Goal: Task Accomplishment & Management: Use online tool/utility

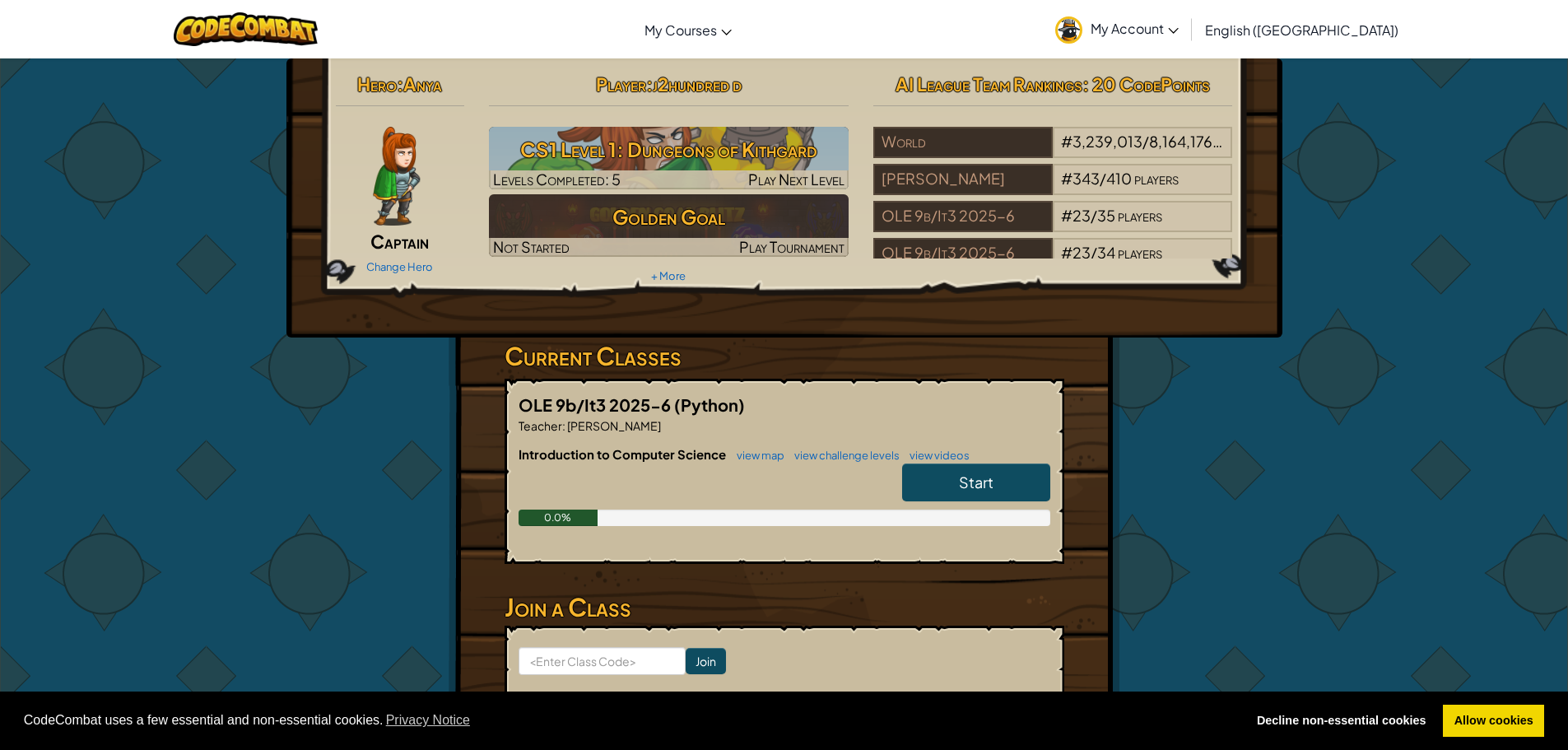
click at [1032, 489] on link "Start" at bounding box center [976, 482] width 148 height 38
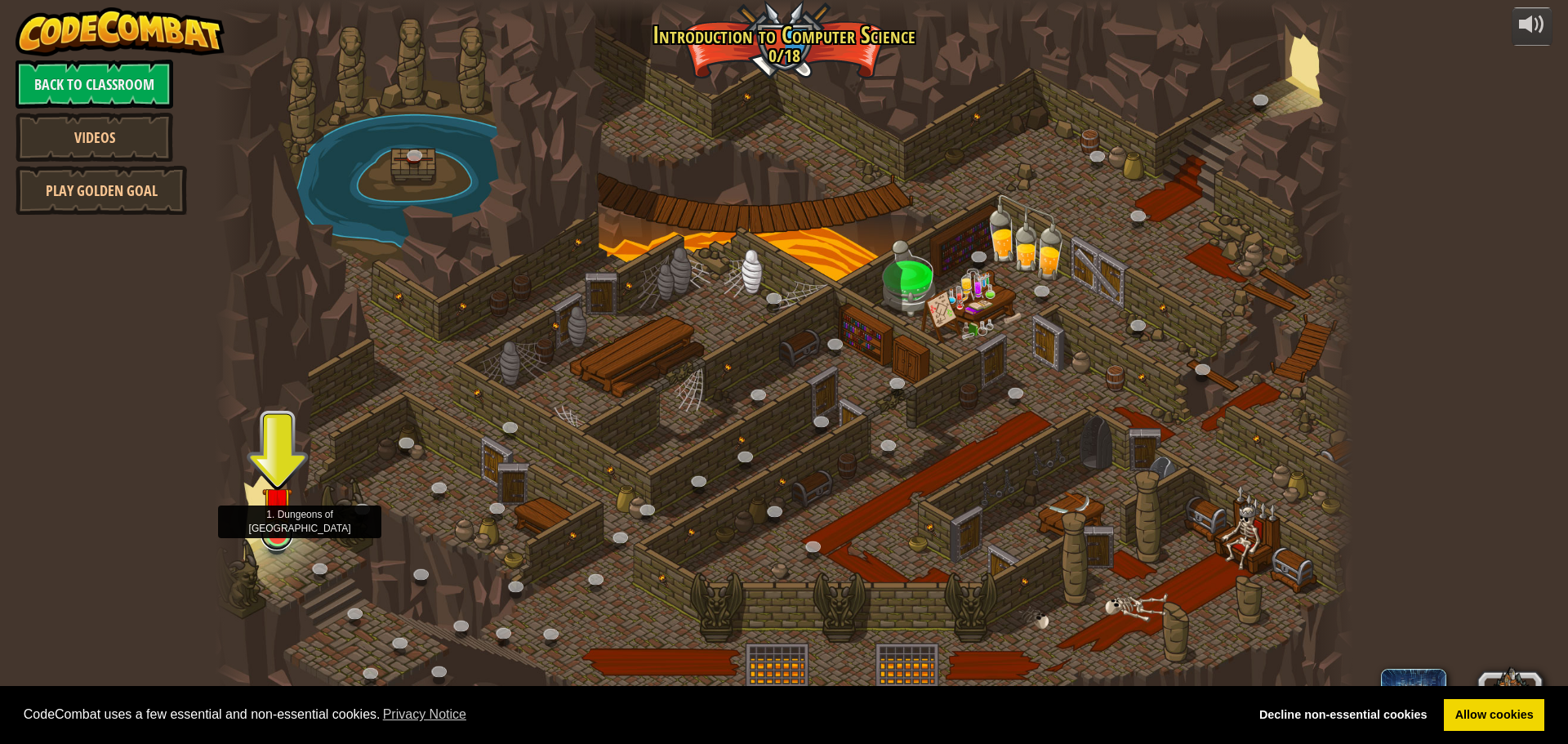
click at [271, 542] on link at bounding box center [276, 534] width 32 height 32
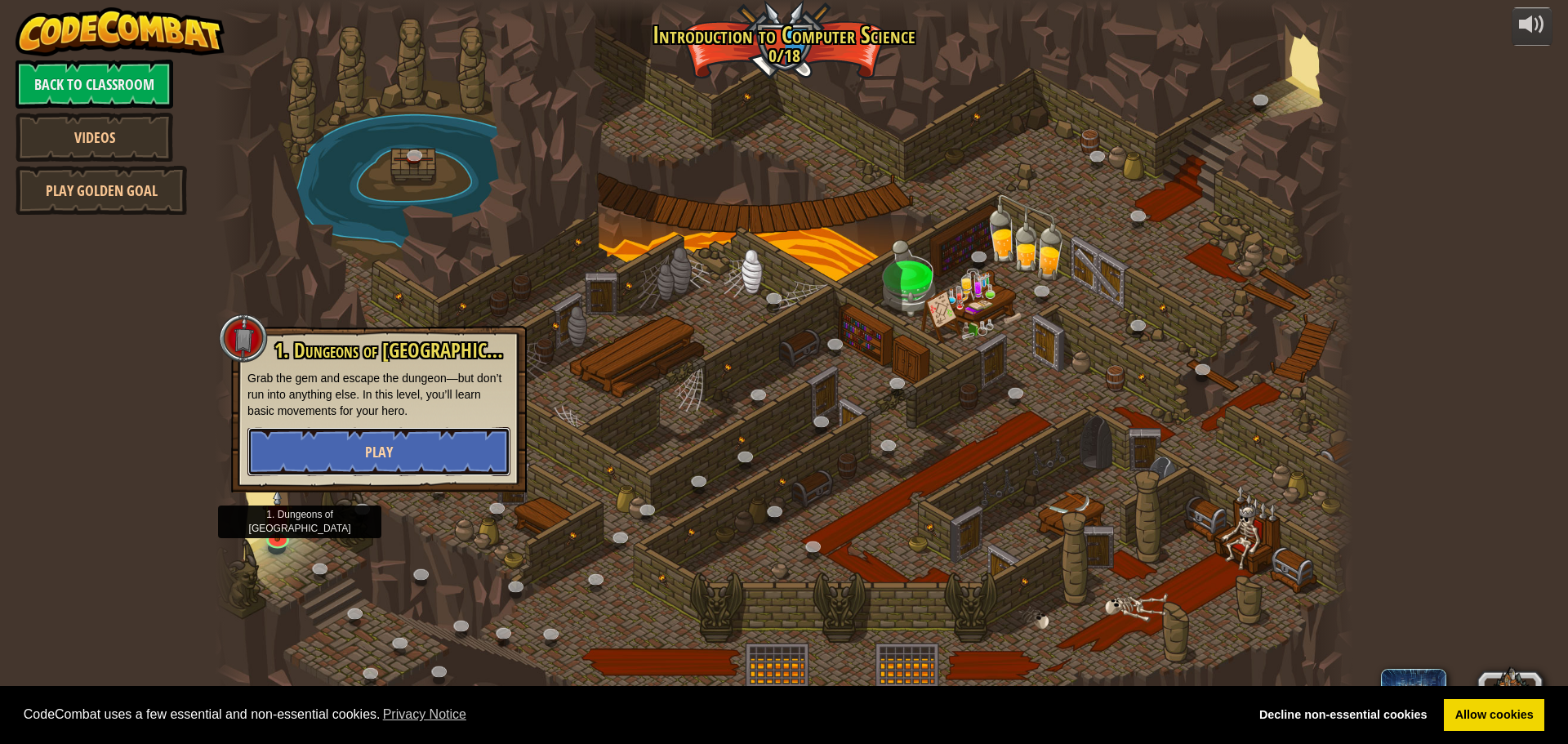
click at [421, 428] on button "Play" at bounding box center [378, 451] width 263 height 49
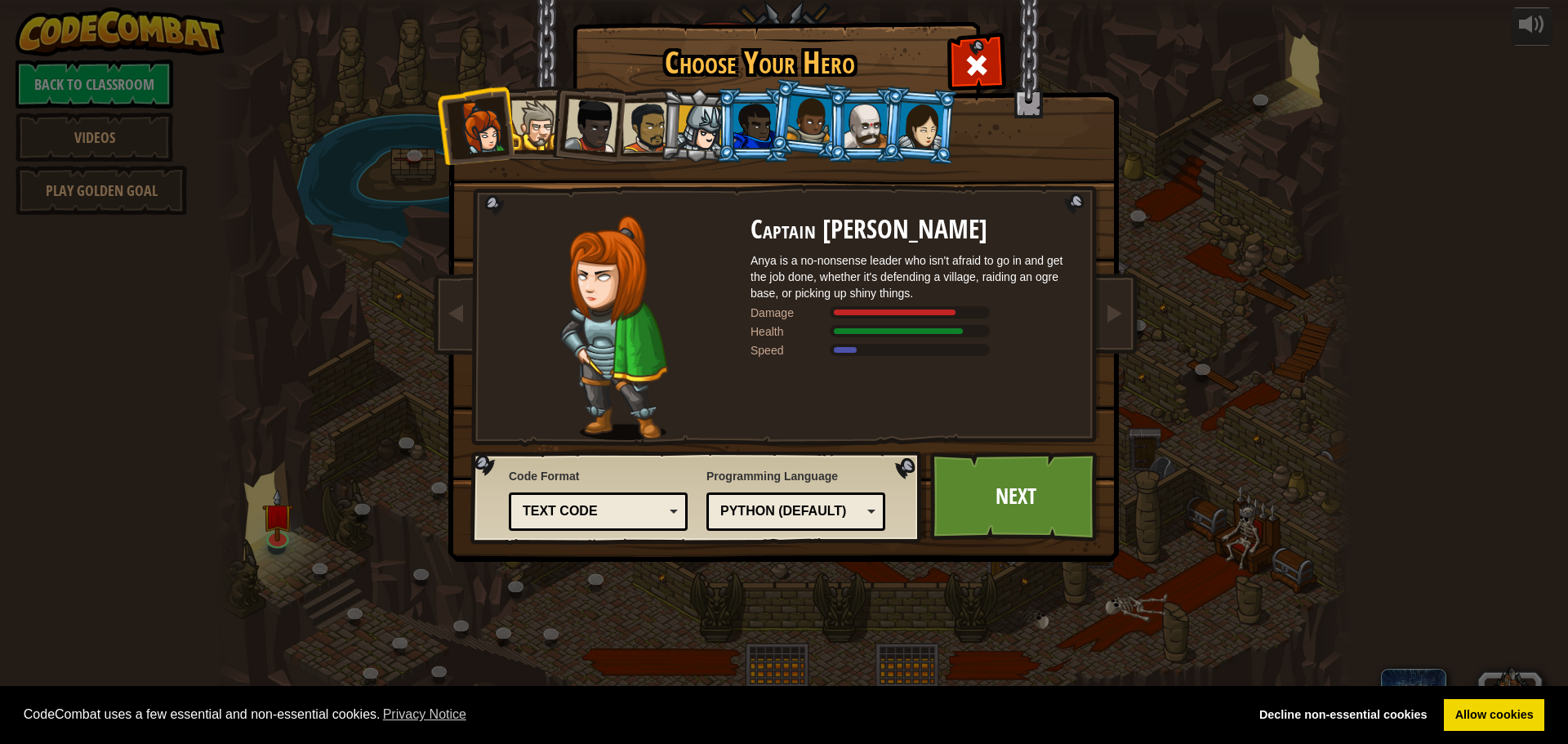
click at [639, 124] on div at bounding box center [647, 127] width 51 height 51
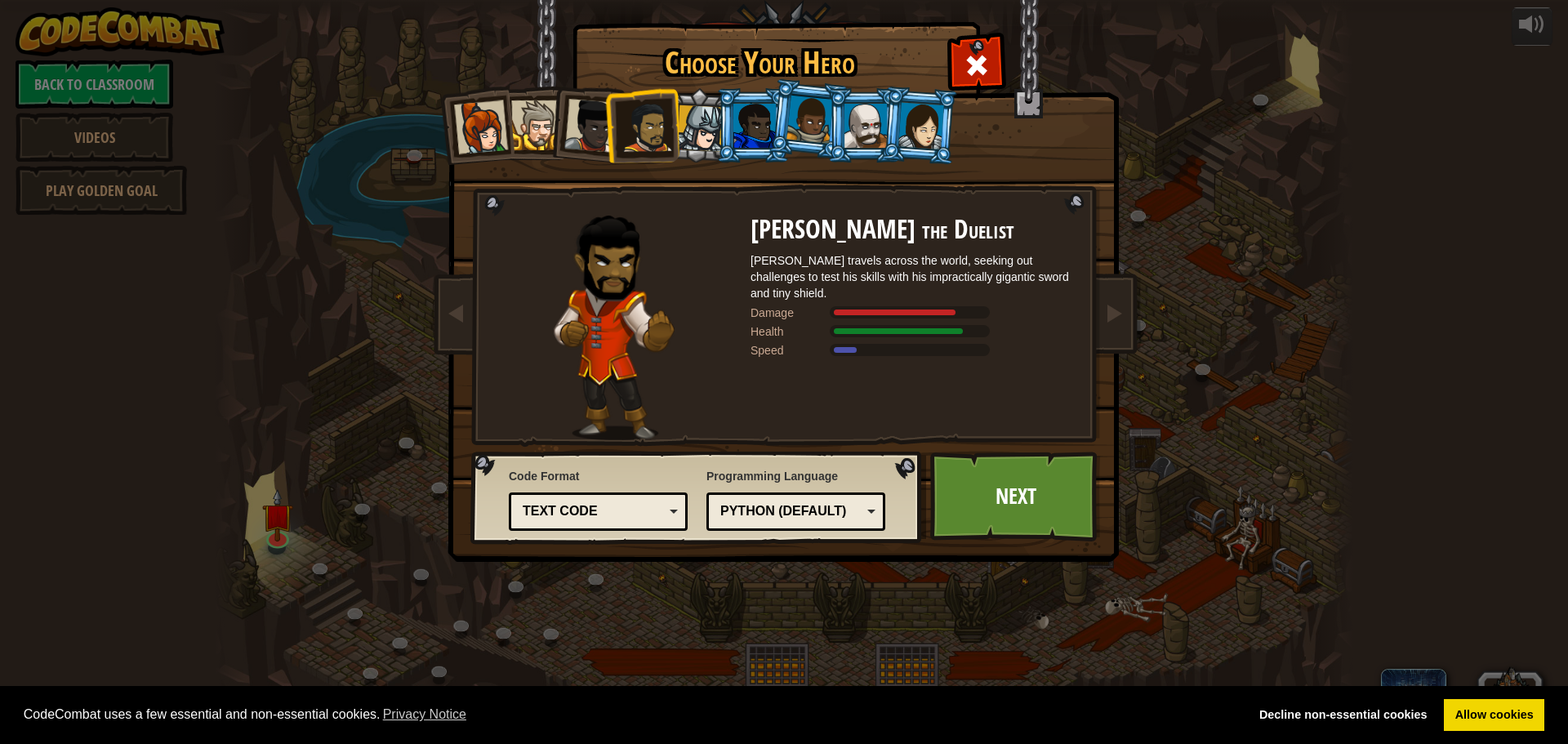
click at [876, 116] on div at bounding box center [866, 126] width 42 height 44
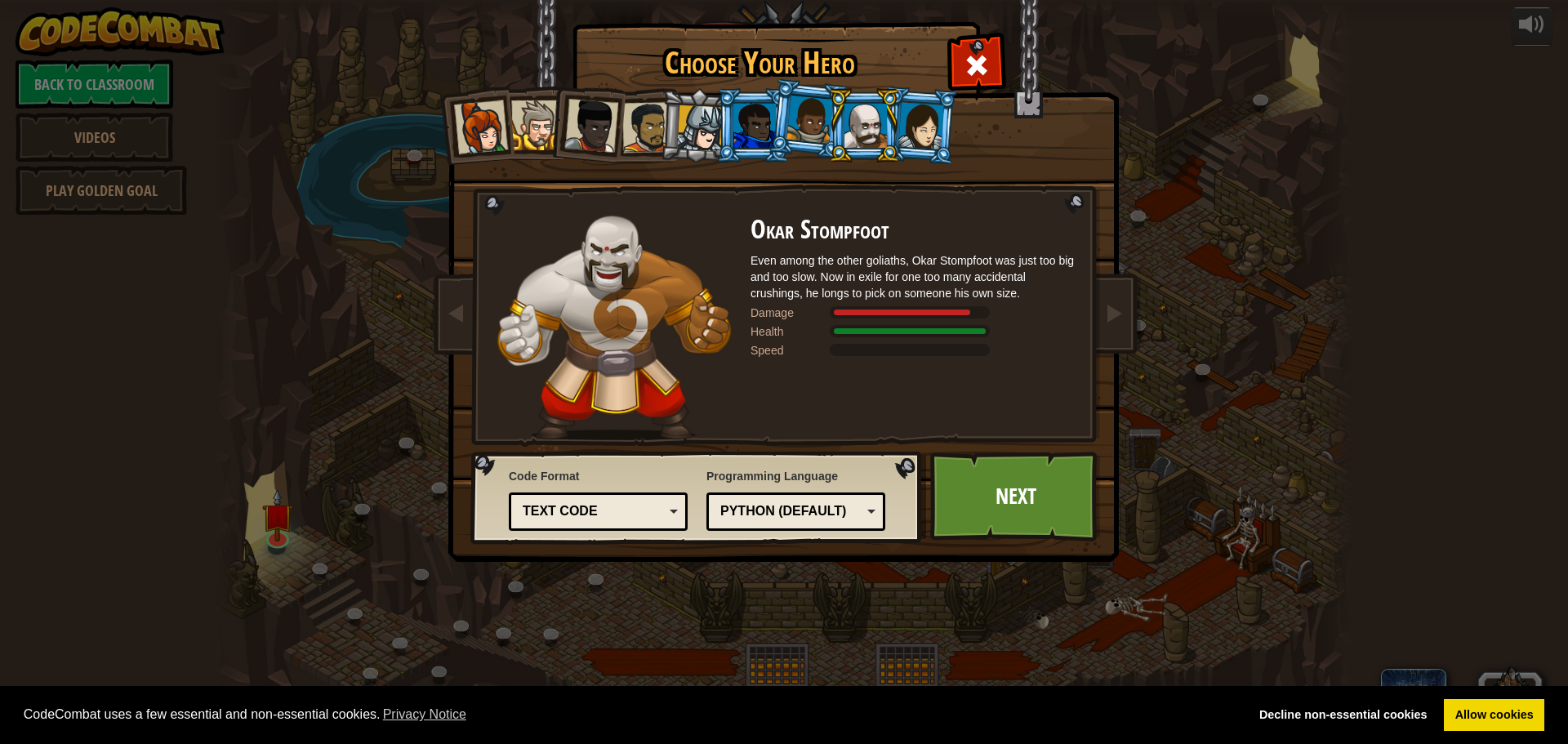
drag, startPoint x: 605, startPoint y: 244, endPoint x: 566, endPoint y: 222, distance: 44.8
drag, startPoint x: 566, startPoint y: 222, endPoint x: 634, endPoint y: 124, distance: 119.3
click at [634, 124] on div at bounding box center [647, 127] width 51 height 51
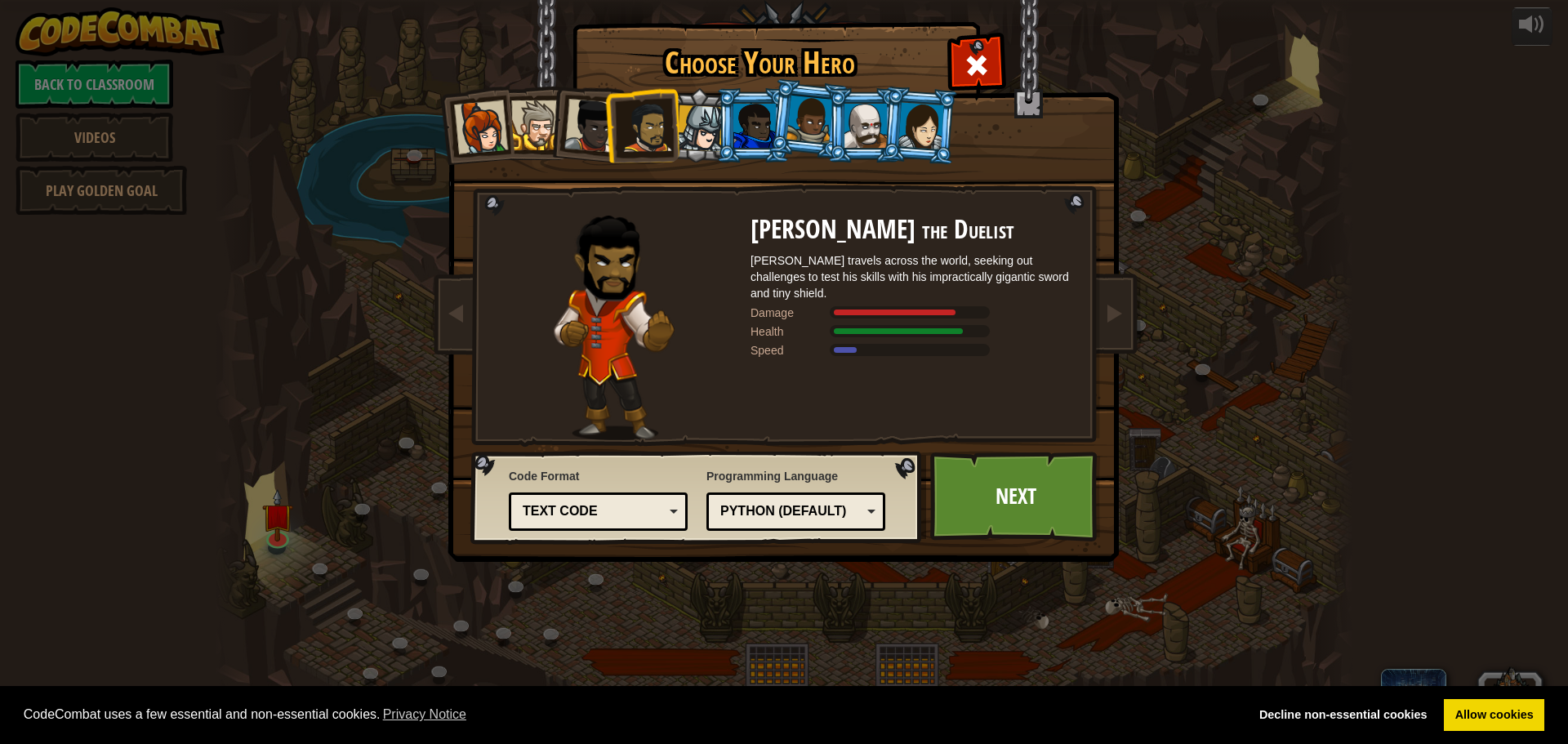
click at [715, 126] on div at bounding box center [700, 128] width 46 height 46
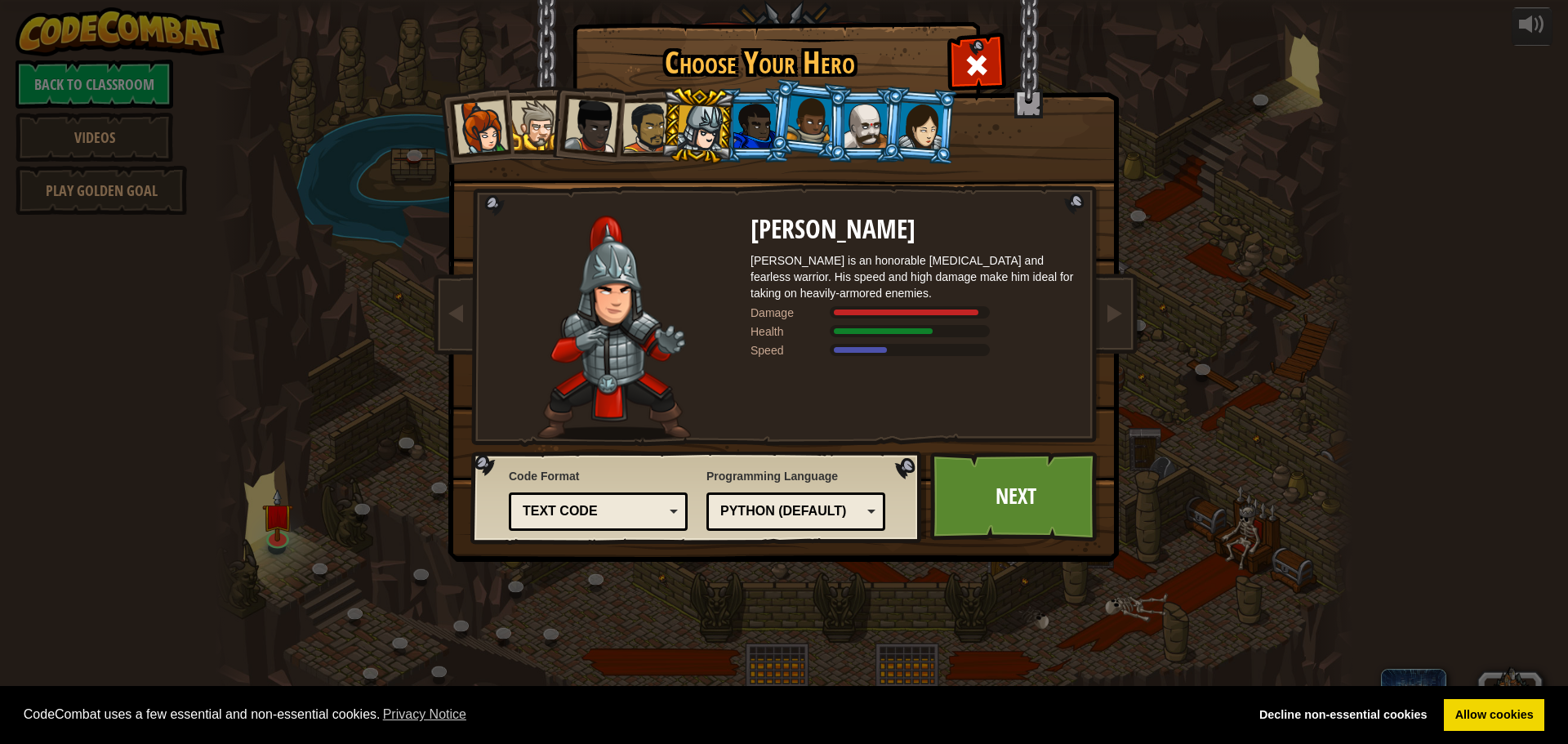
drag, startPoint x: 907, startPoint y: 117, endPoint x: 900, endPoint y: 127, distance: 12.2
click at [900, 127] on div at bounding box center [921, 126] width 46 height 46
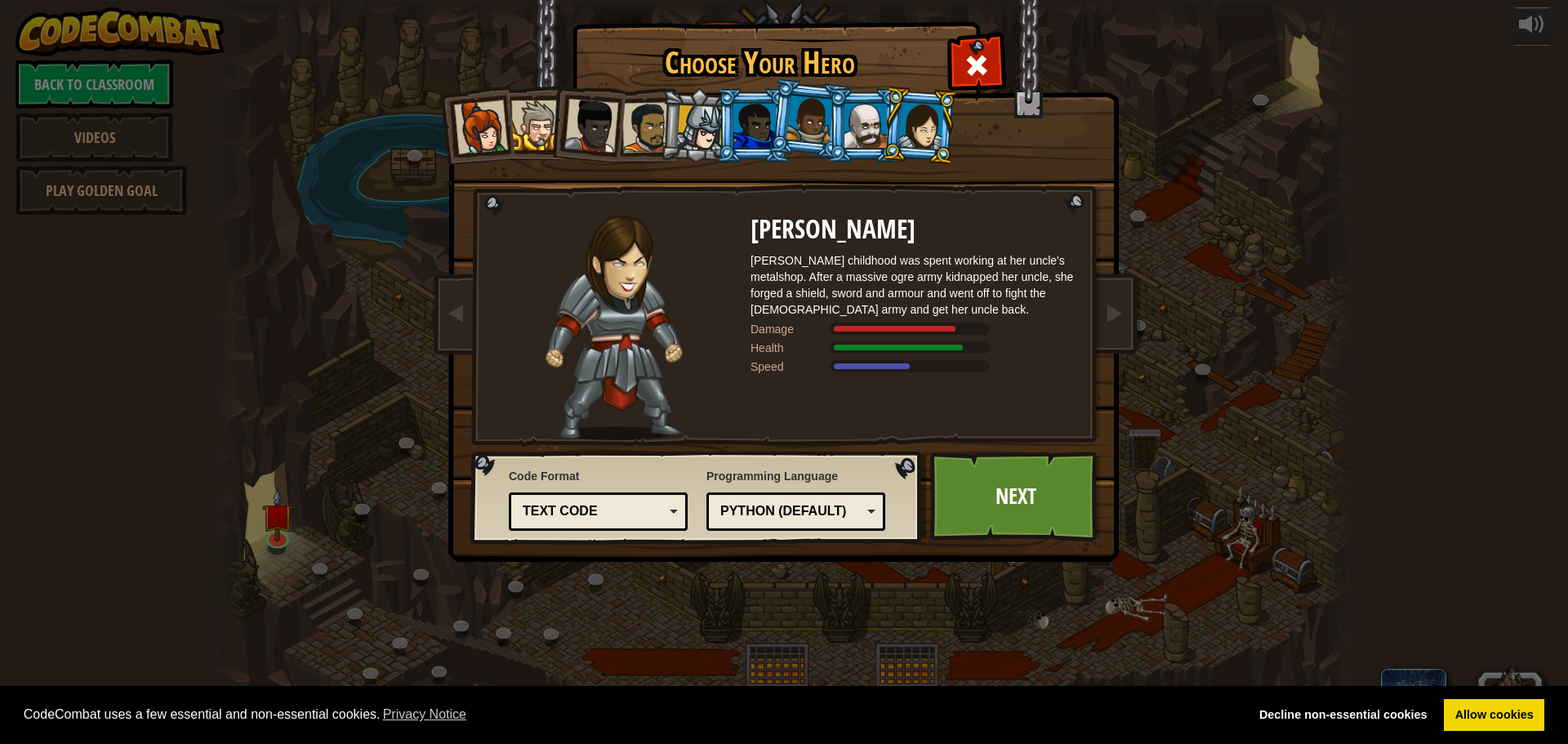
click at [864, 114] on div at bounding box center [866, 126] width 42 height 44
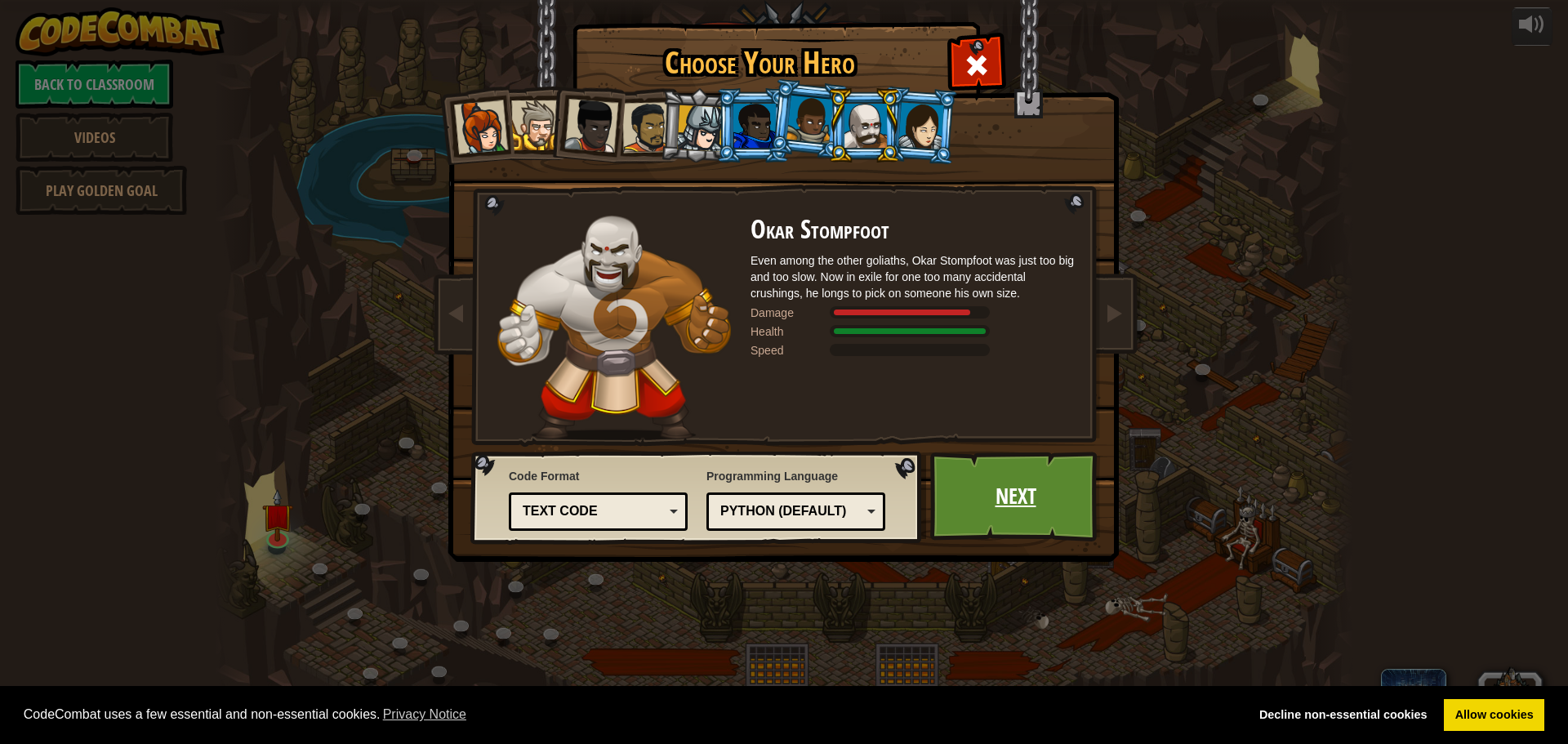
click at [1011, 487] on link "Next" at bounding box center [1015, 496] width 171 height 90
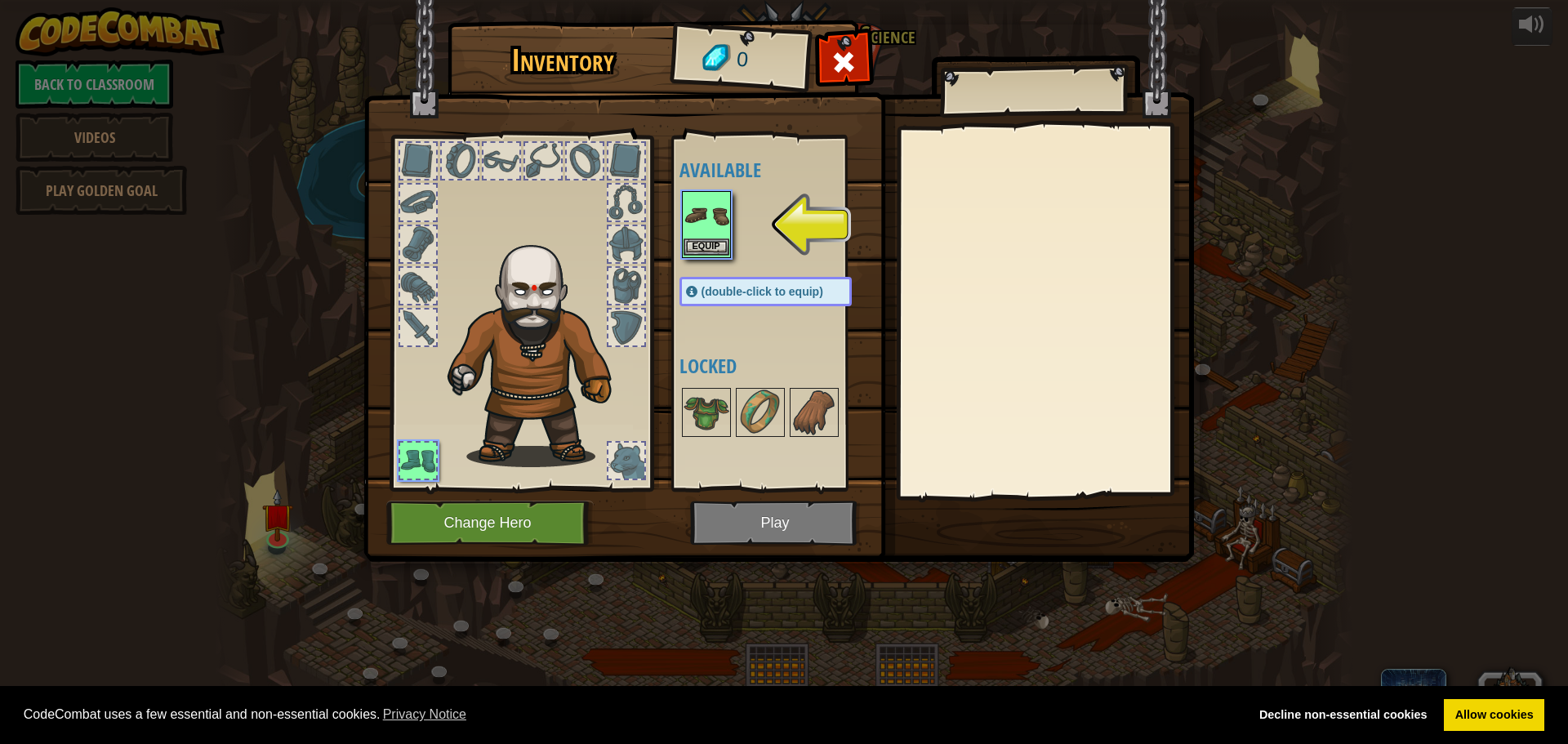
click at [718, 234] on img at bounding box center [706, 216] width 46 height 46
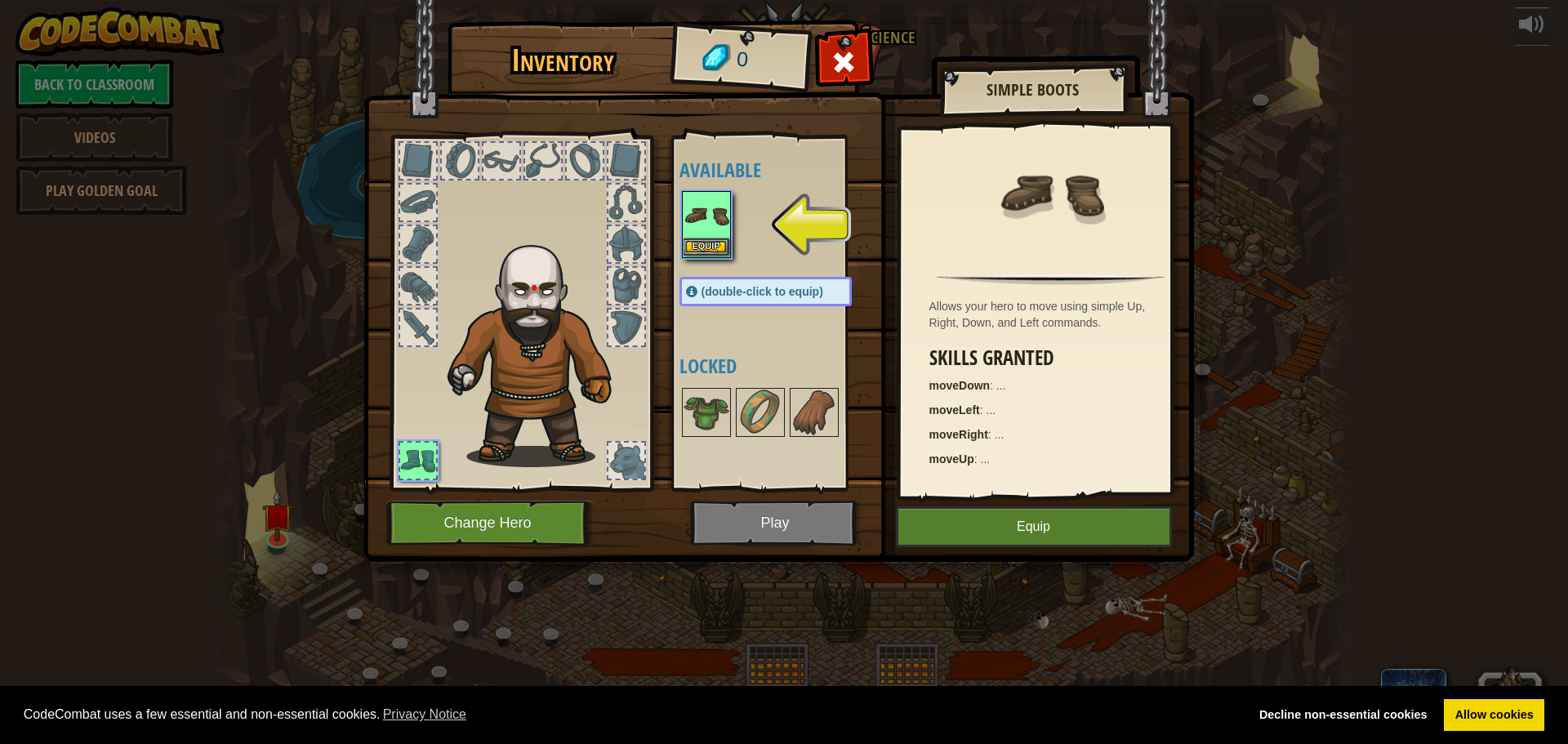
drag, startPoint x: 718, startPoint y: 237, endPoint x: 808, endPoint y: 365, distance: 156.5
click at [718, 238] on div "Equip" at bounding box center [706, 224] width 49 height 67
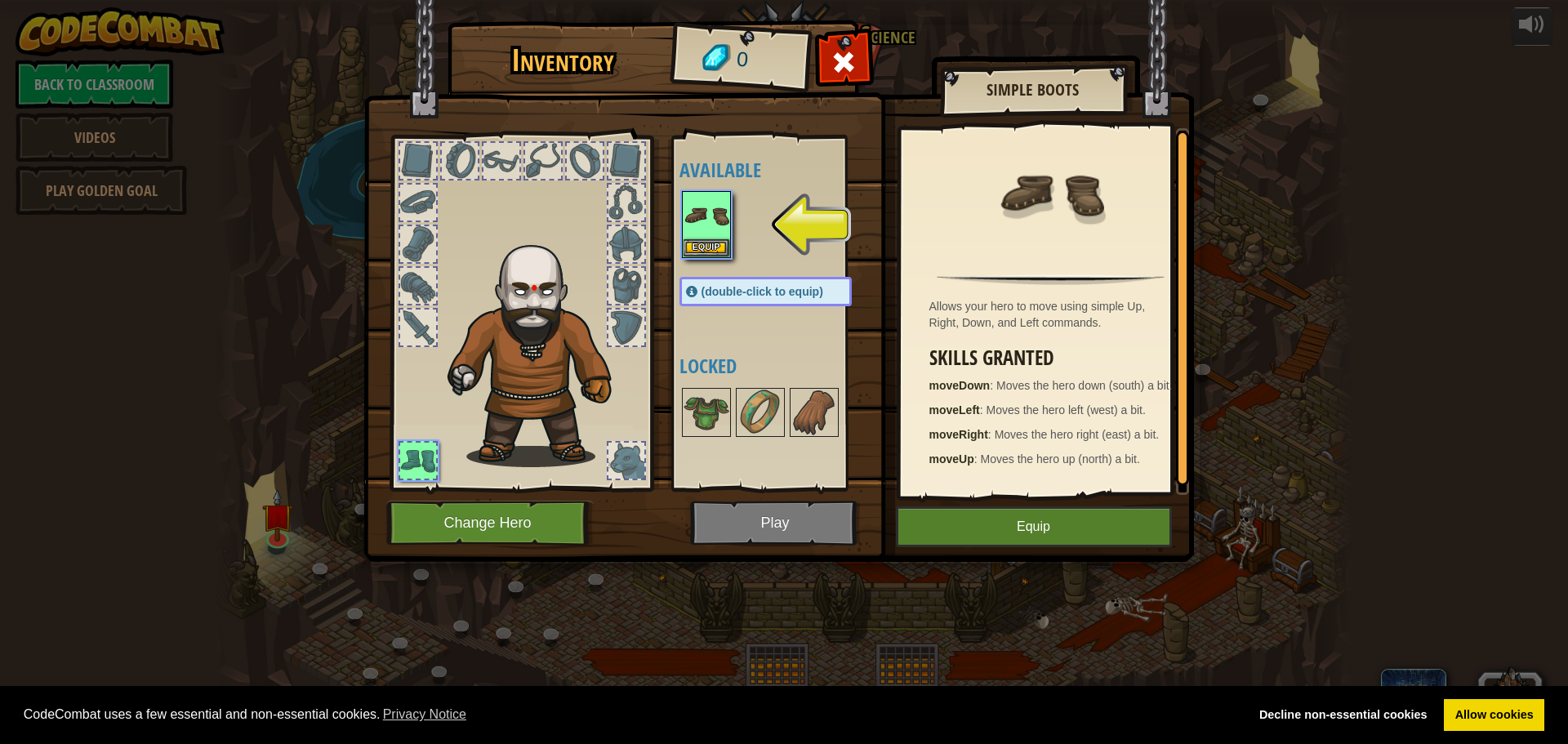
click at [791, 523] on img at bounding box center [779, 265] width 831 height 593
click at [683, 245] on button "Equip" at bounding box center [706, 246] width 46 height 18
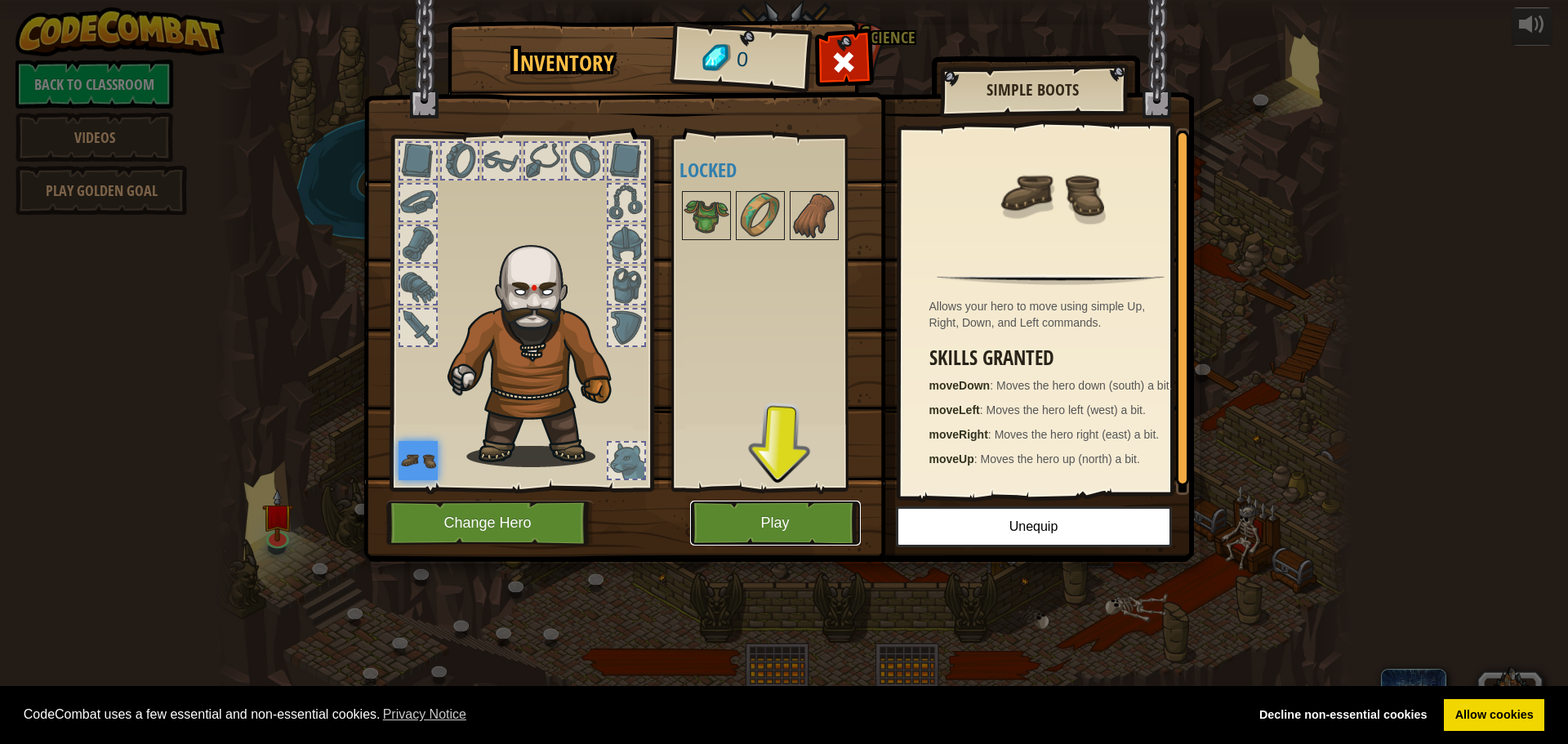
click at [824, 501] on button "Play" at bounding box center [775, 522] width 171 height 45
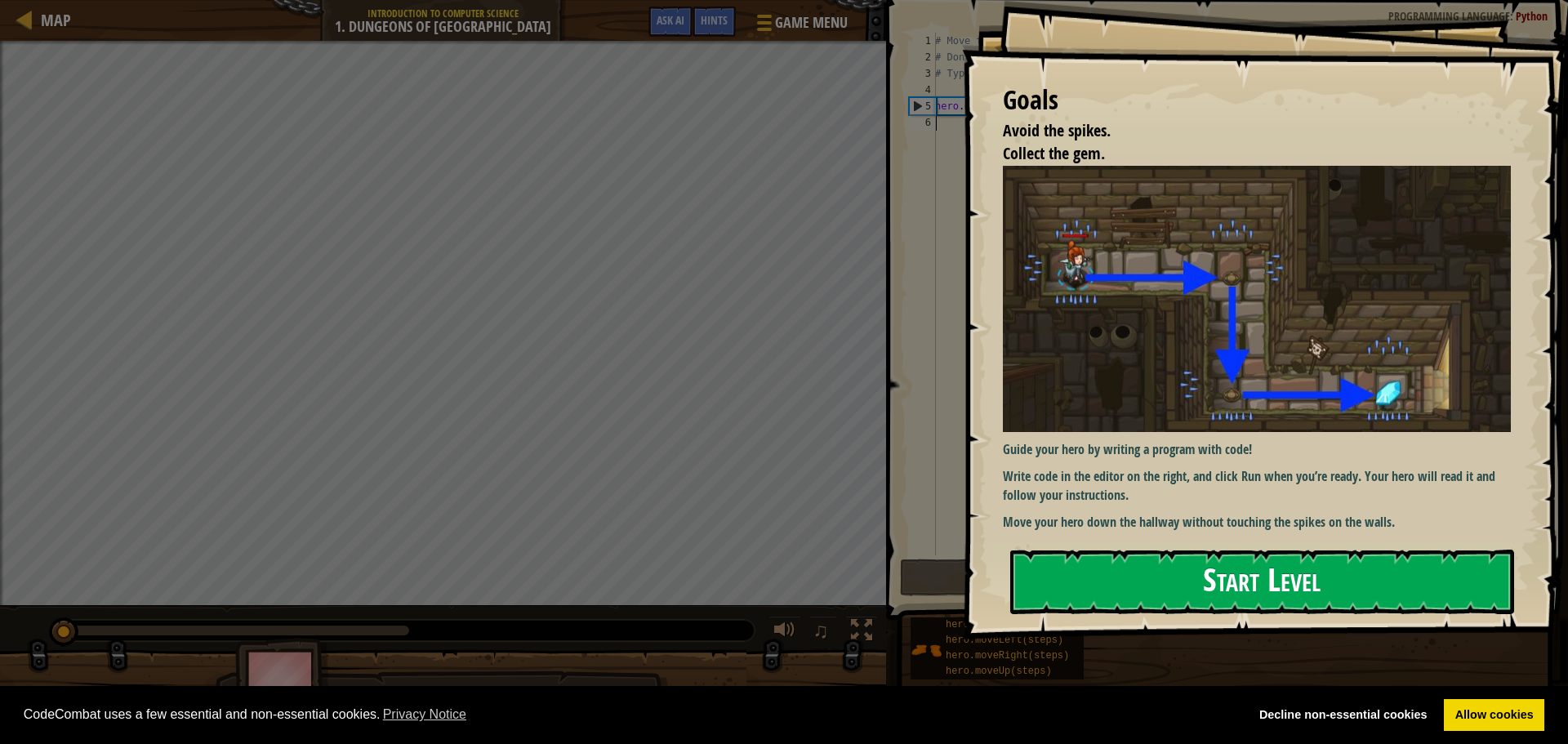
click at [1186, 584] on button "Start Level" at bounding box center [1262, 582] width 504 height 65
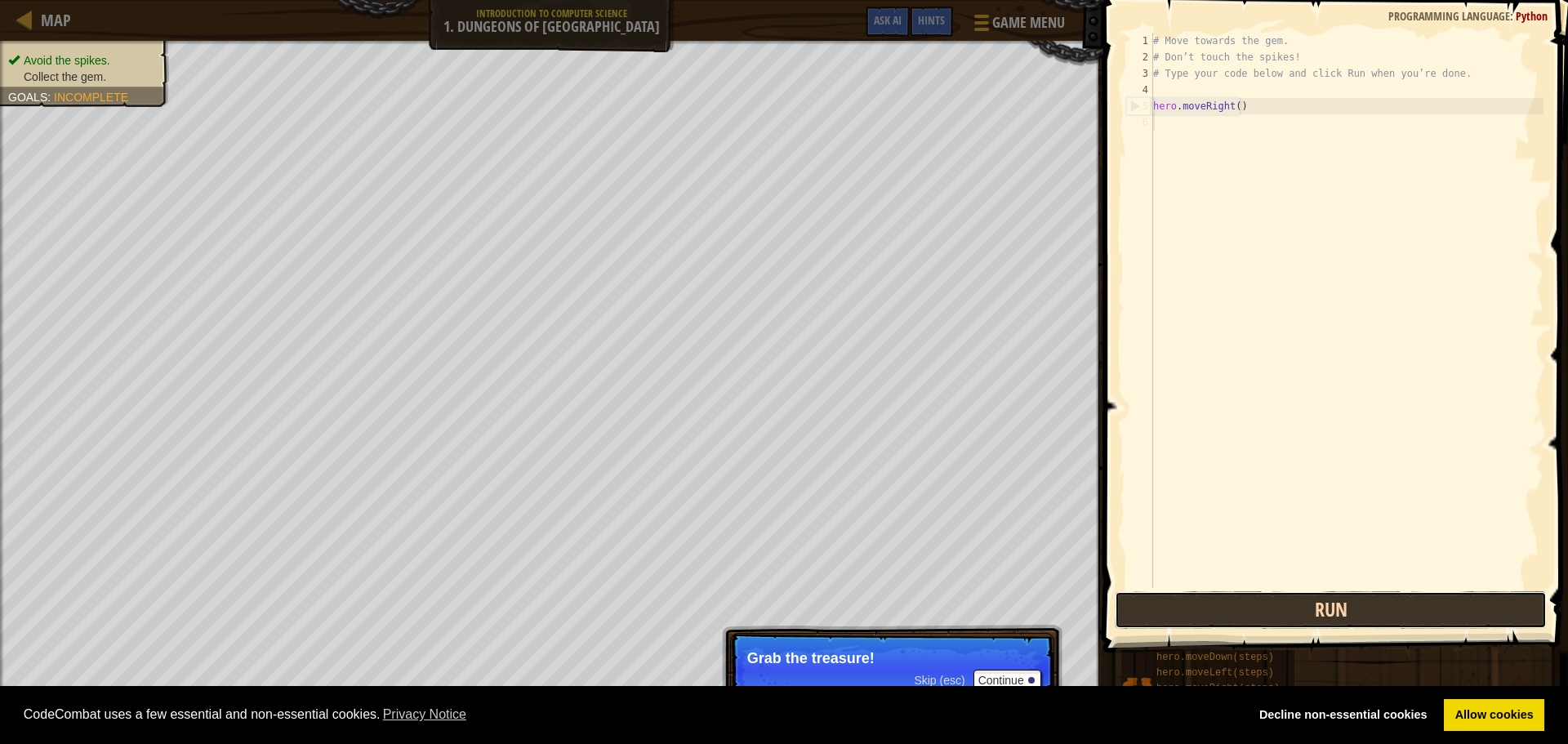
click at [1335, 608] on button "Run" at bounding box center [1331, 610] width 432 height 38
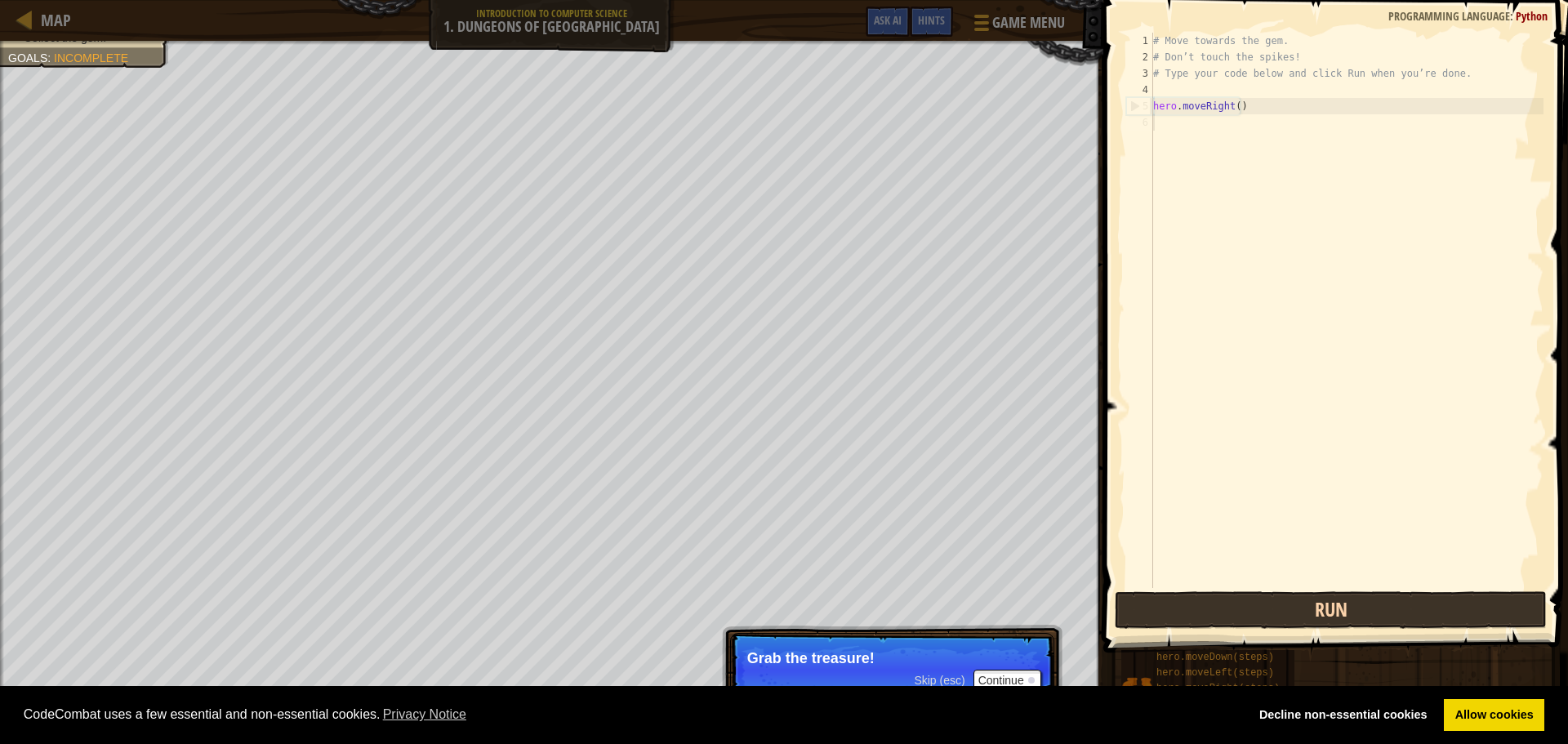
scroll to position [7, 0]
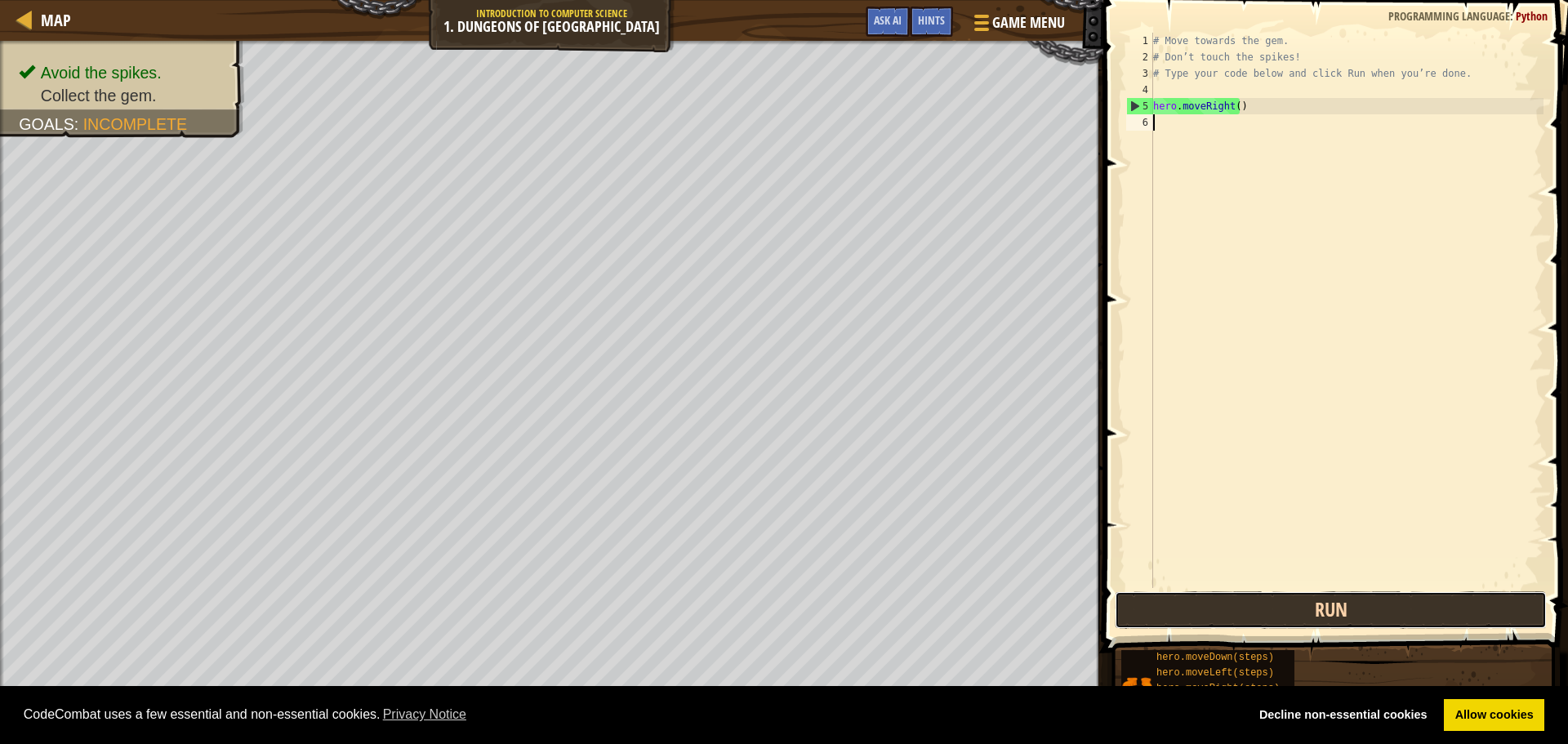
click at [1448, 618] on button "Run" at bounding box center [1331, 610] width 432 height 38
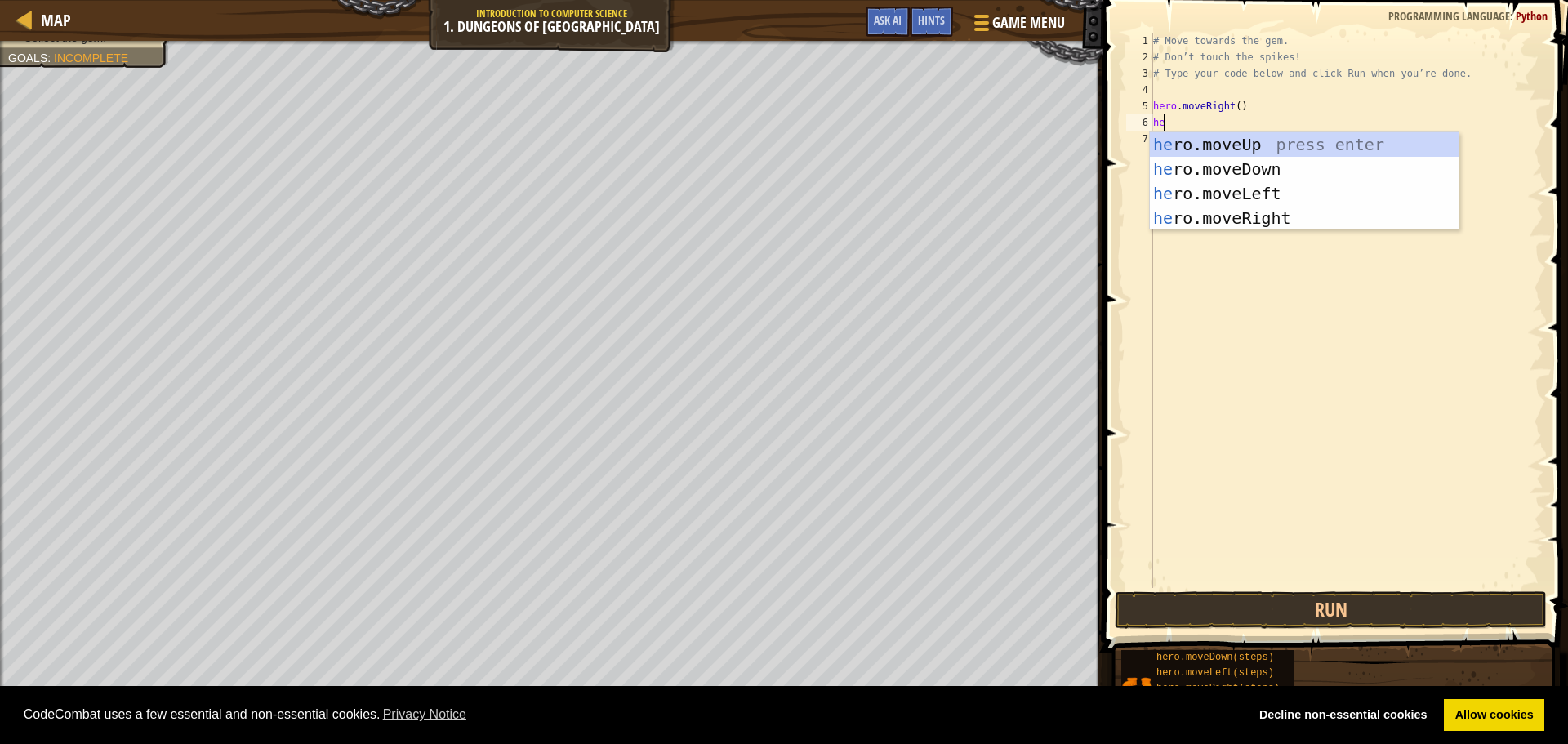
type textarea "her"
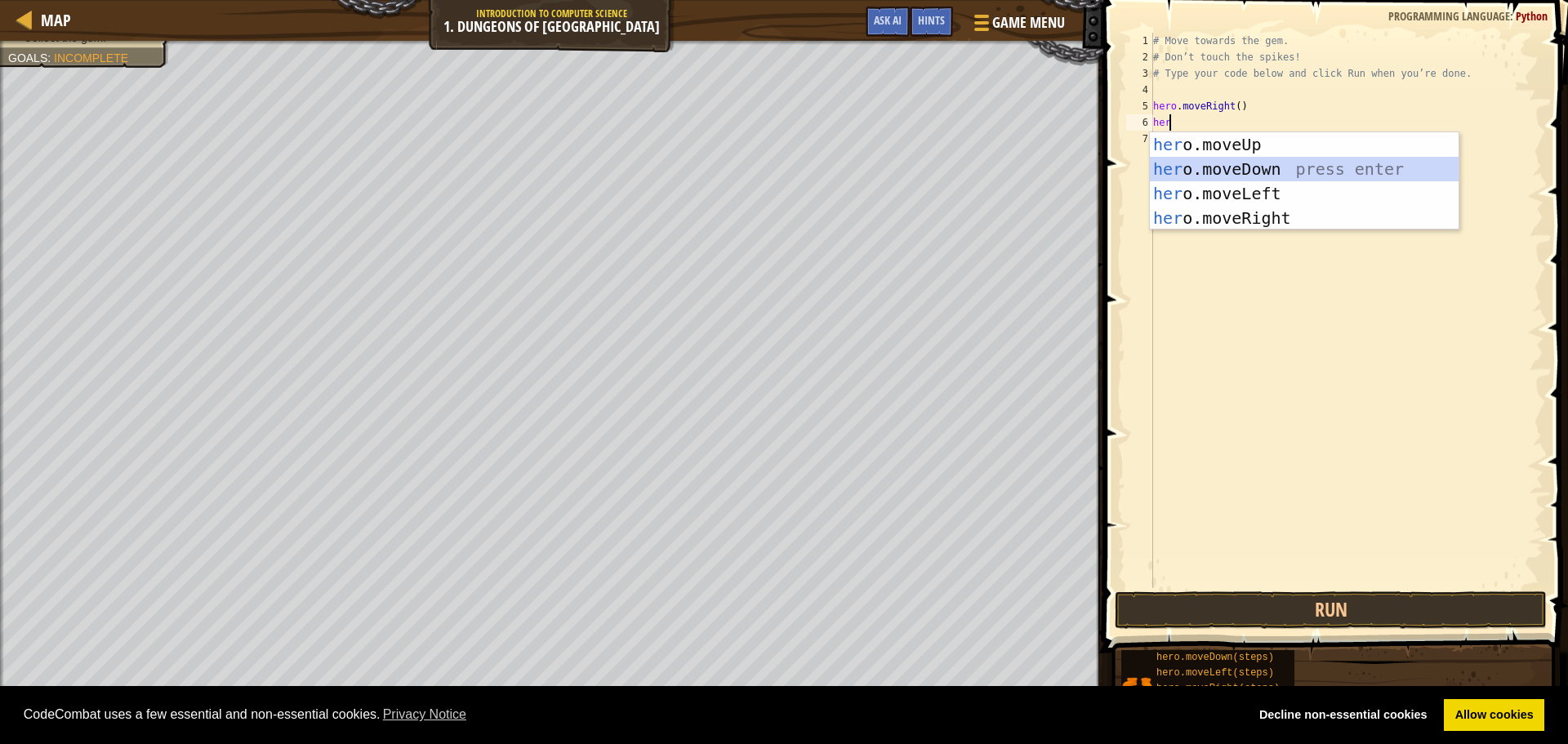
click at [1269, 166] on div "her o.moveUp press enter her o.moveDown press enter her o.moveLeft press enter …" at bounding box center [1304, 205] width 308 height 147
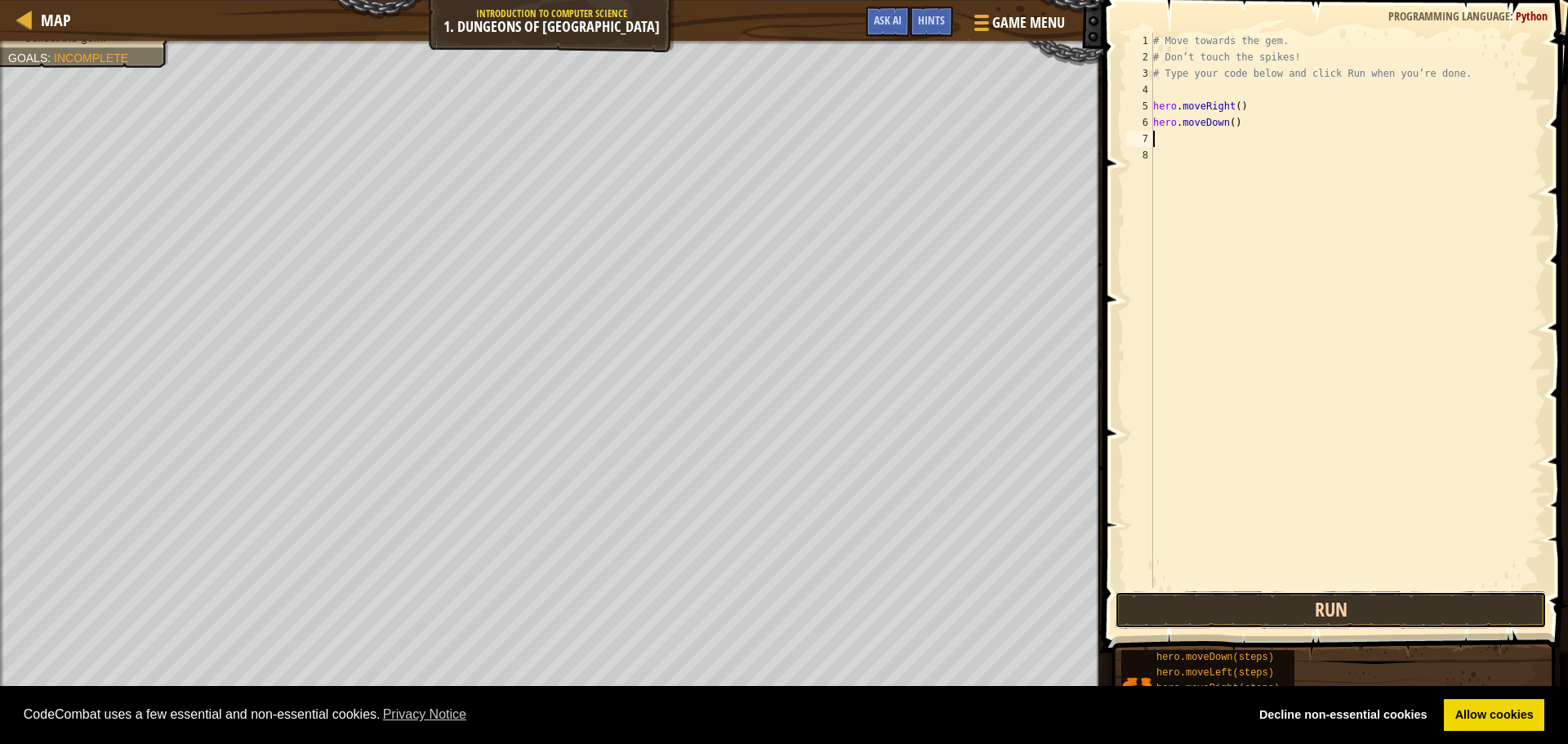
click at [1276, 610] on button "Run" at bounding box center [1331, 610] width 432 height 38
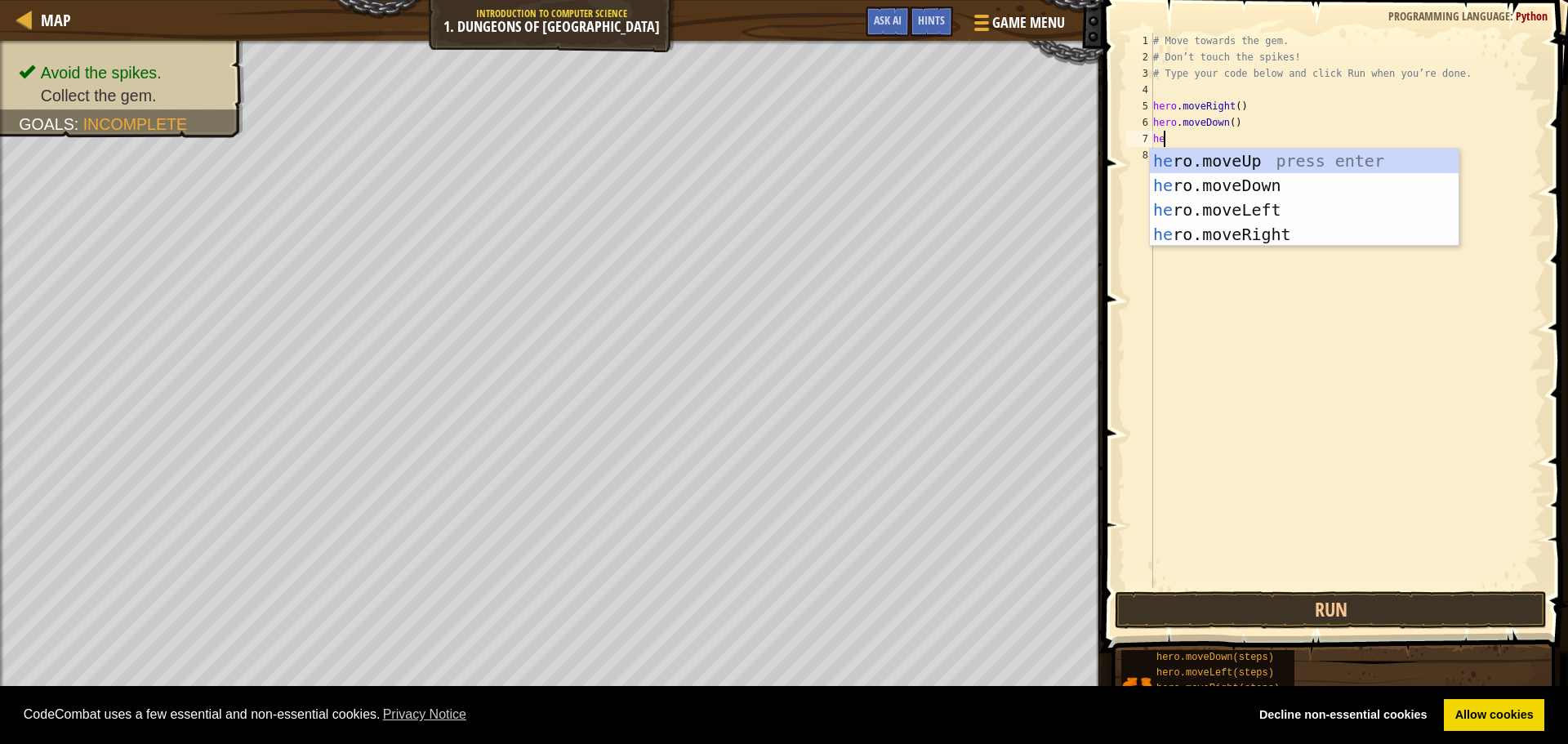
type textarea "her"
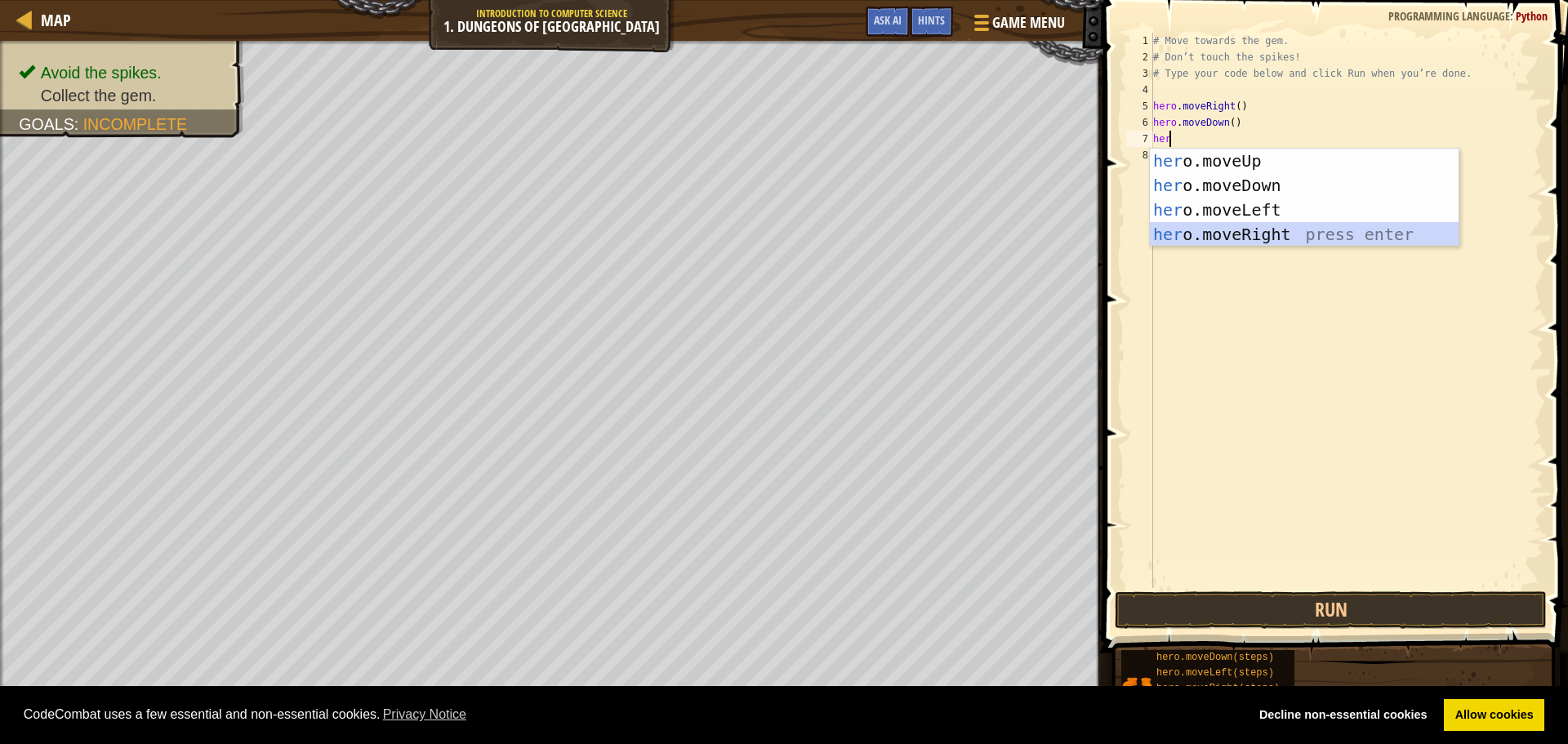
click at [1280, 234] on div "her o.moveUp press enter her o.moveDown press enter her o.moveLeft press enter …" at bounding box center [1304, 222] width 308 height 147
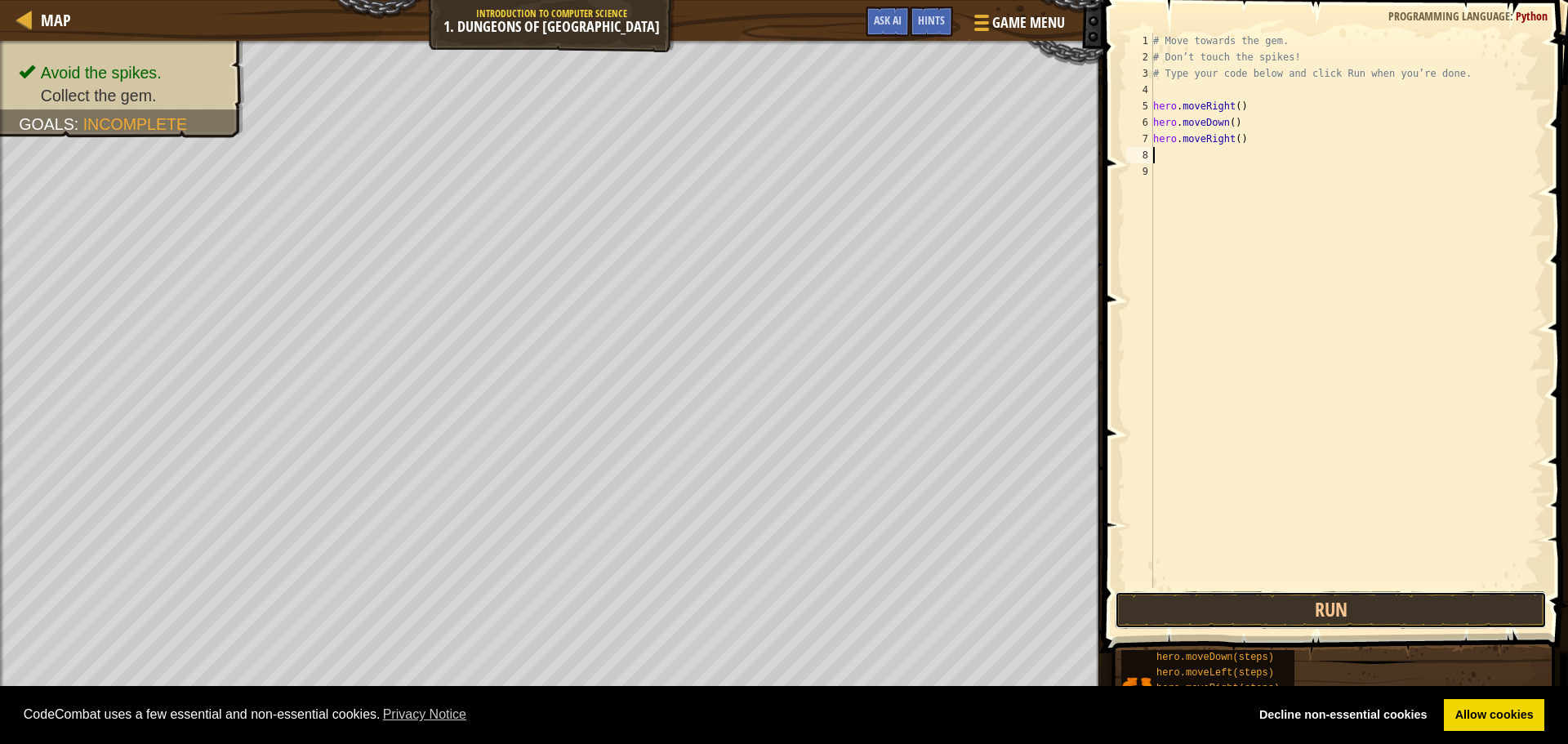
drag, startPoint x: 1209, startPoint y: 592, endPoint x: 1200, endPoint y: 570, distance: 23.8
click at [1208, 604] on button "Run" at bounding box center [1331, 610] width 432 height 38
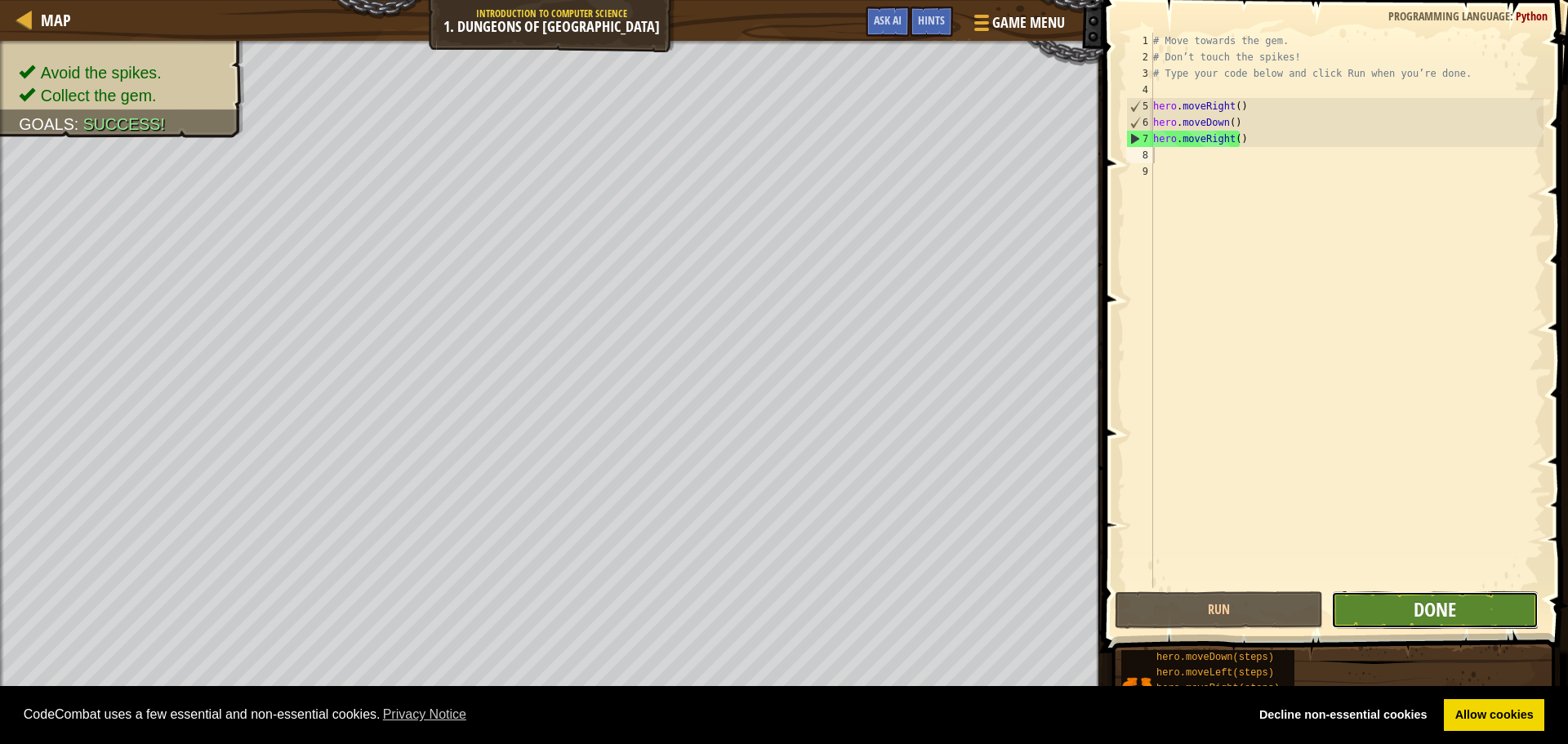
click at [1419, 605] on span "Done" at bounding box center [1434, 609] width 42 height 26
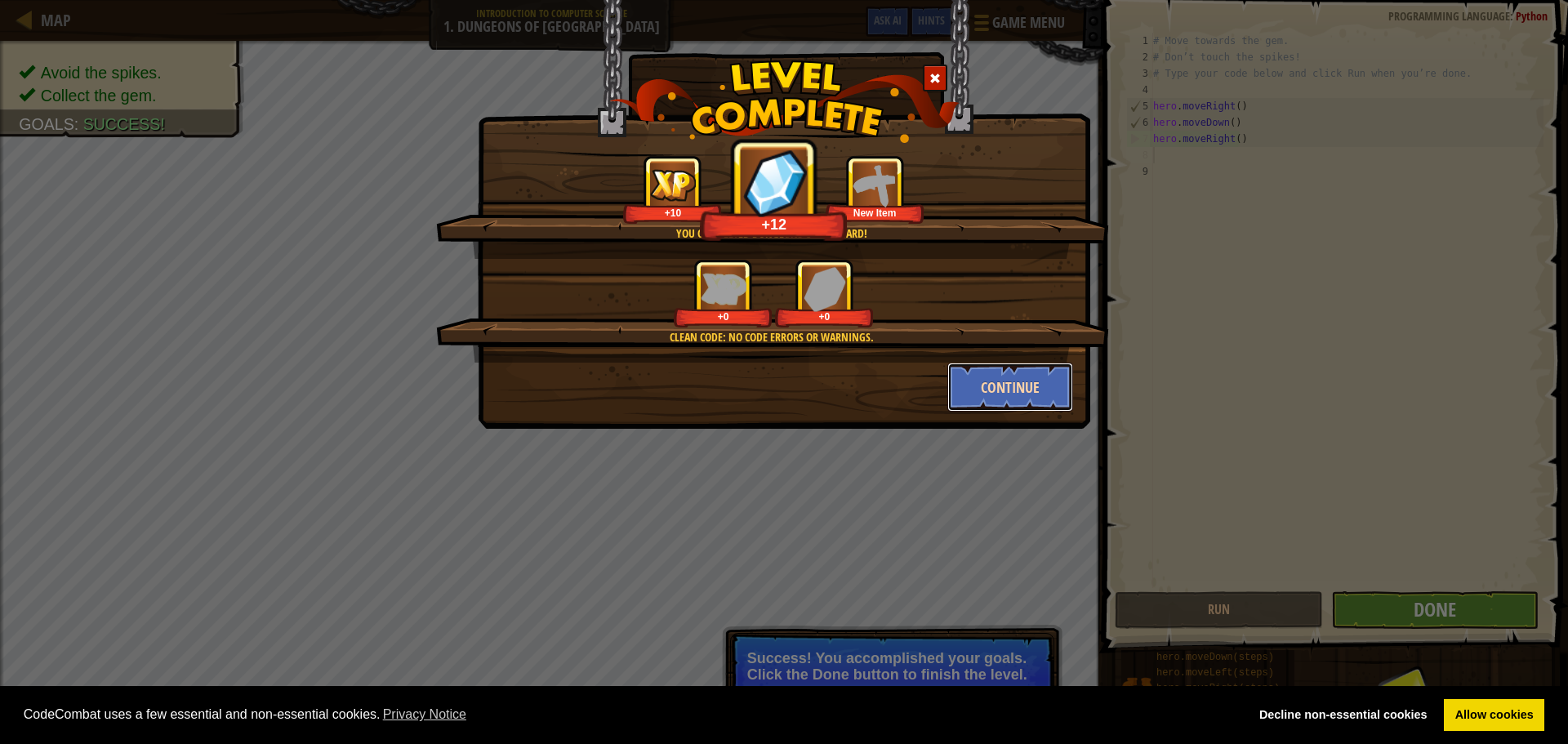
click at [1029, 385] on button "Continue" at bounding box center [1010, 387] width 126 height 49
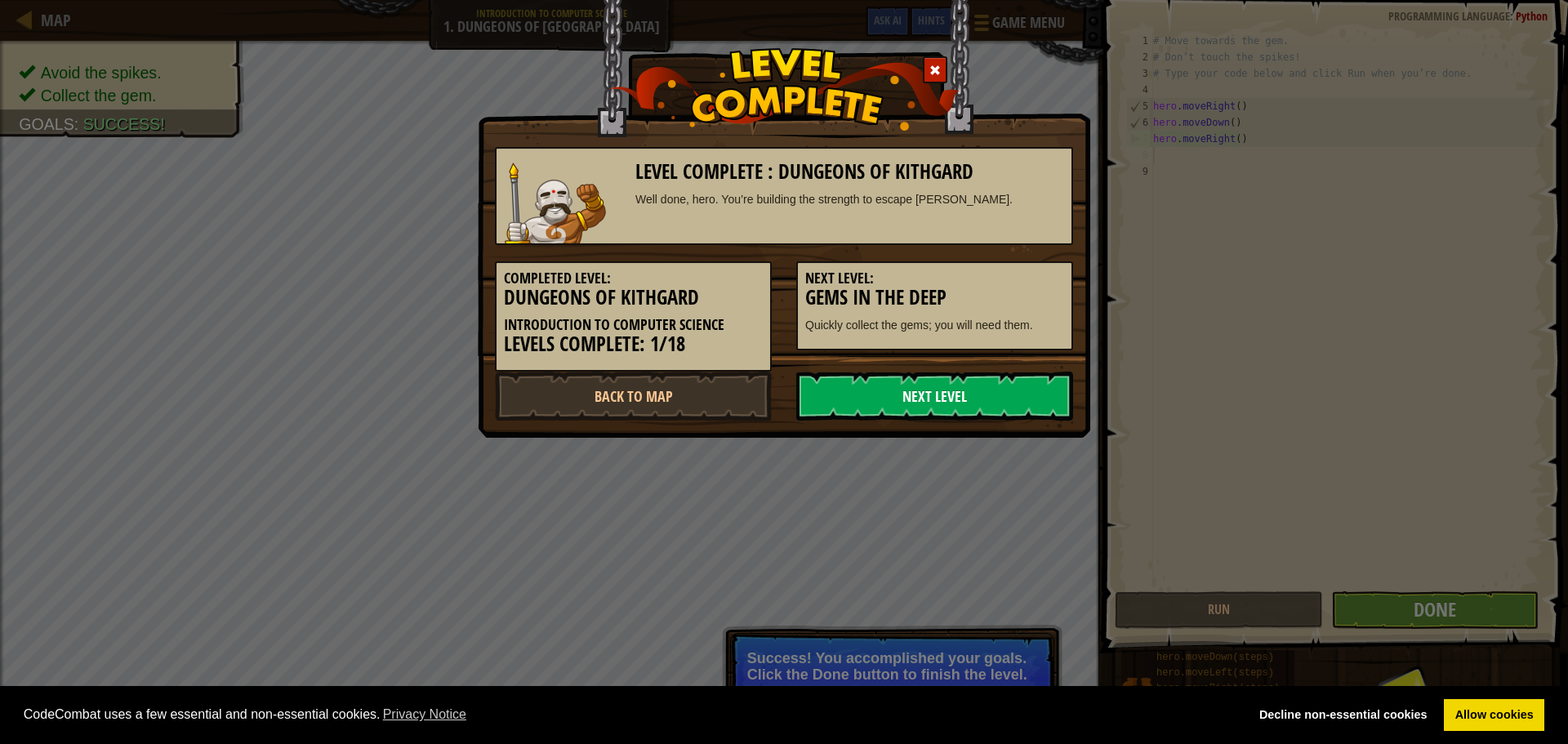
click at [1025, 390] on link "Next Level" at bounding box center [935, 396] width 277 height 49
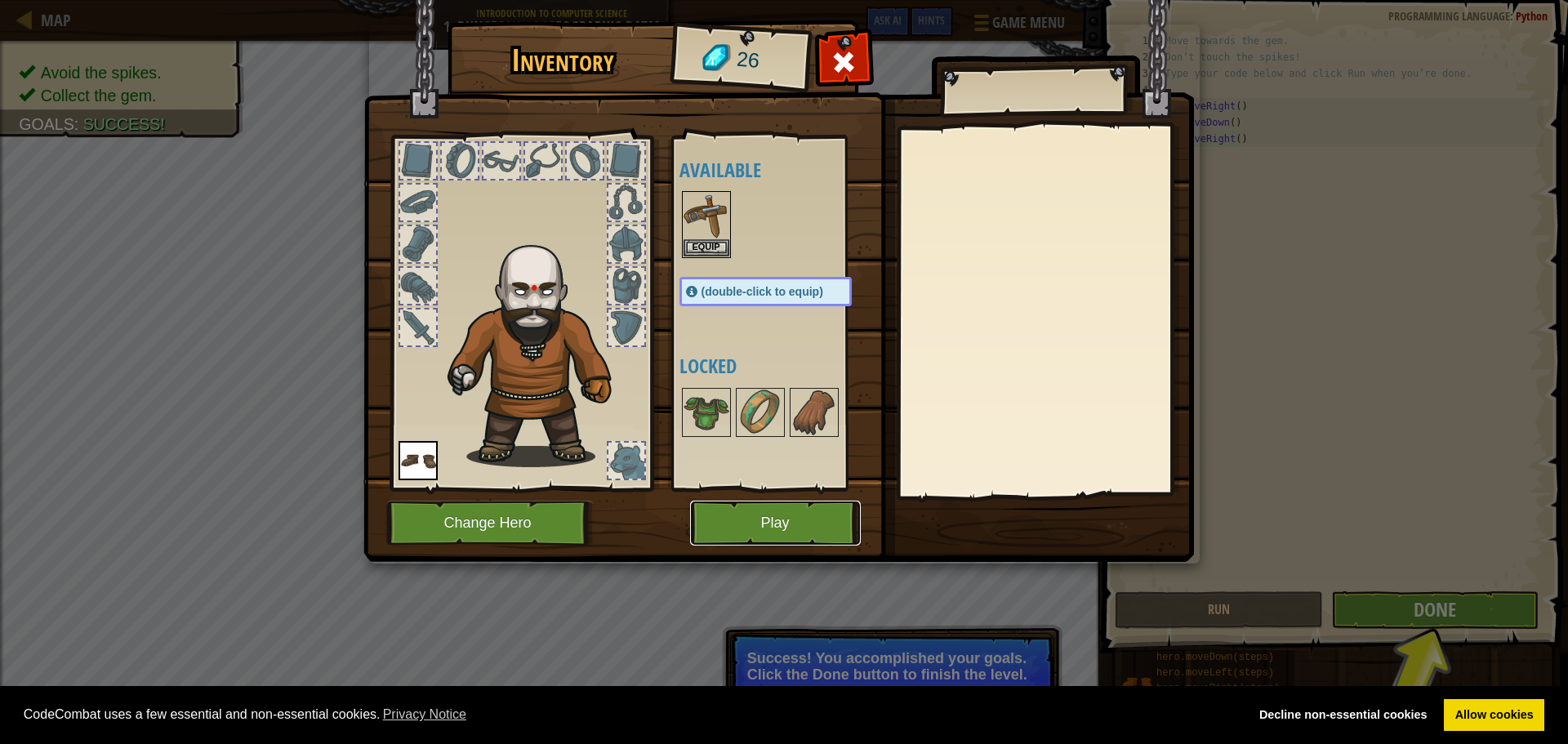
click at [775, 530] on button "Play" at bounding box center [775, 522] width 171 height 45
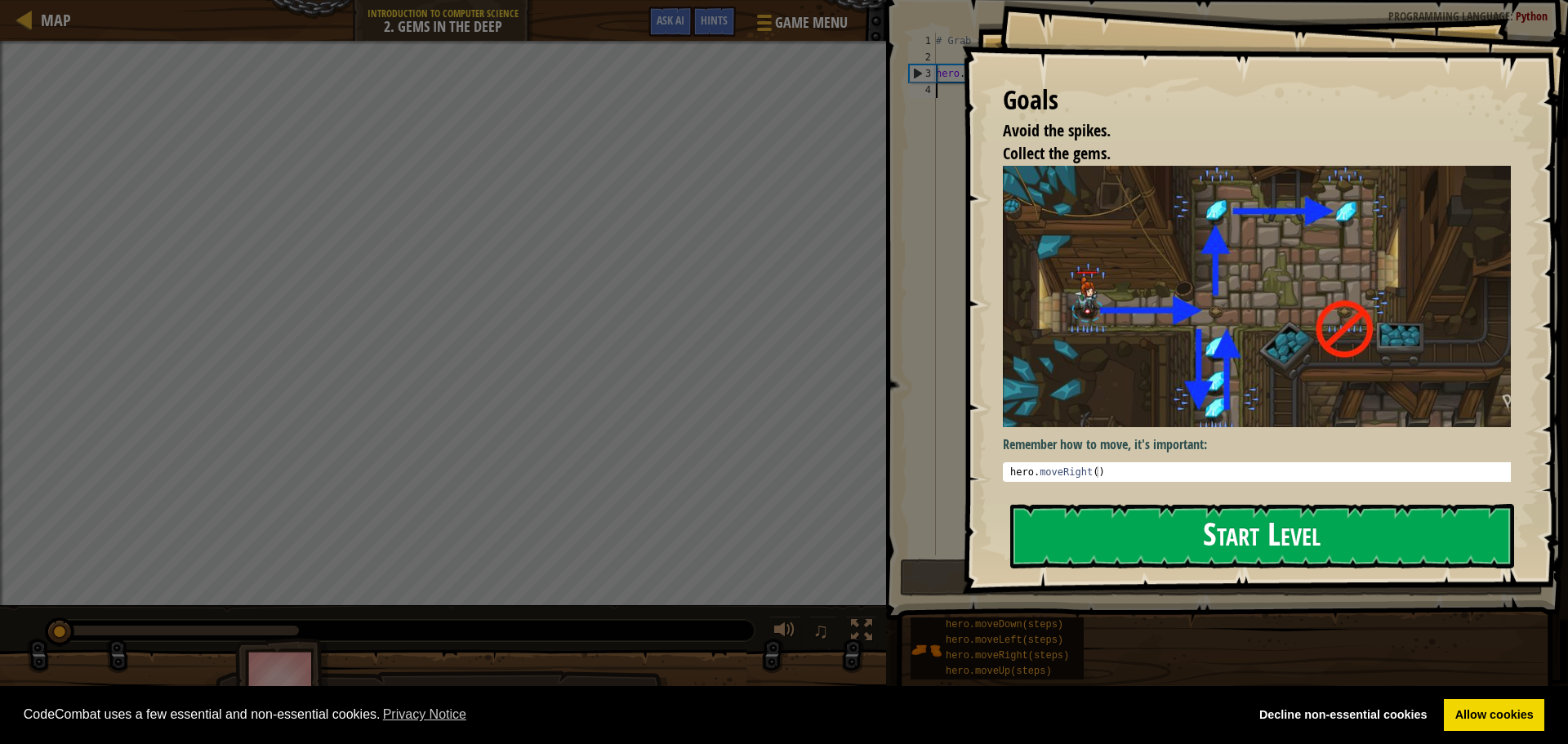
drag, startPoint x: 1294, startPoint y: 537, endPoint x: 1287, endPoint y: 531, distance: 9.2
click at [1290, 541] on button "Start Level" at bounding box center [1262, 536] width 504 height 65
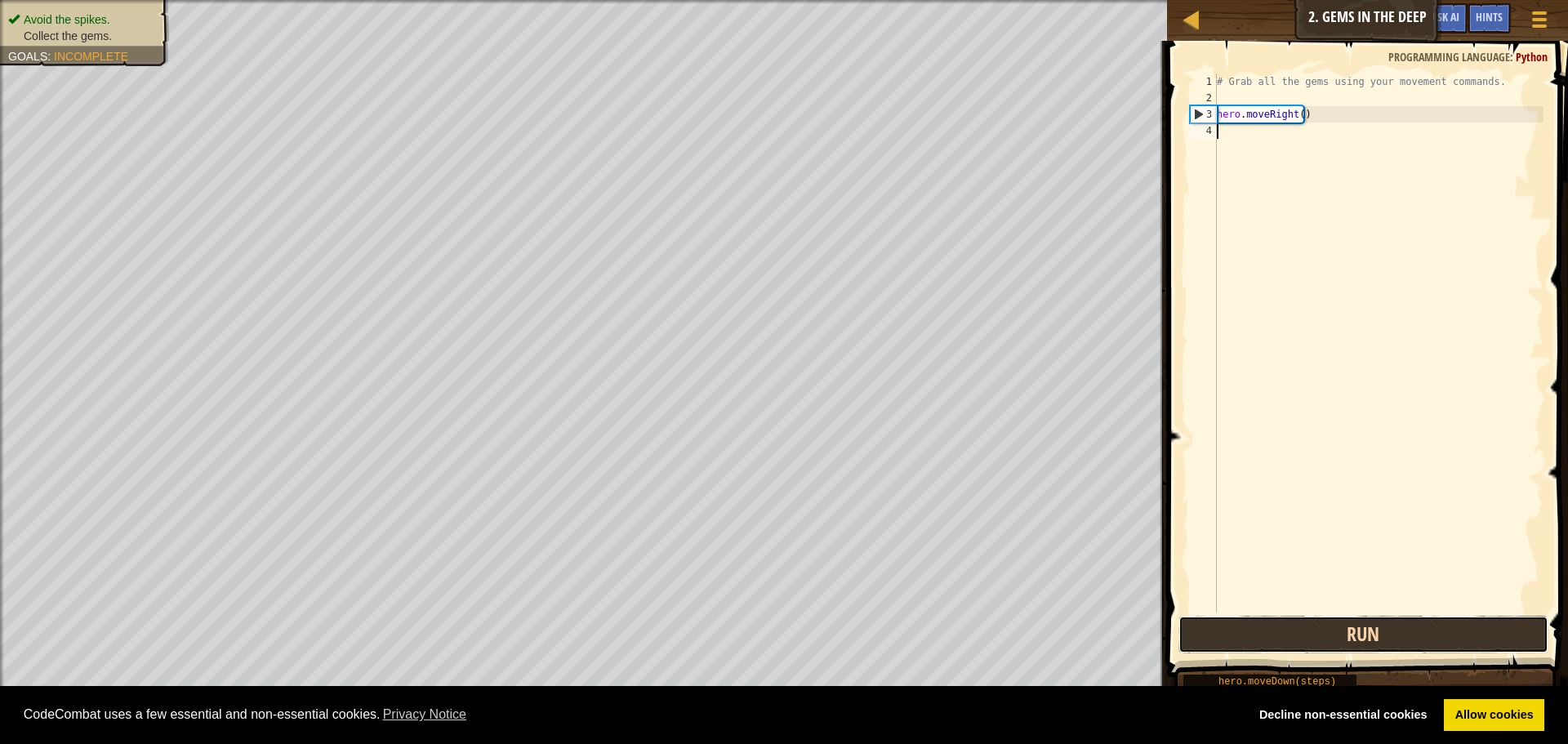
click at [1308, 627] on button "Run" at bounding box center [1363, 634] width 370 height 38
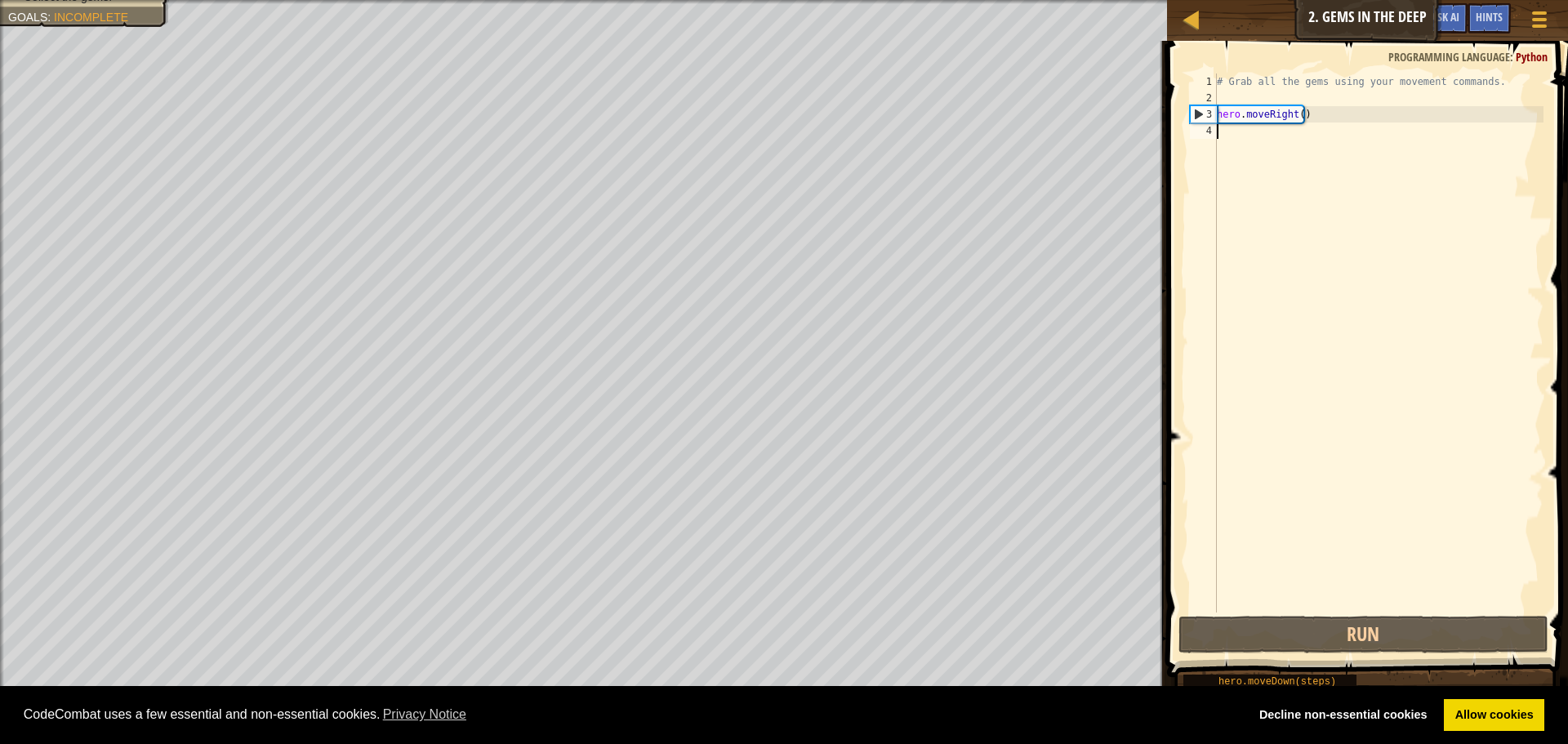
type textarea "h"
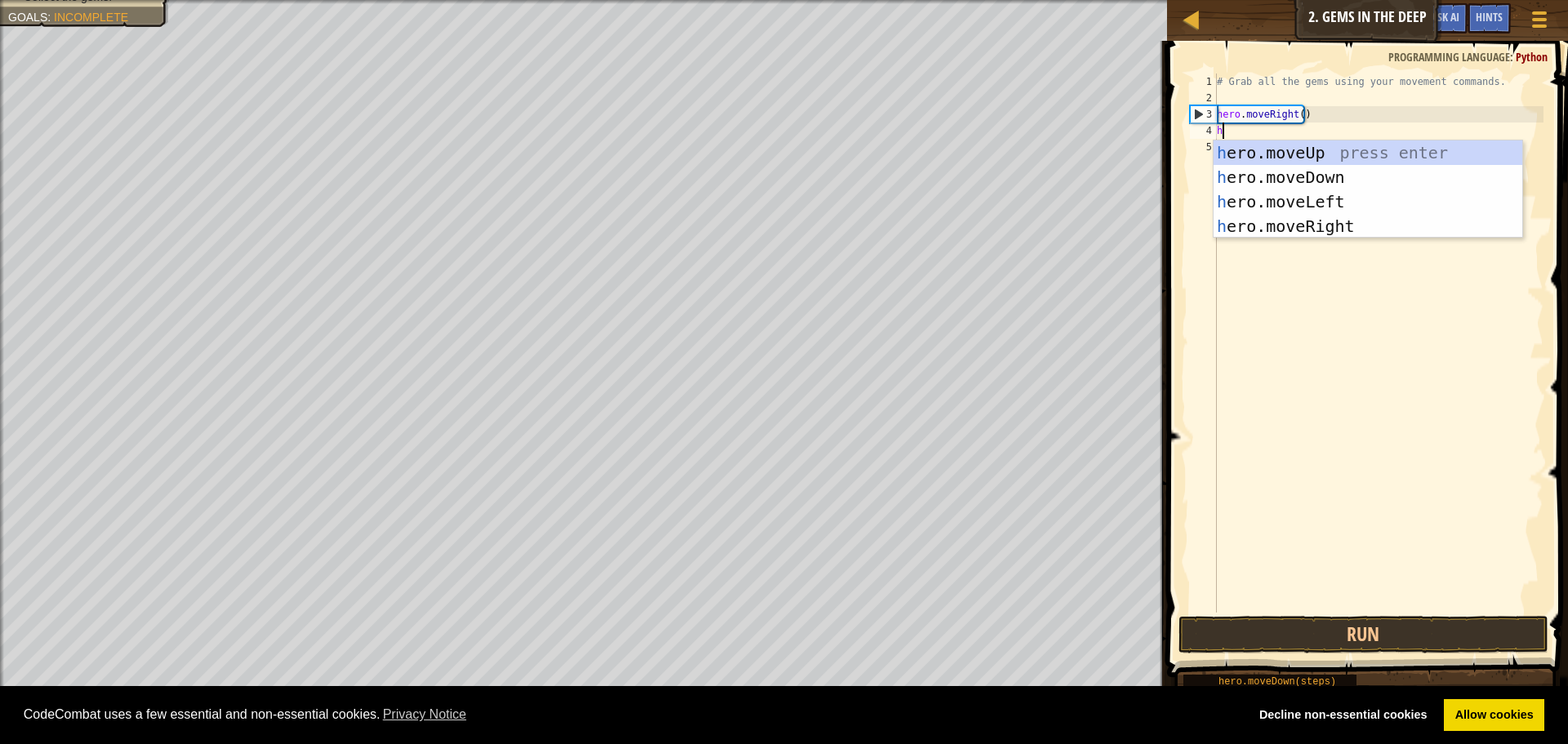
scroll to position [7, 0]
click at [1325, 179] on div "h ero.moveUp press enter h ero.moveDown press enter h ero.moveLeft press enter …" at bounding box center [1368, 213] width 308 height 147
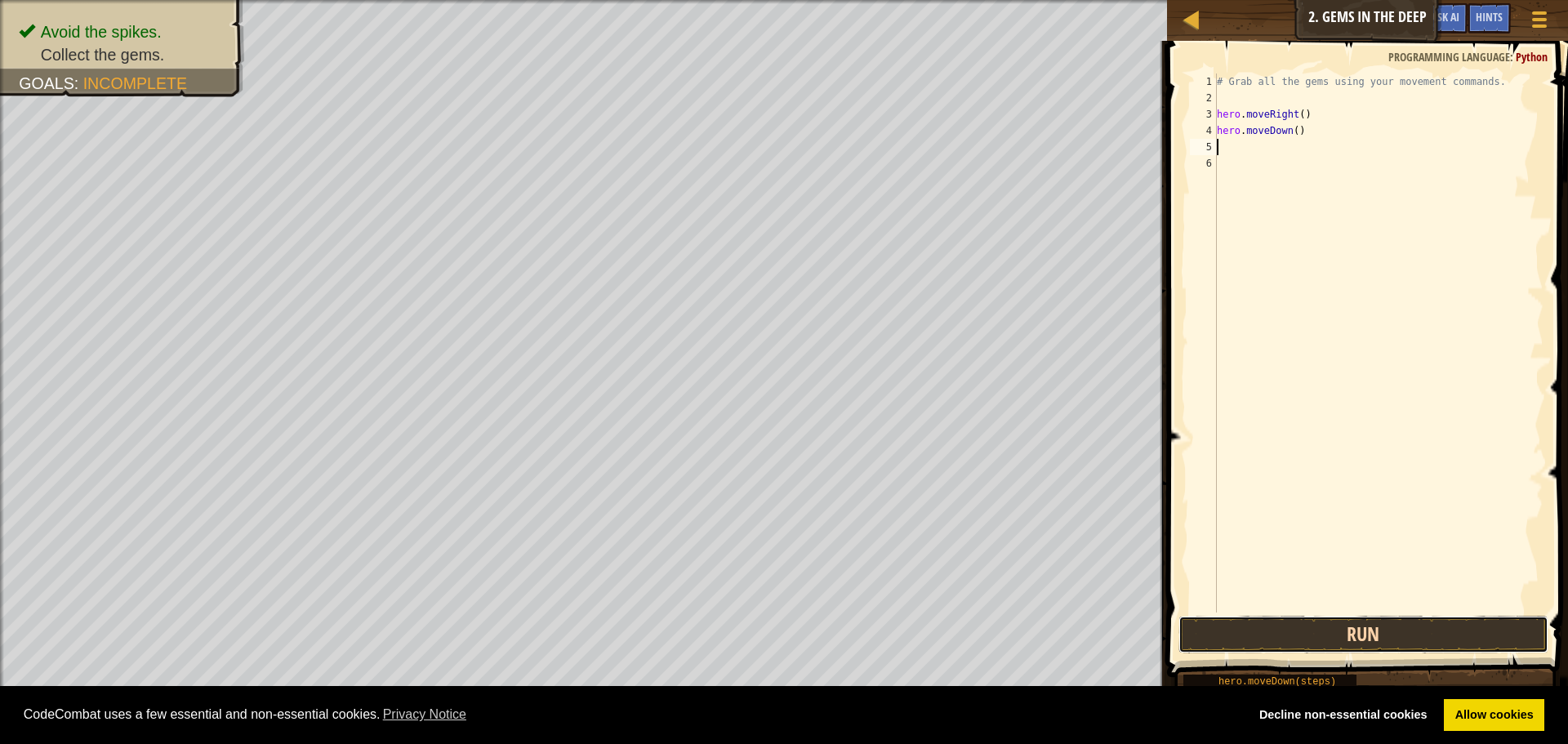
click at [1392, 628] on button "Run" at bounding box center [1363, 634] width 370 height 38
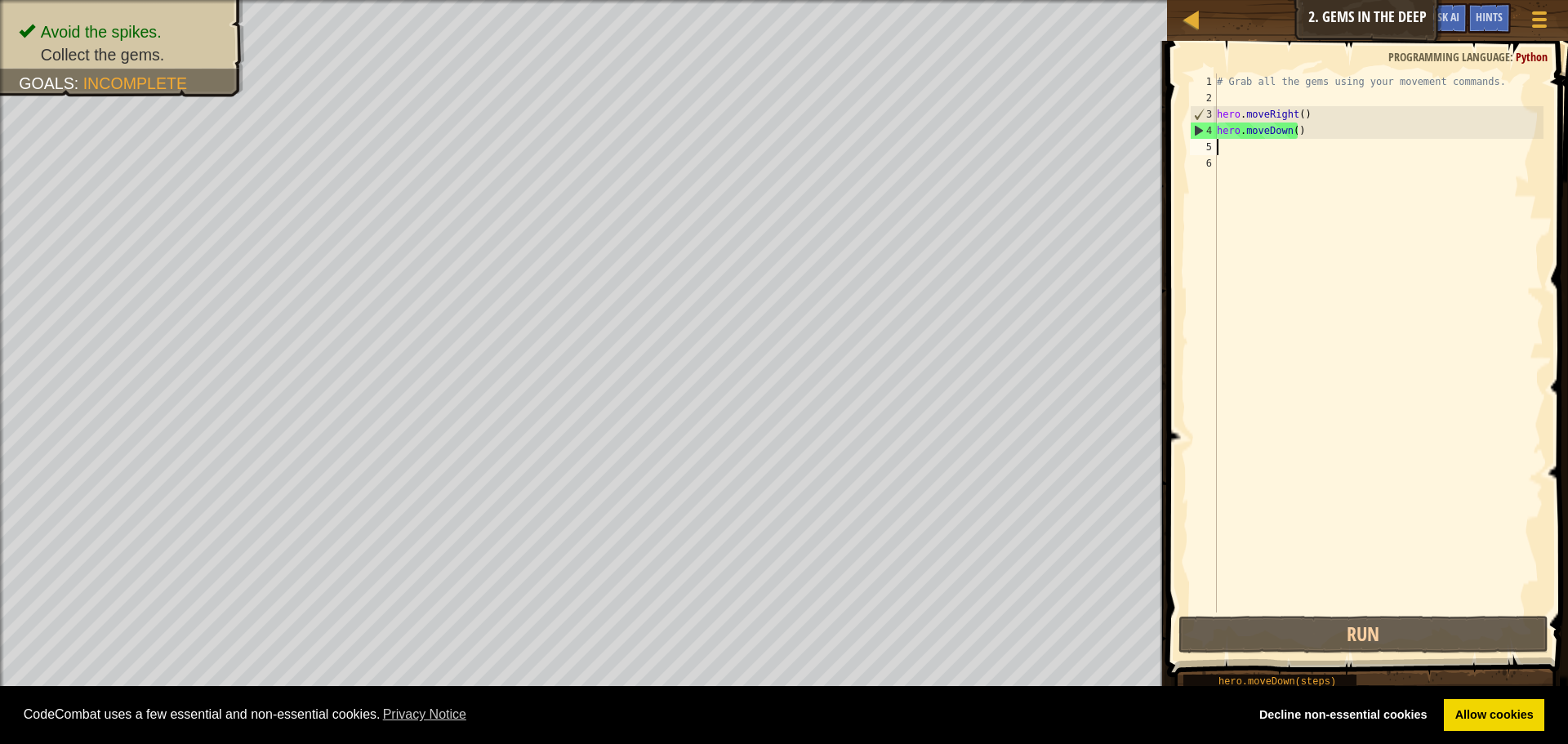
click at [692, 0] on html "Cookie Policy CodeCombat uses a few essential and non-essential cookies. Privac…" at bounding box center [784, 0] width 1568 height 0
click at [1297, 130] on div "# Grab all the gems using your movement commands. hero . moveRight ( ) hero . m…" at bounding box center [1378, 359] width 329 height 571
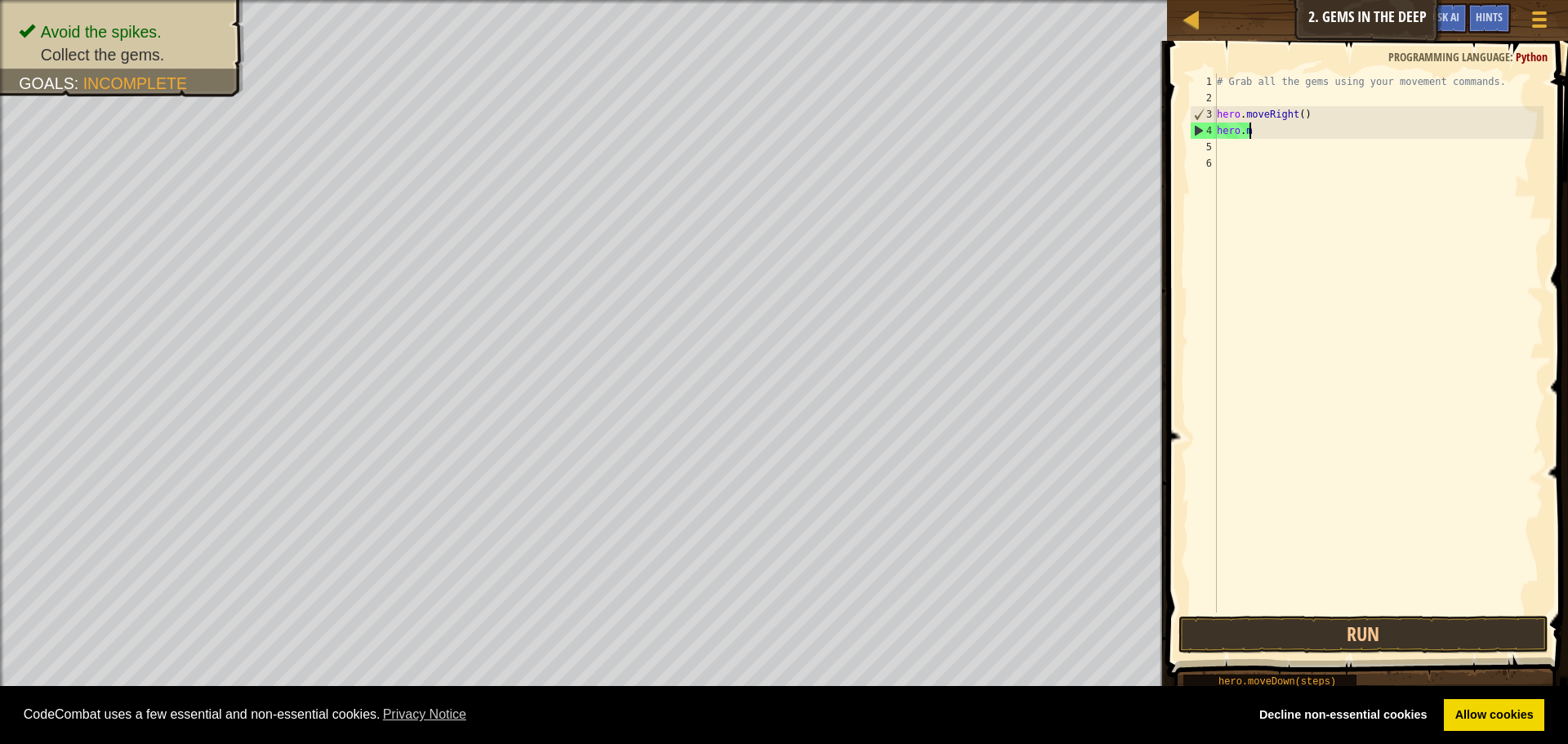
type textarea "h"
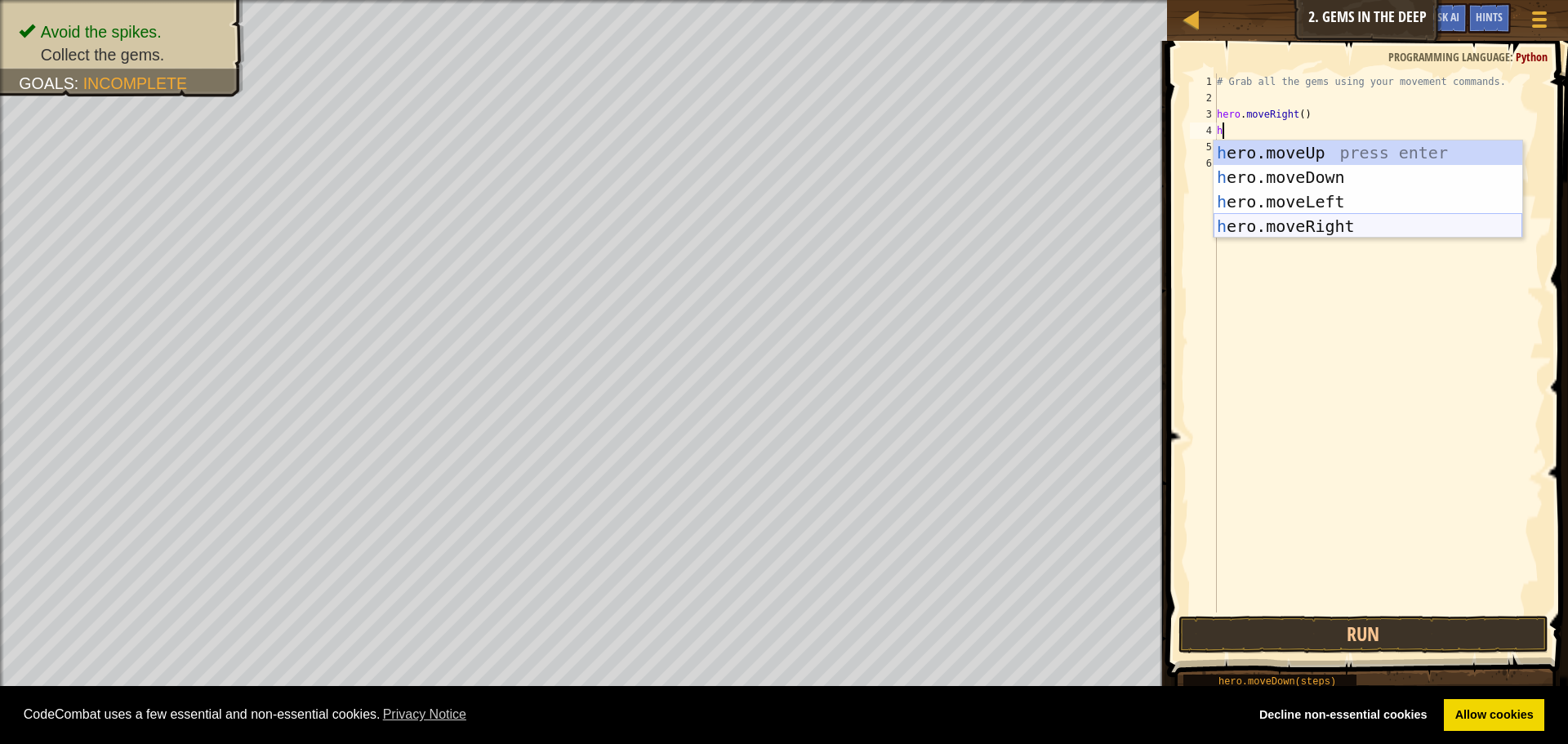
click at [1295, 222] on div "h ero.moveUp press enter h ero.moveDown press enter h ero.moveLeft press enter …" at bounding box center [1368, 213] width 308 height 147
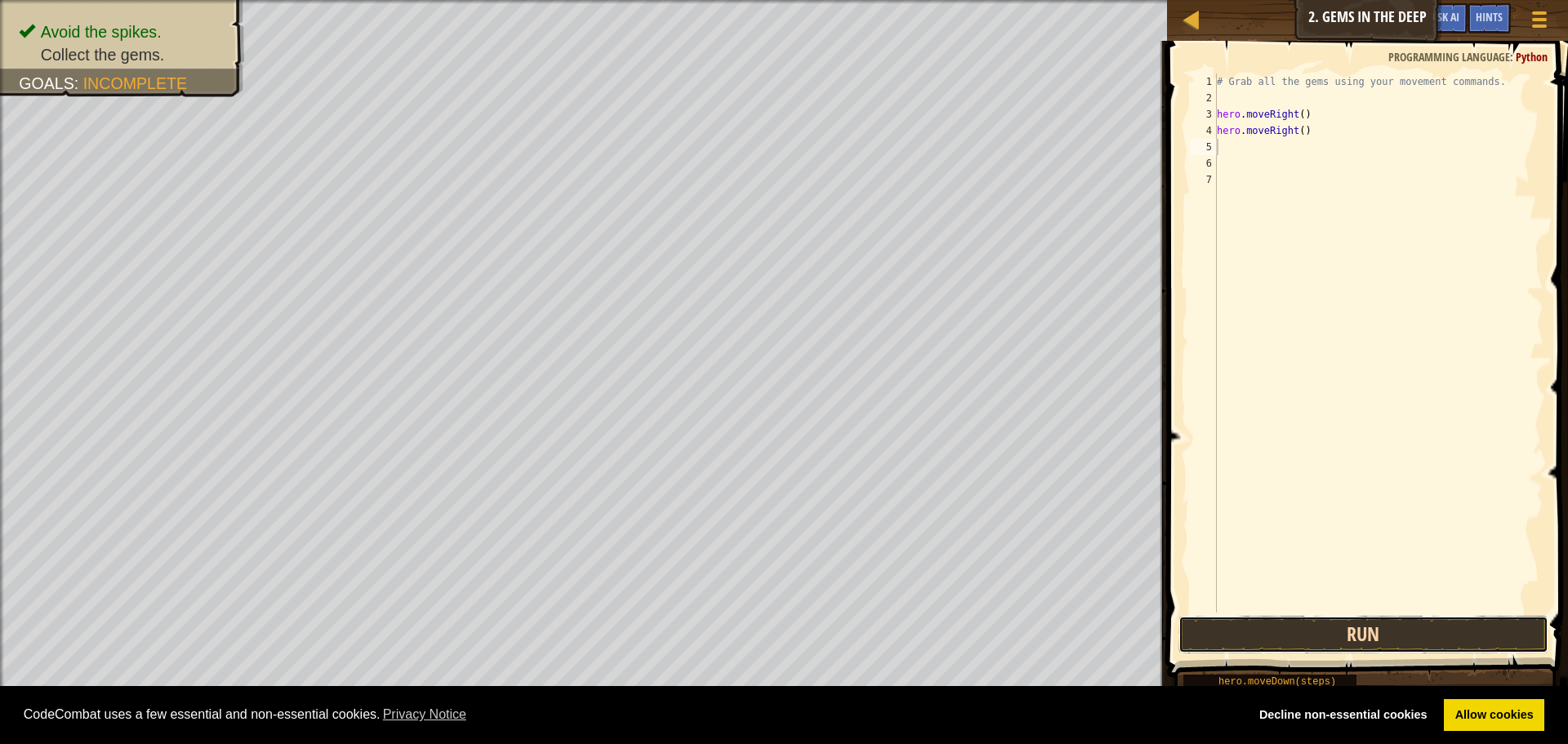
click at [1431, 644] on button "Run" at bounding box center [1363, 634] width 370 height 38
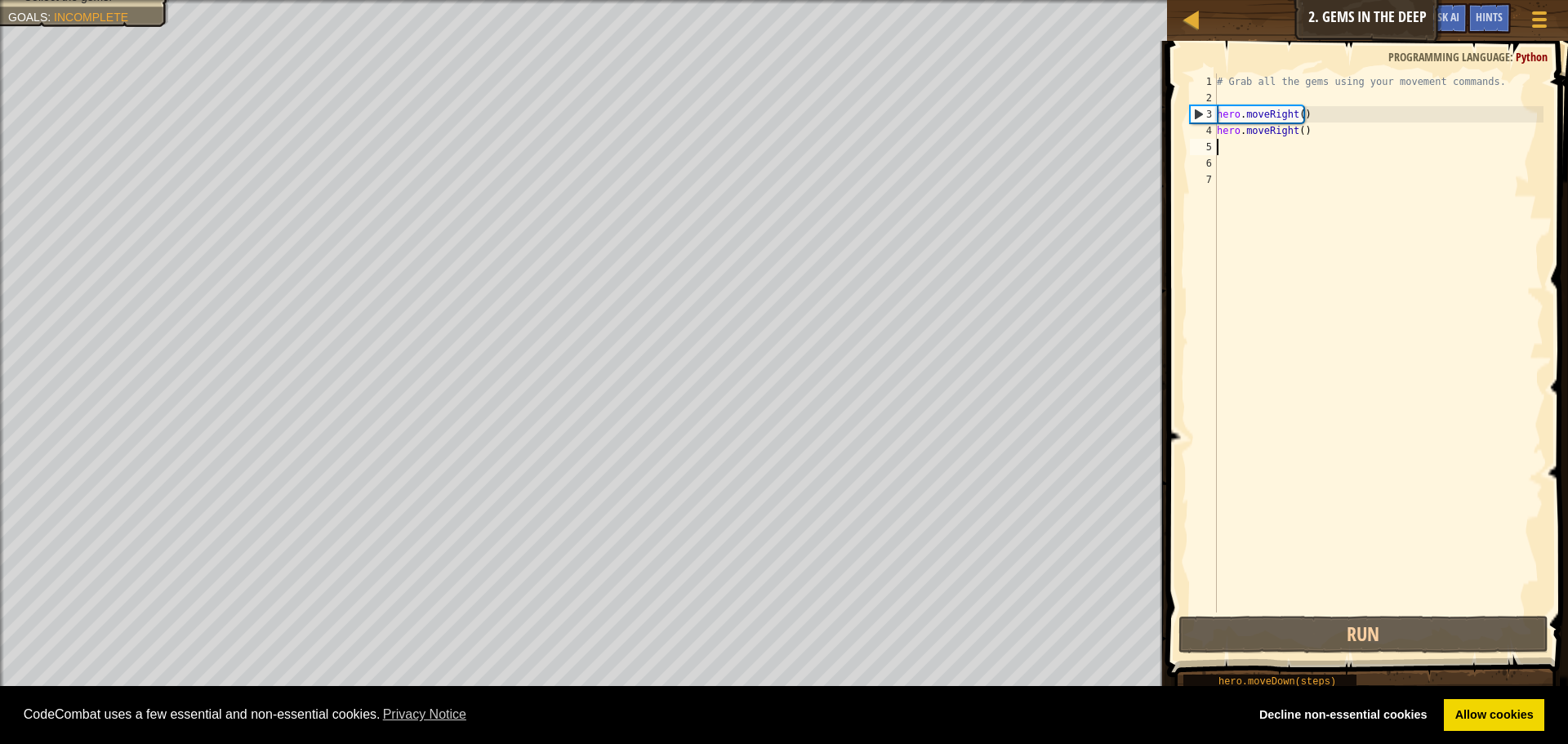
type textarea "h"
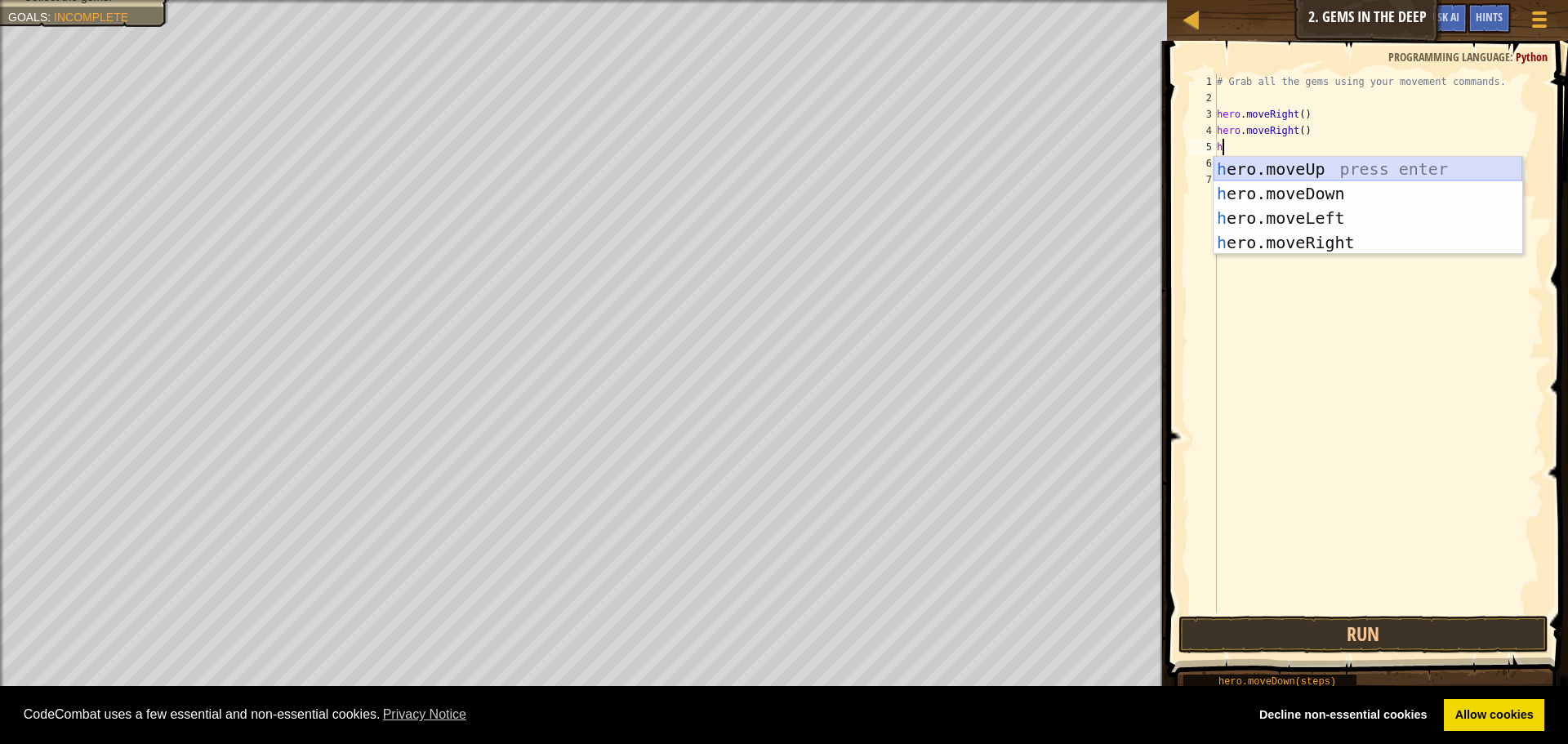
click at [1334, 174] on div "h ero.moveUp press enter h ero.moveDown press enter h ero.moveLeft press enter …" at bounding box center [1368, 230] width 308 height 147
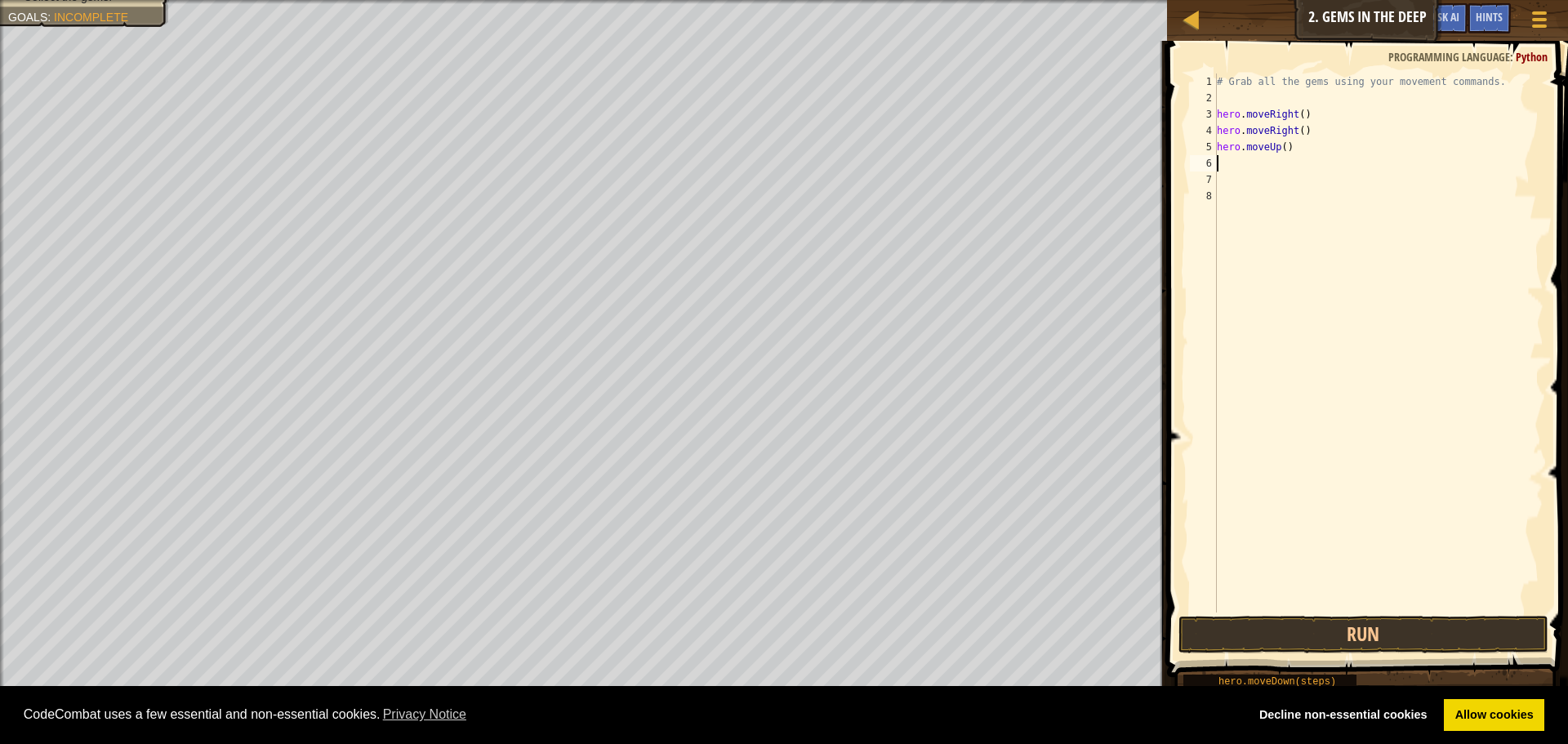
type textarea "h"
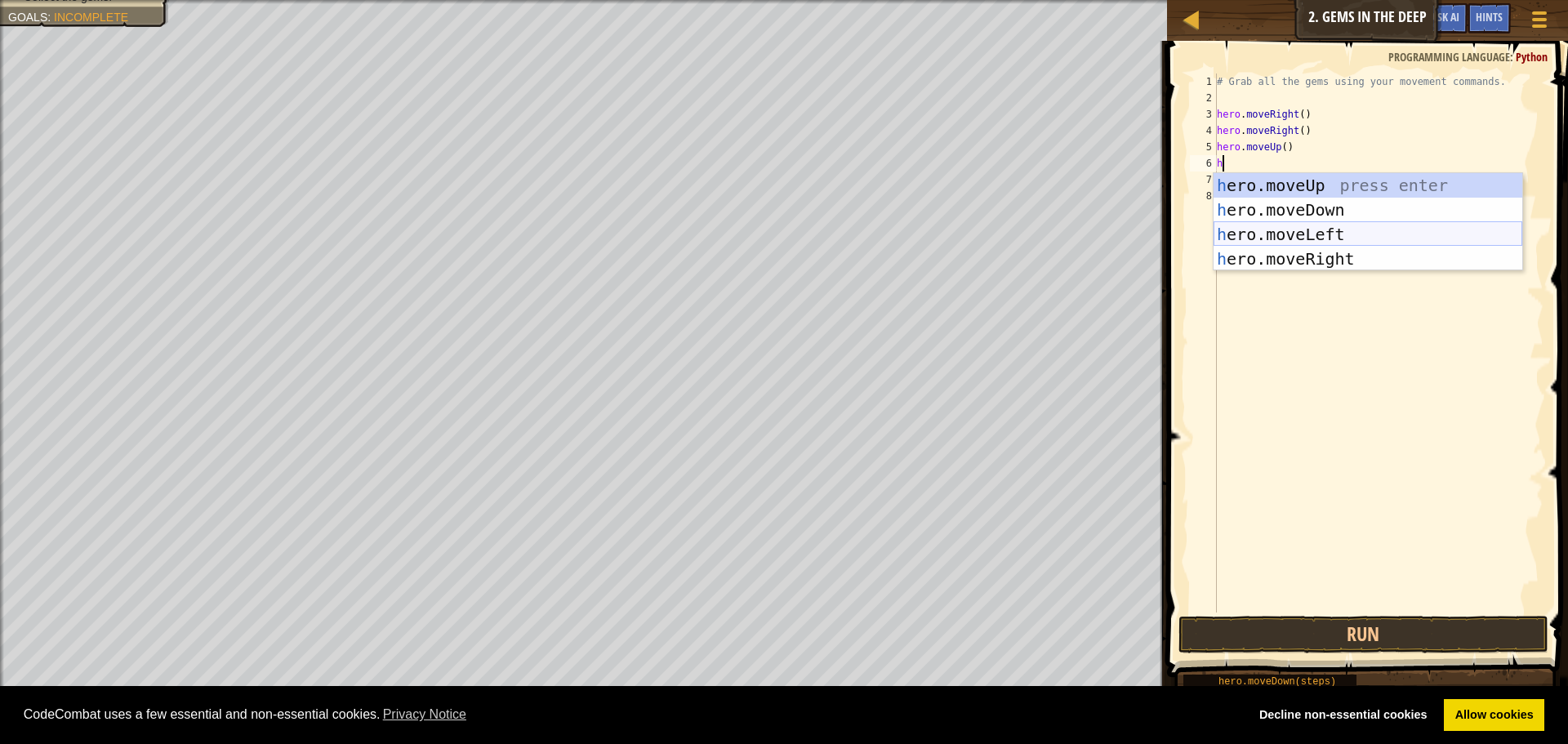
click at [1328, 229] on div "h ero.moveUp press enter h ero.moveDown press enter h ero.moveLeft press enter …" at bounding box center [1368, 246] width 308 height 147
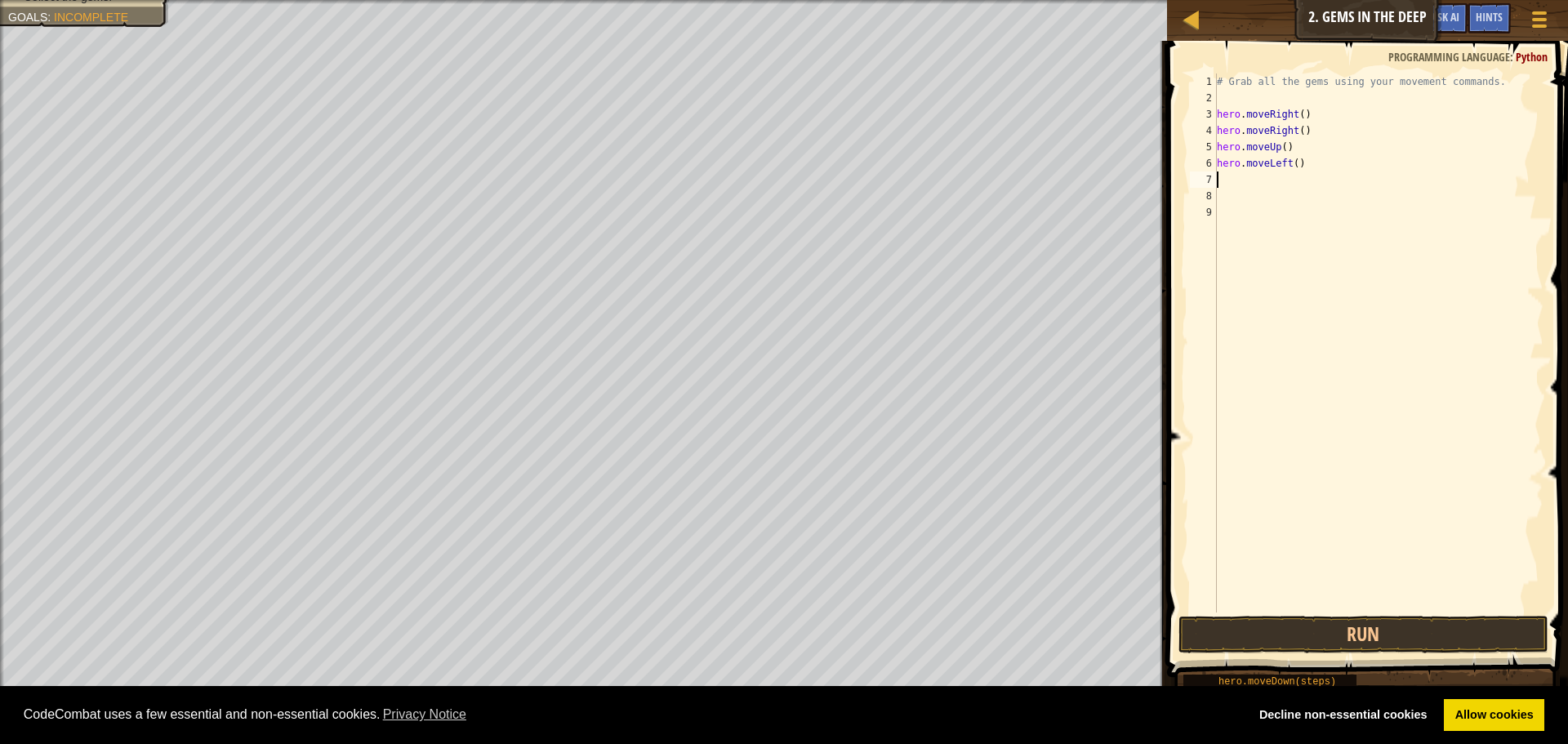
type textarea "h"
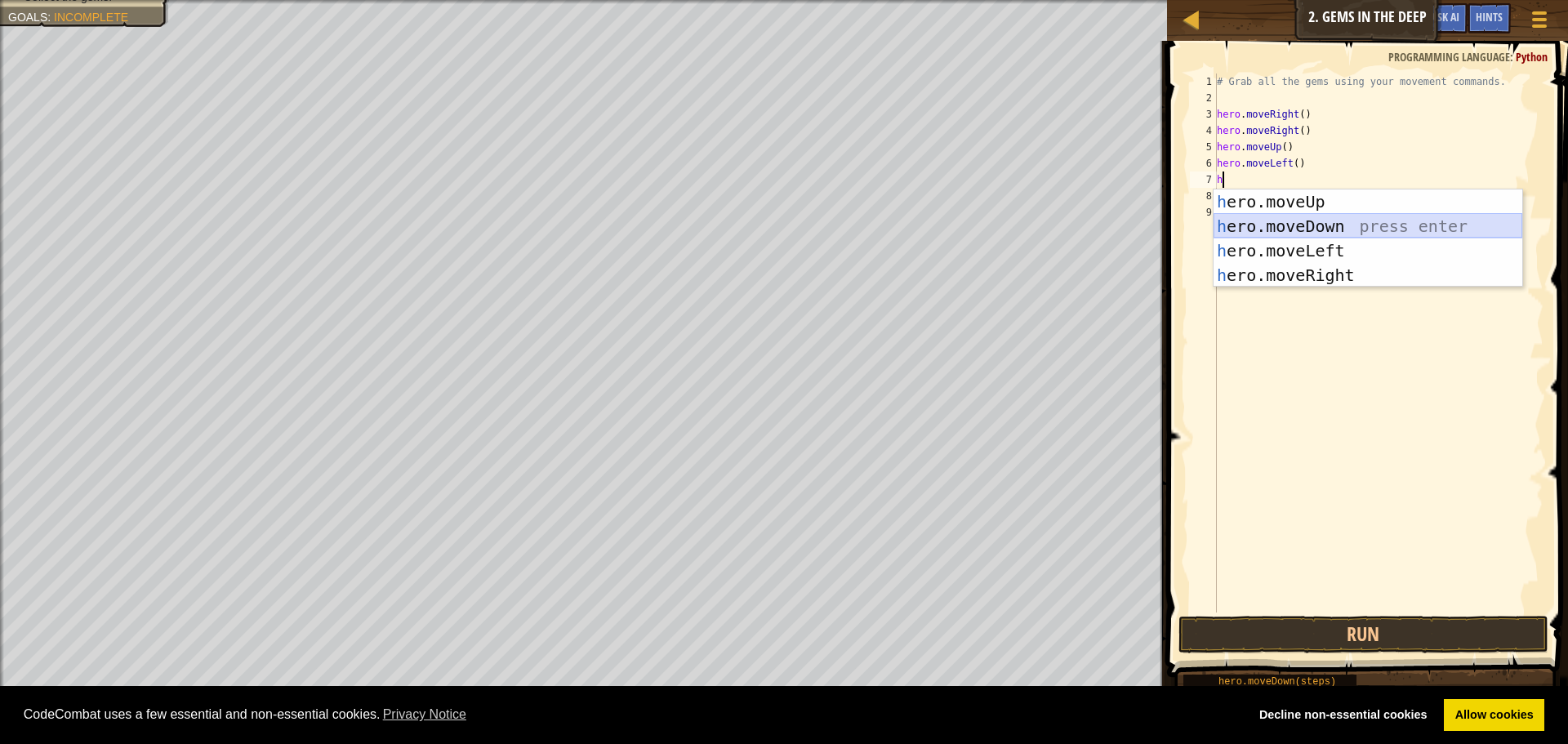
click at [1272, 218] on div "h ero.moveUp press enter h ero.moveDown press enter h ero.moveLeft press enter …" at bounding box center [1368, 262] width 308 height 147
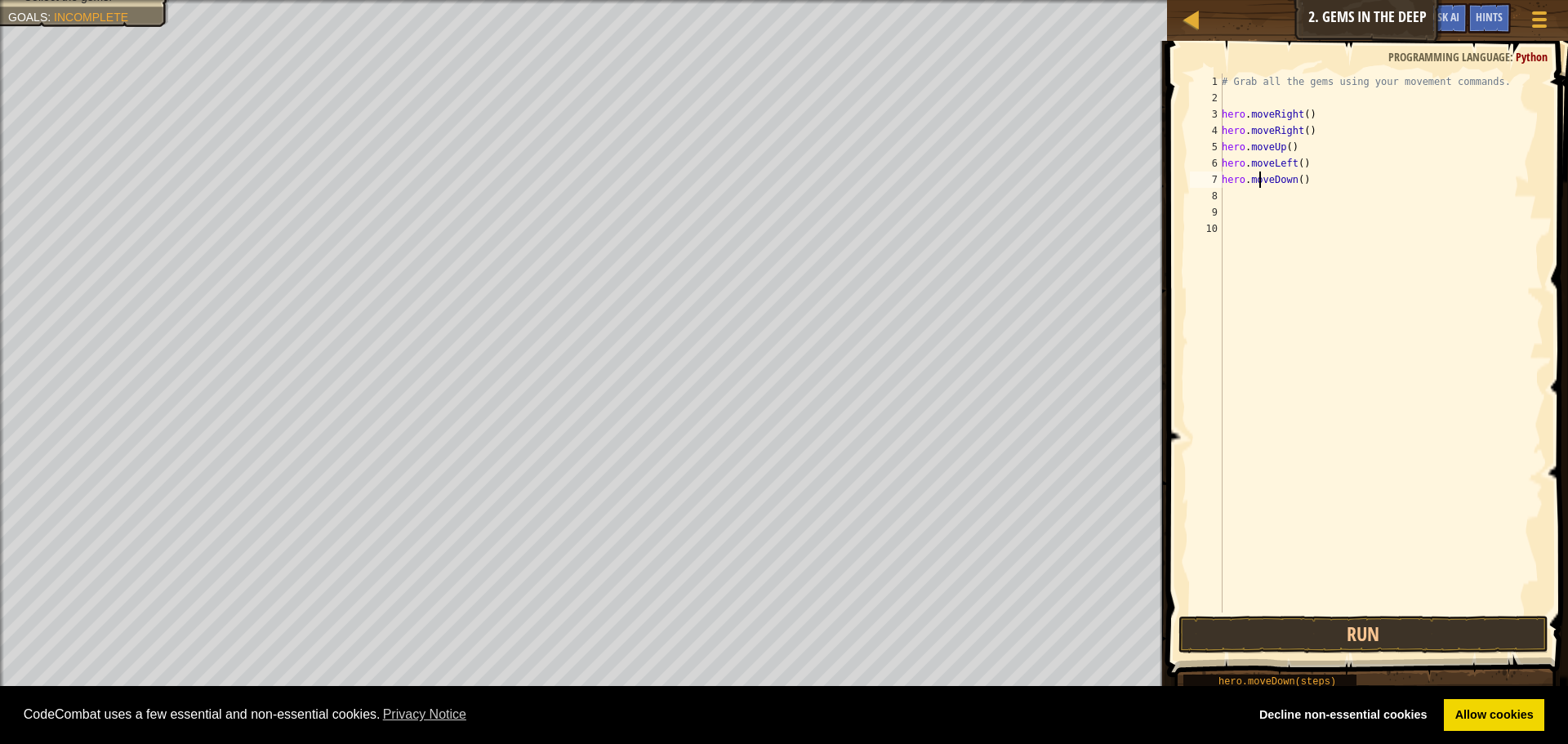
click at [1259, 186] on div "# Grab all the gems using your movement commands. hero . moveRight ( ) hero . m…" at bounding box center [1381, 359] width 325 height 571
type textarea "hero.moveDown()"
click at [1253, 196] on div "# Grab all the gems using your movement commands. hero . moveRight ( ) hero . m…" at bounding box center [1381, 359] width 325 height 571
type textarea "h"
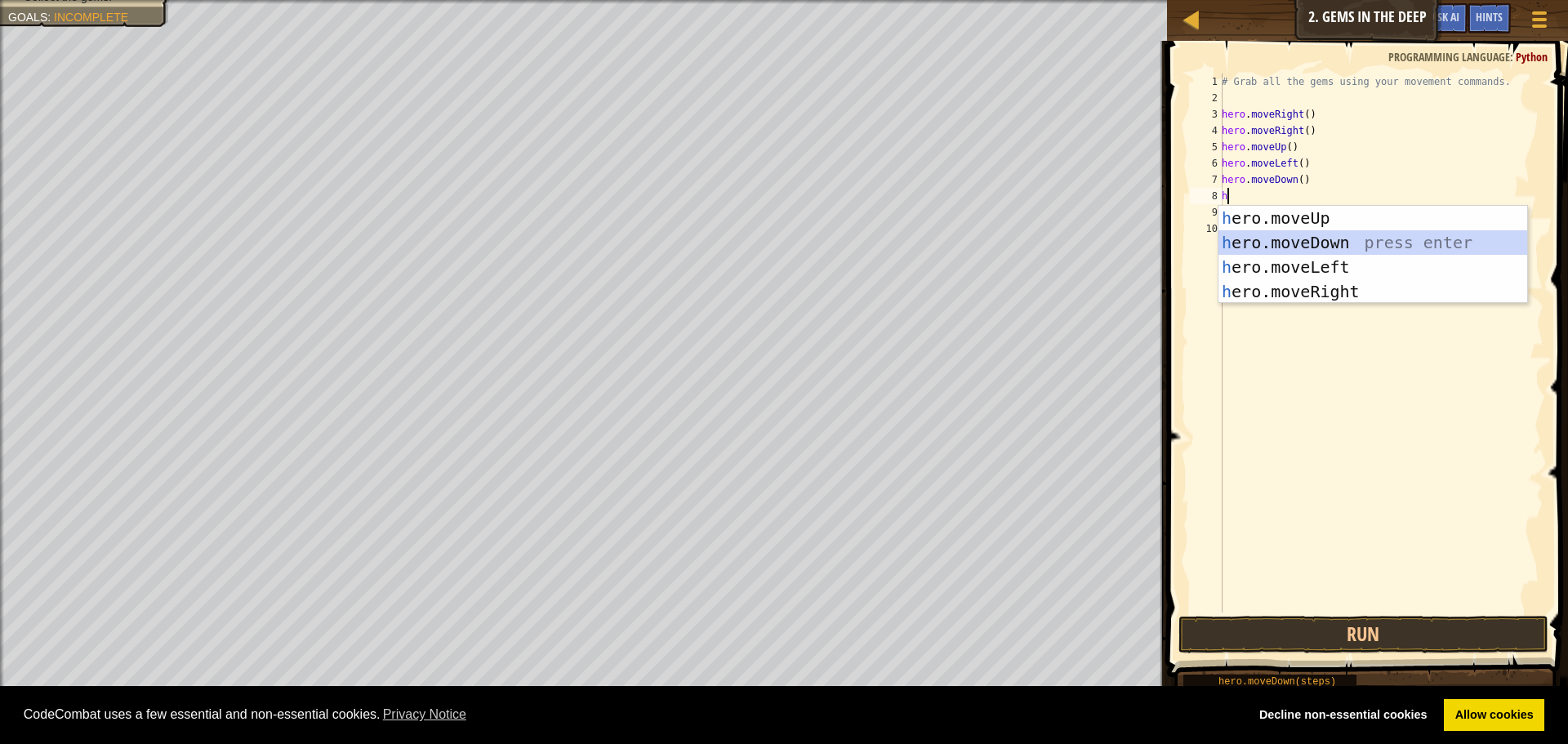
click at [1280, 242] on div "h ero.moveUp press enter h ero.moveDown press enter h ero.moveLeft press enter …" at bounding box center [1372, 279] width 308 height 147
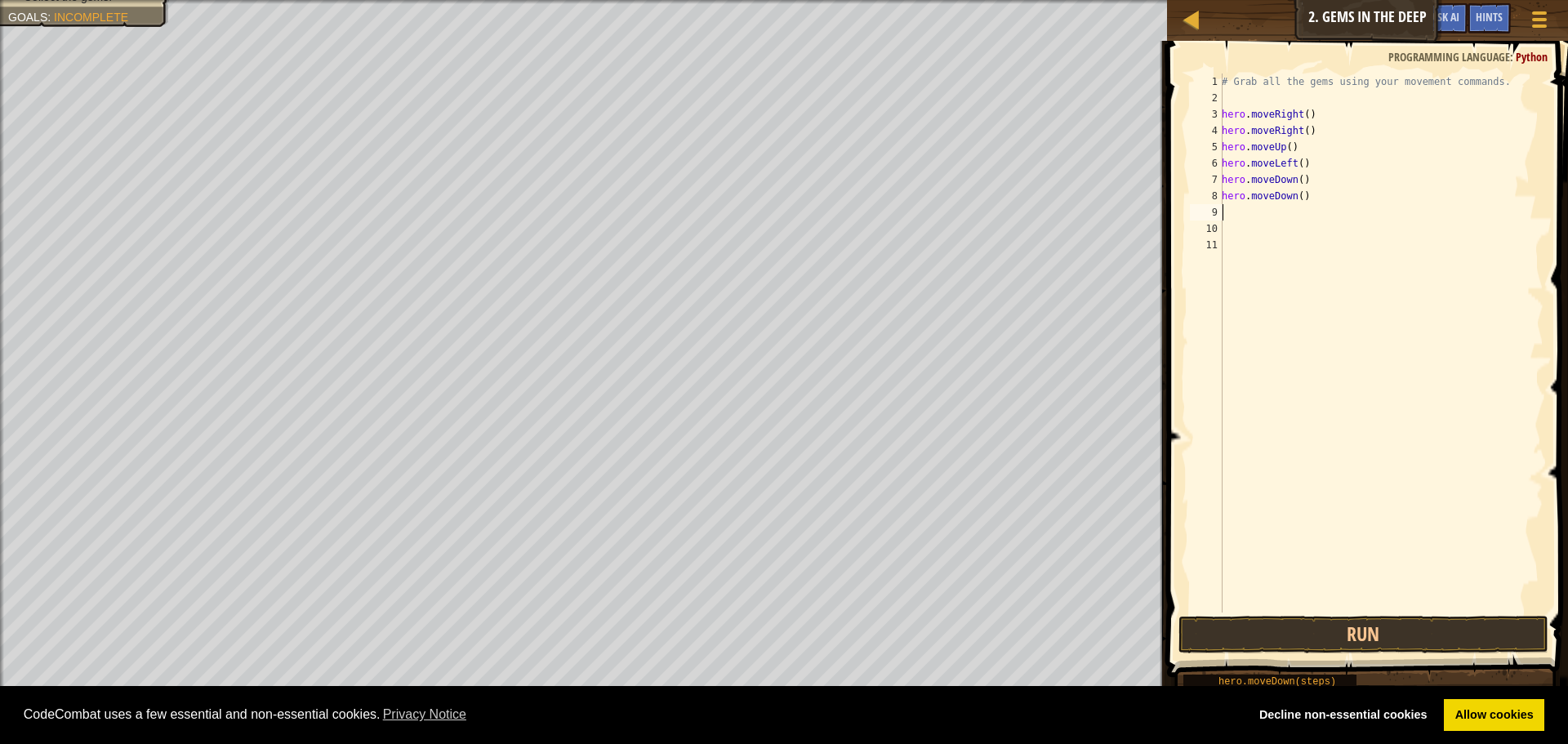
click at [1364, 611] on div "# Grab all the gems using your movement commands. hero . moveRight ( ) hero . m…" at bounding box center [1381, 359] width 325 height 571
click at [1321, 626] on button "Run" at bounding box center [1363, 634] width 370 height 38
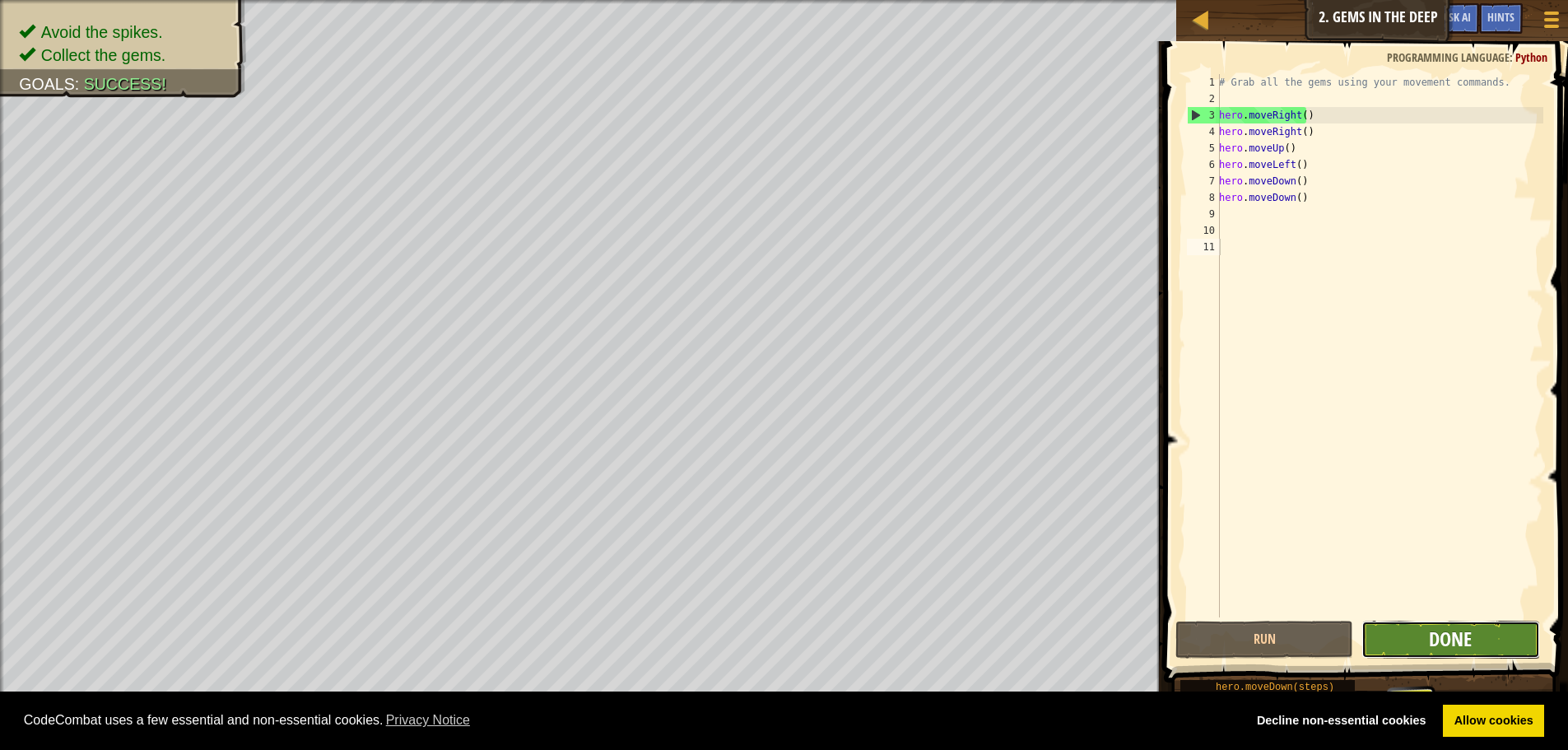
click at [1444, 643] on span "Done" at bounding box center [1451, 638] width 43 height 26
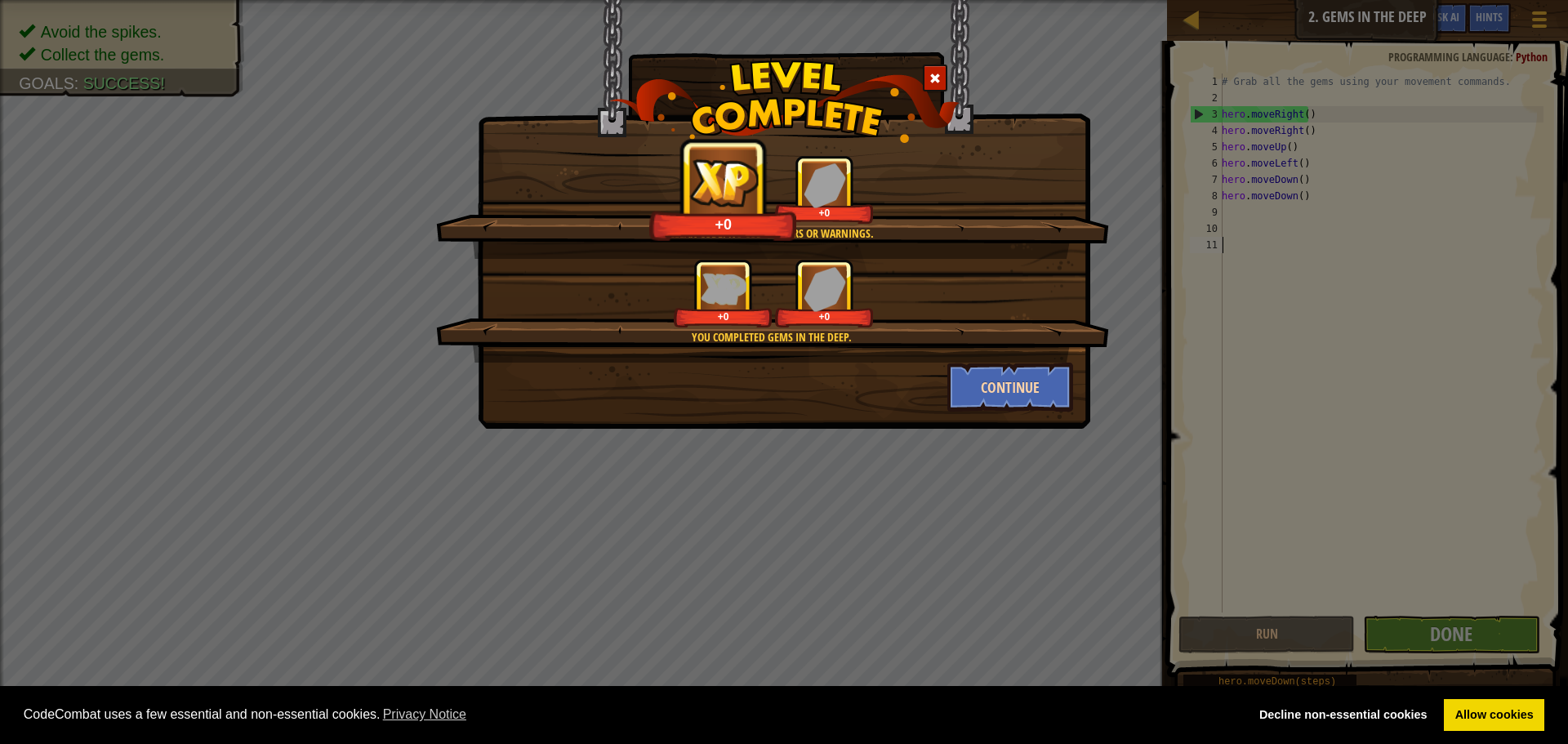
drag, startPoint x: 923, startPoint y: 378, endPoint x: 948, endPoint y: 376, distance: 25.1
click at [931, 374] on div "Continue" at bounding box center [784, 387] width 603 height 49
click at [960, 385] on button "Continue" at bounding box center [1010, 387] width 126 height 49
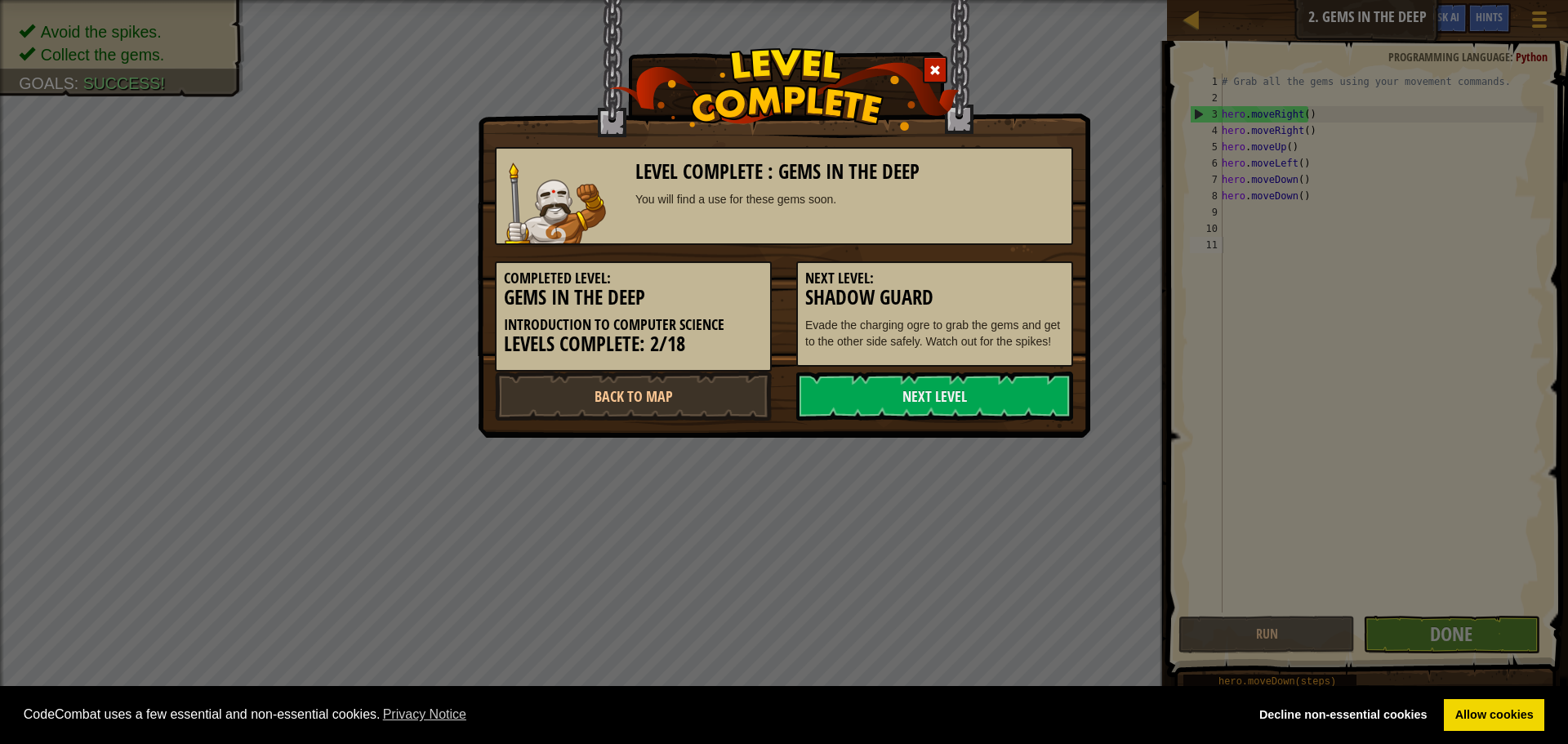
click at [982, 387] on link "Next Level" at bounding box center [935, 396] width 277 height 49
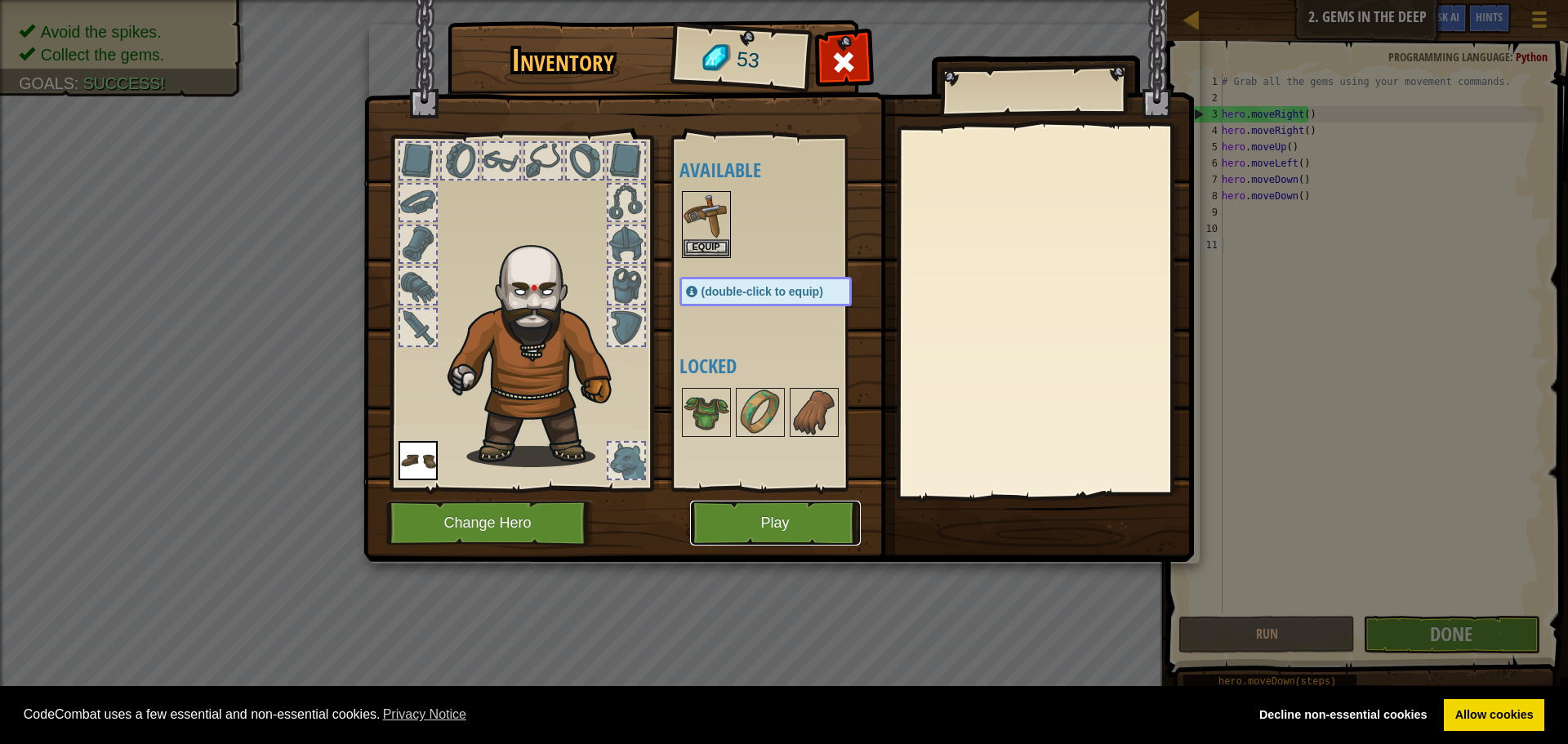
click at [807, 504] on button "Play" at bounding box center [775, 522] width 171 height 45
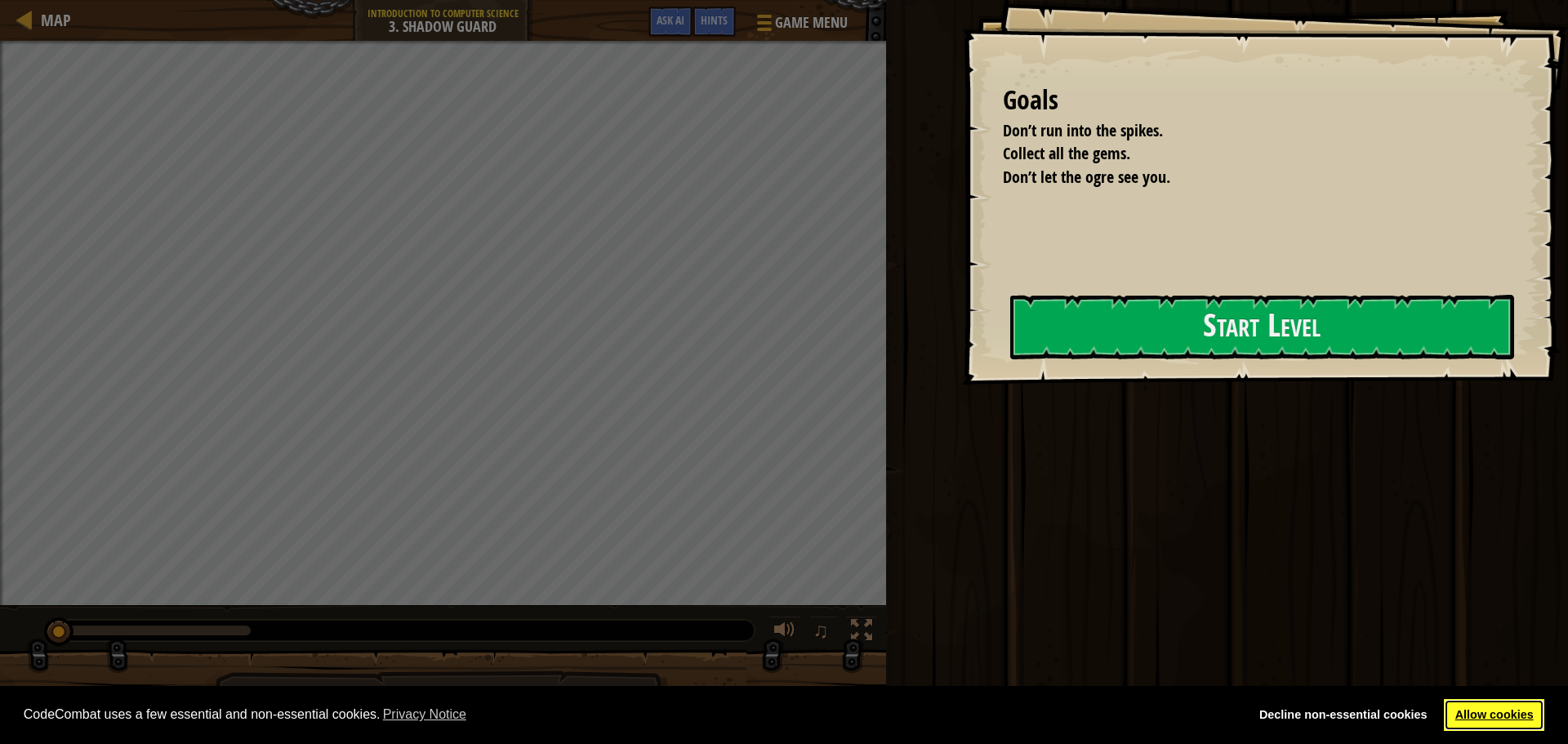
click at [1469, 714] on link "Allow cookies" at bounding box center [1493, 714] width 101 height 32
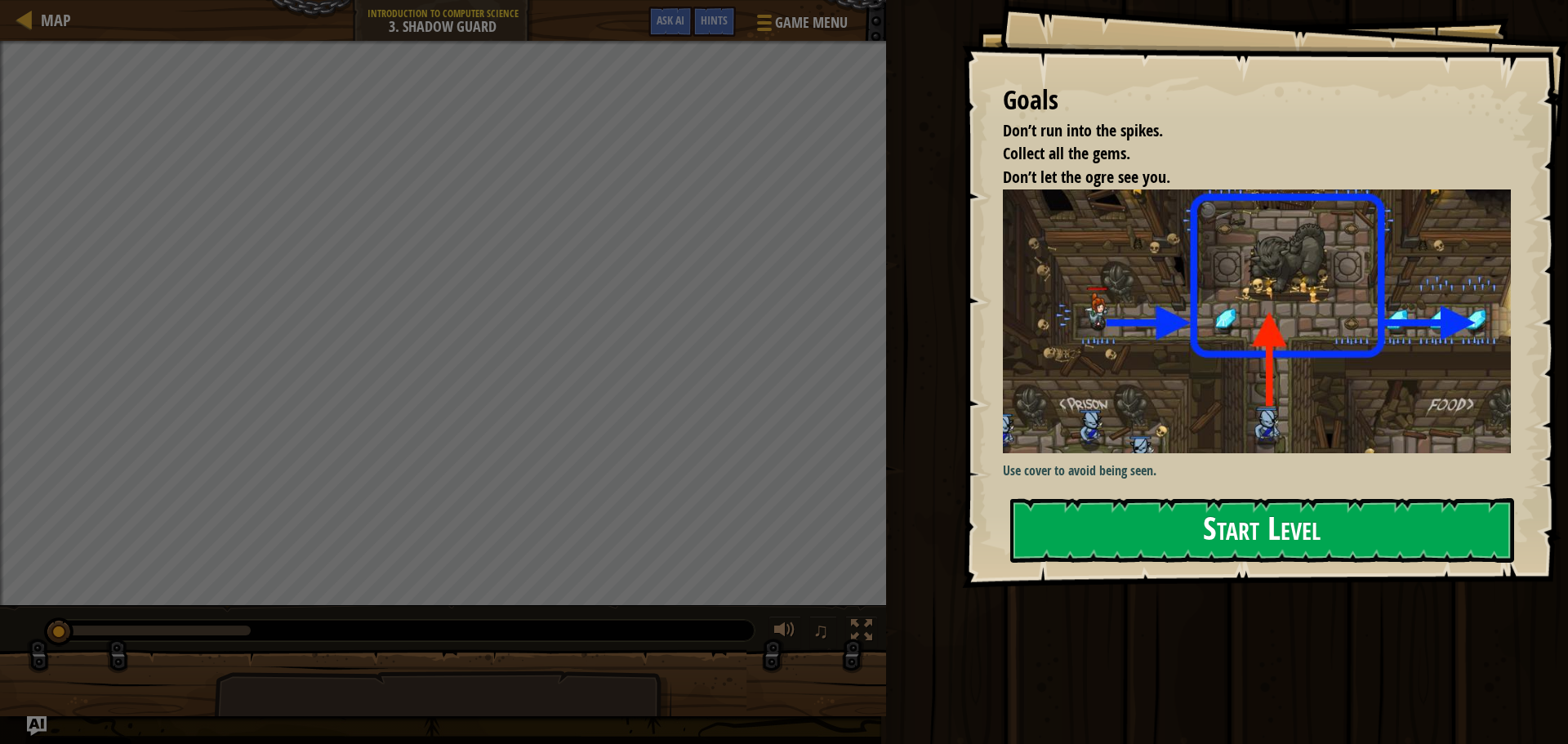
click at [1280, 508] on button "Start Level" at bounding box center [1262, 531] width 504 height 65
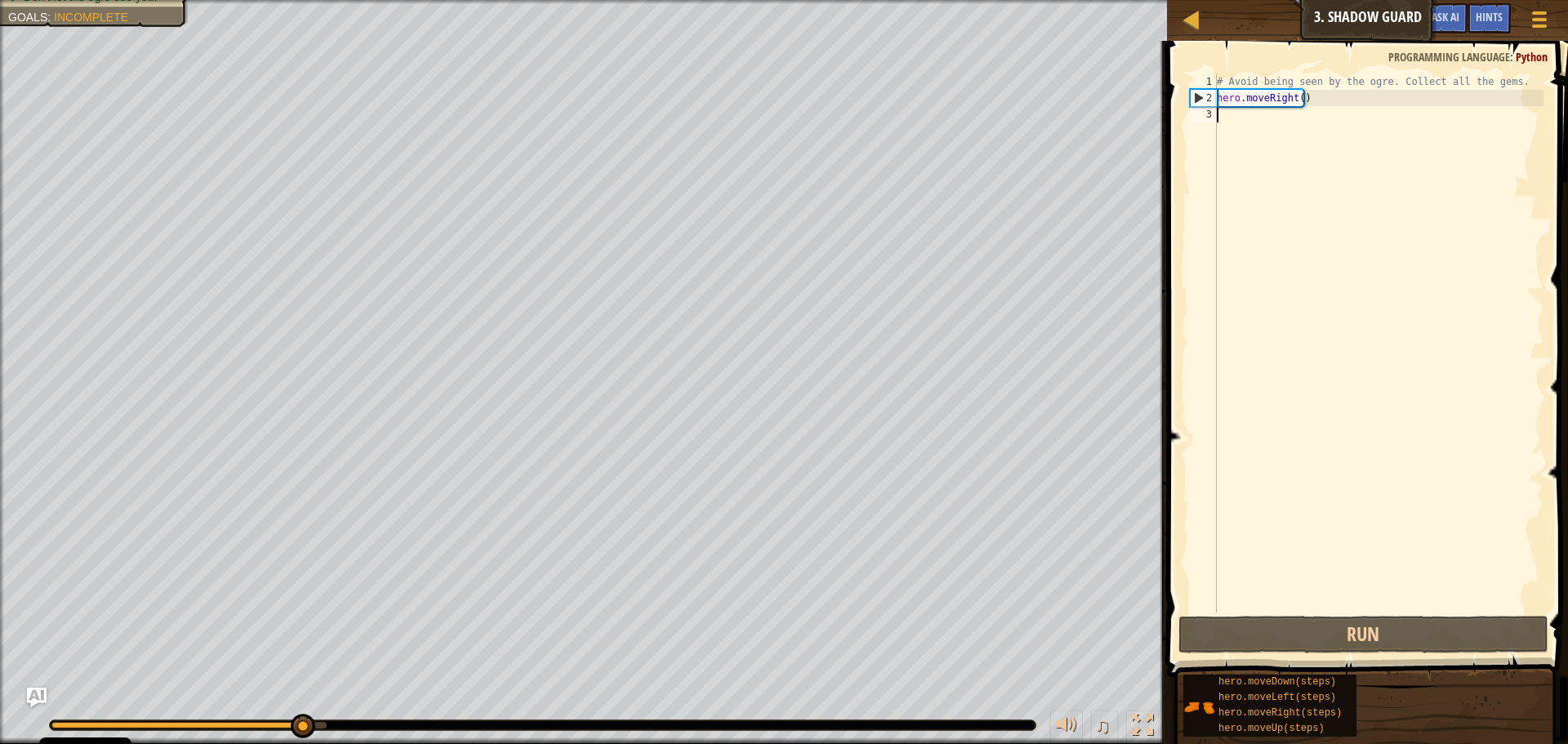
type textarea "h"
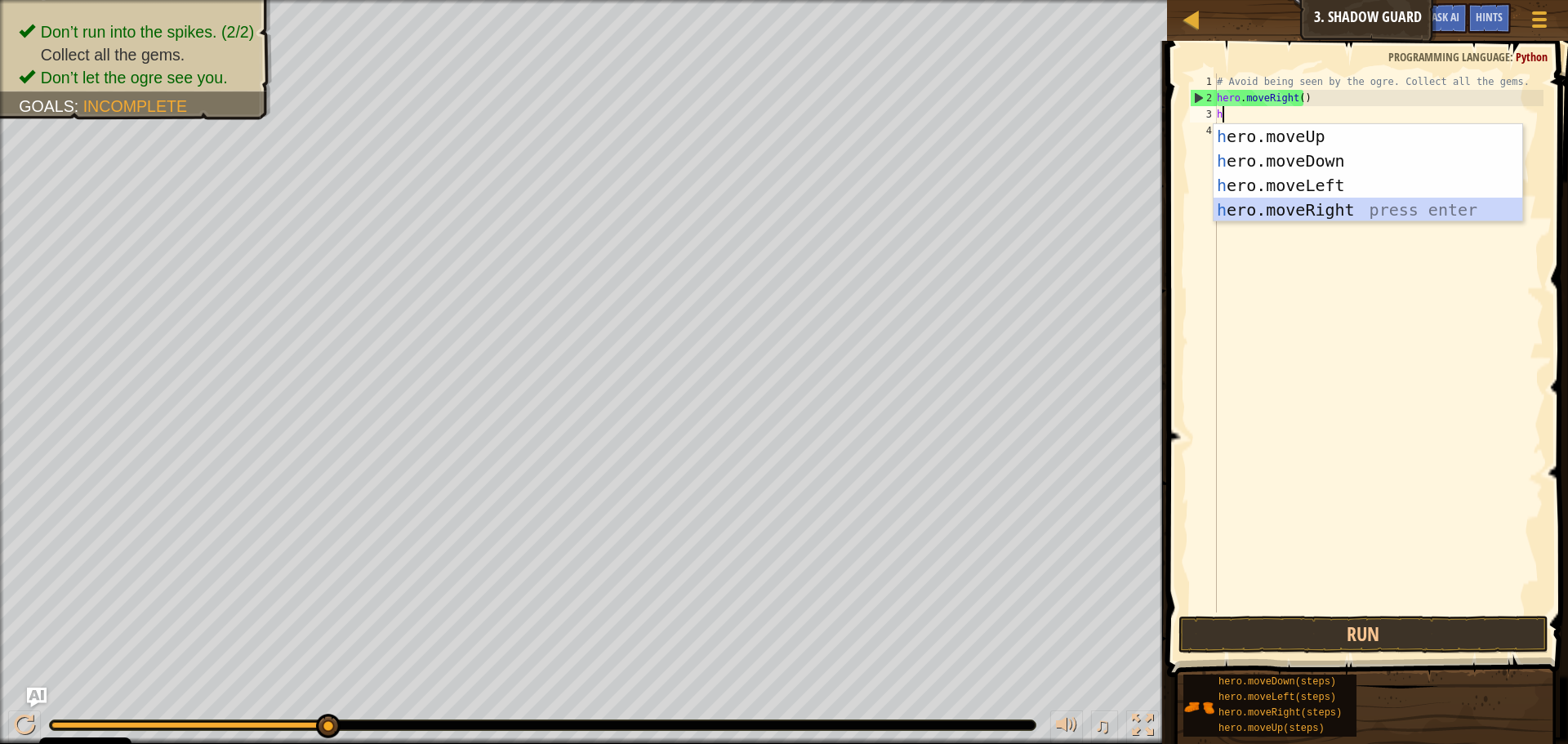
click at [1292, 213] on div "h ero.moveUp press enter h ero.moveDown press enter h ero.moveLeft press enter …" at bounding box center [1368, 197] width 308 height 147
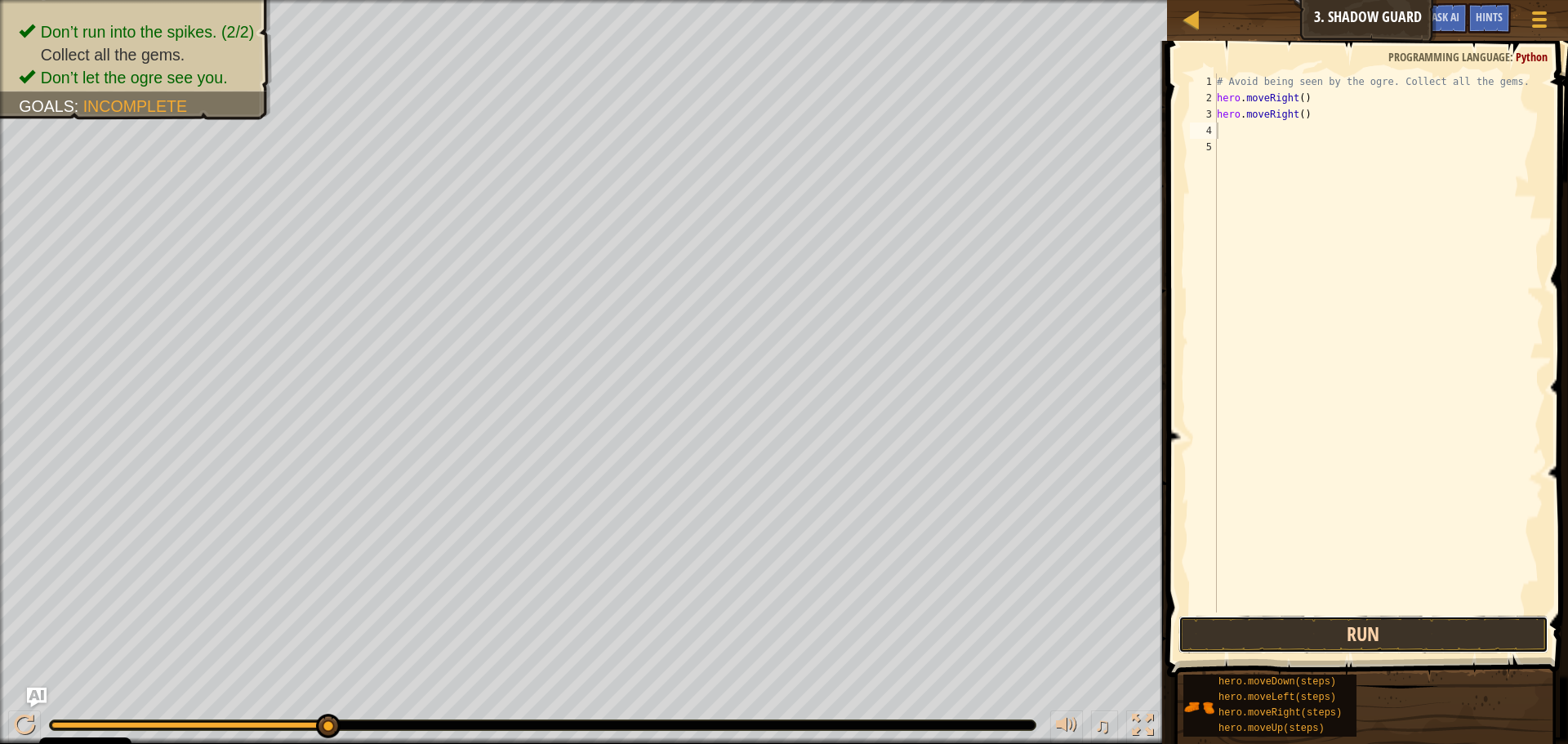
click at [1336, 634] on button "Run" at bounding box center [1363, 634] width 370 height 38
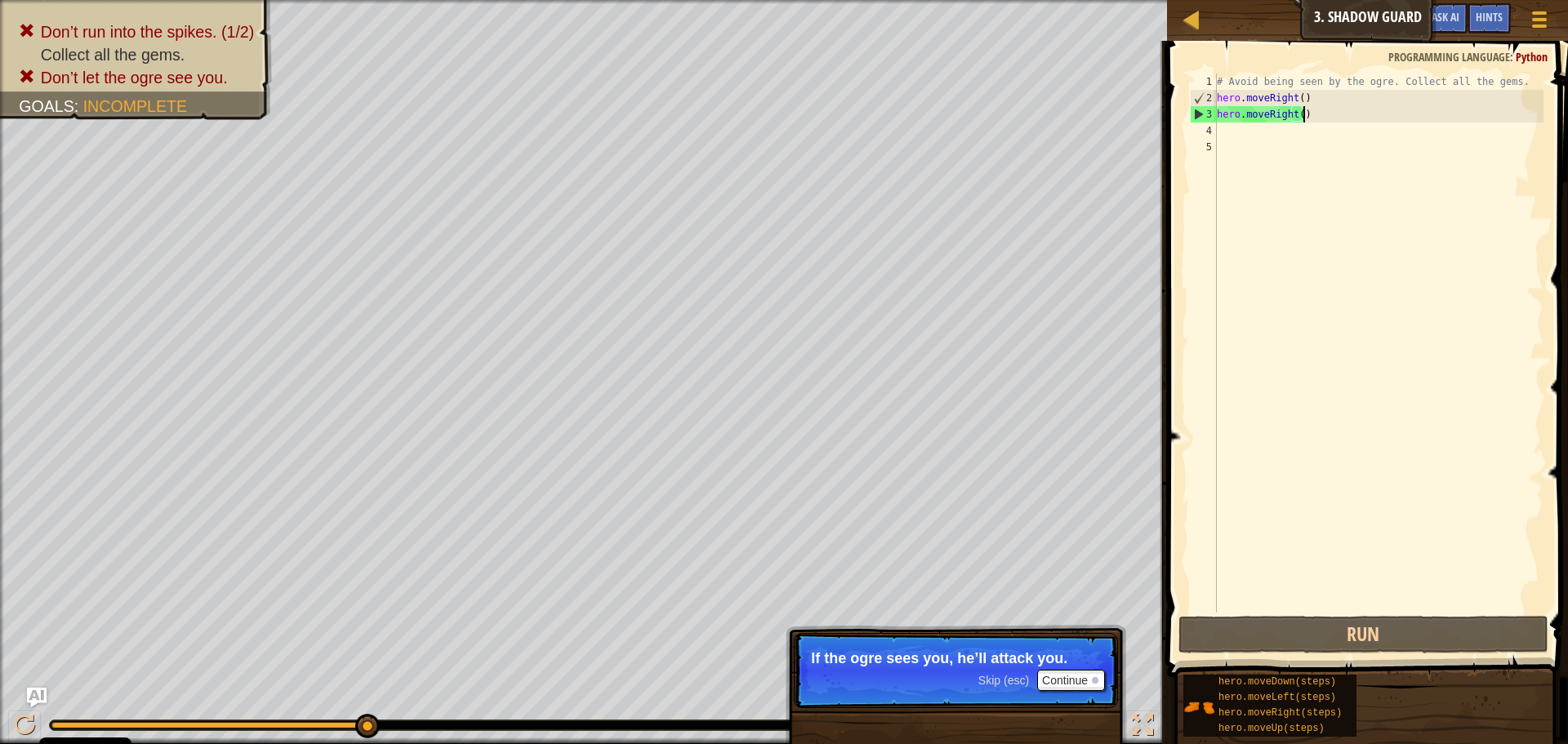
click at [1326, 110] on div "# Avoid being seen by the ogre. Collect all the gems. hero . moveRight ( ) hero…" at bounding box center [1378, 359] width 329 height 571
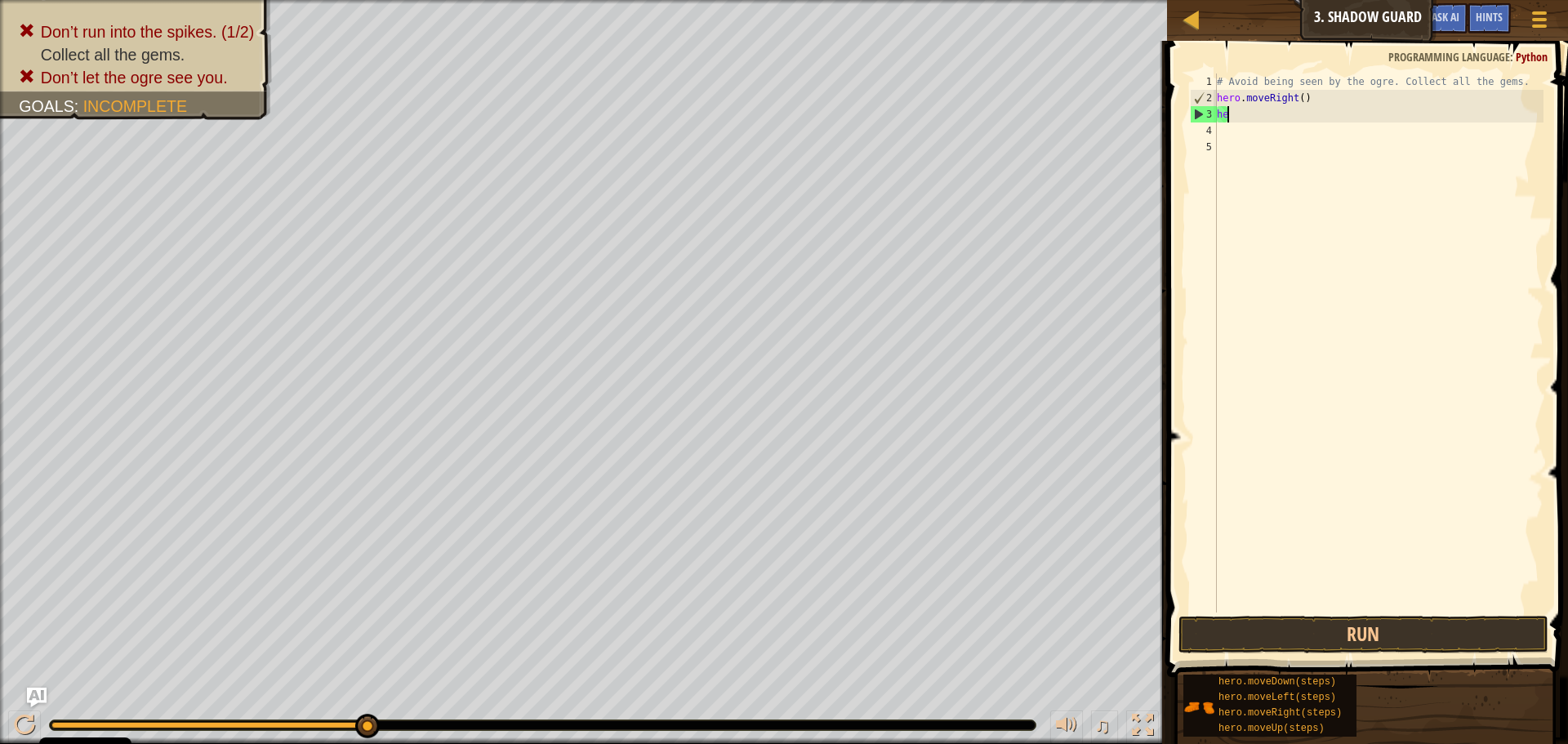
type textarea "h"
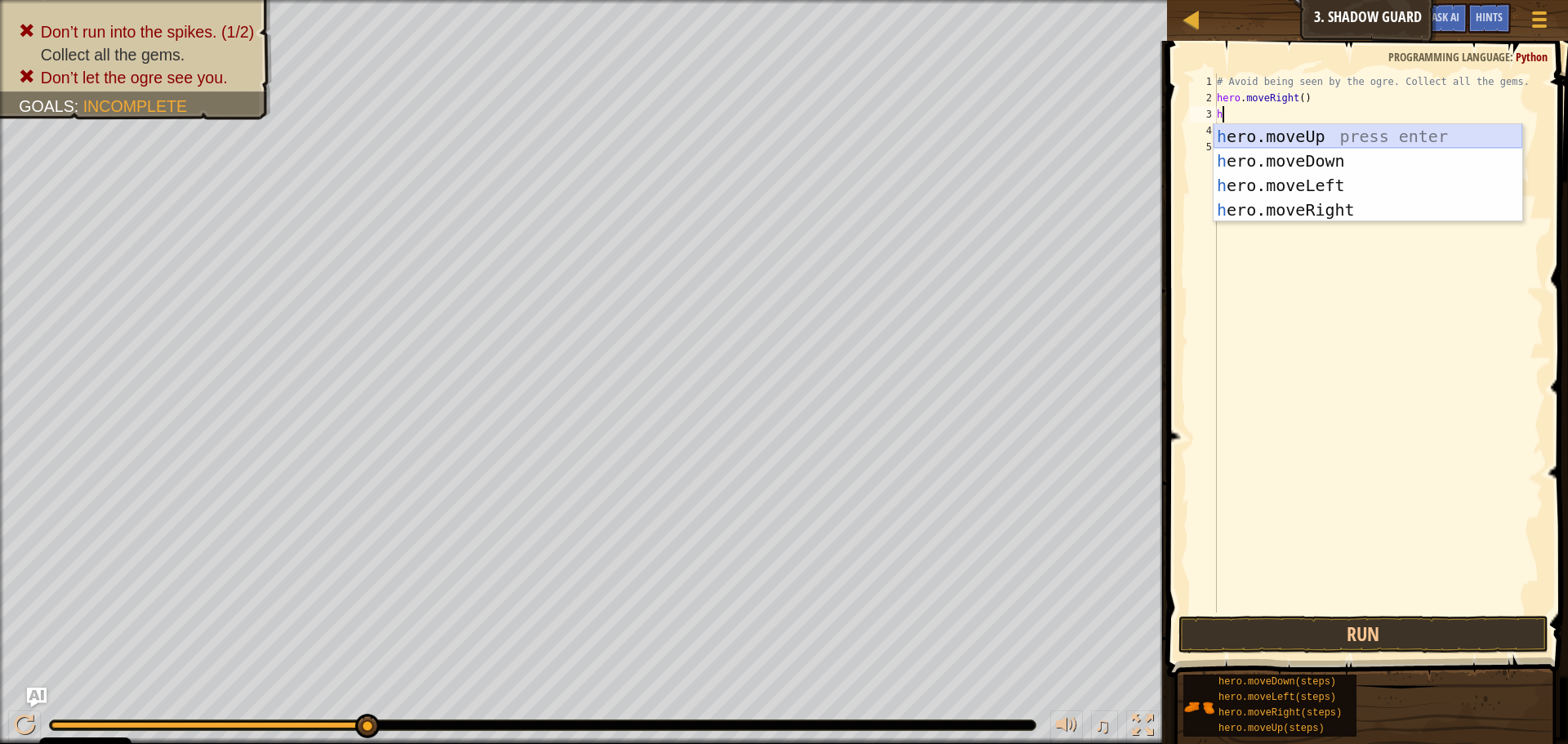
click at [1285, 131] on div "h ero.moveUp press enter h ero.moveDown press enter h ero.moveLeft press enter …" at bounding box center [1368, 197] width 308 height 147
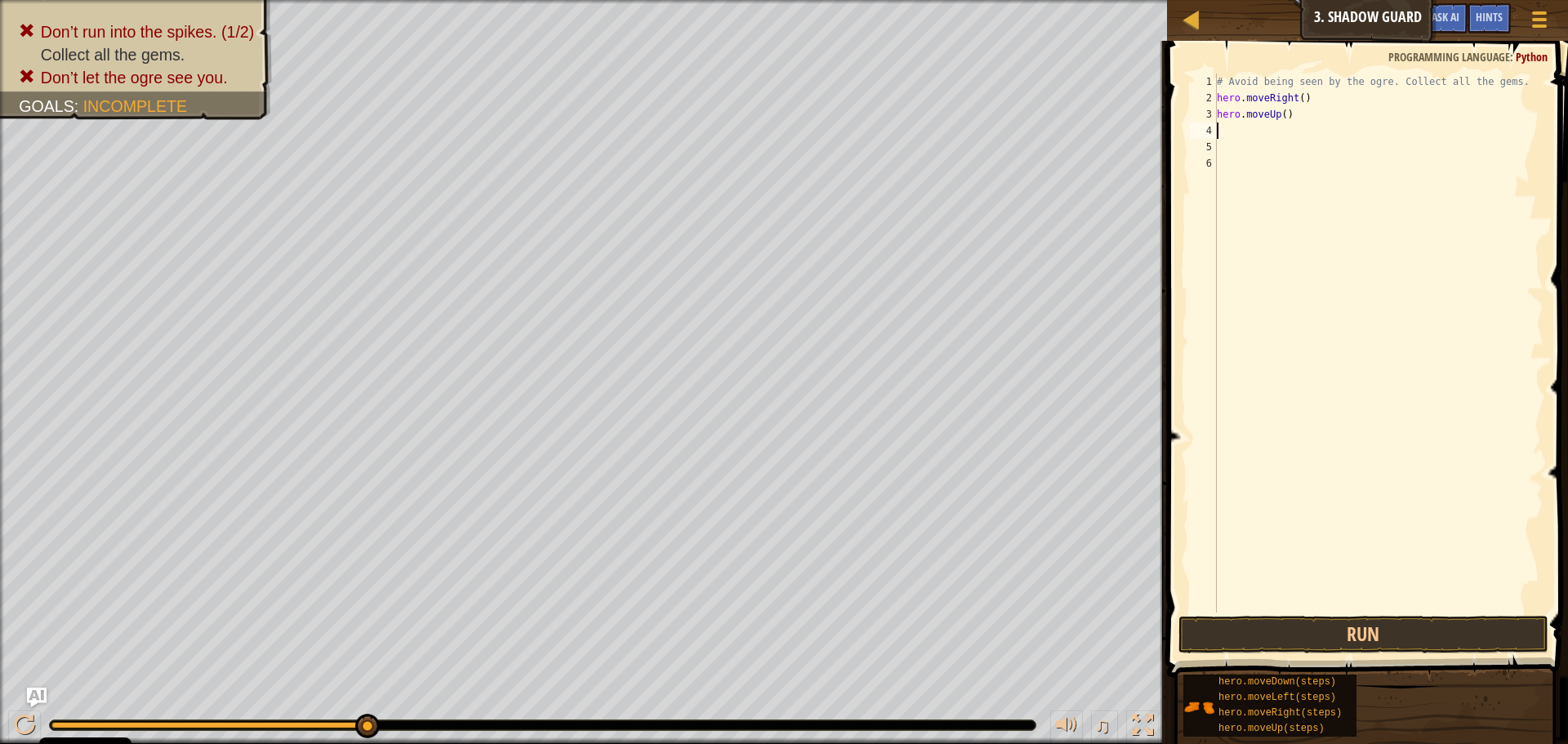
type textarea "h"
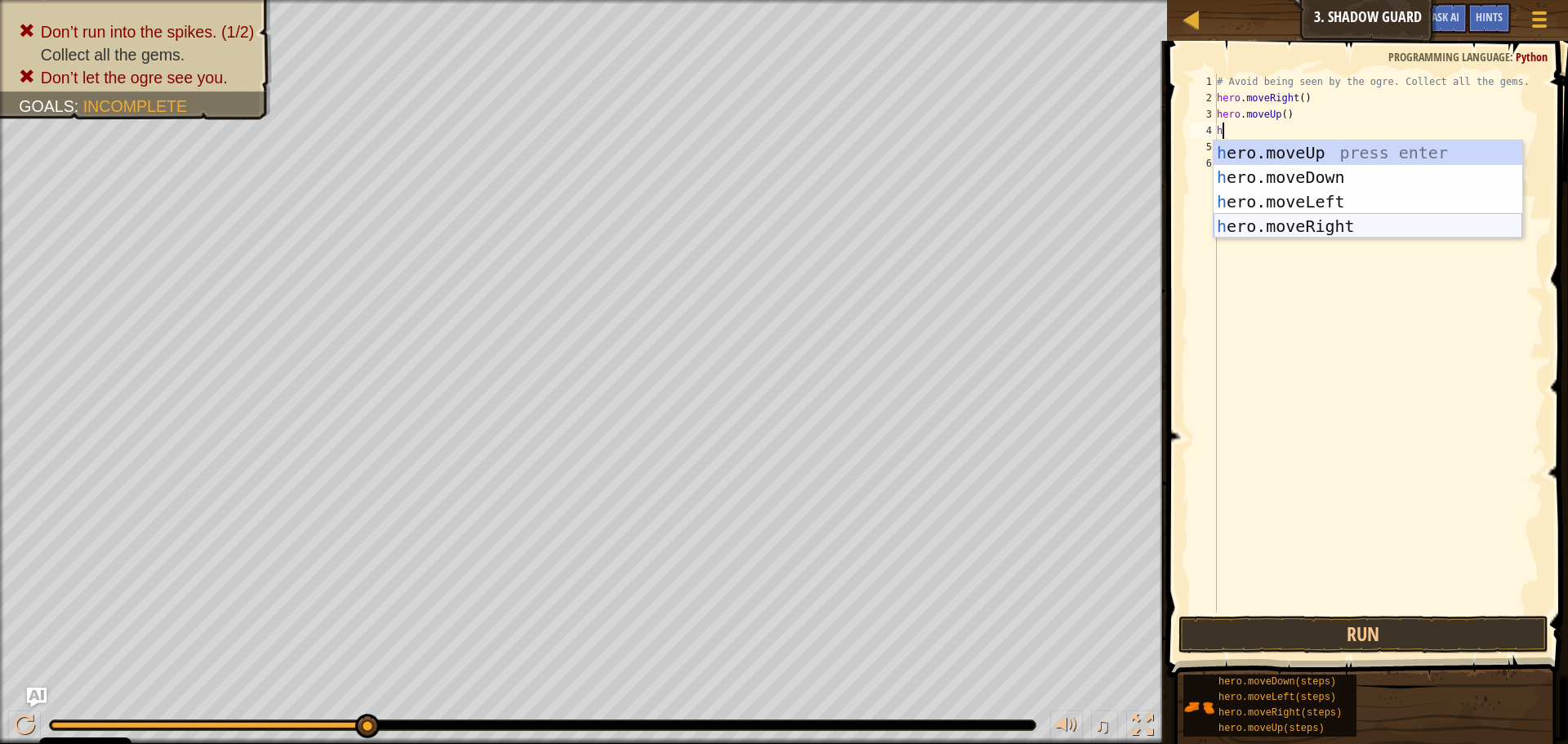
click at [1289, 224] on div "h ero.moveUp press enter h ero.moveDown press enter h ero.moveLeft press enter …" at bounding box center [1368, 213] width 308 height 147
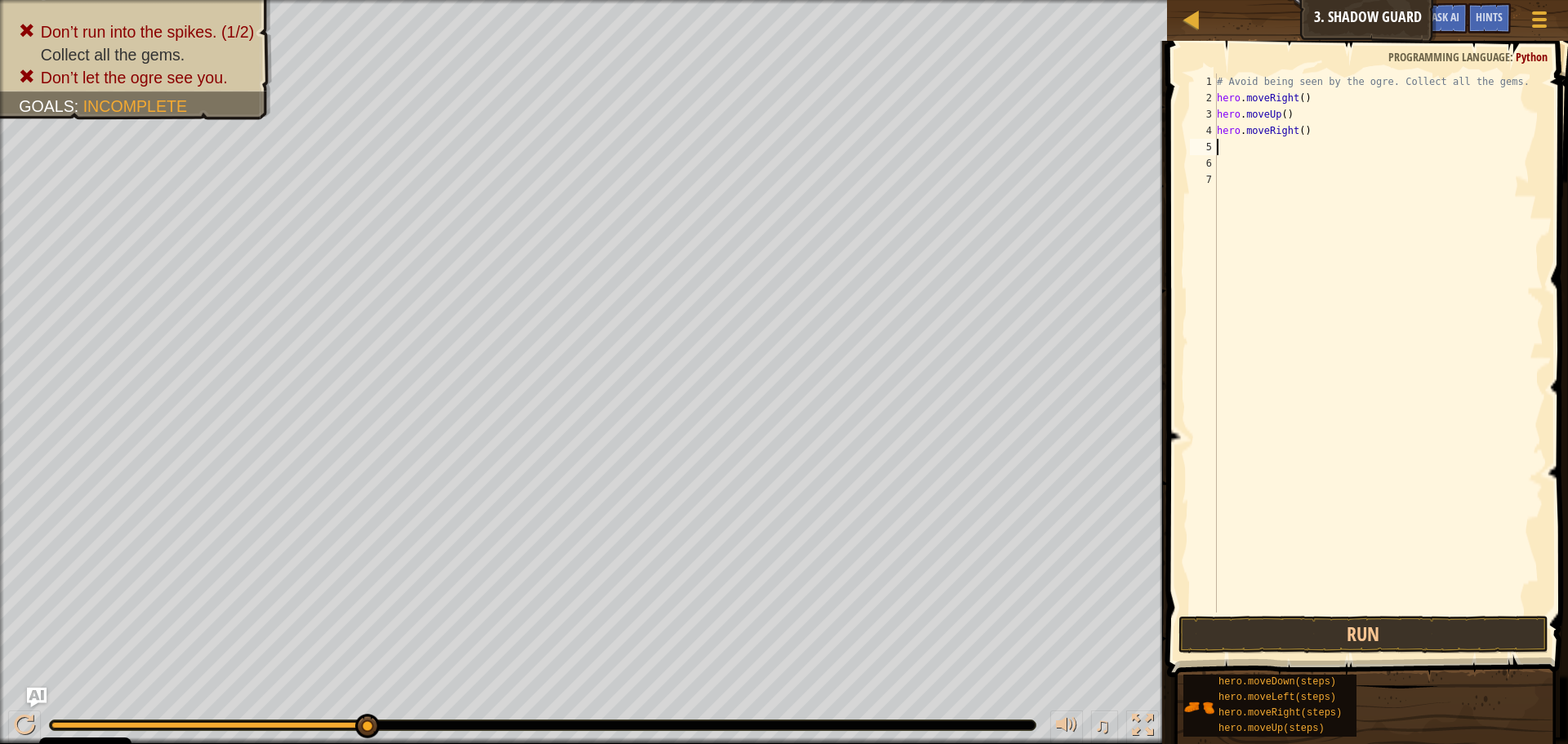
type textarea "h"
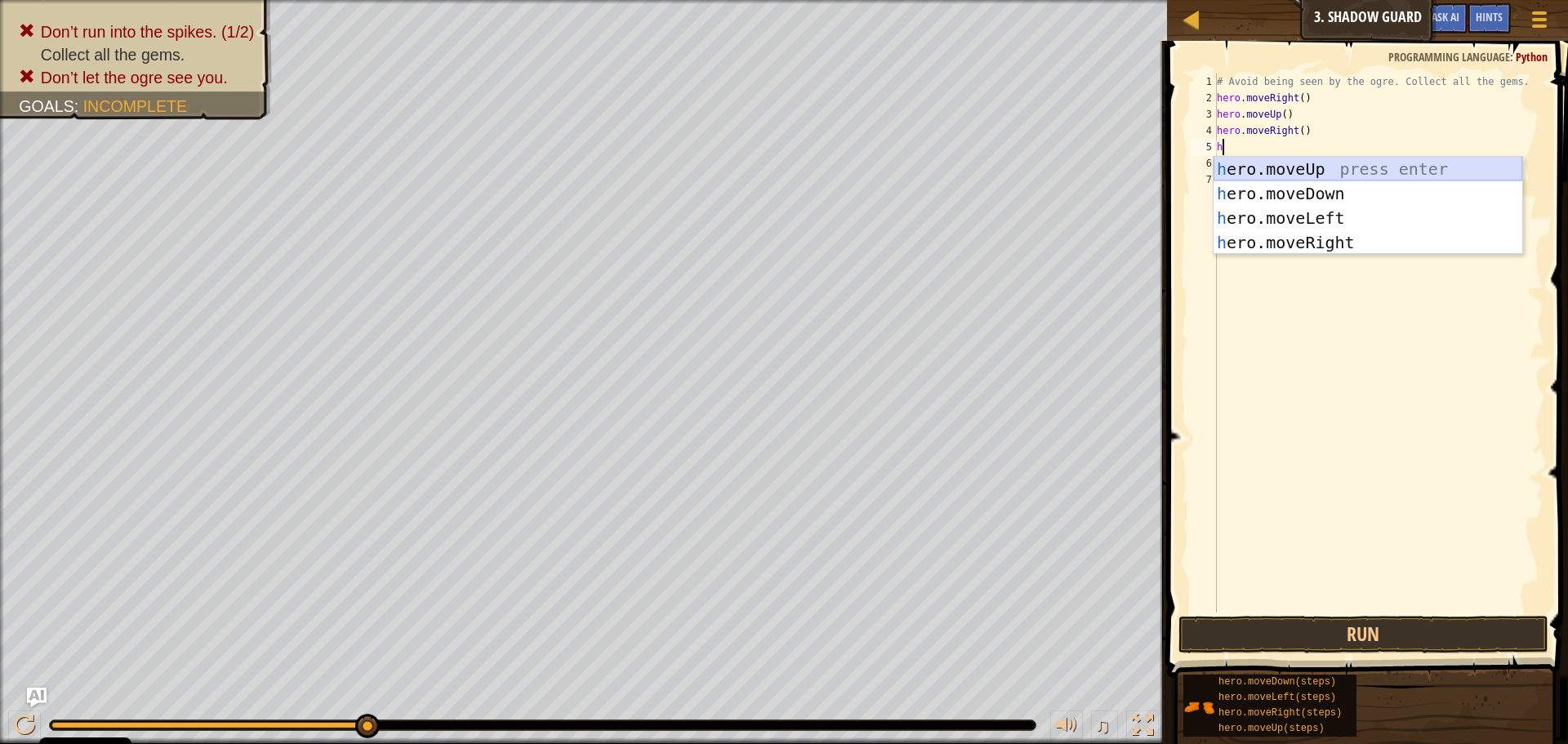
click at [1365, 185] on div "h ero.moveUp press enter h ero.moveDown press enter h ero.moveLeft press enter …" at bounding box center [1368, 230] width 308 height 147
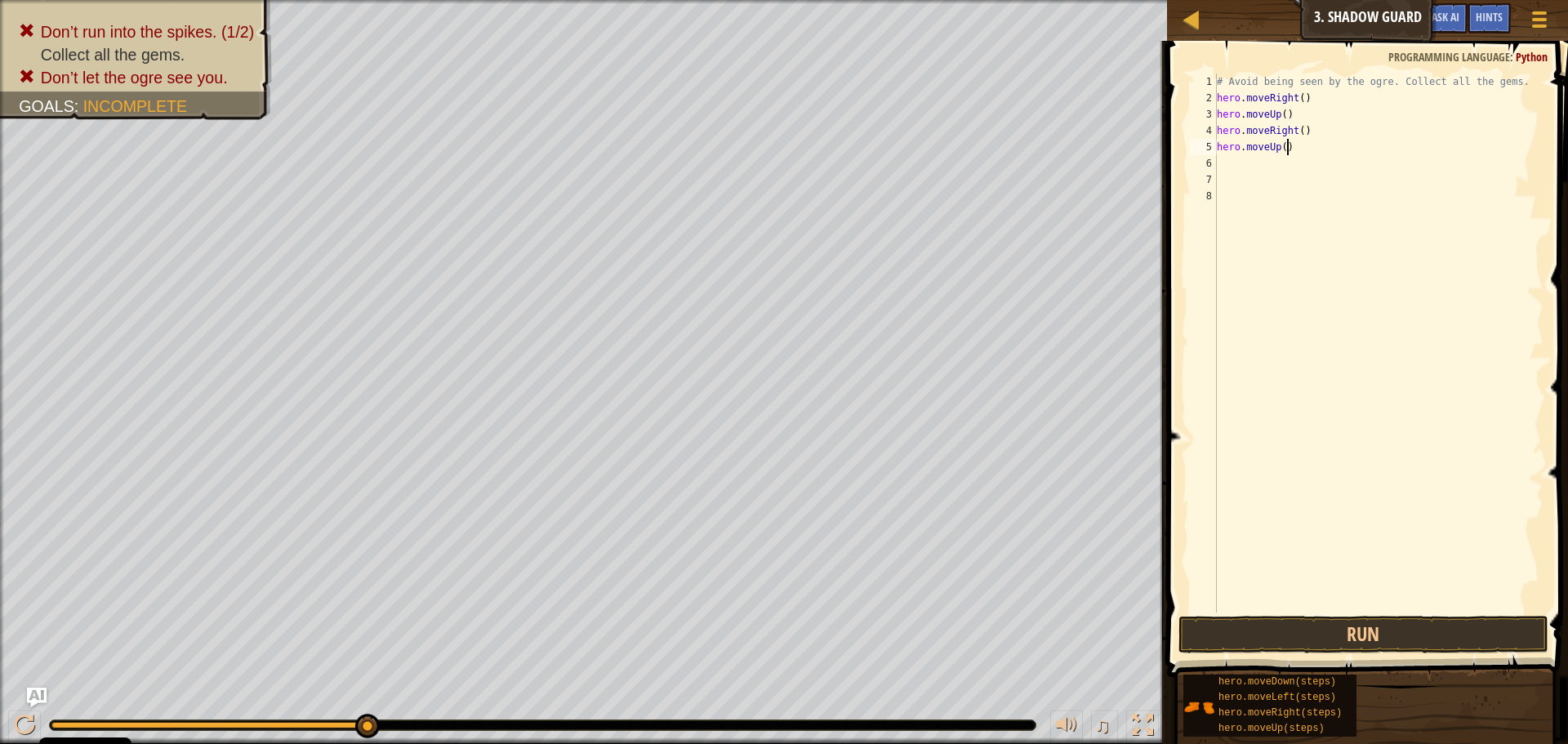
click at [1295, 148] on div "# Avoid being seen by the ogre. Collect all the gems. hero . moveRight ( ) hero…" at bounding box center [1378, 359] width 329 height 571
type textarea "h"
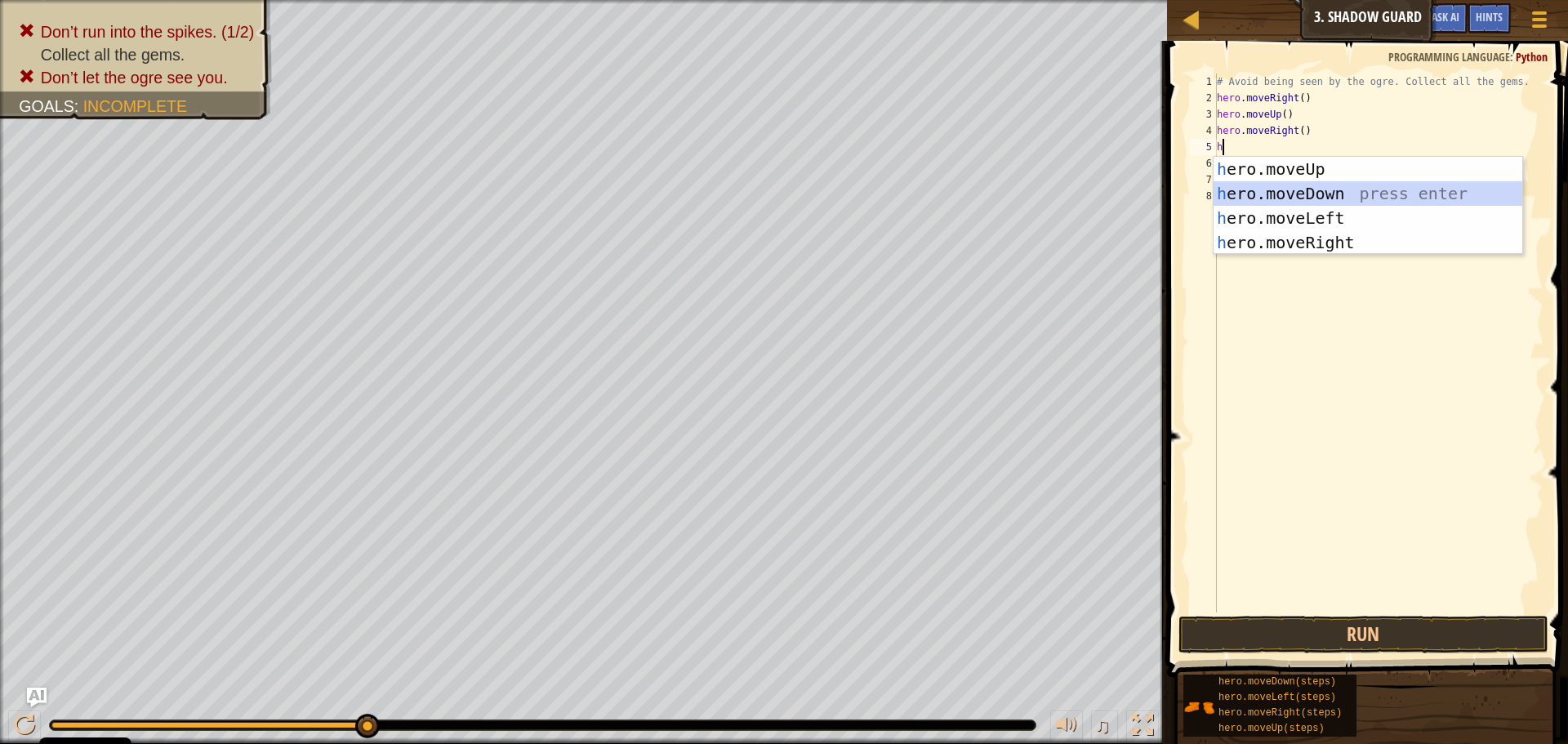
click at [1337, 193] on div "h ero.moveUp press enter h ero.moveDown press enter h ero.moveLeft press enter …" at bounding box center [1368, 230] width 308 height 147
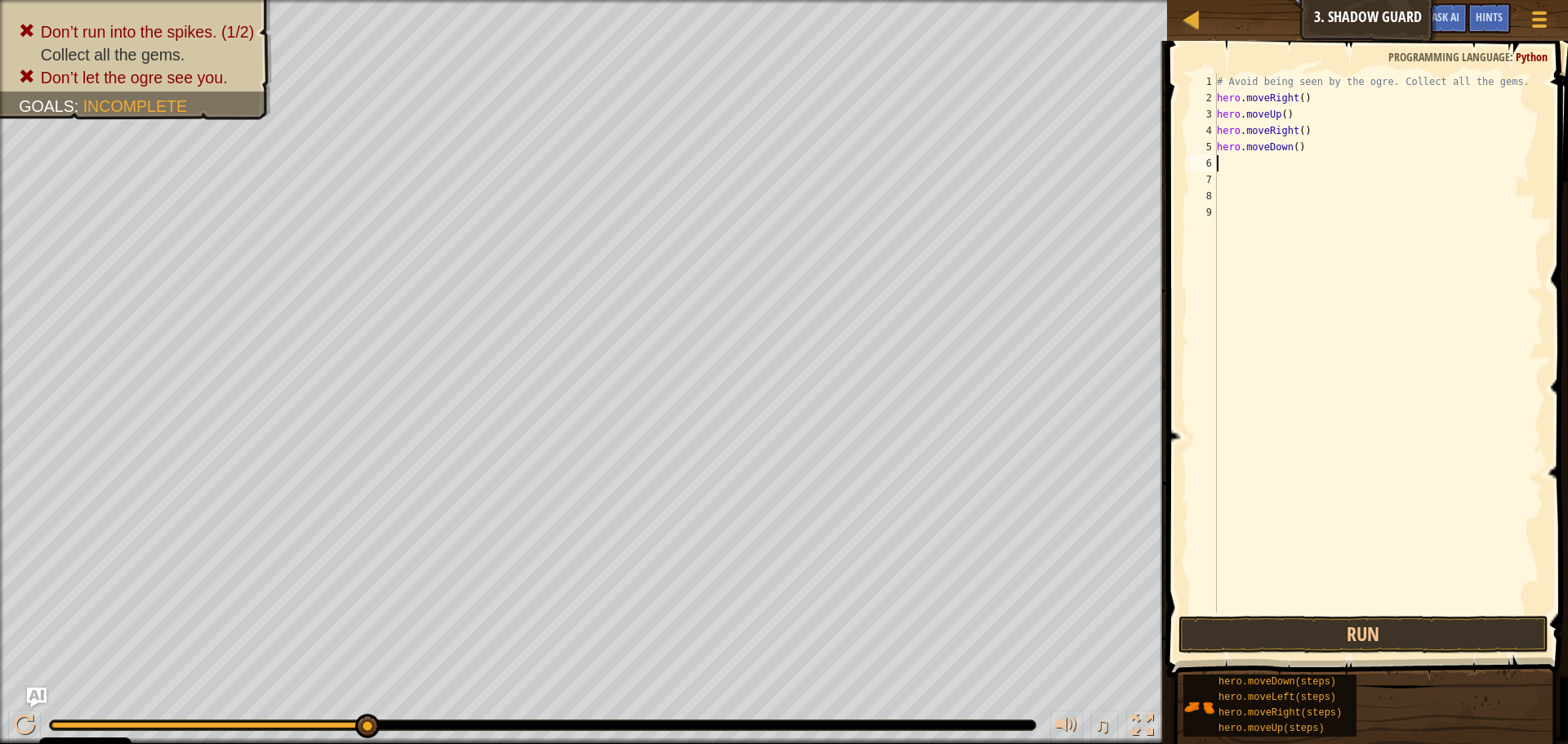
type textarea "h"
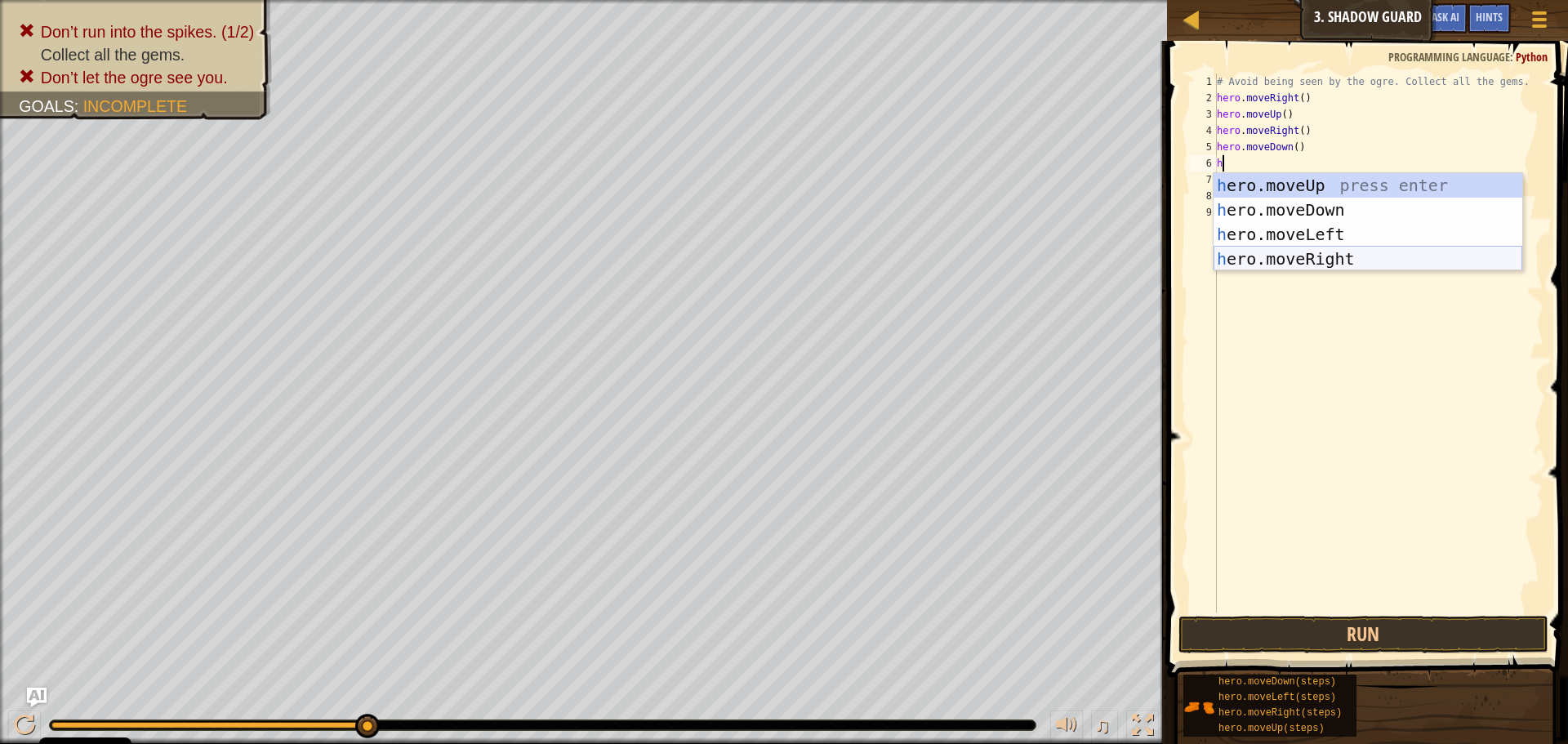
click at [1330, 259] on div "h ero.moveUp press enter h ero.moveDown press enter h ero.moveLeft press enter …" at bounding box center [1368, 246] width 308 height 147
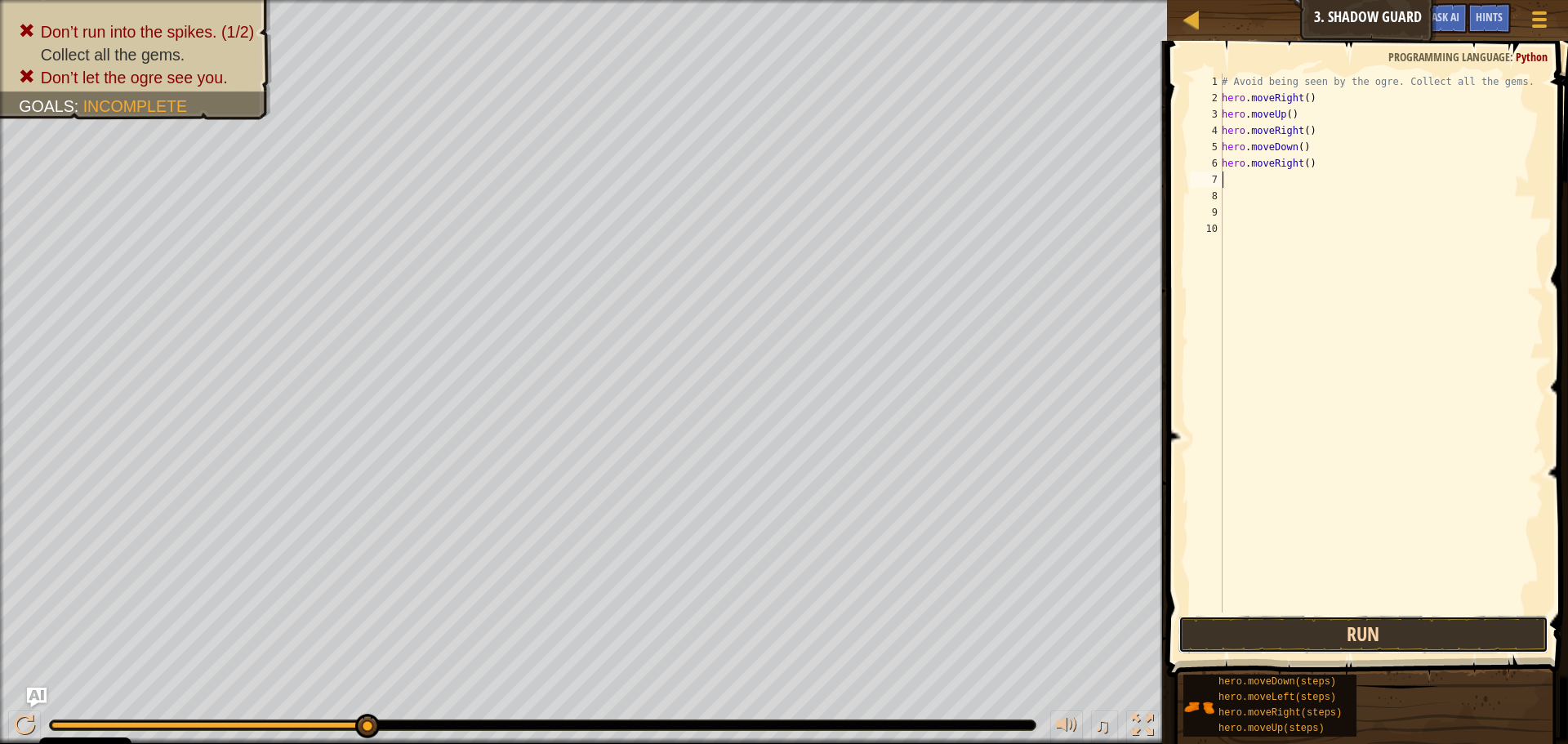
click at [1409, 633] on button "Run" at bounding box center [1363, 634] width 370 height 38
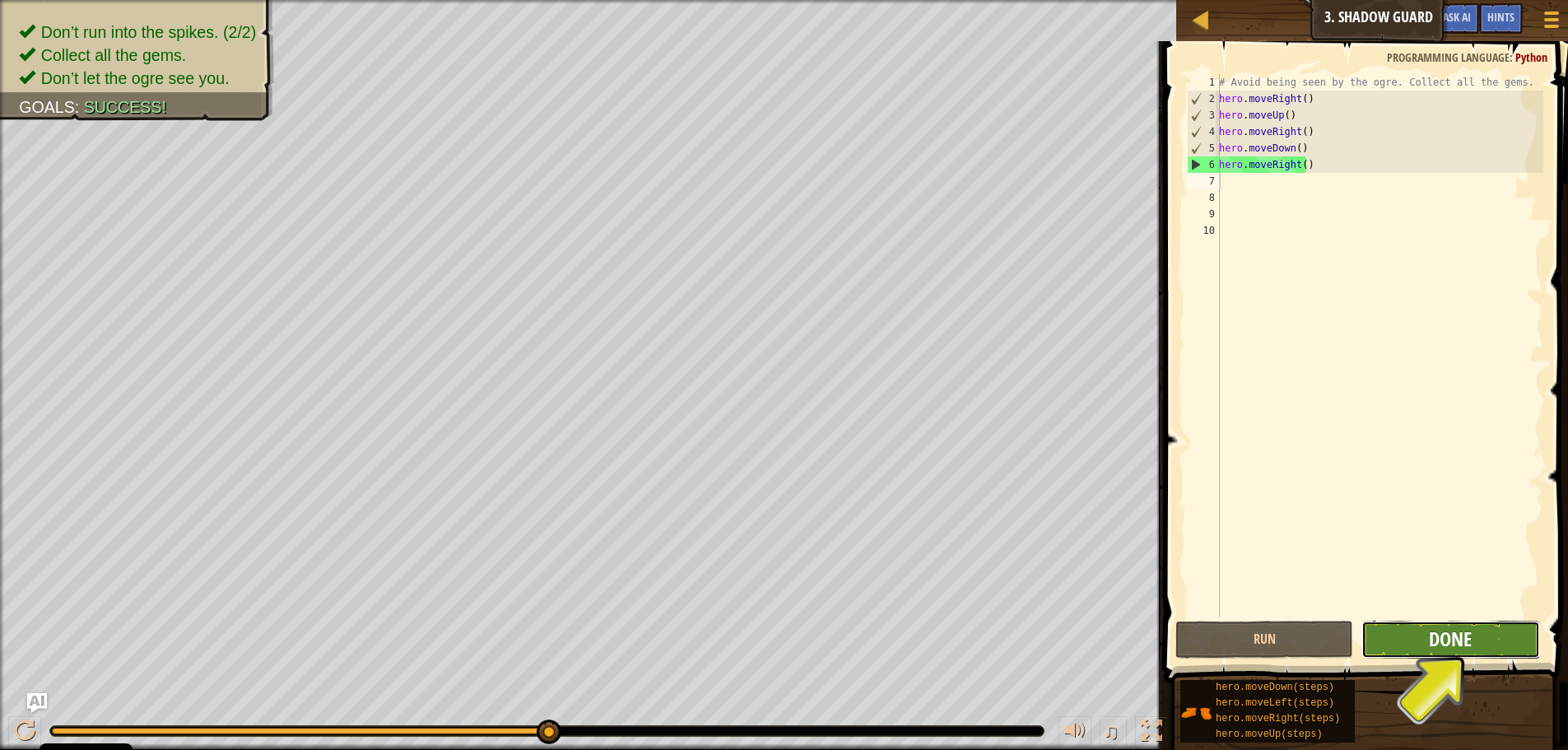
click at [1454, 648] on span "Done" at bounding box center [1451, 638] width 43 height 26
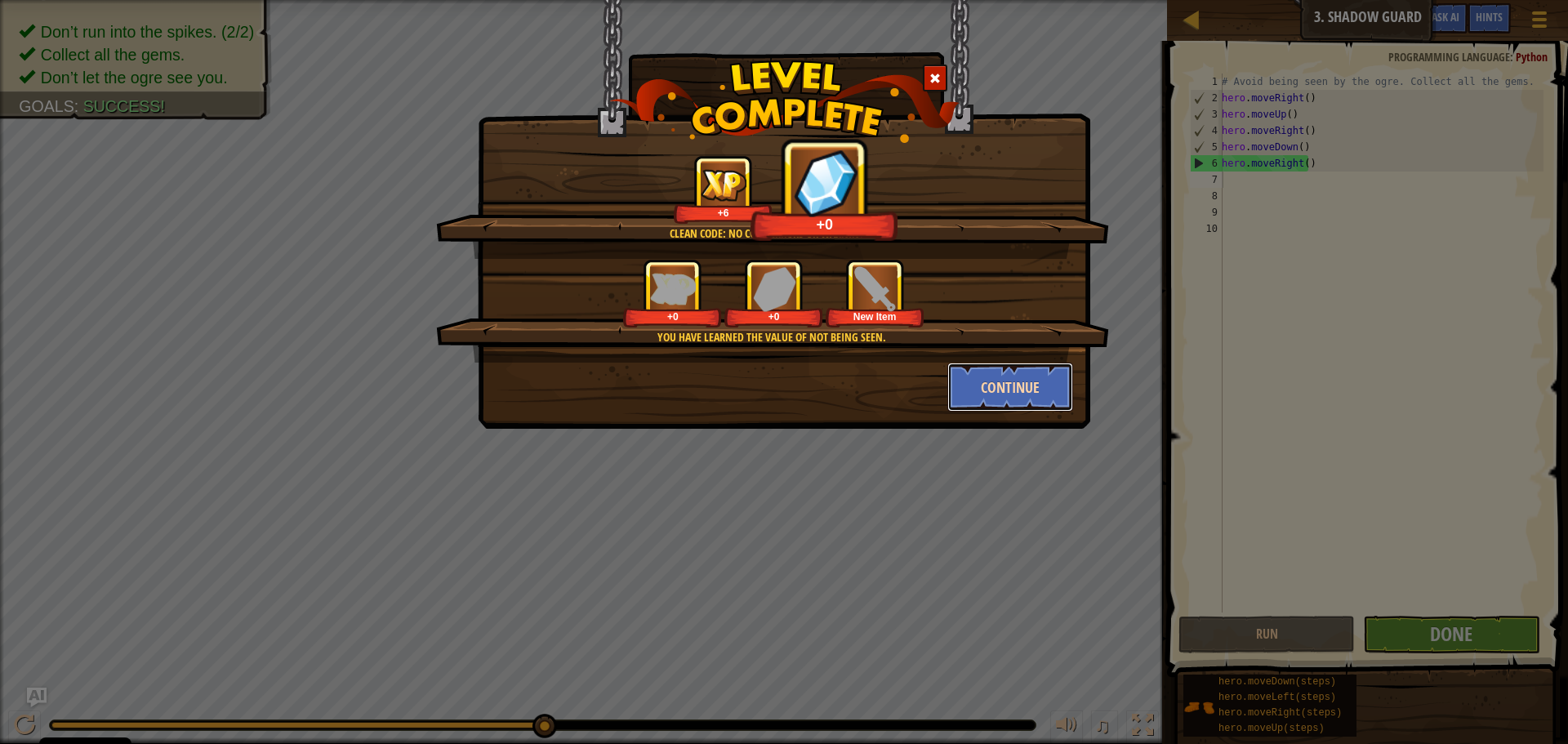
click at [1001, 386] on button "Continue" at bounding box center [1010, 387] width 126 height 49
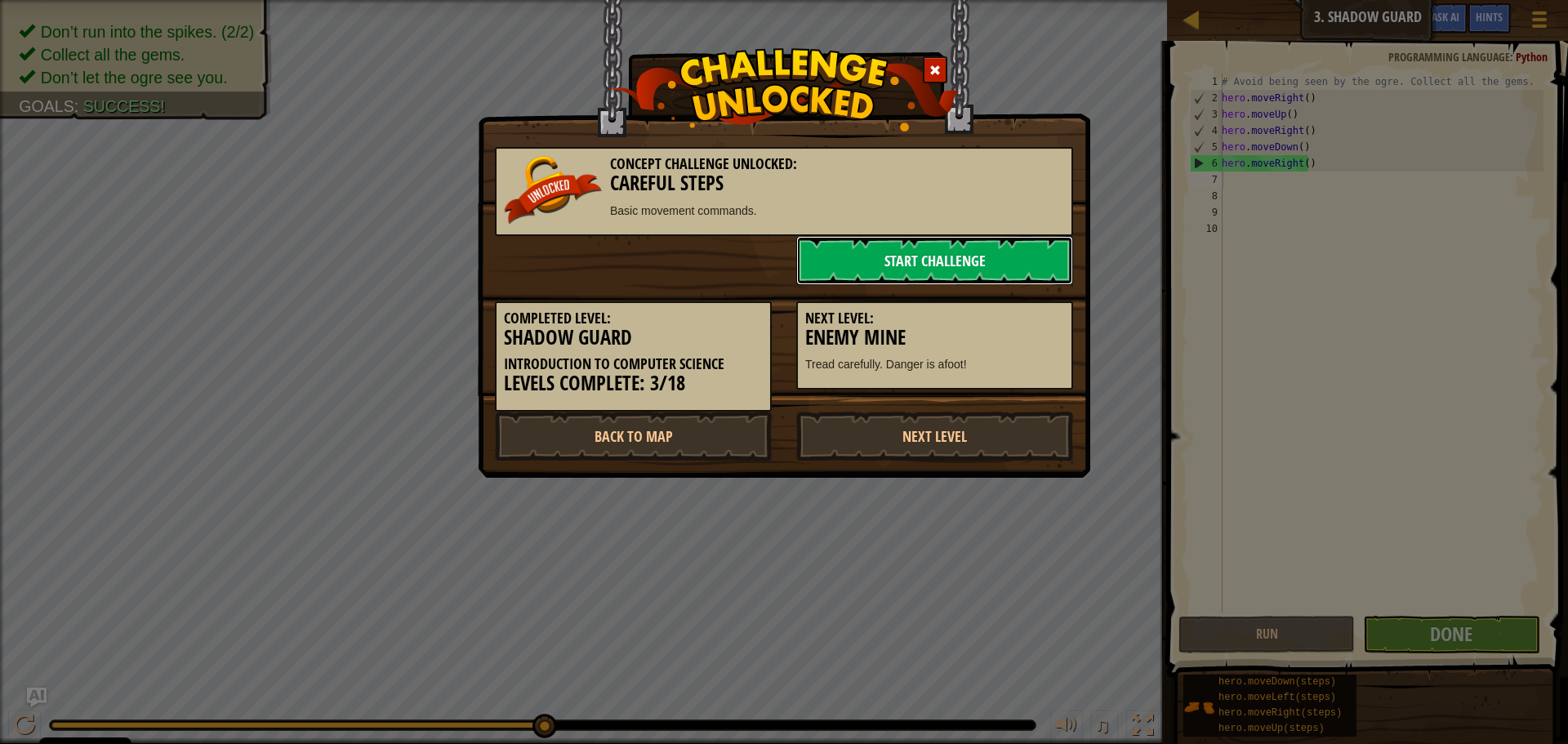
click at [933, 251] on link "Start Challenge" at bounding box center [935, 260] width 277 height 49
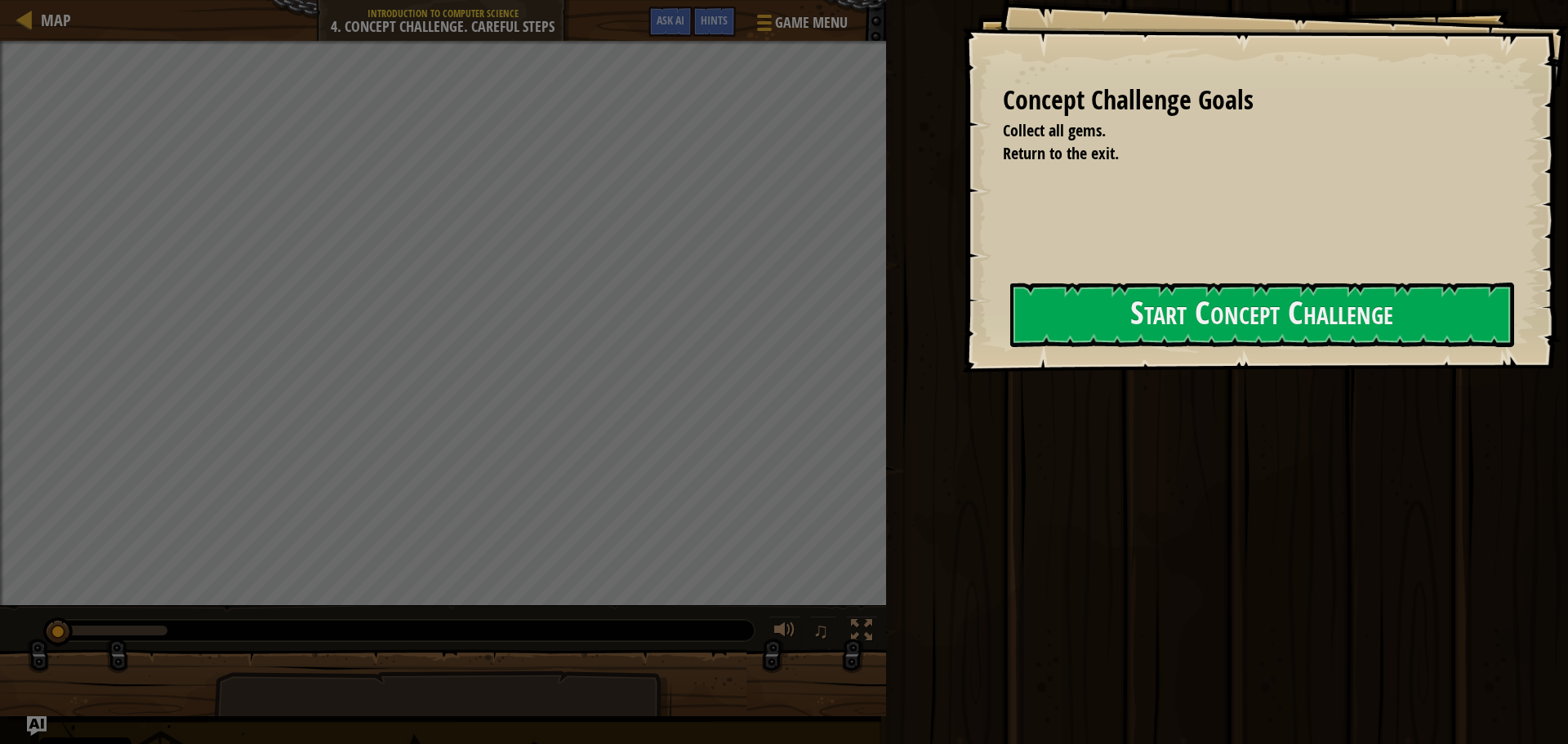
click at [962, 282] on div "Concept Challenge Goals Collect all gems. Return to the exit. Start Concept Cha…" at bounding box center [1264, 186] width 605 height 372
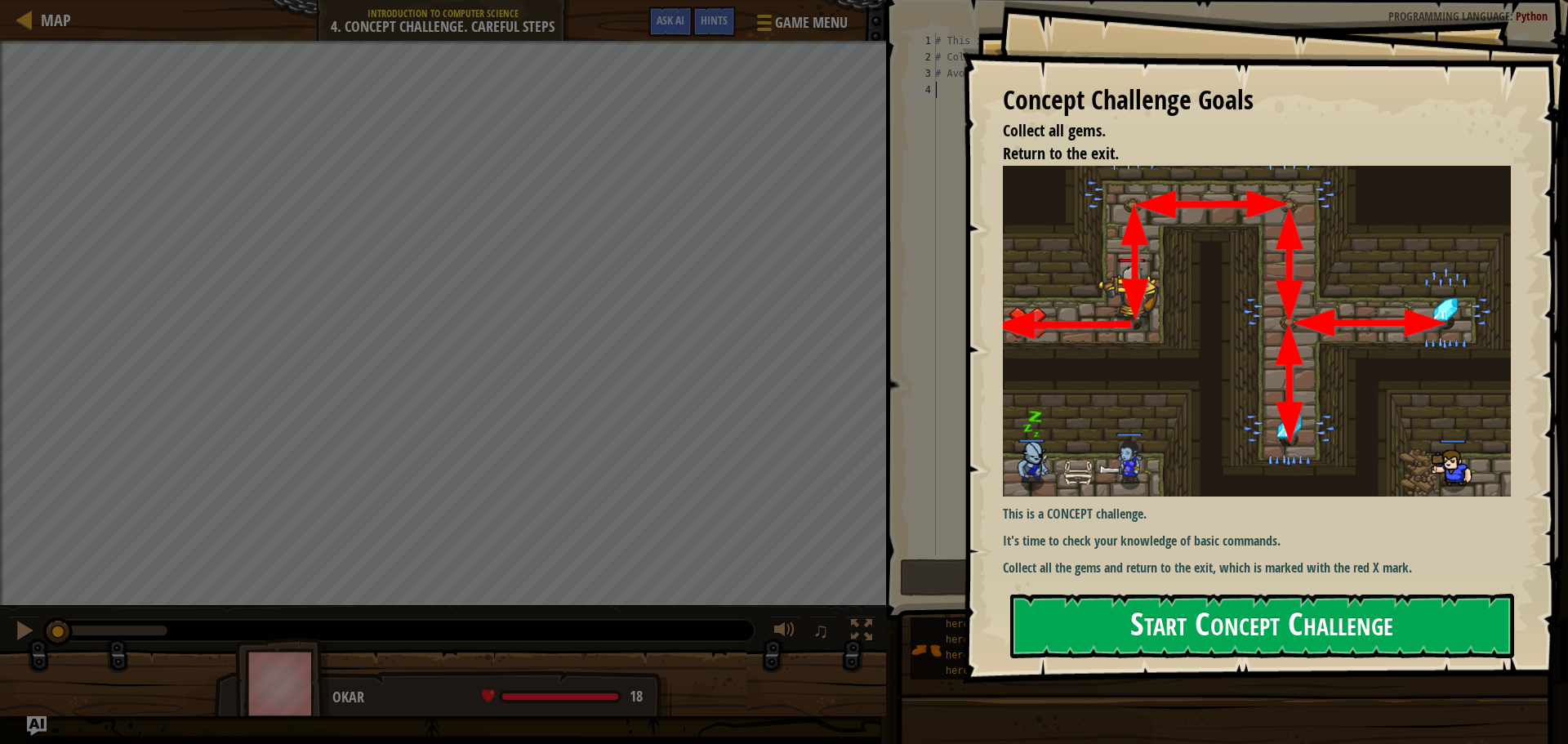
click at [1135, 321] on div "Concept Challenge Goals Collect all gems. Return to the exit. This is a CONCEPT…" at bounding box center [1264, 342] width 605 height 683
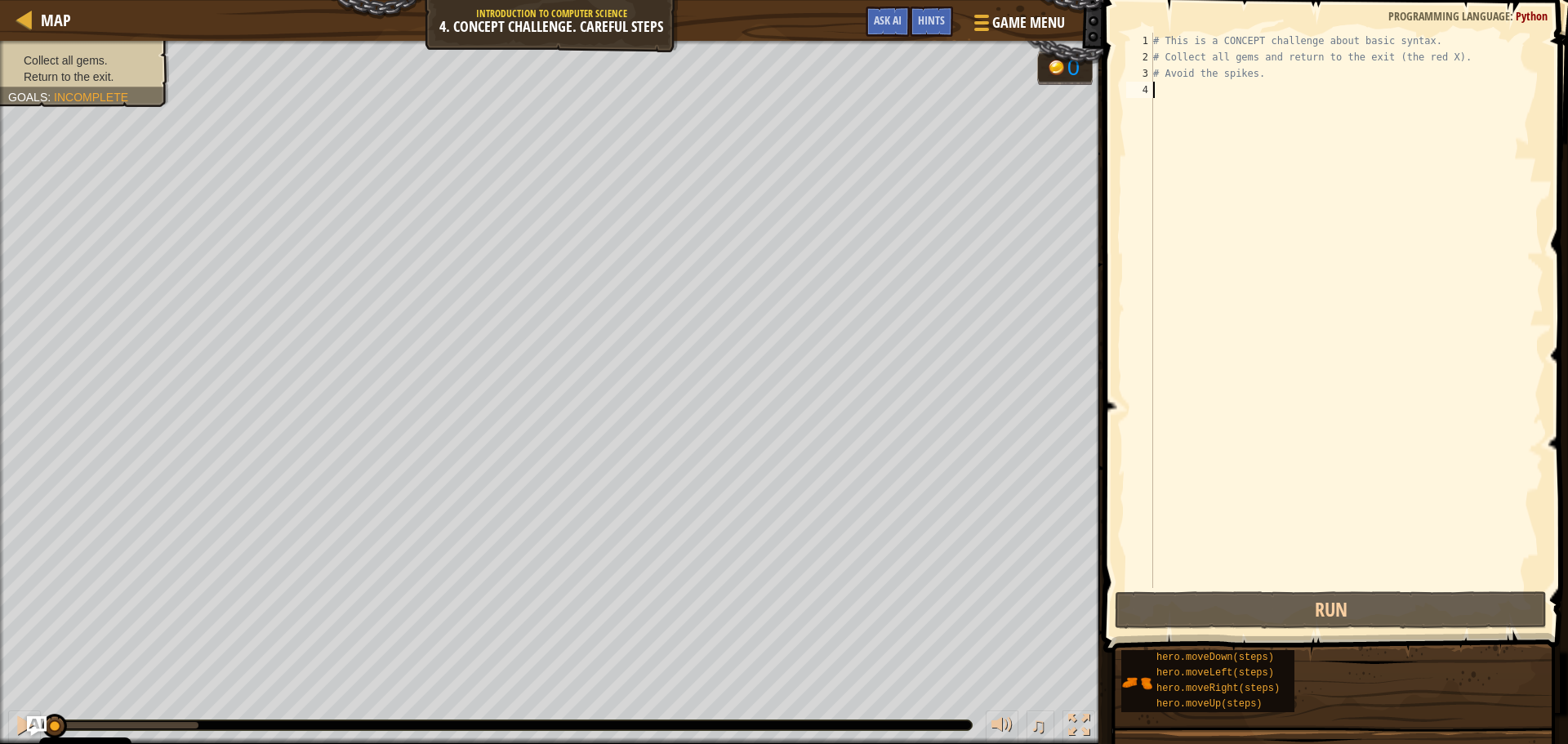
type textarea "h"
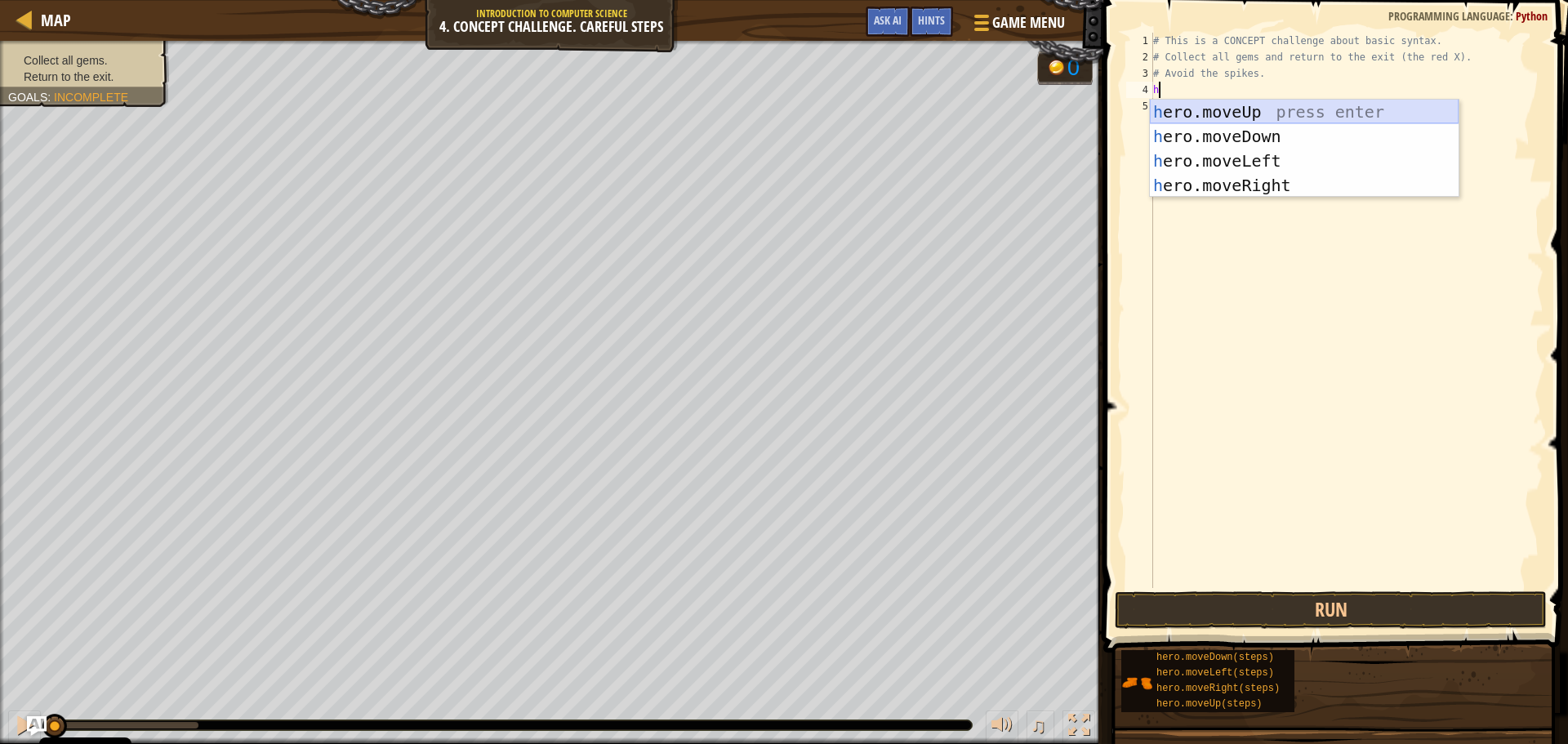
click at [1215, 117] on div "h ero.moveUp press enter h ero.moveDown press enter h ero.moveLeft press enter …" at bounding box center [1304, 173] width 308 height 147
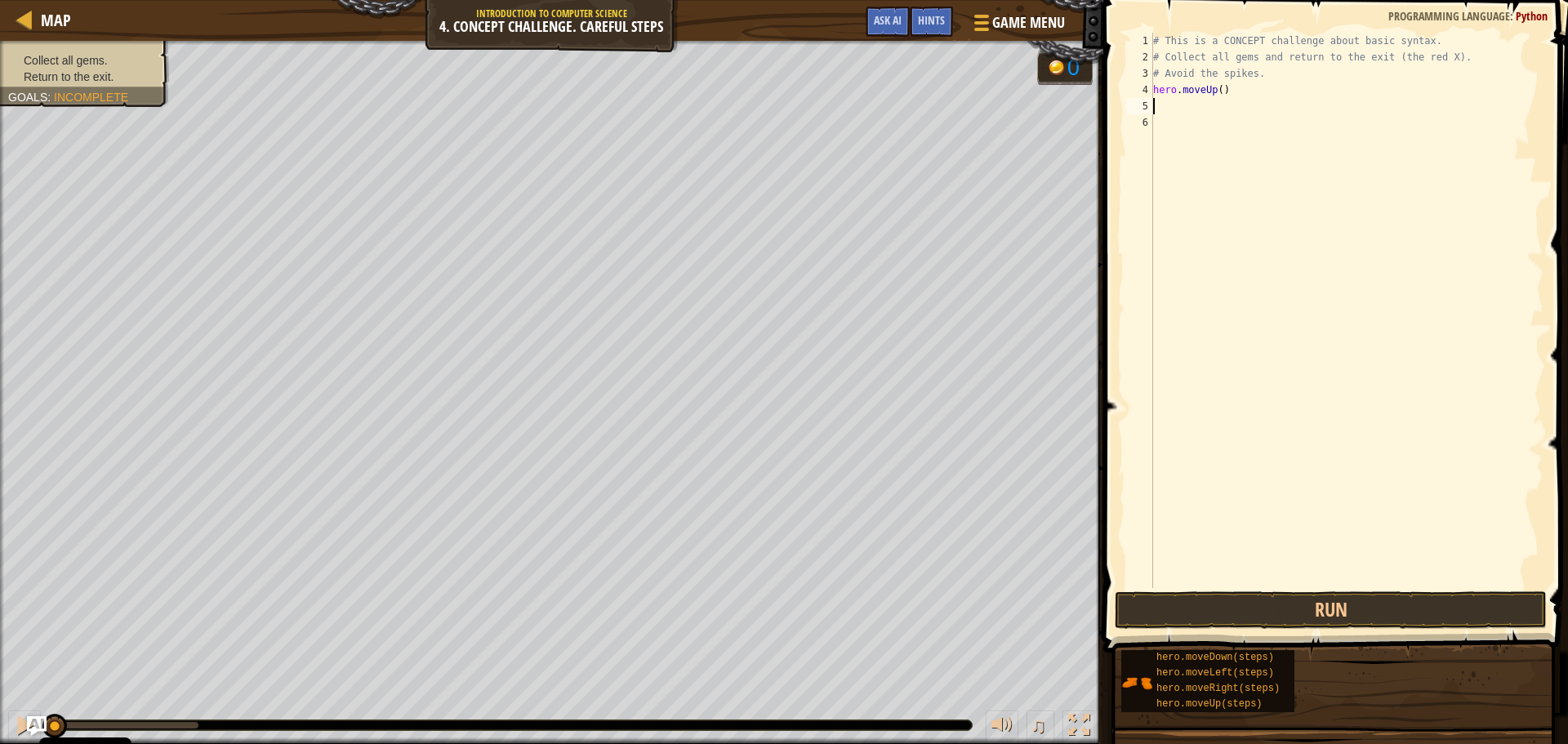
type textarea "h"
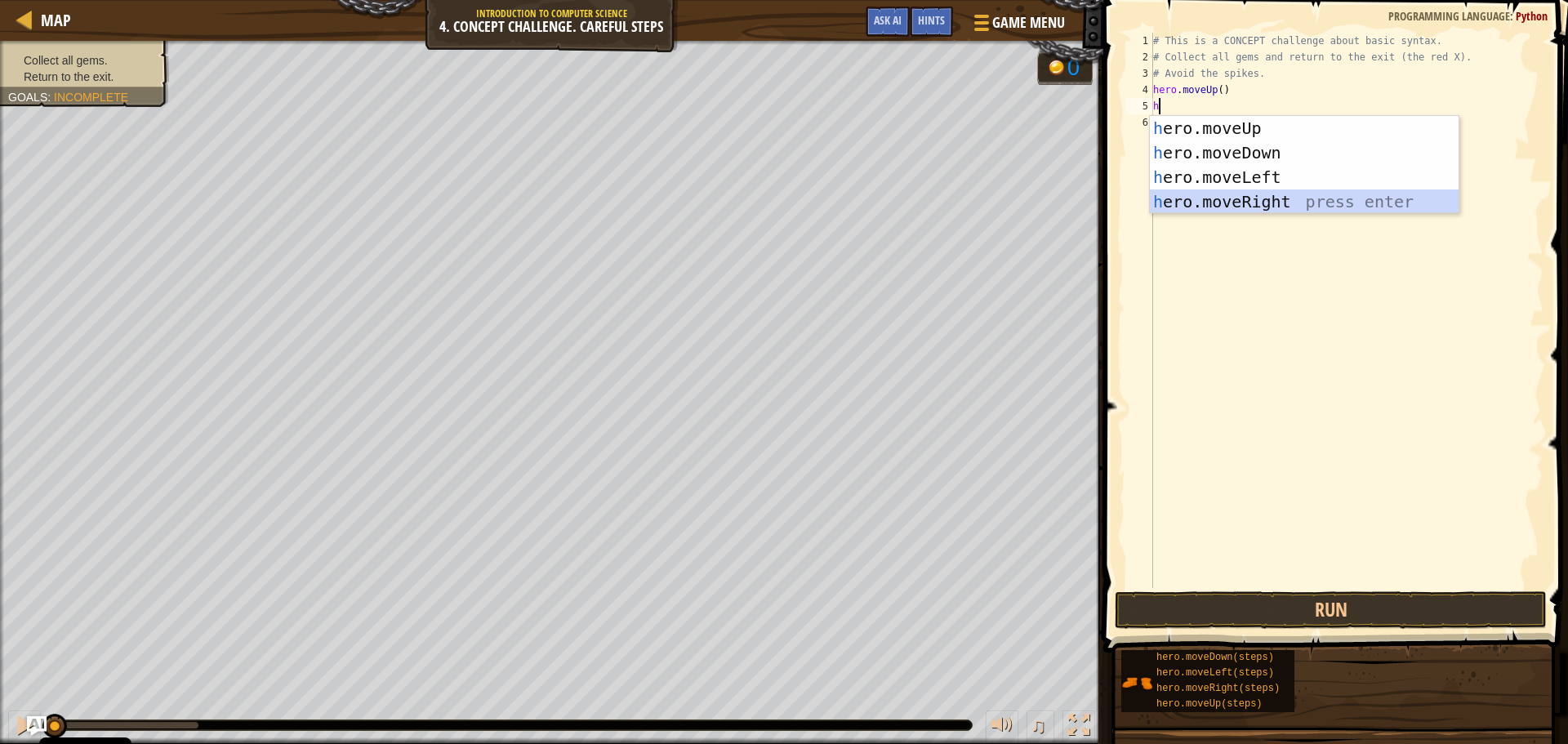
click at [1239, 203] on div "h ero.moveUp press enter h ero.moveDown press enter h ero.moveLeft press enter …" at bounding box center [1304, 189] width 308 height 147
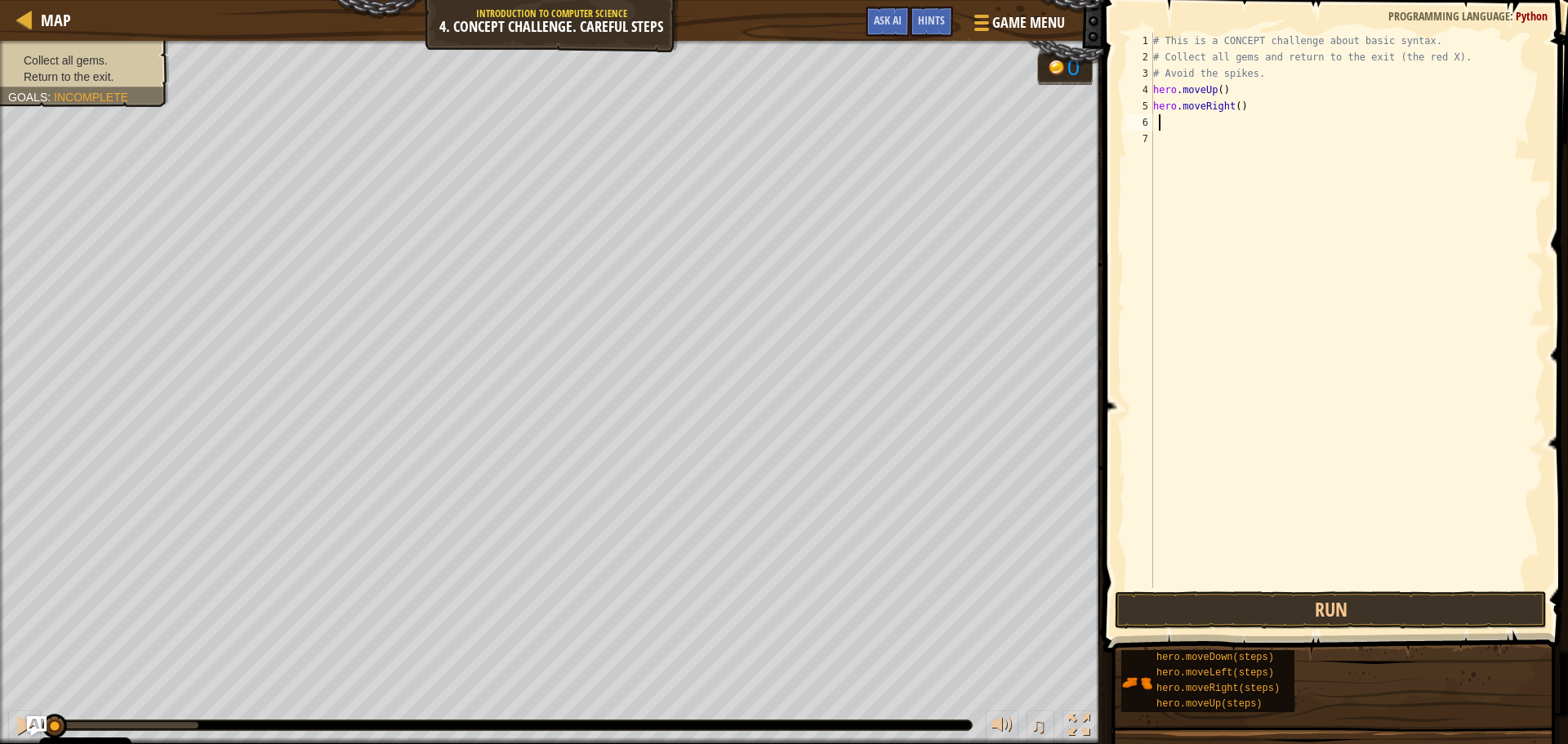
type textarea "h"
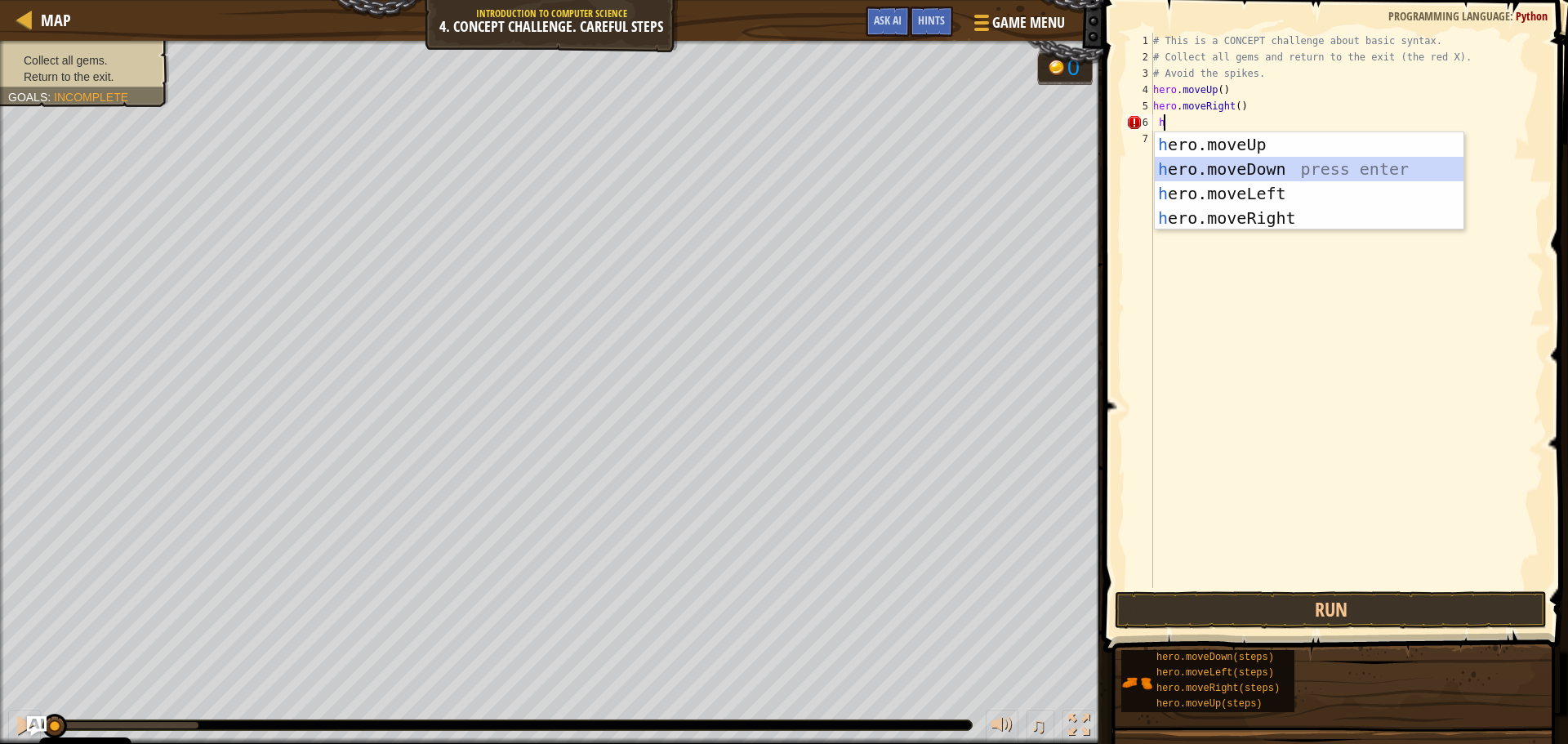
click at [1248, 175] on div "h ero.moveUp press enter h ero.moveDown press enter h ero.moveLeft press enter …" at bounding box center [1309, 205] width 308 height 147
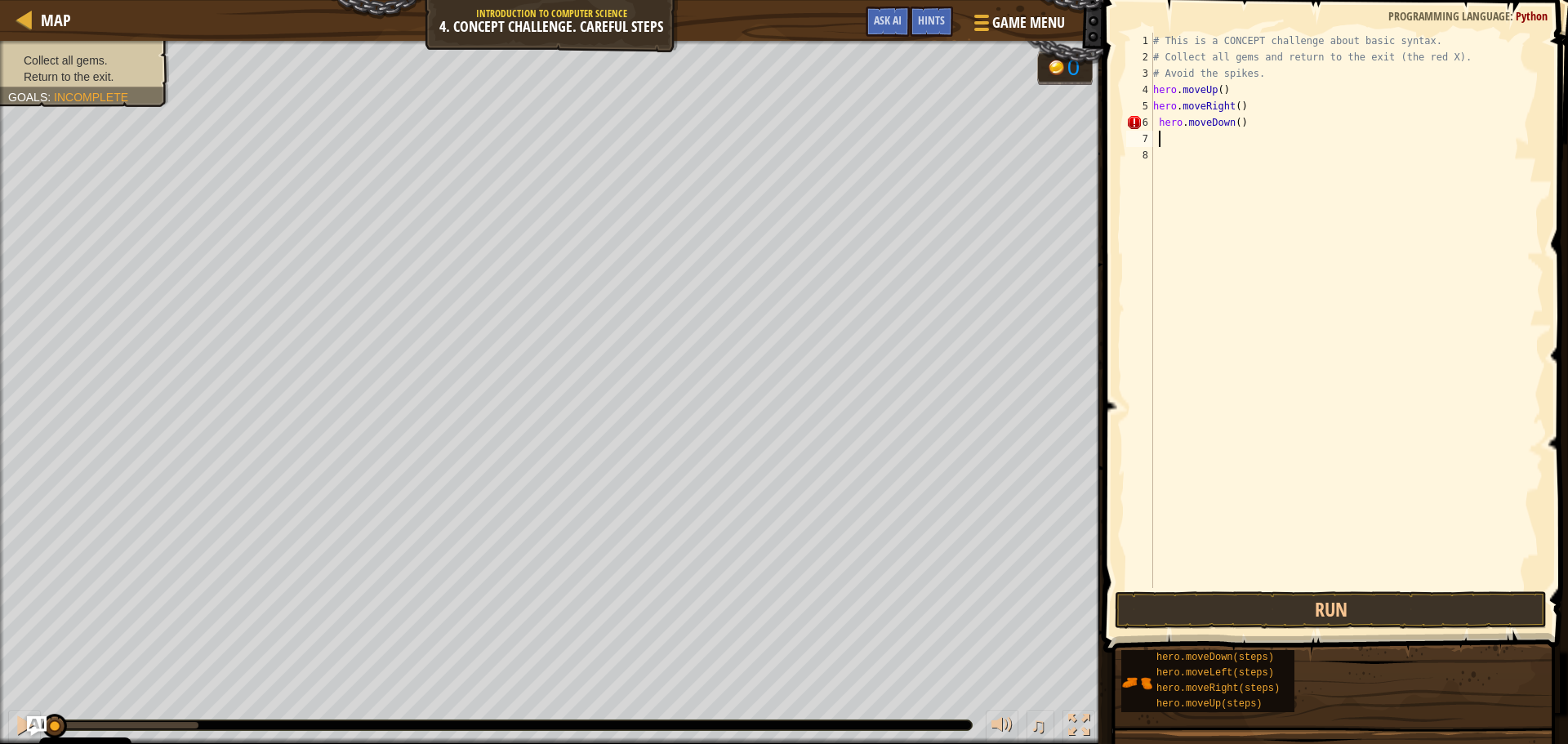
type textarea "h"
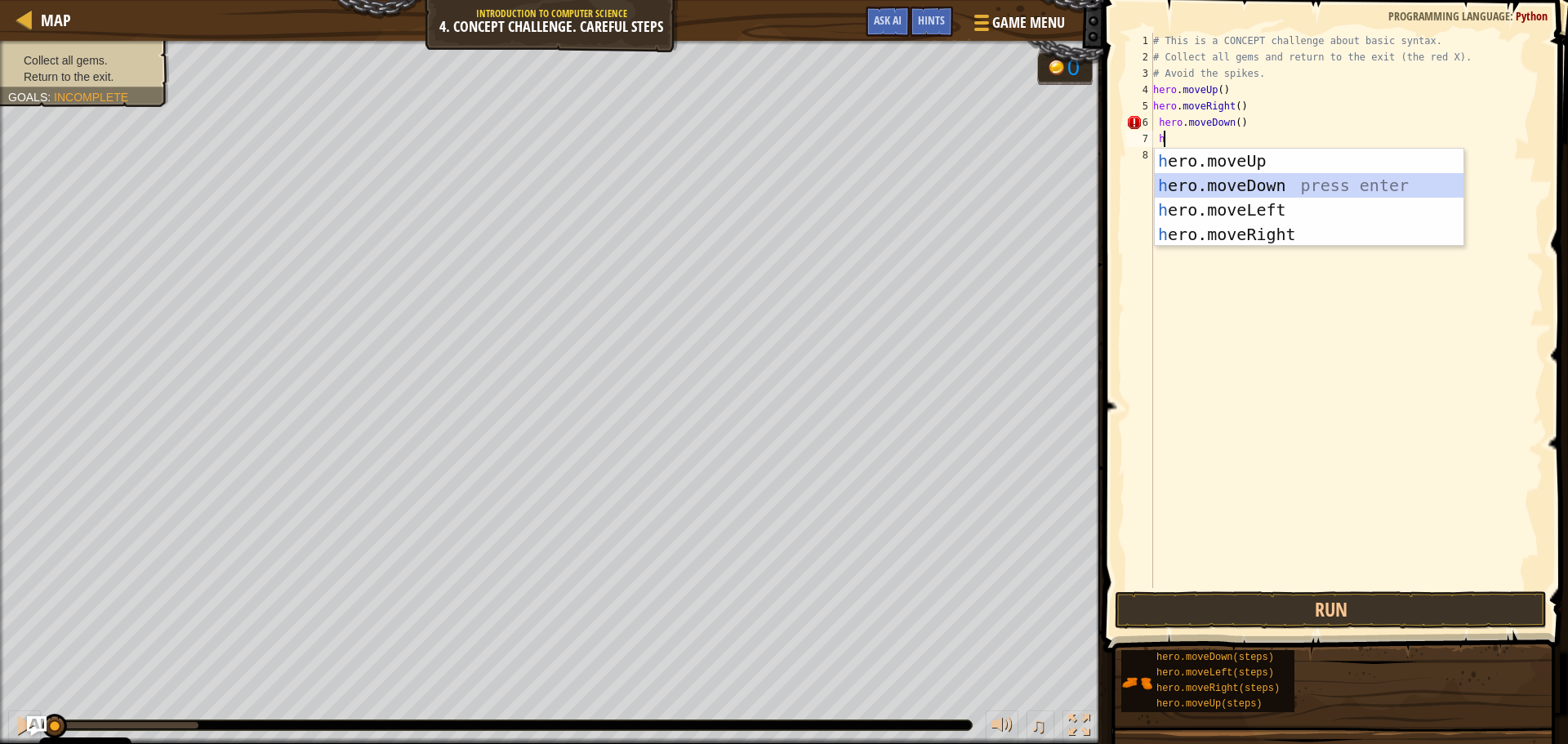
click at [1219, 185] on div "h ero.moveUp press enter h ero.moveDown press enter h ero.moveLeft press enter …" at bounding box center [1309, 222] width 308 height 147
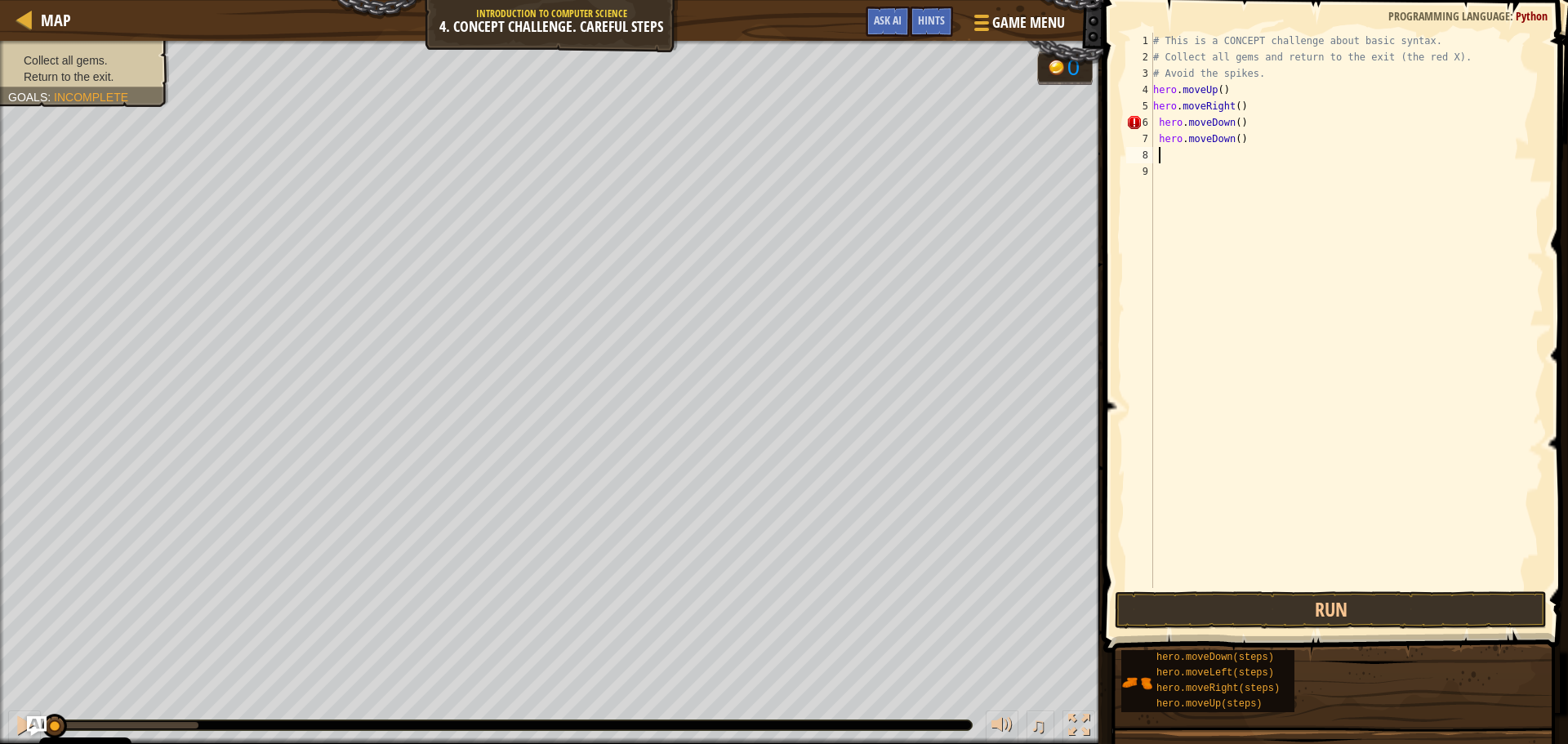
type textarea "h"
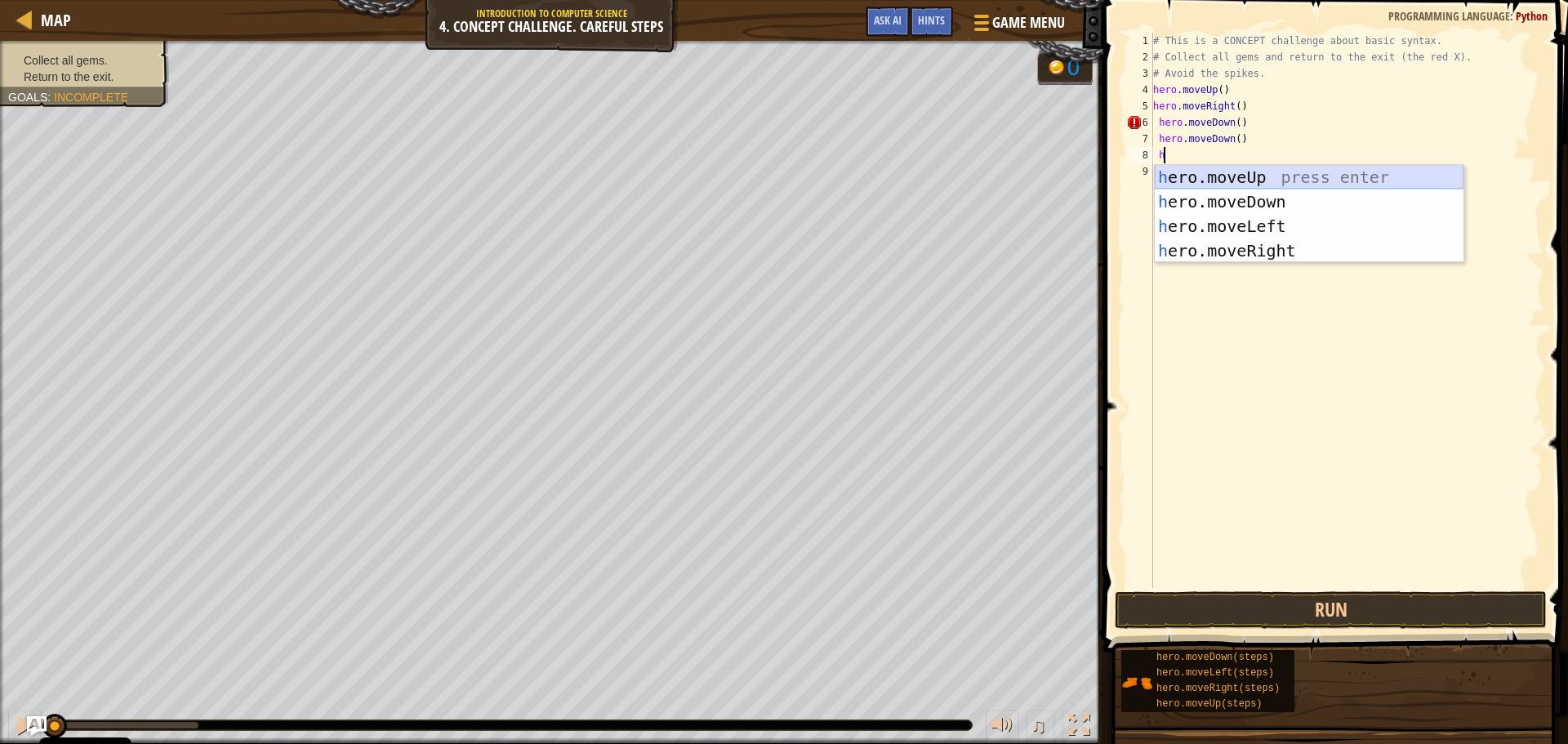
click at [1252, 176] on div "h ero.moveUp press enter h ero.moveDown press enter h ero.moveLeft press enter …" at bounding box center [1309, 238] width 308 height 147
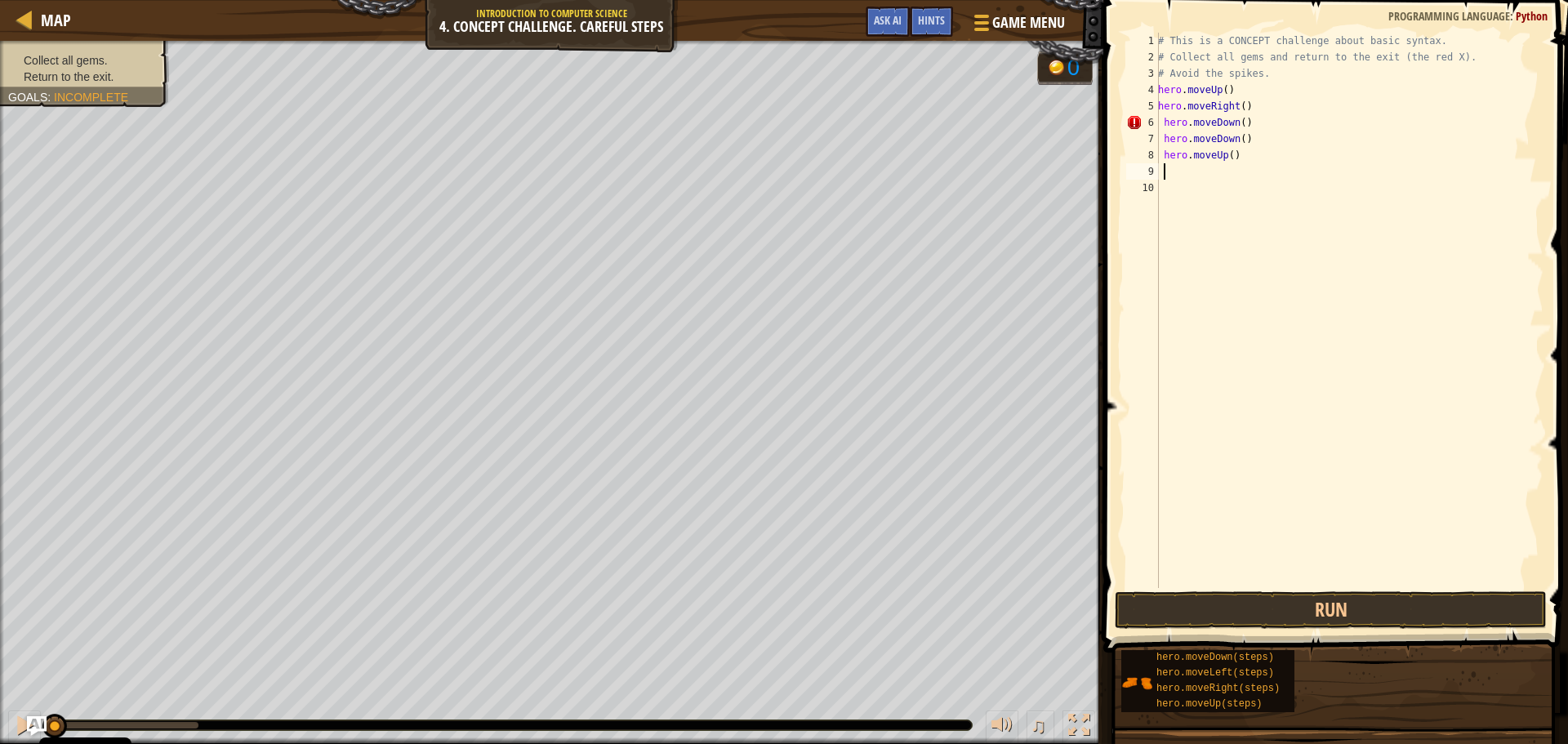
type textarea "h"
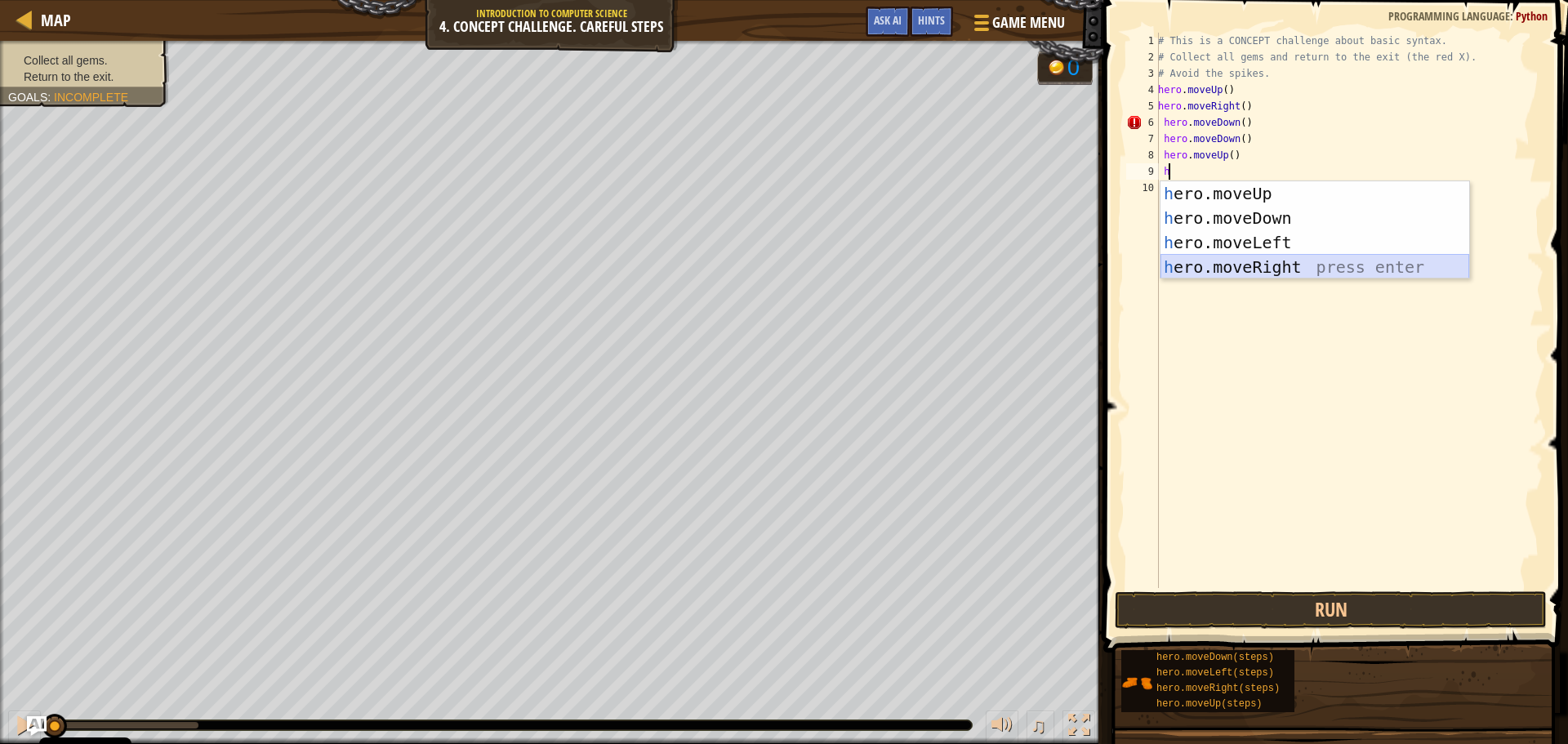
click at [1267, 263] on div "h ero.moveUp press enter h ero.moveDown press enter h ero.moveLeft press enter …" at bounding box center [1314, 254] width 308 height 147
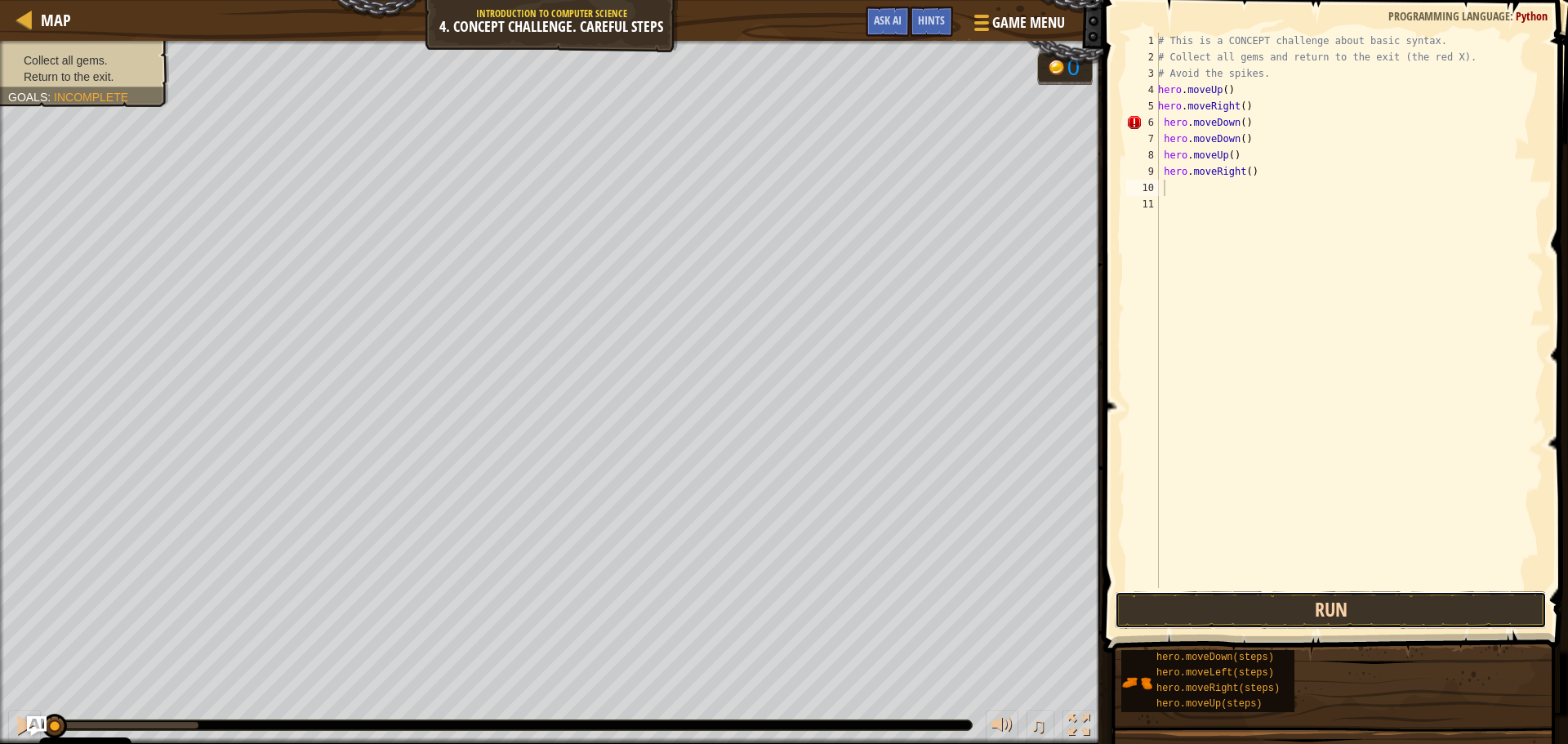
click at [1370, 609] on button "Run" at bounding box center [1331, 610] width 432 height 38
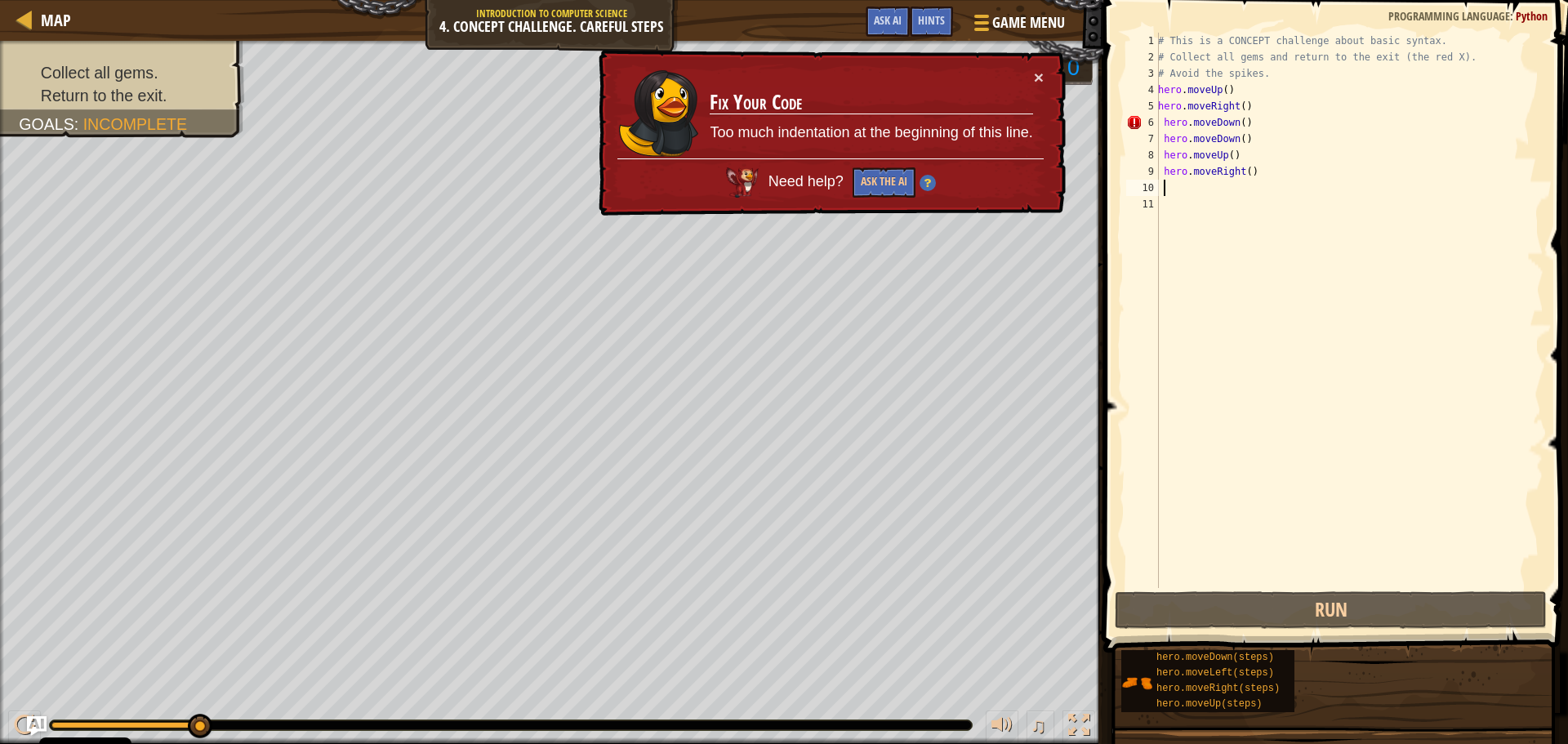
click at [1255, 125] on div "# This is a CONCEPT challenge about basic syntax. # Collect all gems and return…" at bounding box center [1348, 326] width 389 height 588
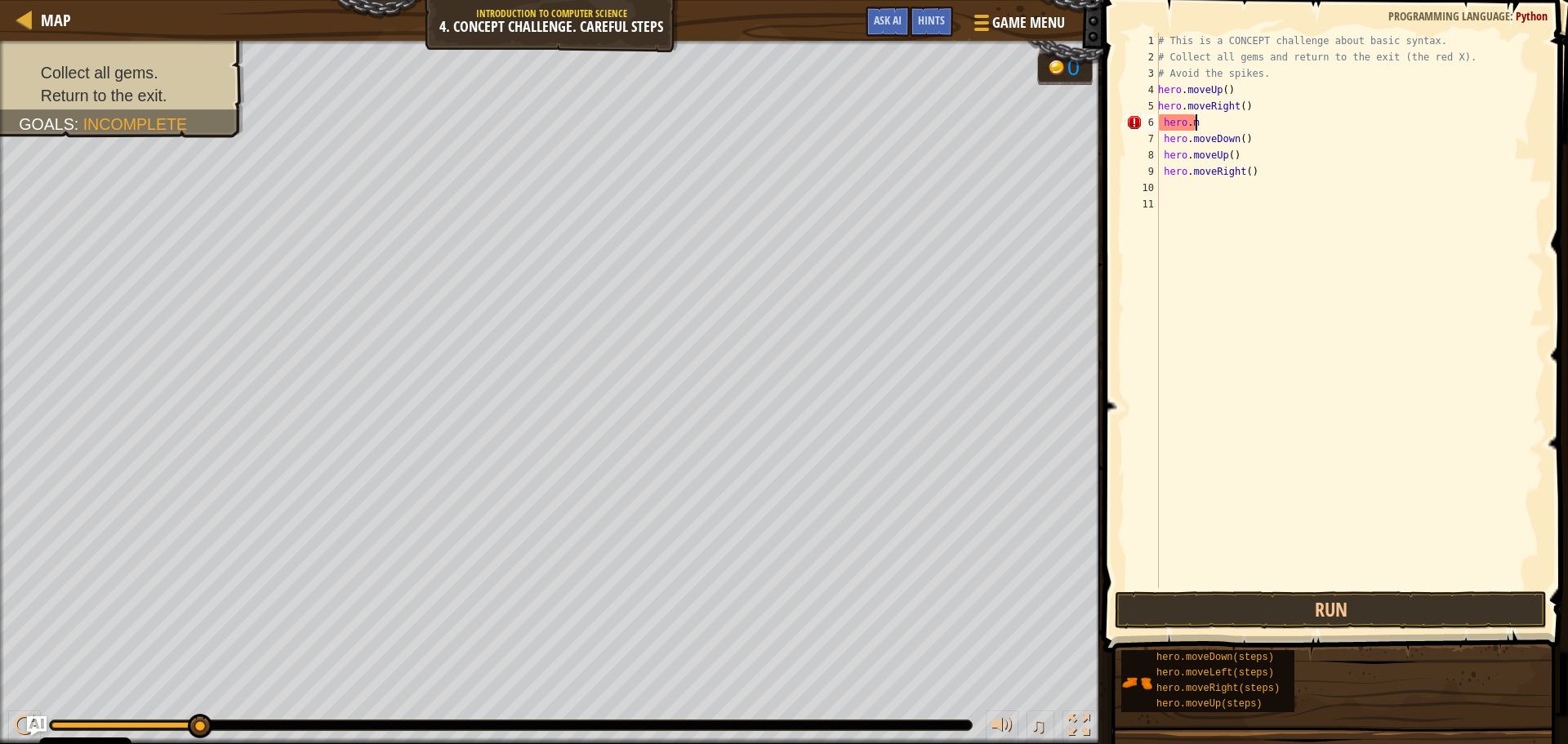
type textarea "h"
click at [1323, 606] on button "Run" at bounding box center [1331, 610] width 432 height 38
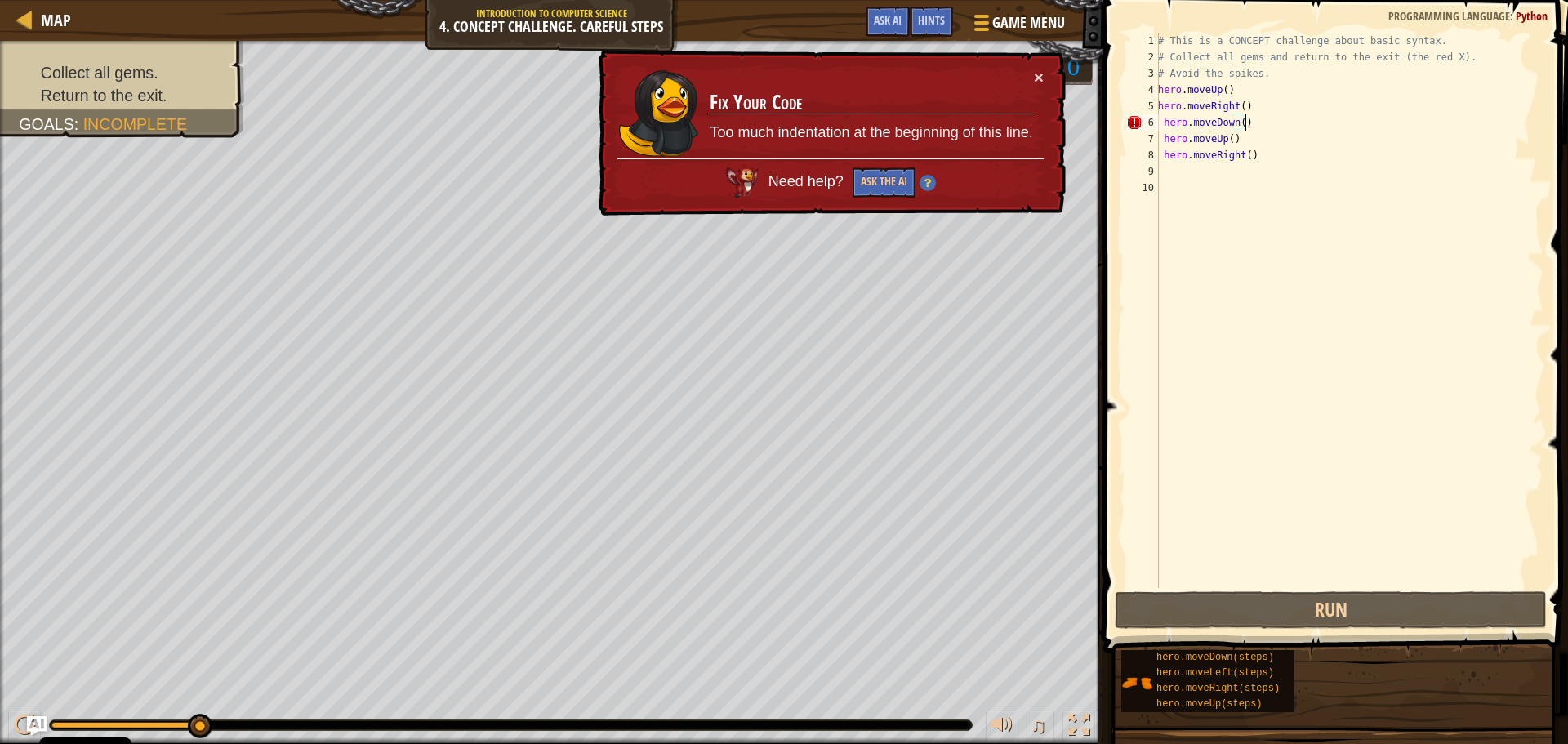
drag, startPoint x: 1333, startPoint y: 126, endPoint x: 1322, endPoint y: 96, distance: 32.0
click at [1326, 105] on div "# This is a CONCEPT challenge about basic syntax. # Collect all gems and return…" at bounding box center [1348, 326] width 389 height 588
click at [1289, 126] on div "# This is a CONCEPT challenge about basic syntax. # Collect all gems and return…" at bounding box center [1348, 310] width 389 height 556
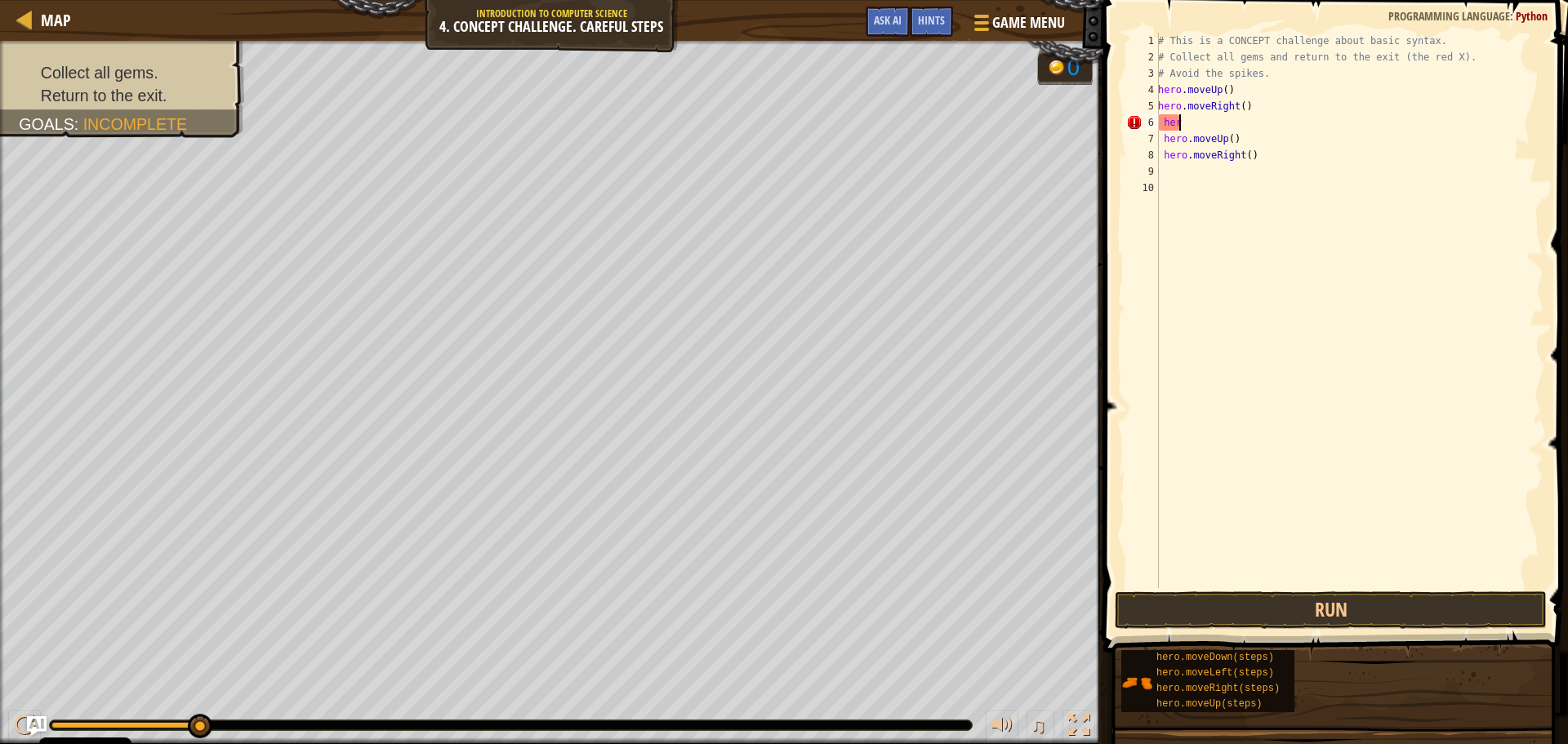
type textarea "h"
click at [1332, 597] on button "Run" at bounding box center [1331, 610] width 432 height 38
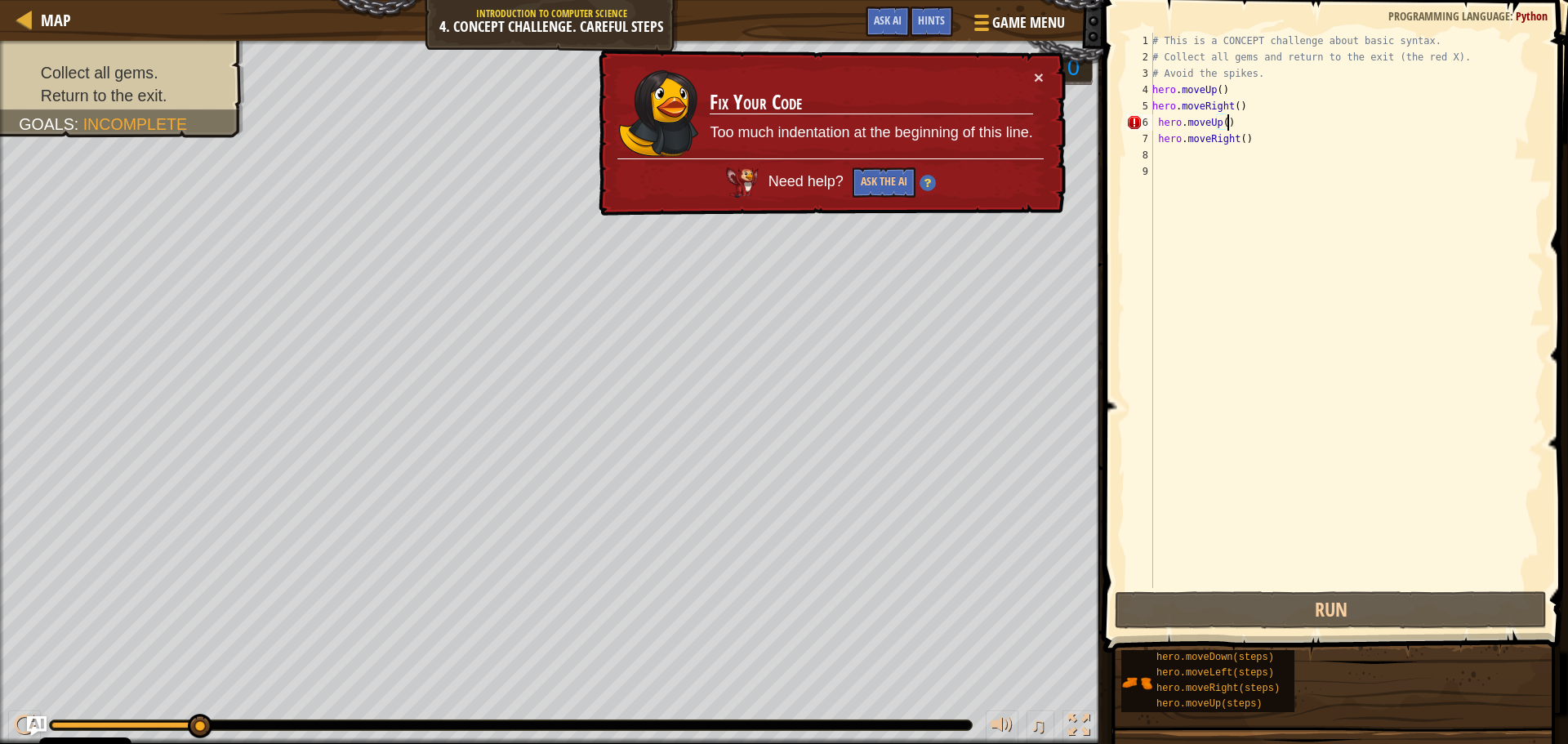
click at [1299, 124] on div "# This is a CONCEPT challenge about basic syntax. # Collect all gems and return…" at bounding box center [1346, 326] width 394 height 588
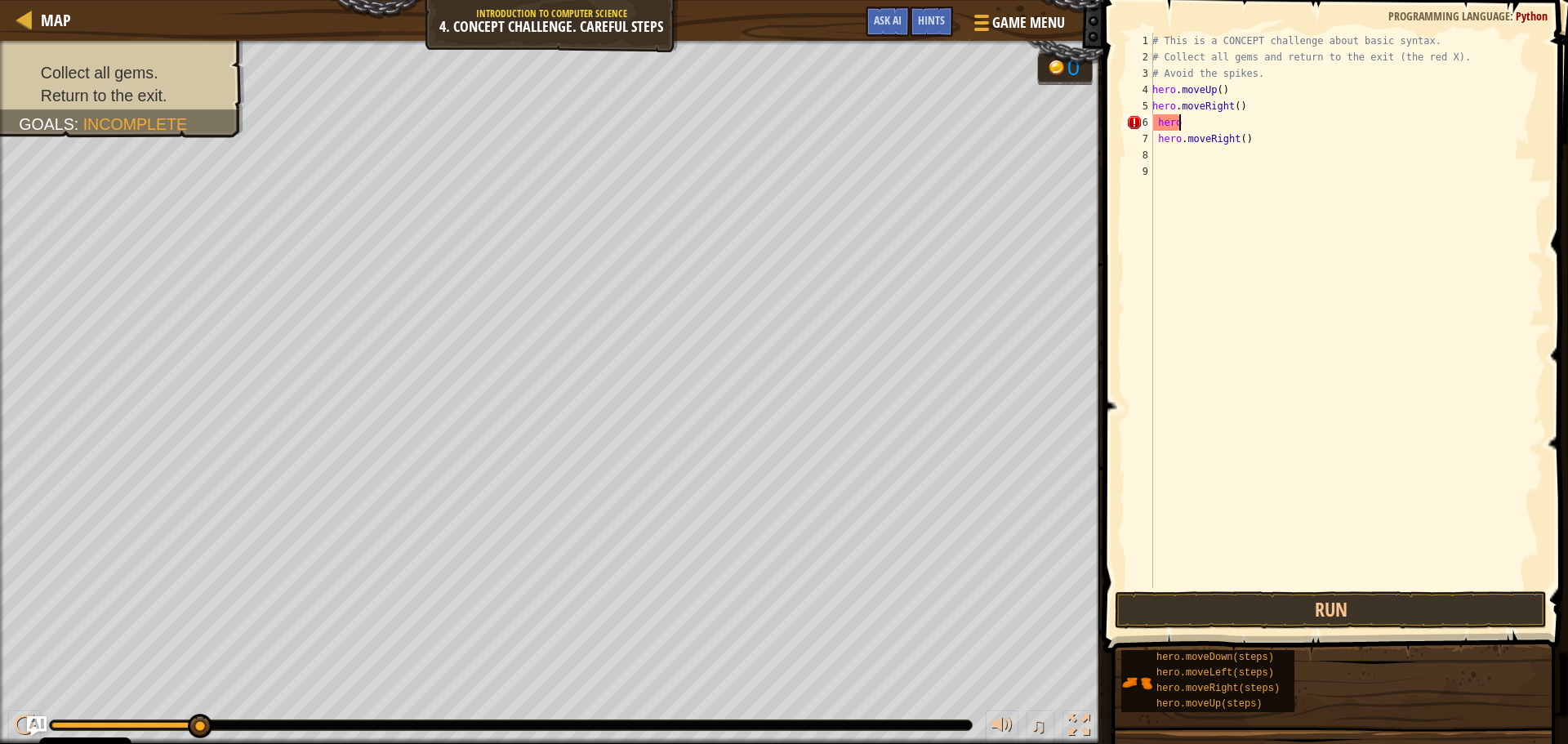
type textarea "h"
type textarea "hero.mov"
click at [1286, 605] on button "Run" at bounding box center [1331, 610] width 432 height 38
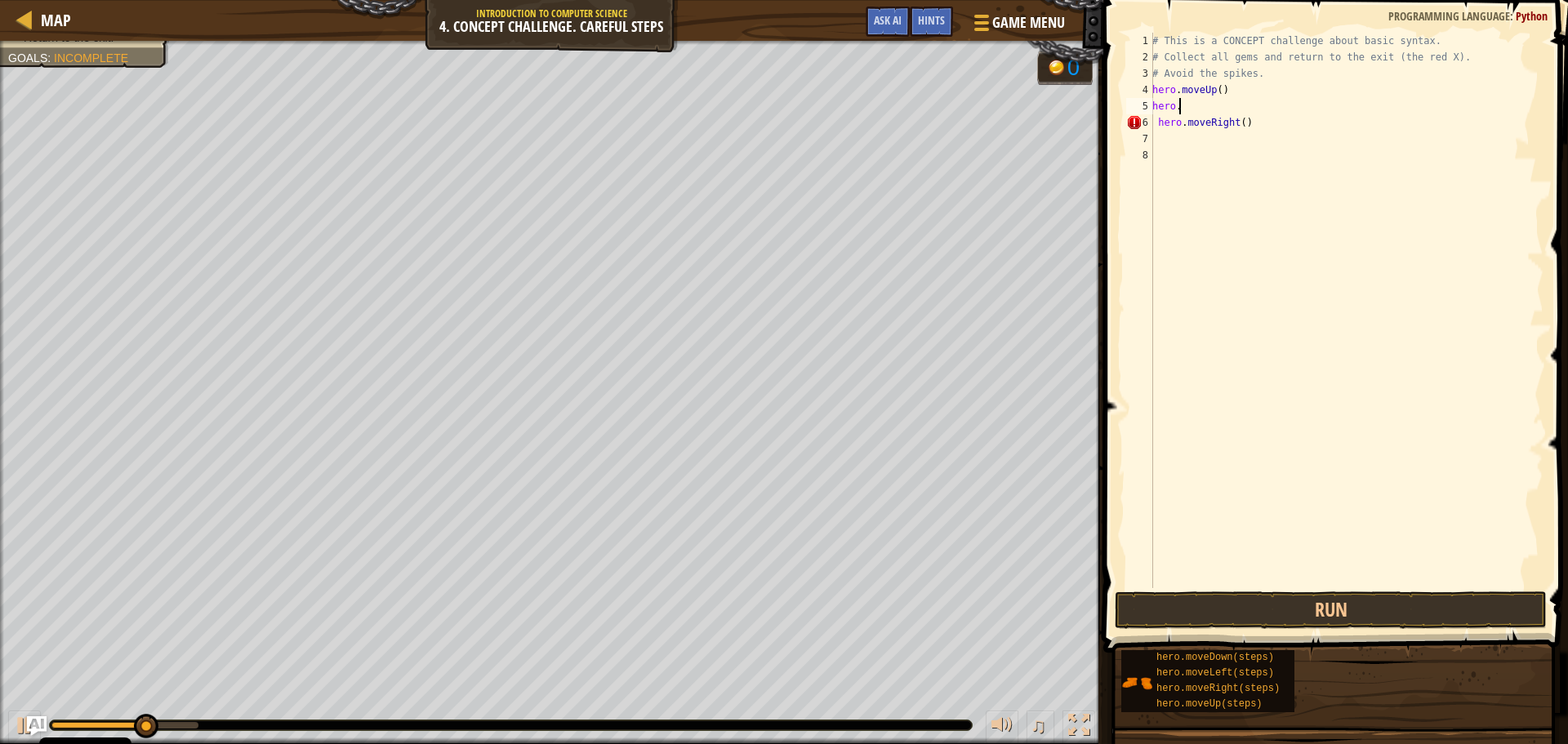
type textarea "h"
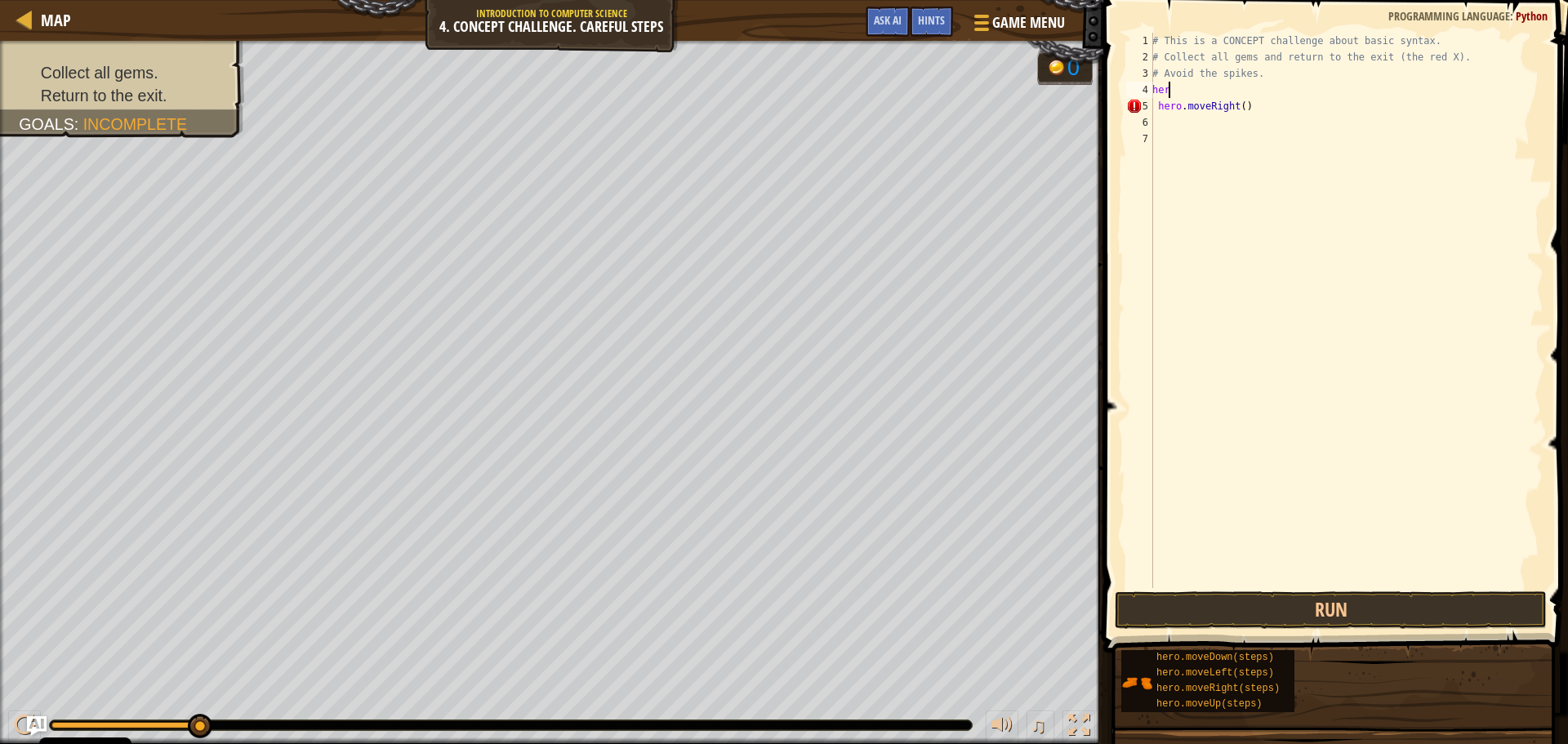
type textarea "h"
type textarea "#"
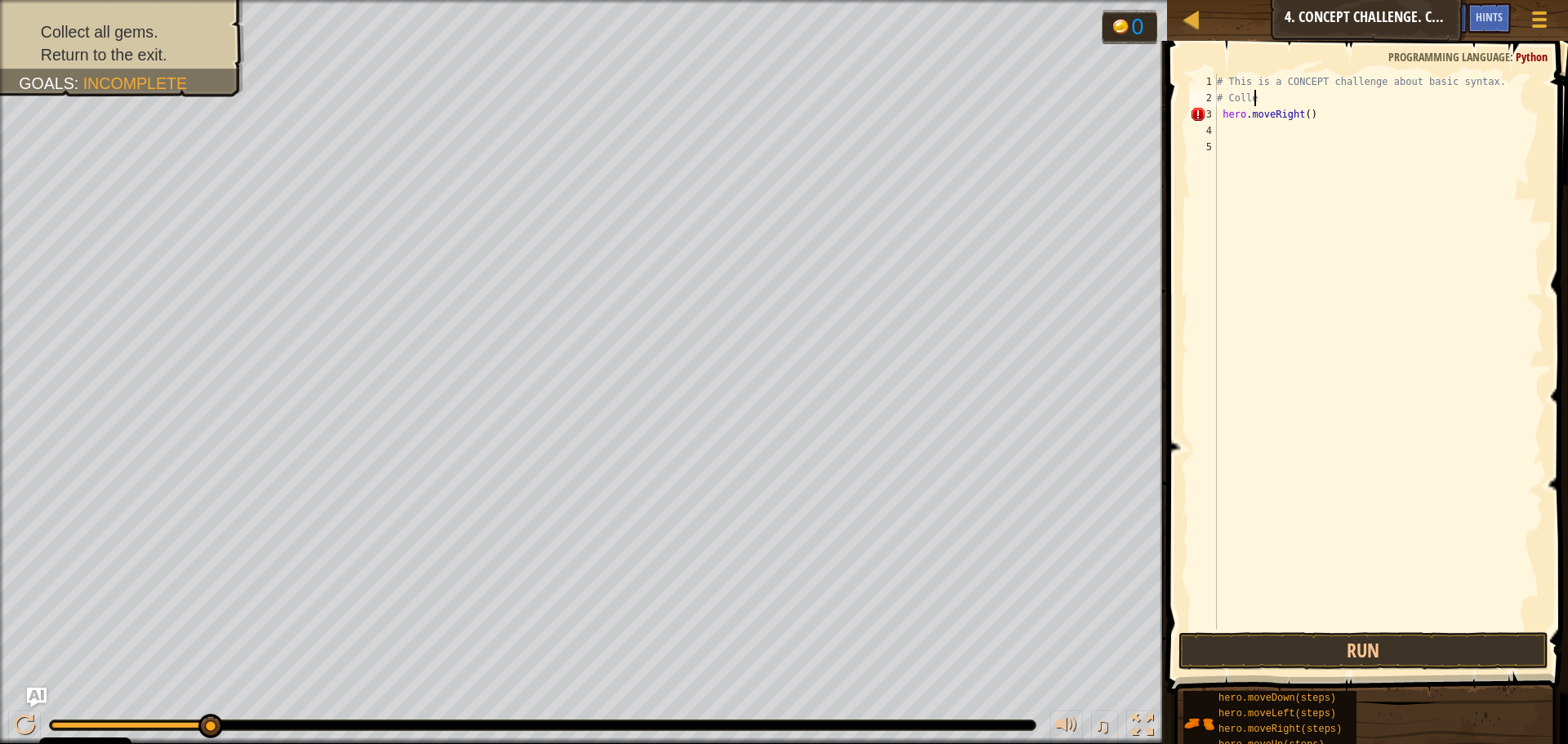
type textarea "#"
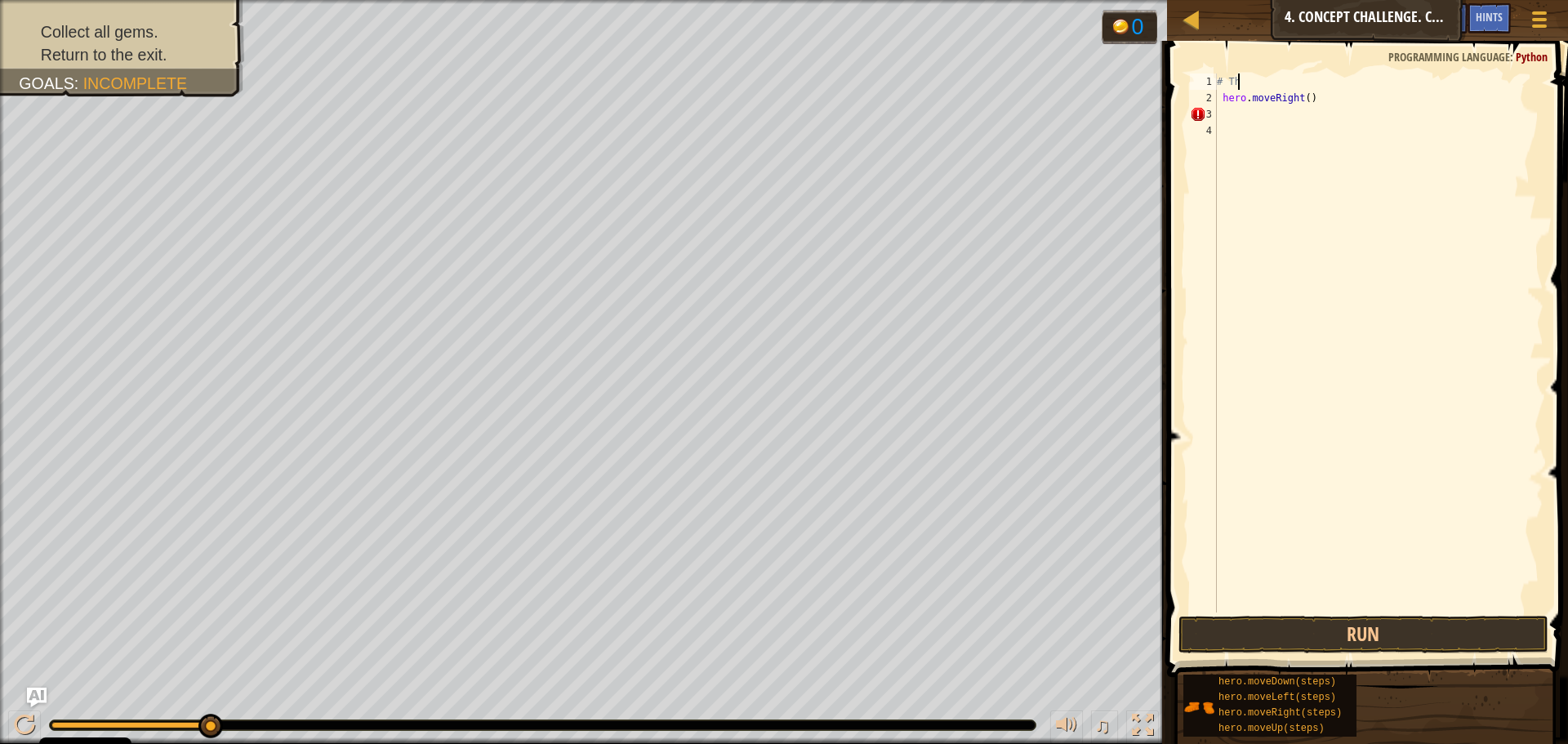
type textarea "#"
click at [1325, 102] on div "hero . moveRight ( )" at bounding box center [1378, 359] width 329 height 571
type textarea "h"
click at [1384, 630] on button "Run" at bounding box center [1363, 634] width 370 height 38
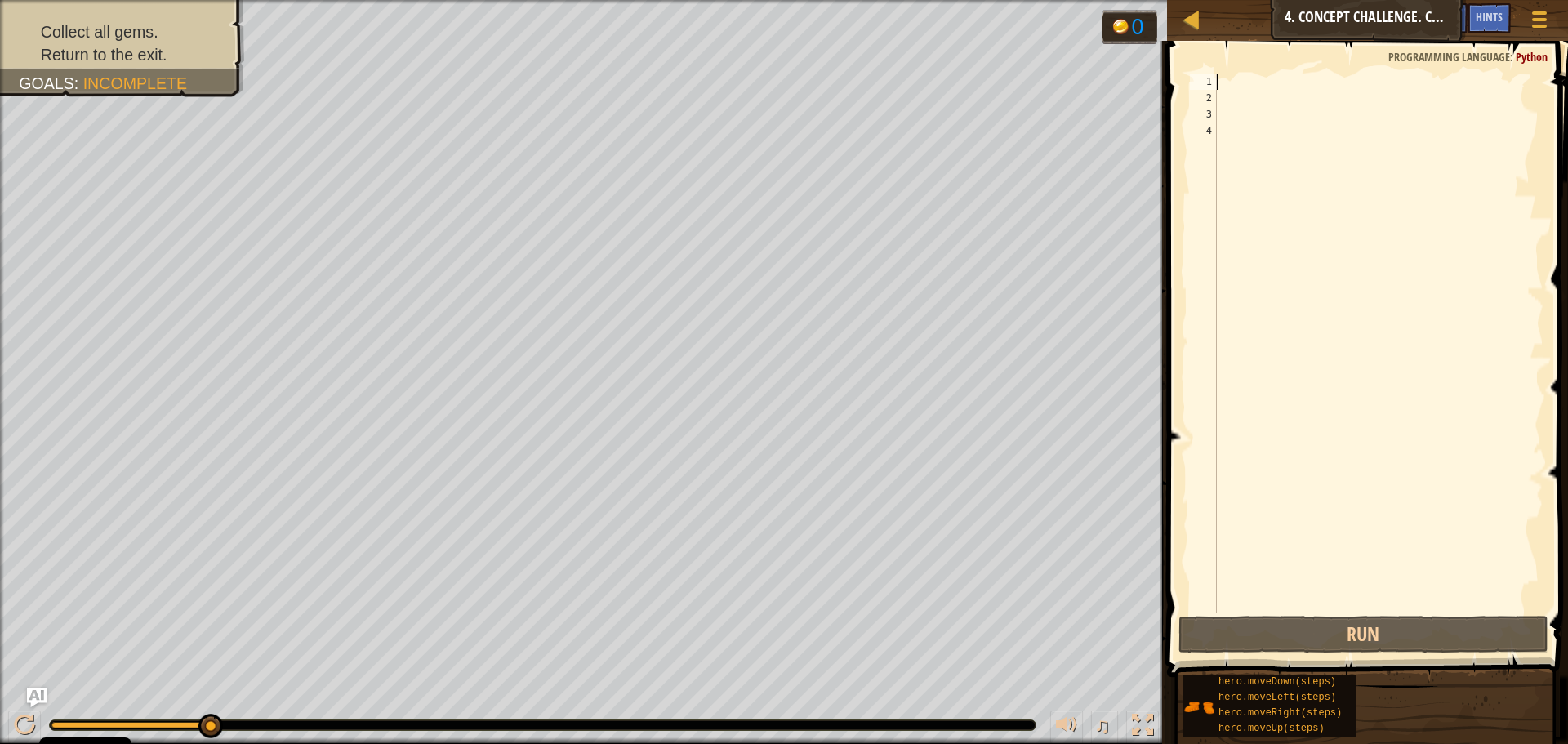
click at [1233, 89] on div at bounding box center [1378, 359] width 329 height 571
type textarea "h"
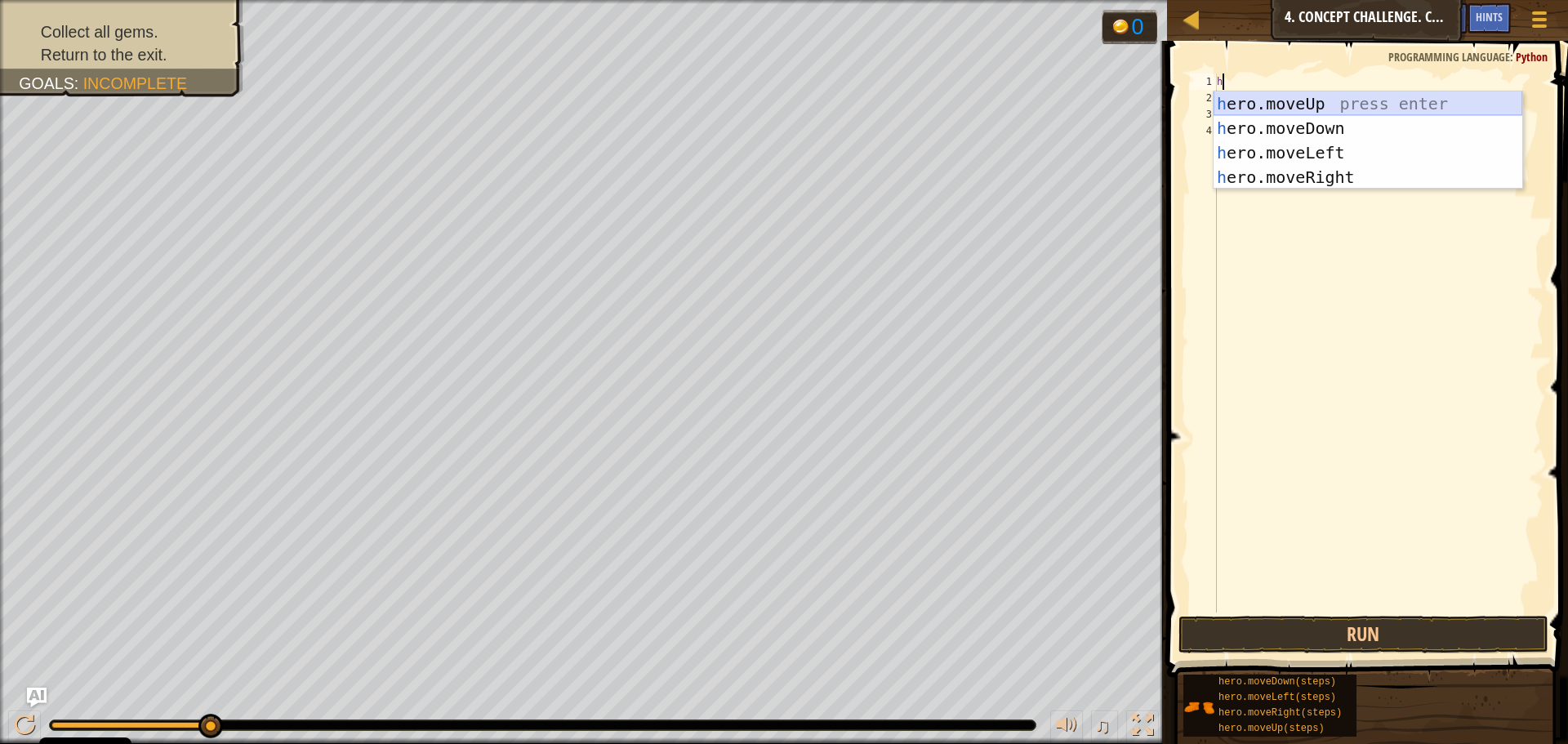
click at [1303, 99] on div "h ero.moveUp press enter h ero.moveDown press enter h ero.moveLeft press enter …" at bounding box center [1368, 164] width 308 height 147
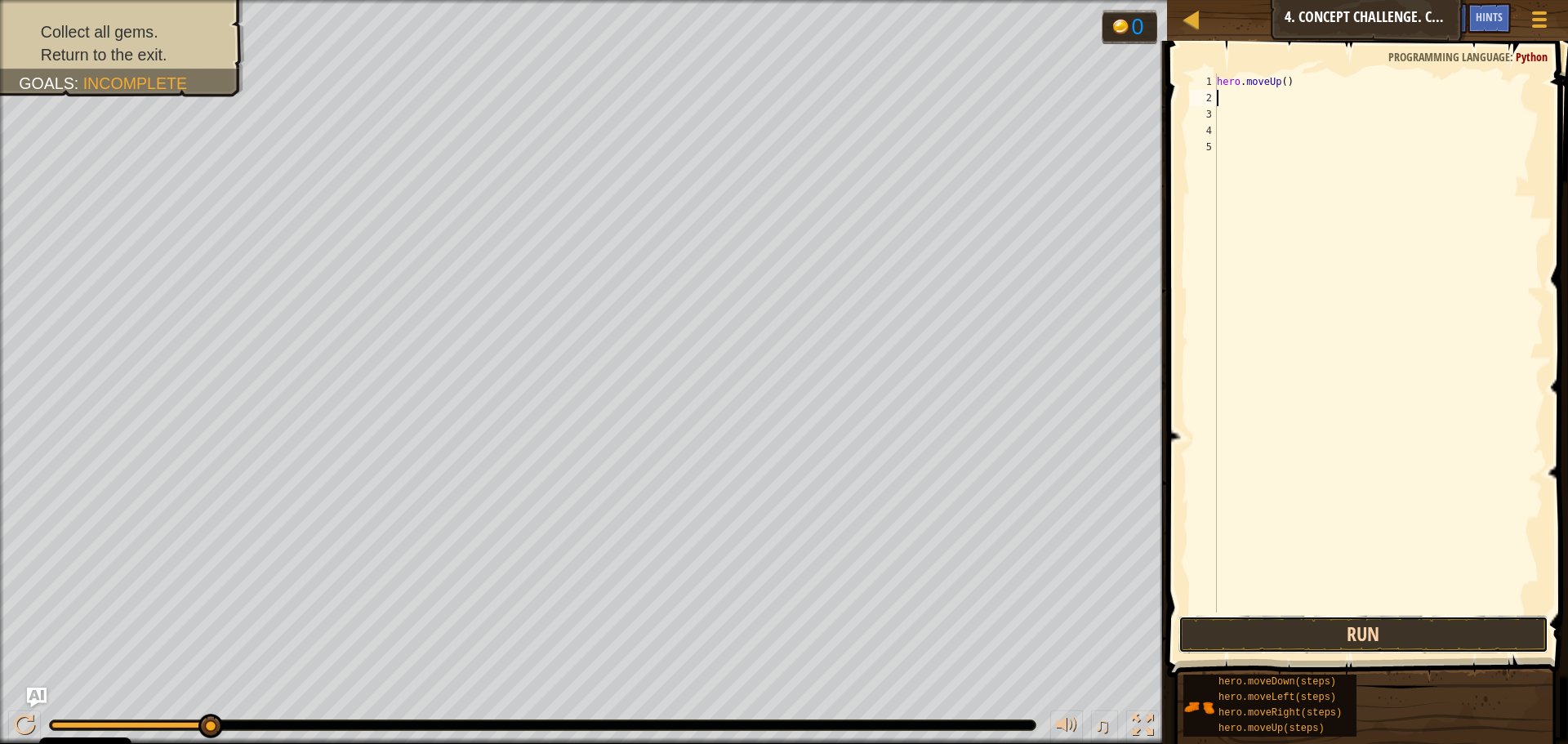
click at [1371, 631] on button "Run" at bounding box center [1363, 634] width 370 height 38
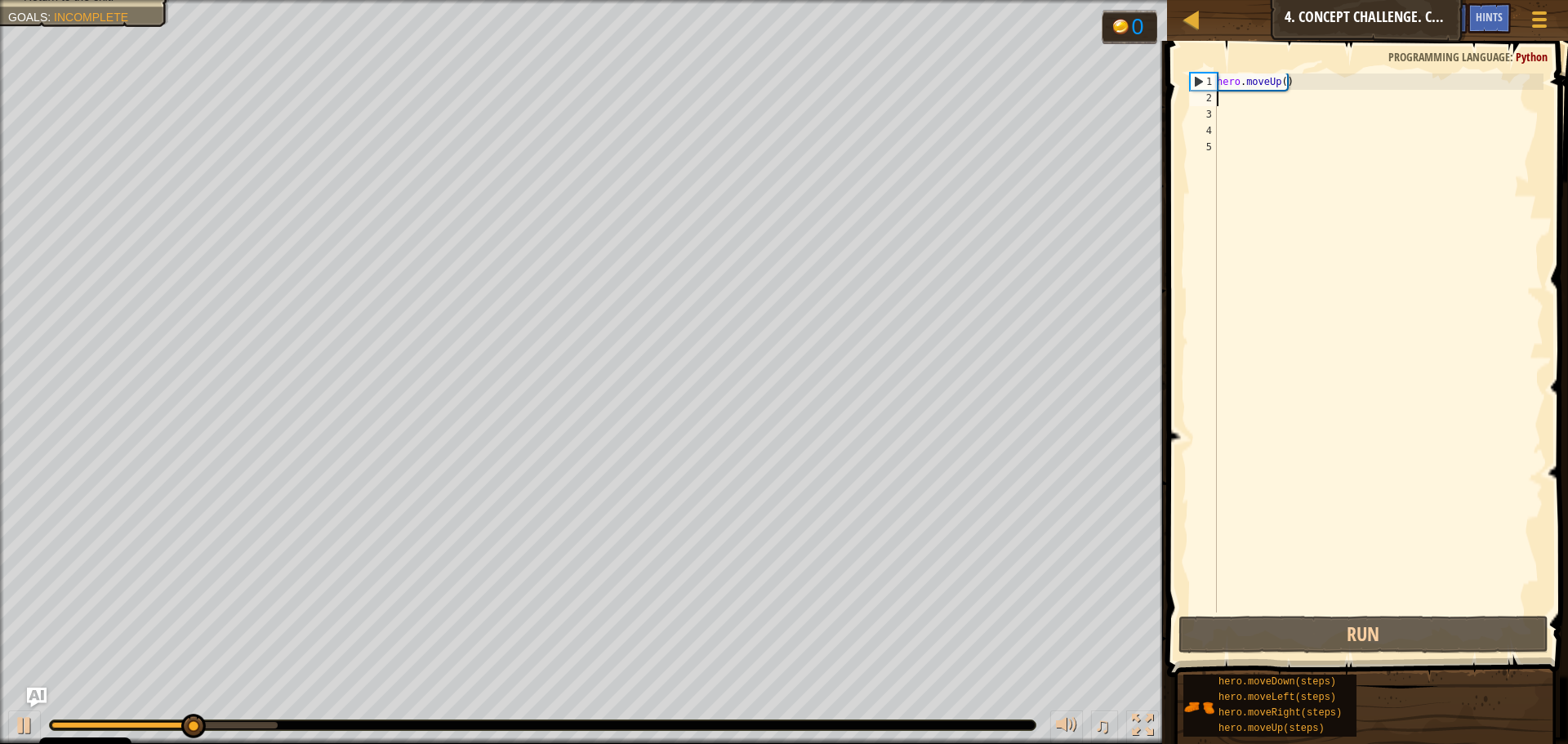
type textarea "h"
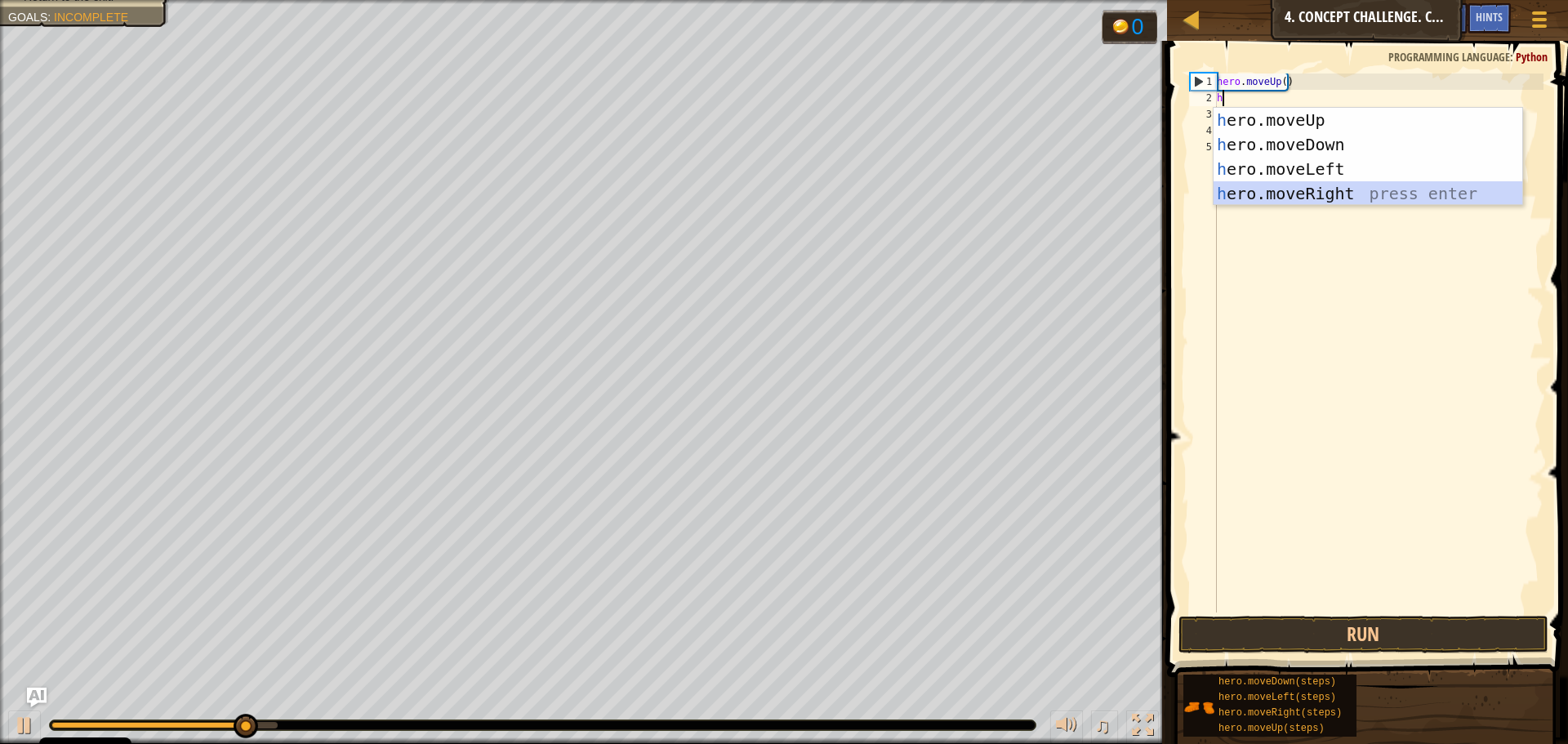
click at [1299, 198] on div "h ero.moveUp press enter h ero.moveDown press enter h ero.moveLeft press enter …" at bounding box center [1368, 181] width 308 height 147
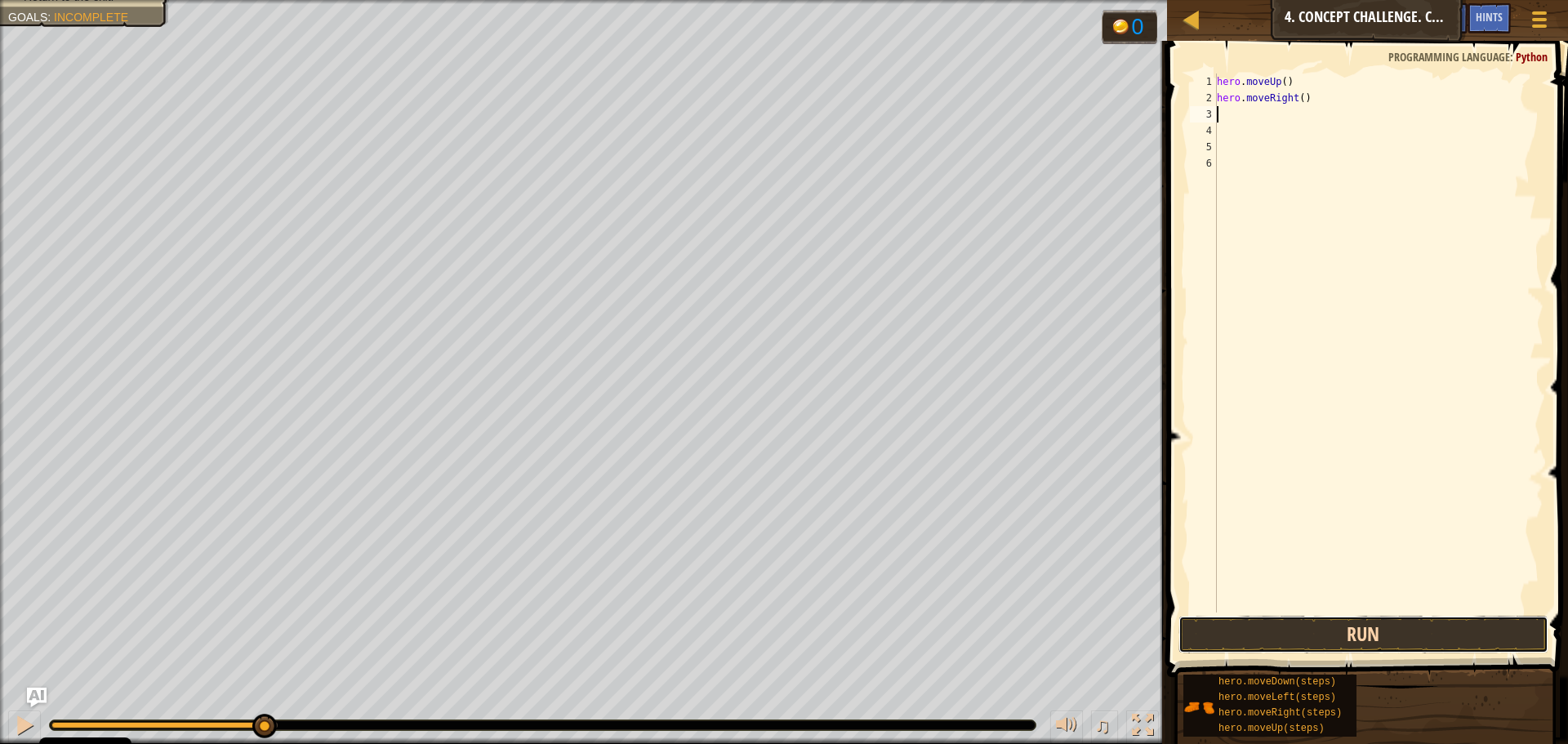
click at [1329, 644] on button "Run" at bounding box center [1363, 634] width 370 height 38
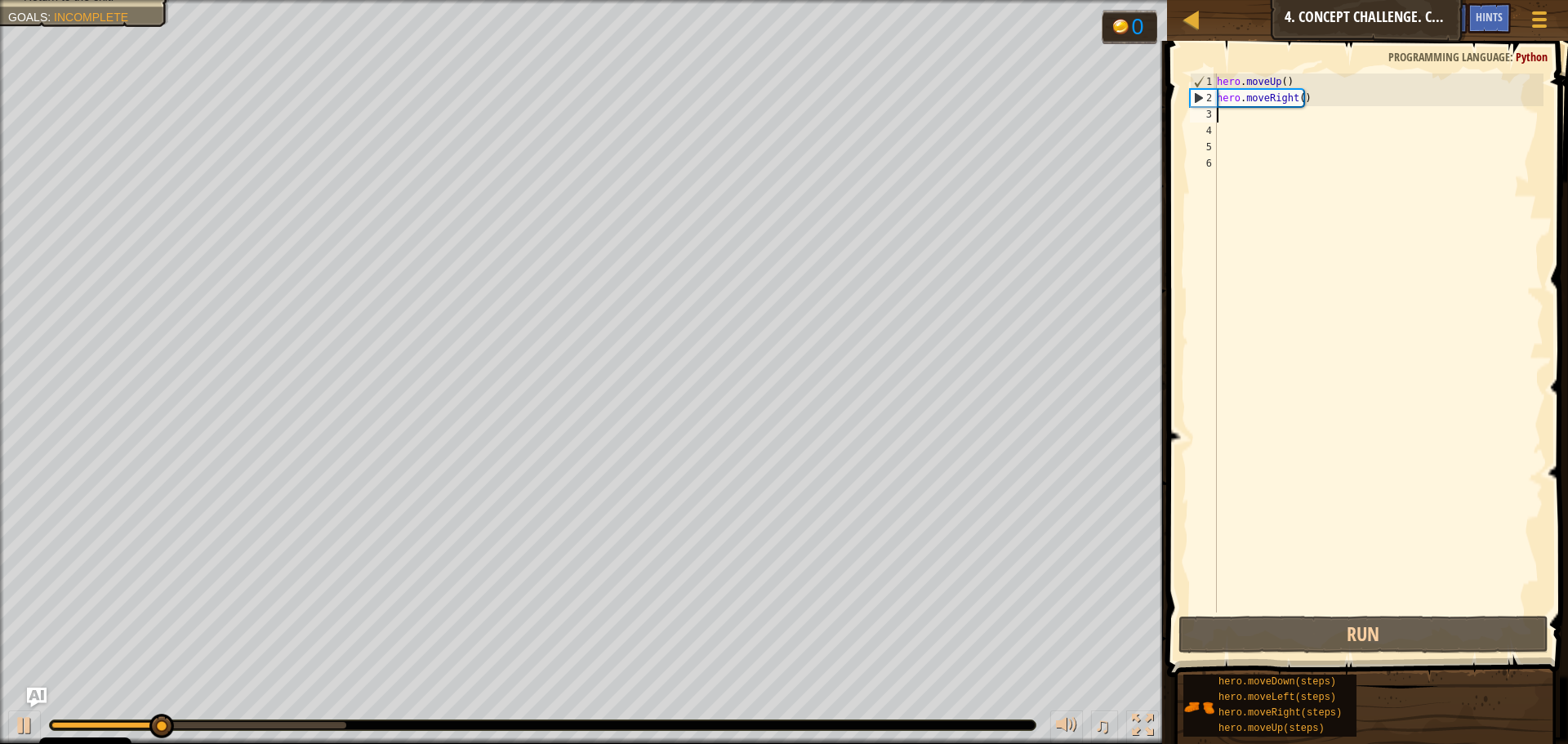
type textarea "h"
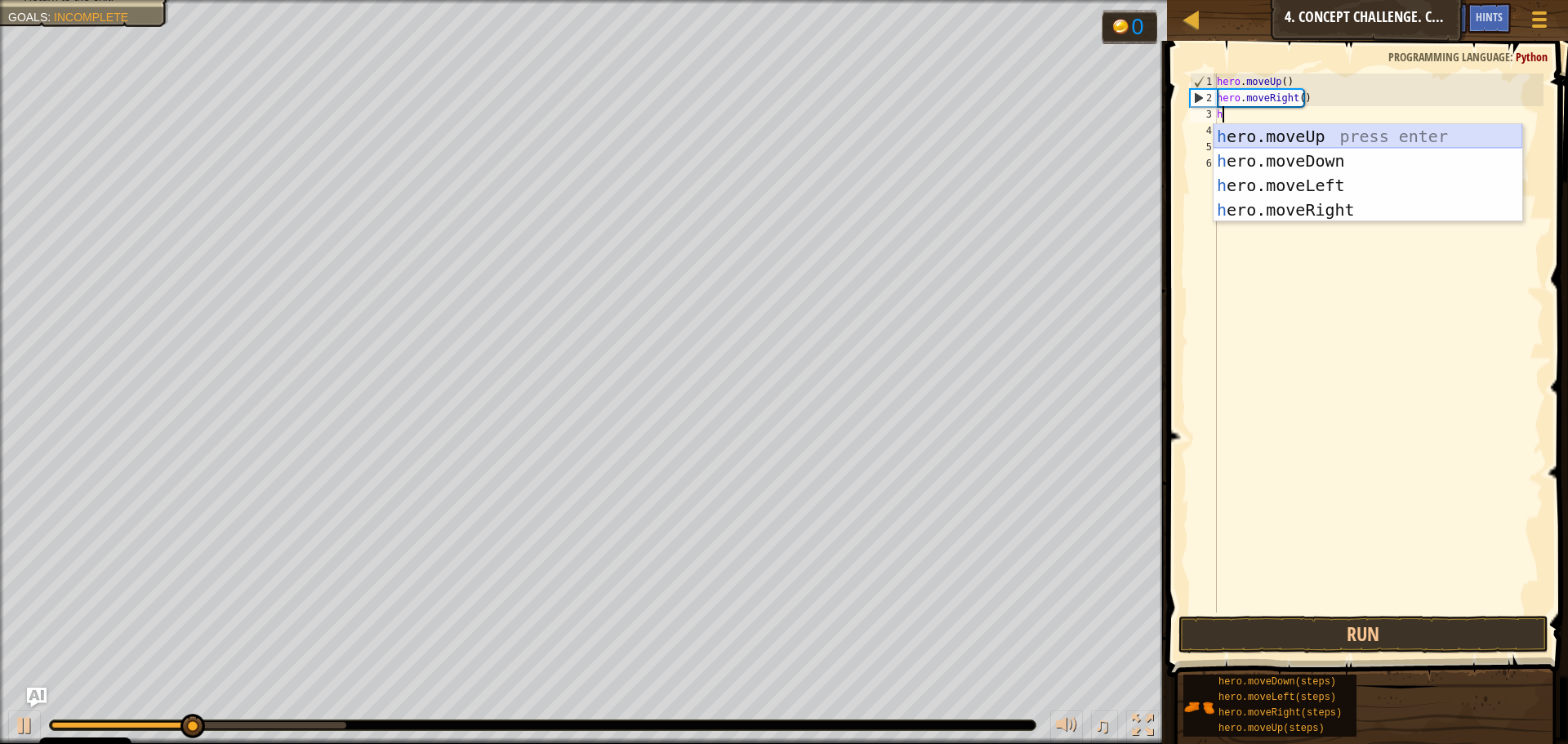
drag, startPoint x: 1294, startPoint y: 150, endPoint x: 1291, endPoint y: 159, distance: 9.5
click at [1291, 159] on div "h ero.moveUp press enter h ero.moveDown press enter h ero.moveLeft press enter …" at bounding box center [1368, 197] width 308 height 147
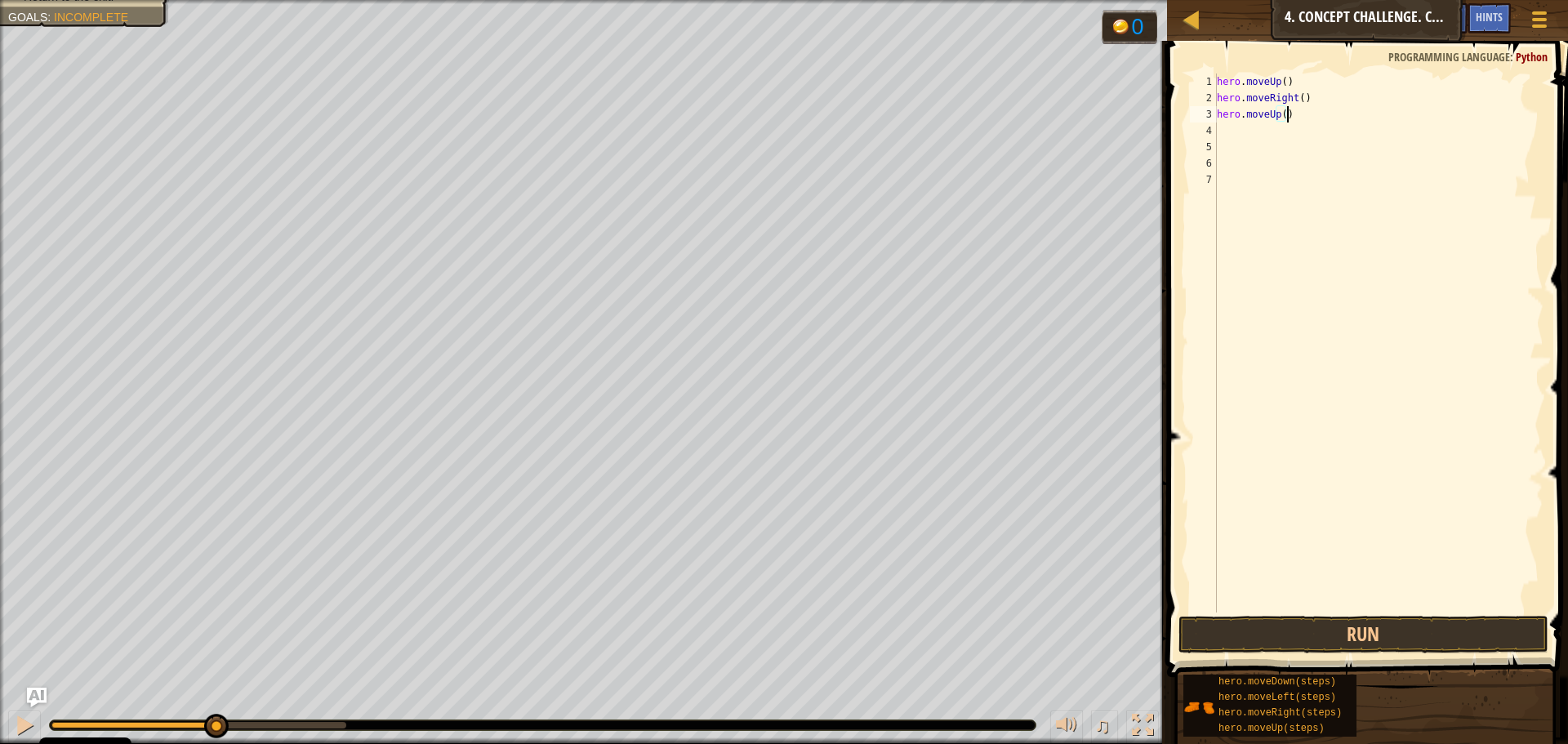
click at [1299, 112] on div "hero . moveUp ( ) hero . moveRight ( ) hero . moveUp ( )" at bounding box center [1378, 359] width 329 height 571
type textarea "h"
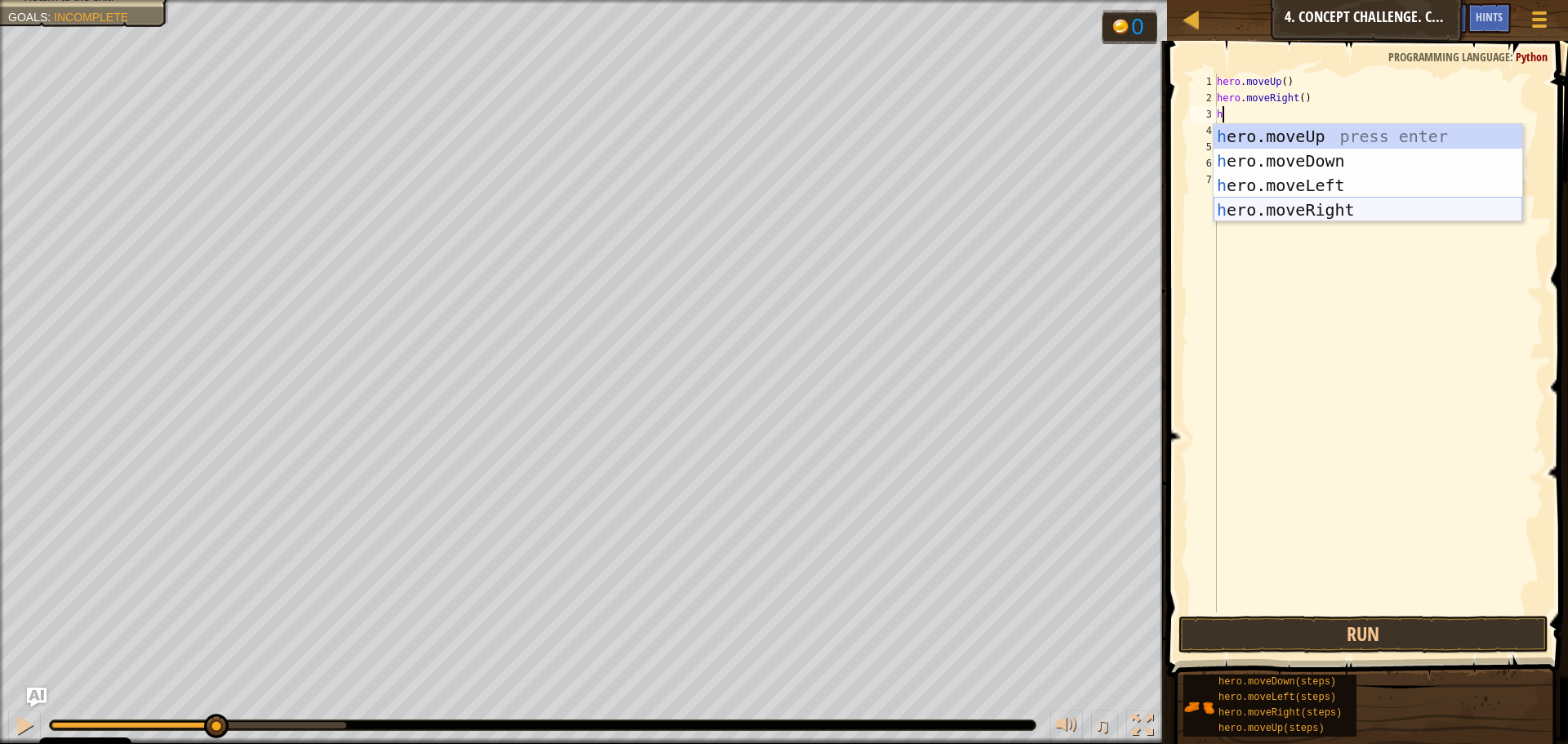
click at [1304, 209] on div "h ero.moveUp press enter h ero.moveDown press enter h ero.moveLeft press enter …" at bounding box center [1368, 197] width 308 height 147
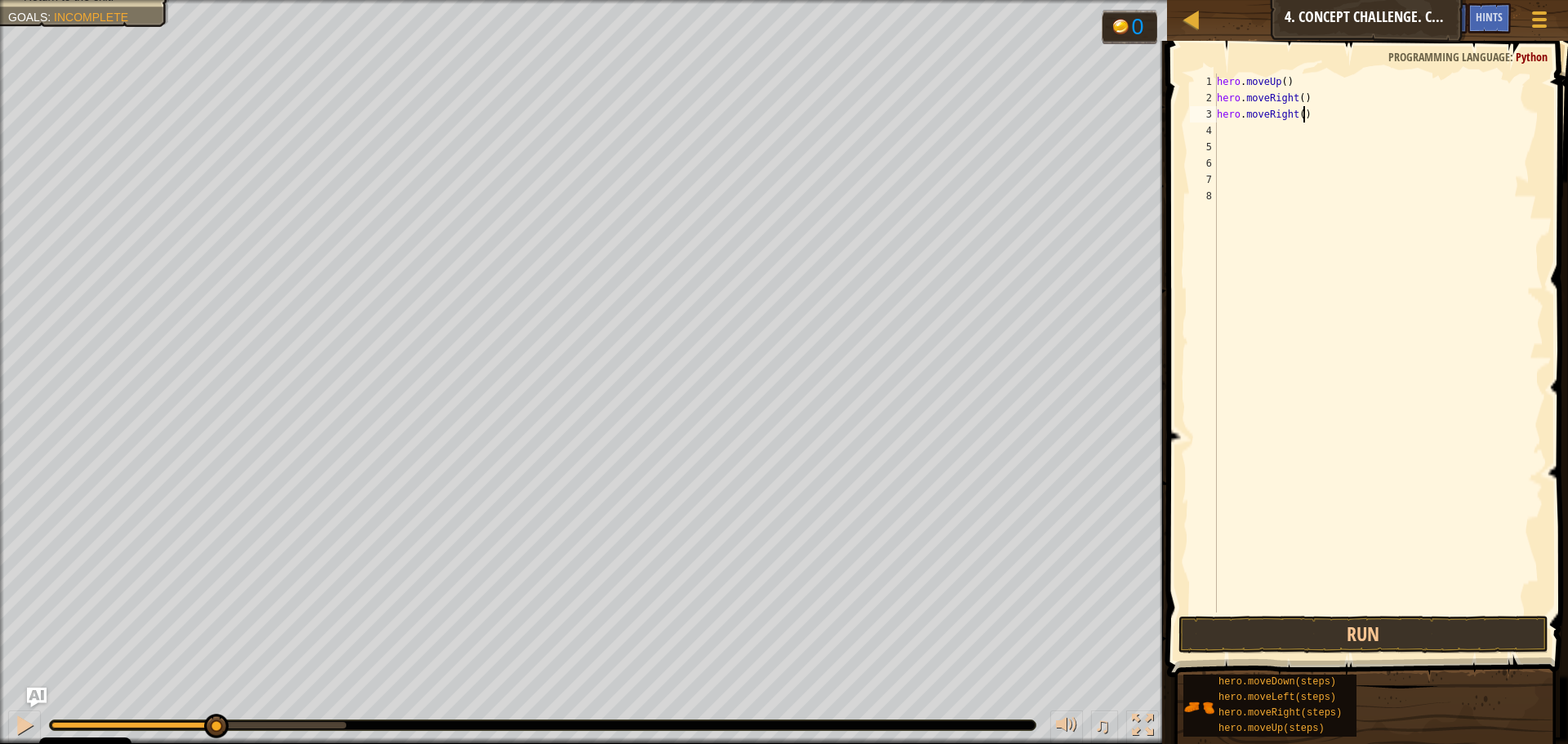
click at [1314, 110] on div "hero . moveUp ( ) hero . moveRight ( ) hero . moveRight ( )" at bounding box center [1378, 359] width 329 height 571
type textarea "h"
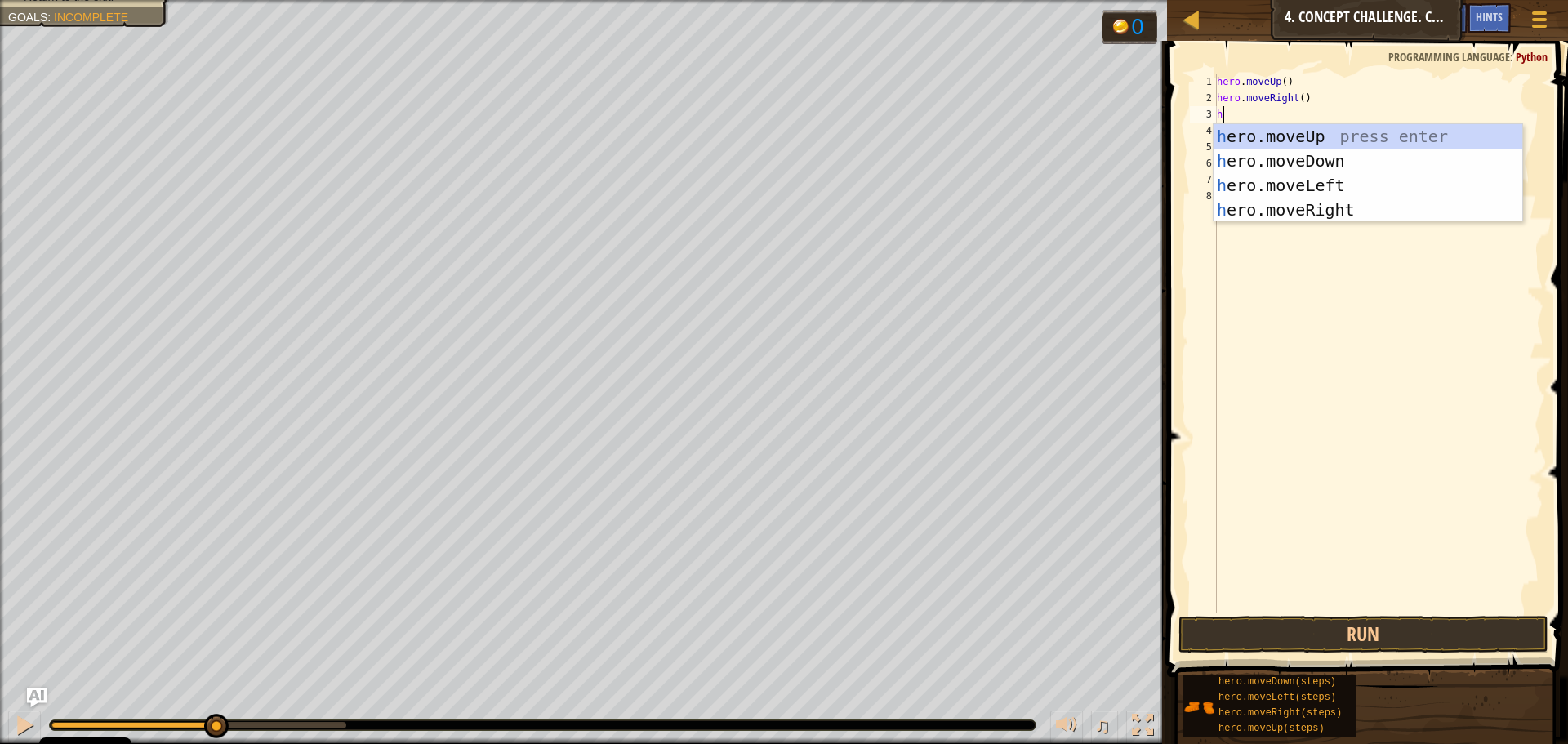
type textarea "h"
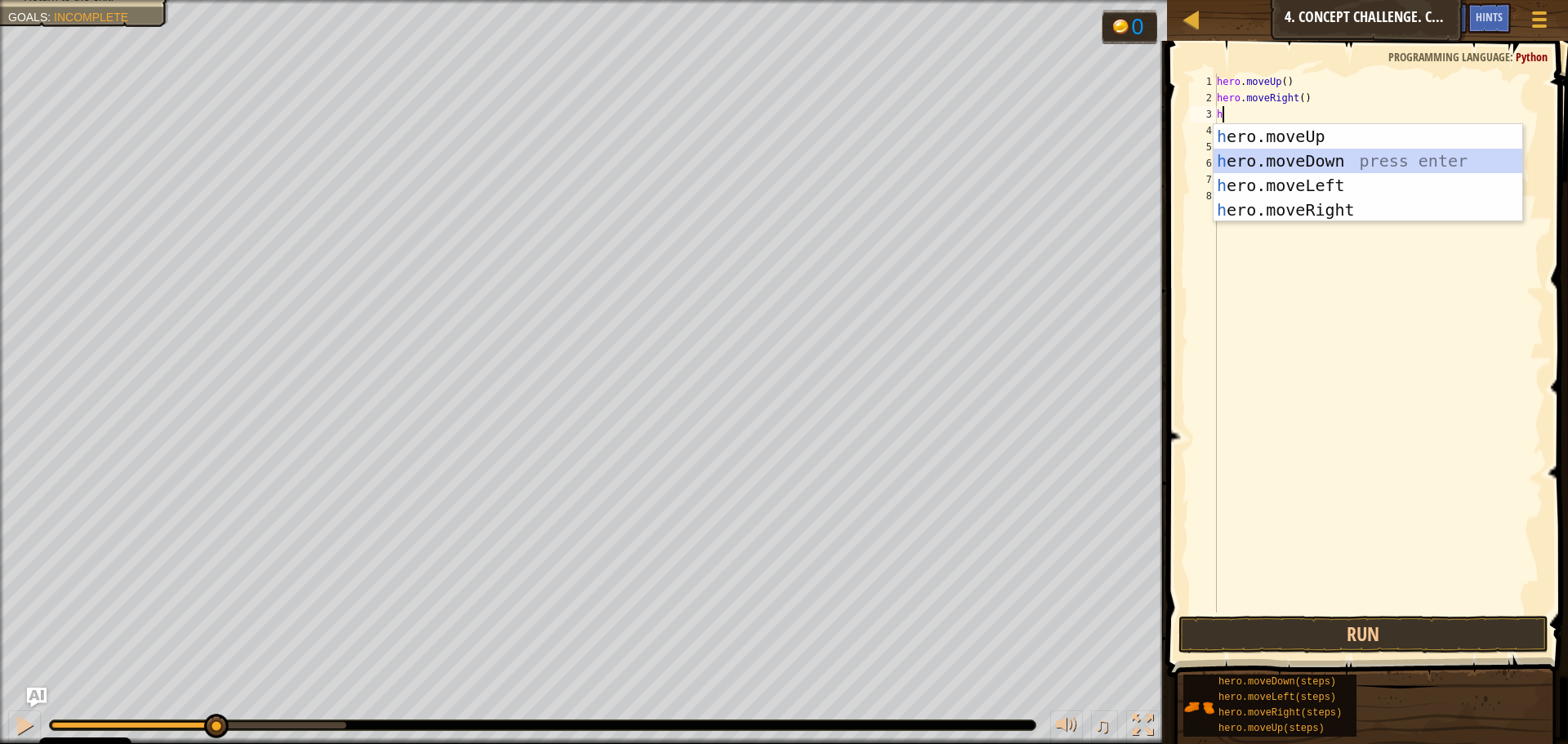
click at [1345, 160] on div "h ero.moveUp press enter h ero.moveDown press enter h ero.moveLeft press enter …" at bounding box center [1368, 197] width 308 height 147
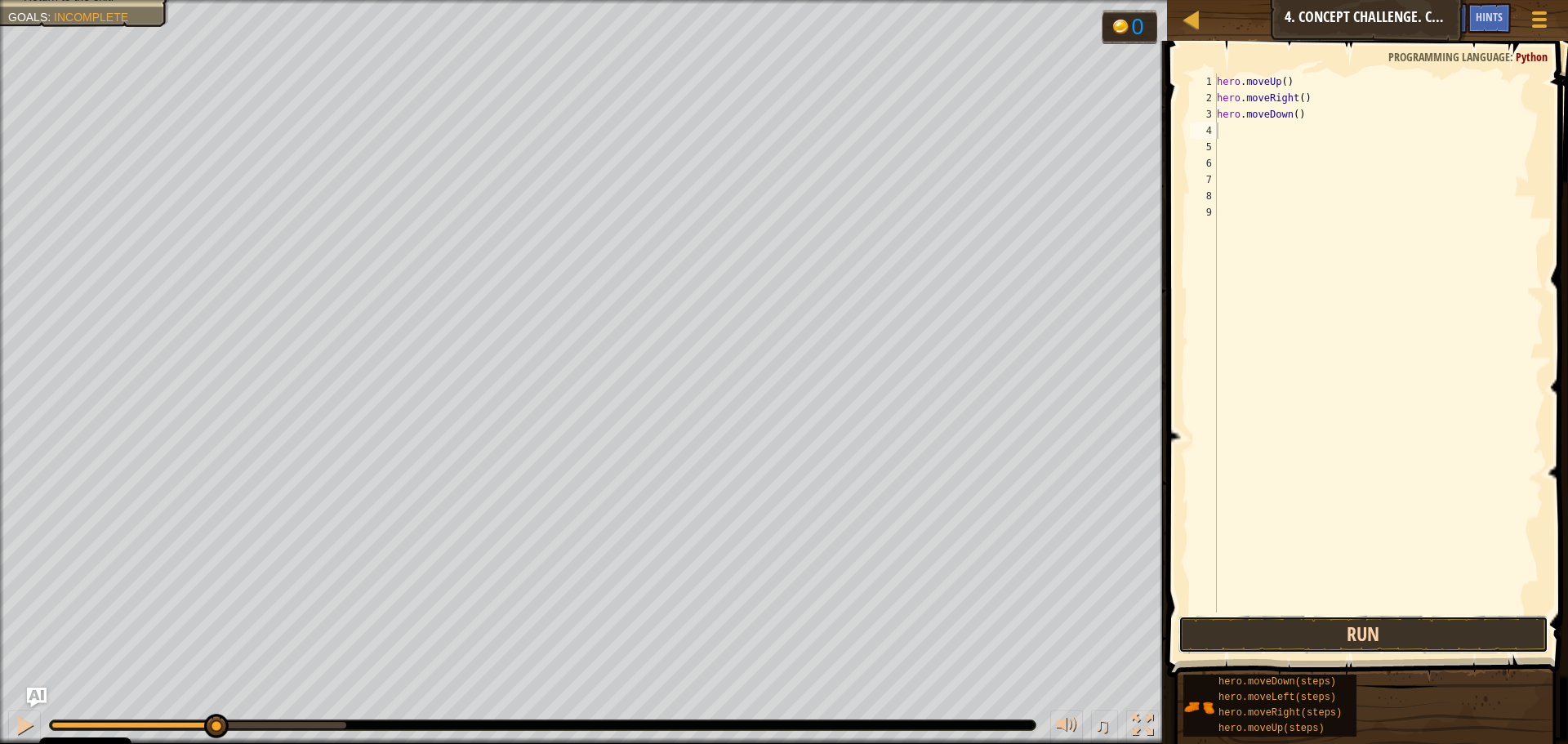
drag, startPoint x: 1365, startPoint y: 637, endPoint x: 1374, endPoint y: 633, distance: 9.8
click at [1371, 634] on button "Run" at bounding box center [1363, 634] width 370 height 38
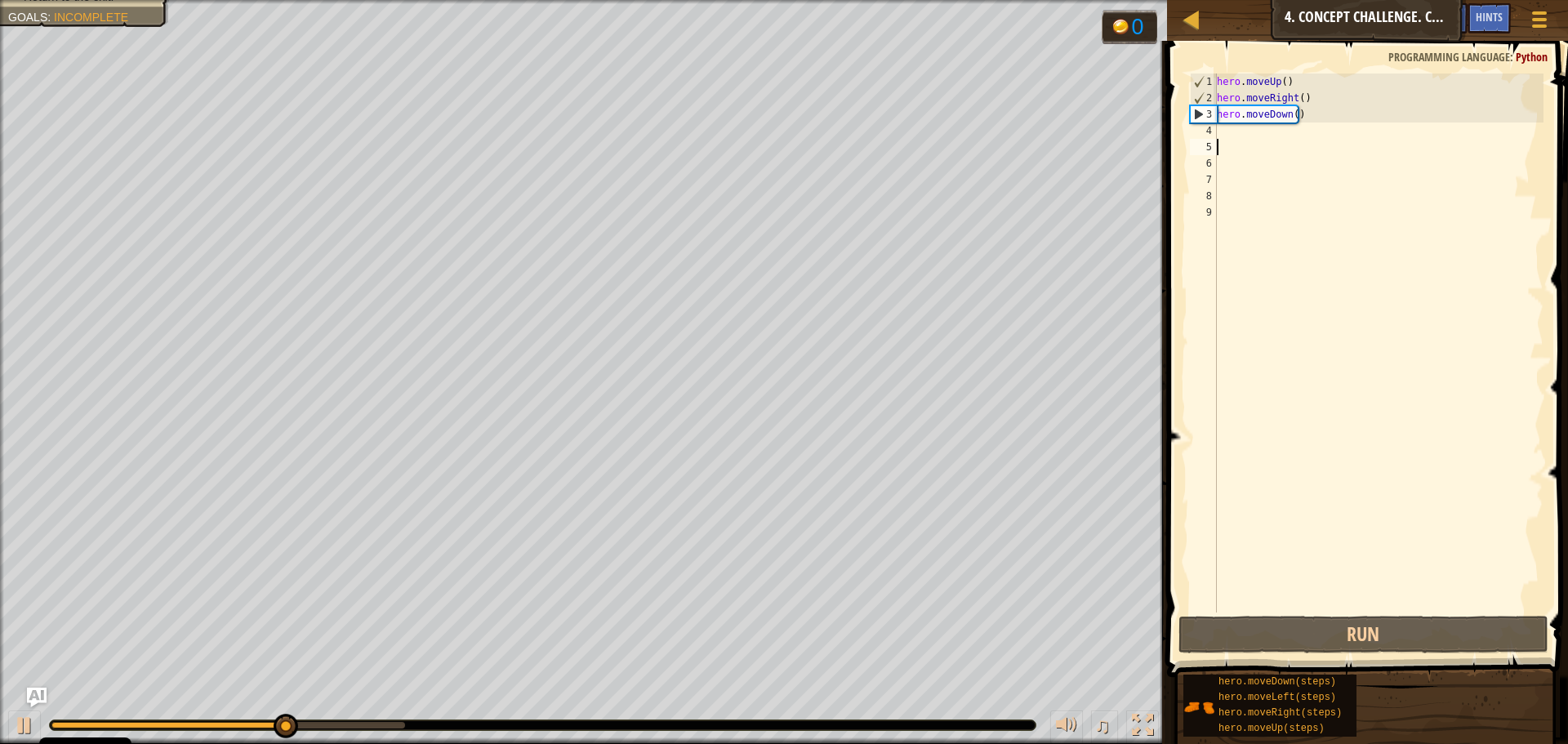
click at [1263, 138] on div "hero . moveUp ( ) hero . moveRight ( ) hero . moveDown ( )" at bounding box center [1378, 359] width 329 height 571
click at [1252, 119] on div "hero . moveUp ( ) hero . moveRight ( ) hero . moveDown ( )" at bounding box center [1378, 359] width 329 height 571
type textarea "hero.moveDown()"
click at [1251, 134] on div "hero . moveUp ( ) hero . moveRight ( ) hero . moveDown ( )" at bounding box center [1378, 359] width 329 height 571
type textarea "h"
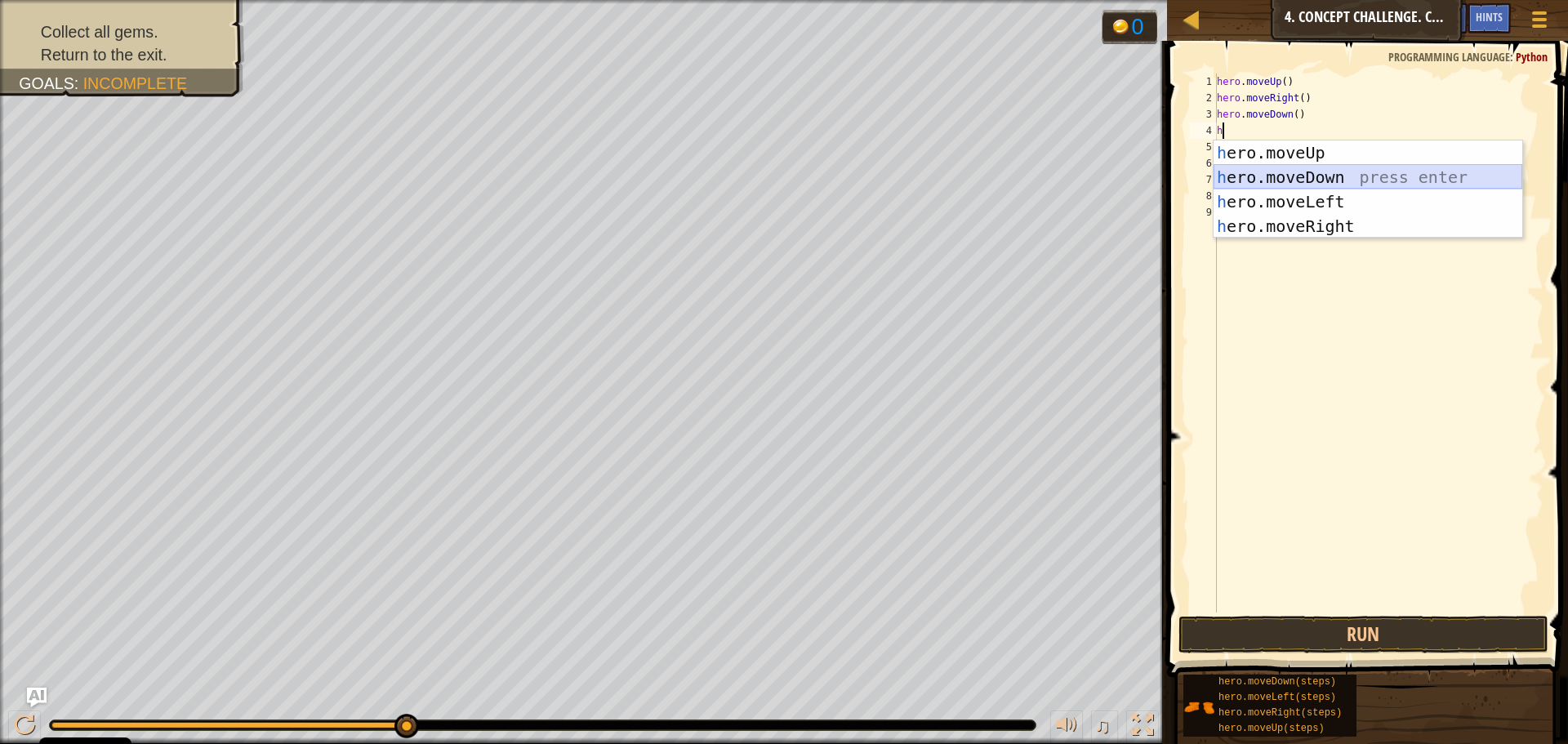
click at [1323, 169] on div "h ero.moveUp press enter h ero.moveDown press enter h ero.moveLeft press enter …" at bounding box center [1368, 213] width 308 height 147
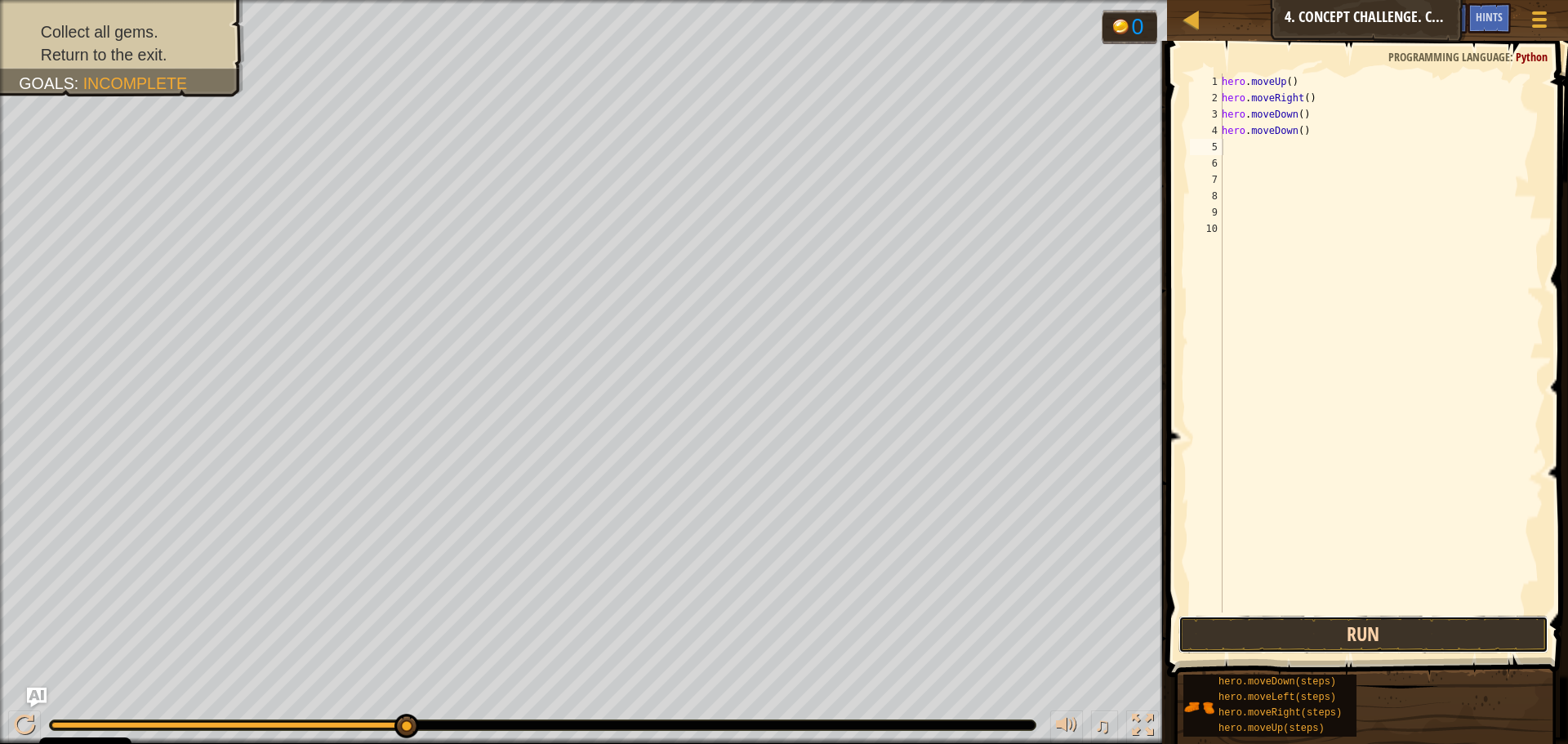
click at [1375, 628] on button "Run" at bounding box center [1363, 634] width 370 height 38
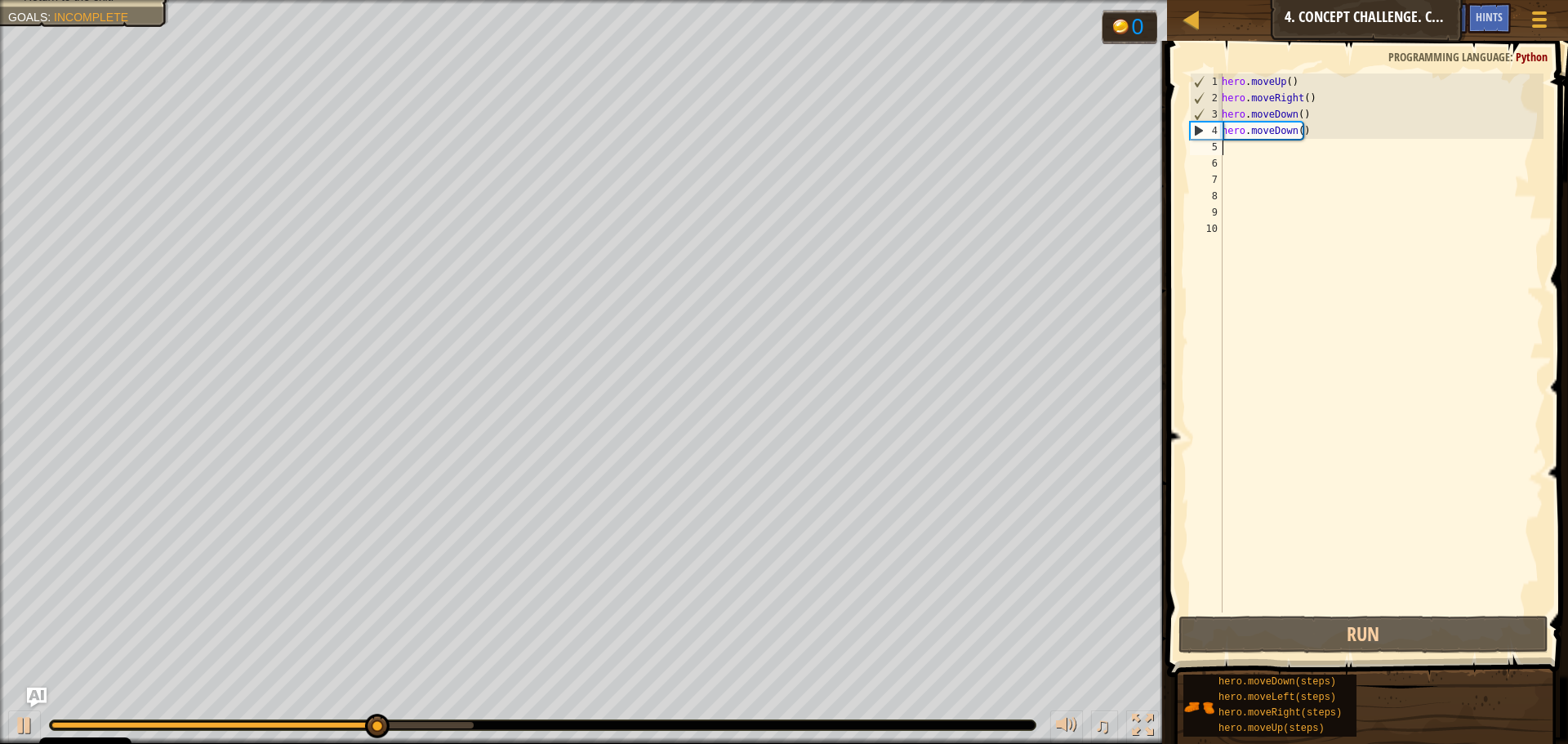
type textarea "h"
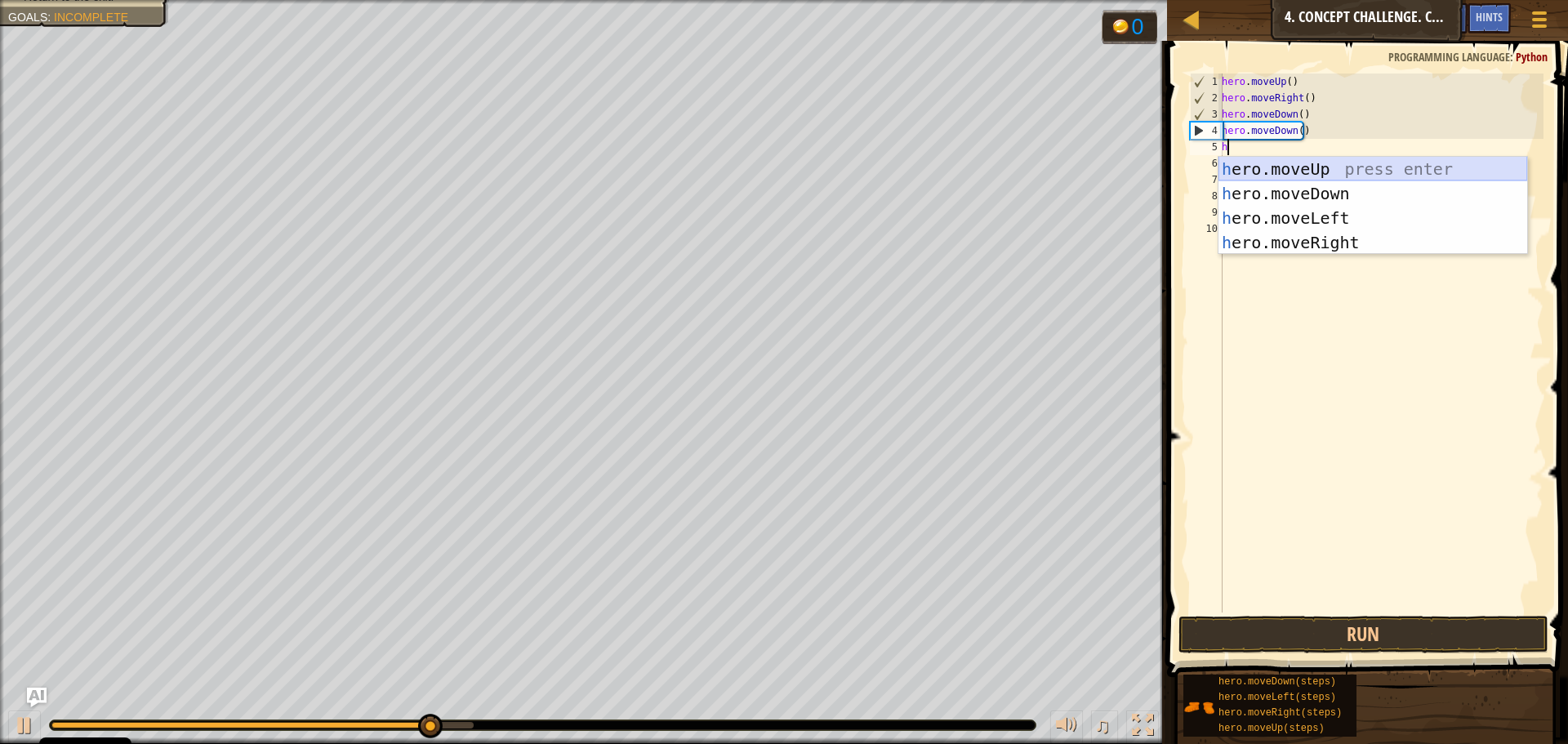
click at [1327, 175] on div "h ero.moveUp press enter h ero.moveDown press enter h ero.moveLeft press enter …" at bounding box center [1372, 230] width 308 height 147
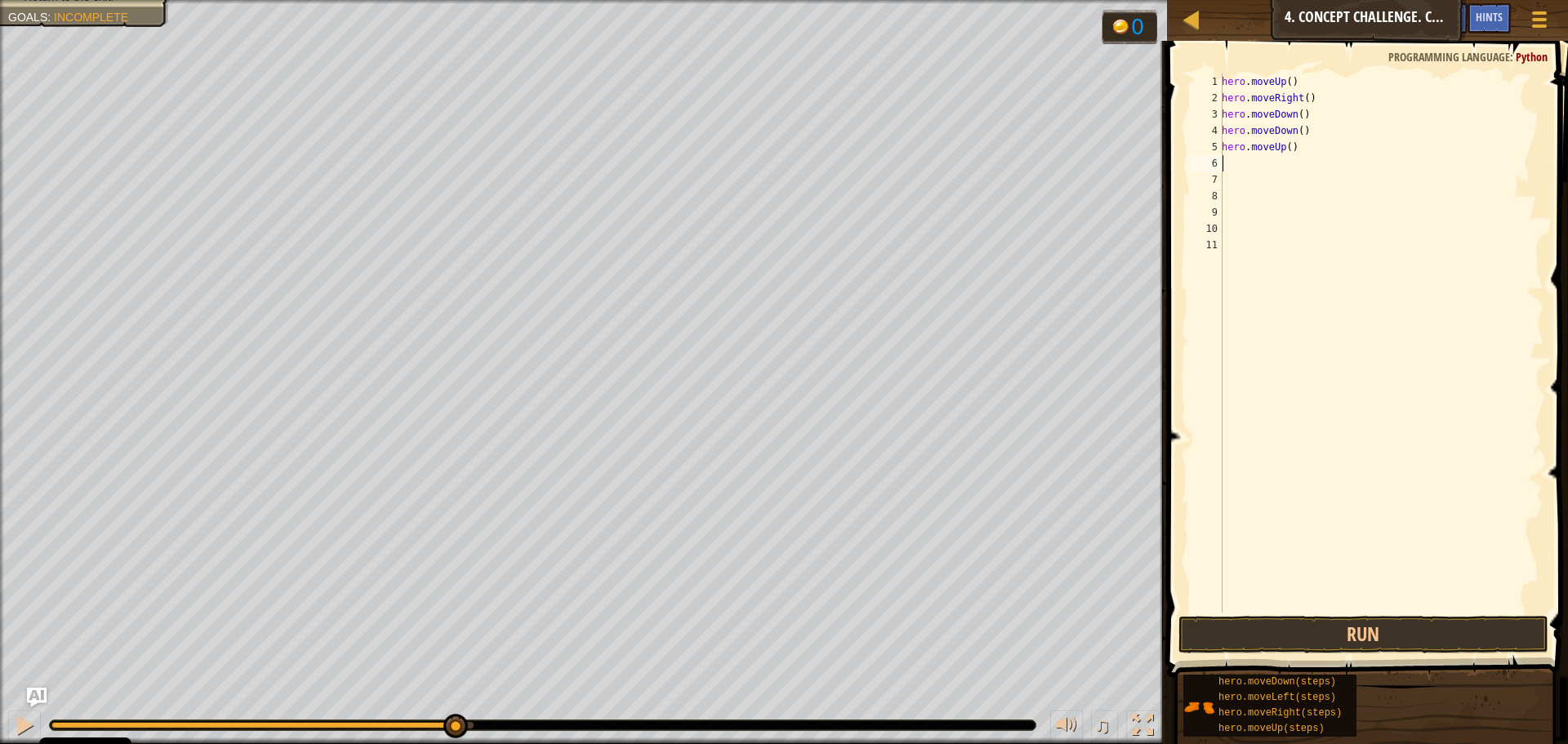
type textarea "h"
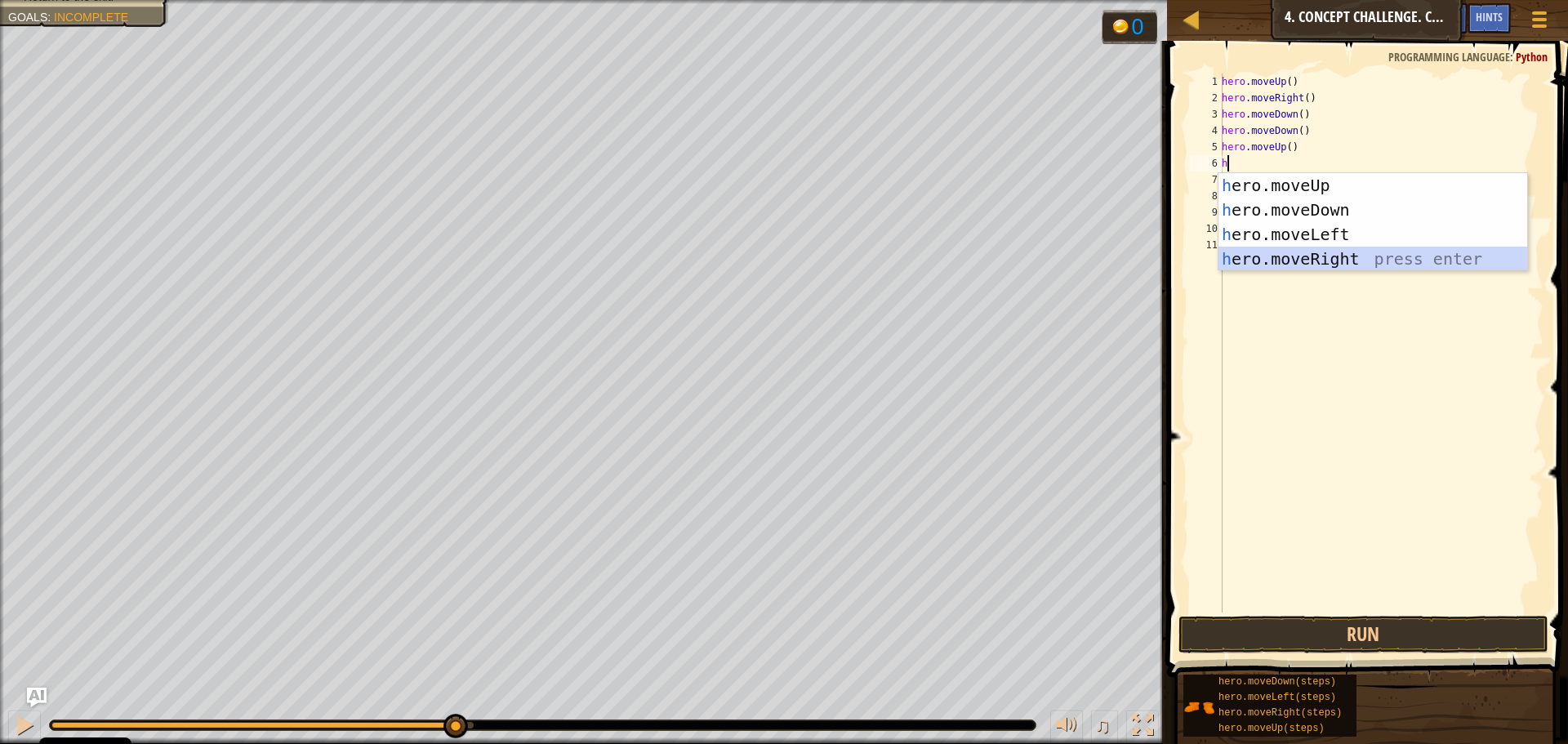
click at [1290, 258] on div "h ero.moveUp press enter h ero.moveDown press enter h ero.moveLeft press enter …" at bounding box center [1372, 246] width 308 height 147
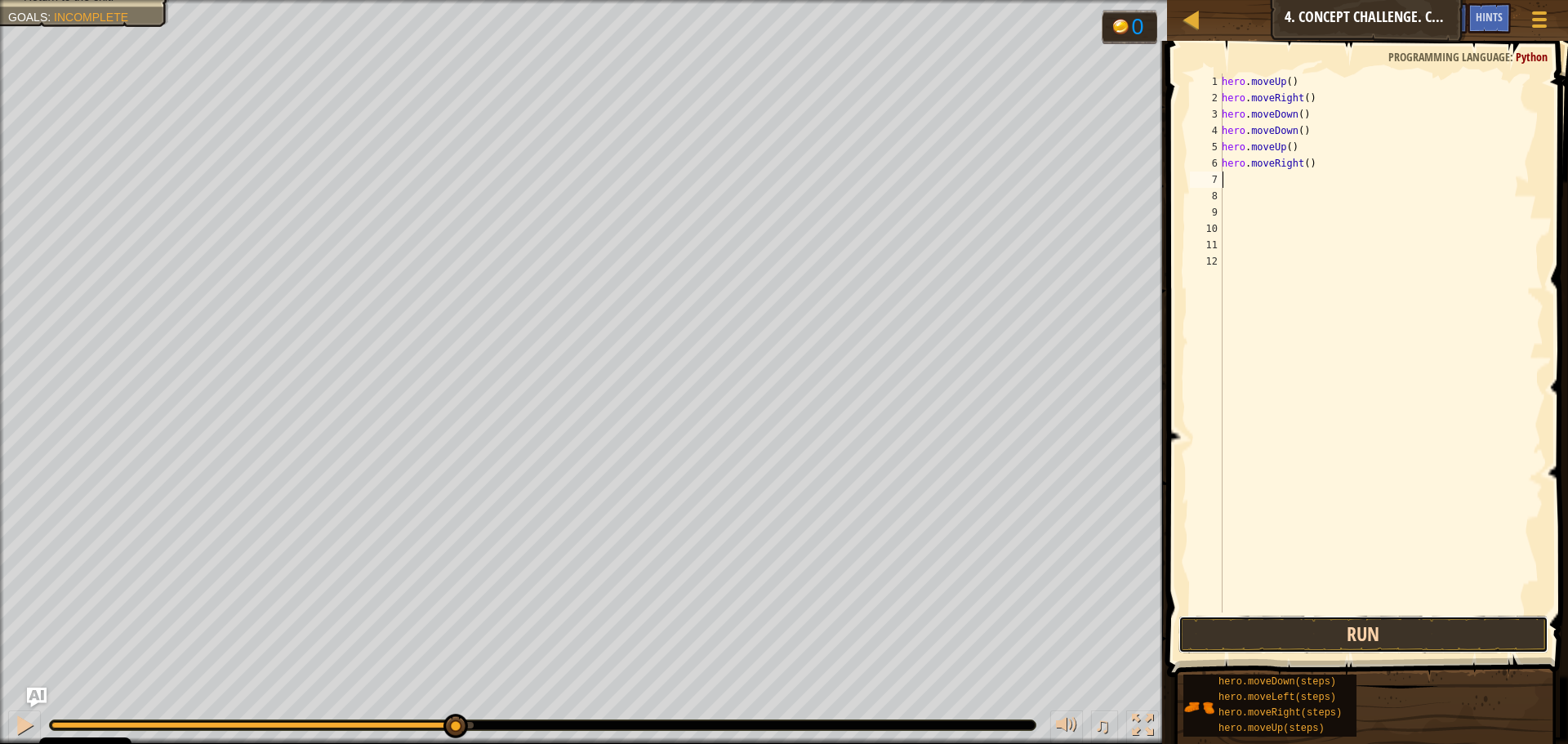
click at [1283, 642] on button "Run" at bounding box center [1363, 634] width 370 height 38
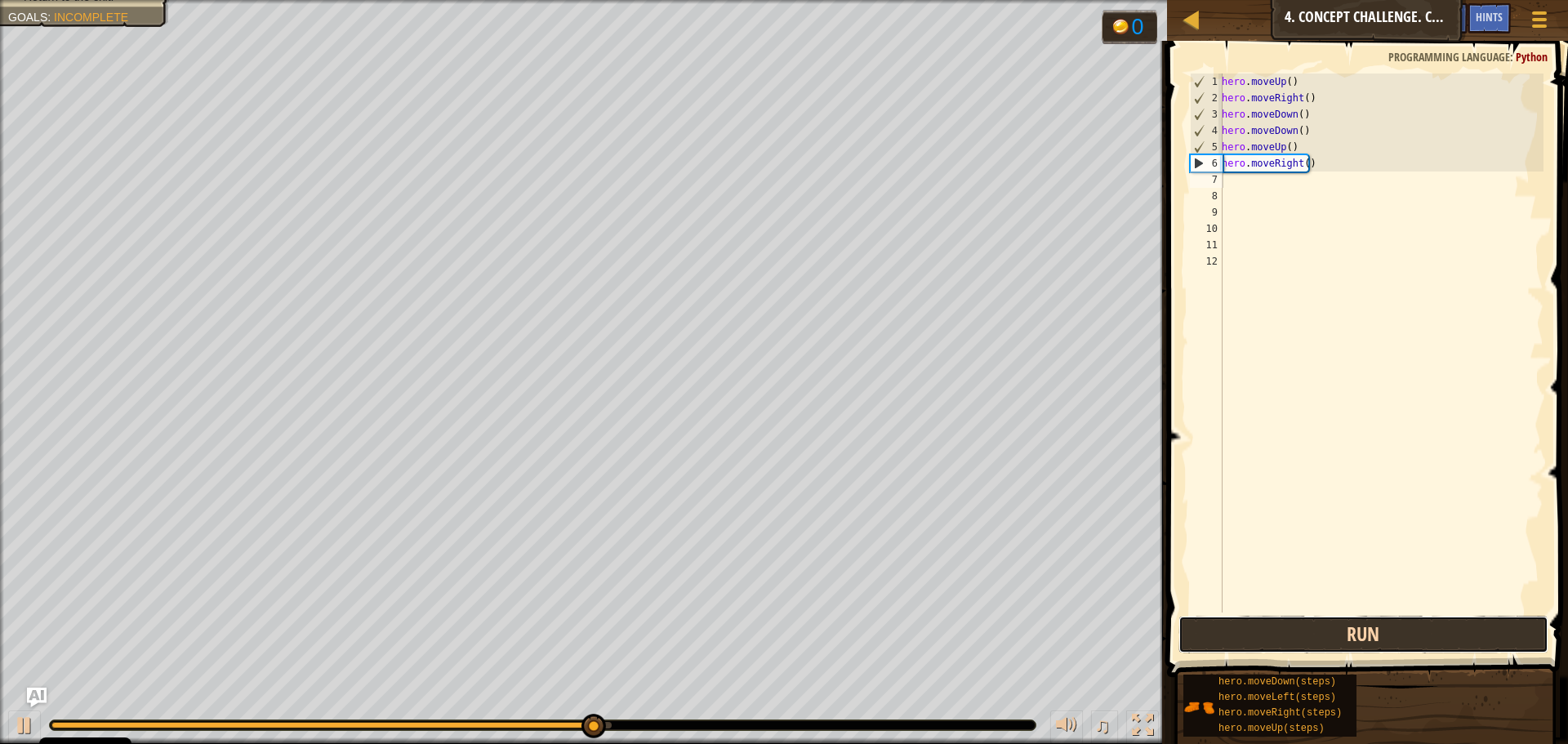
drag, startPoint x: 1329, startPoint y: 636, endPoint x: 1313, endPoint y: 634, distance: 16.1
click at [1313, 634] on button "Run" at bounding box center [1363, 634] width 370 height 38
click at [1278, 628] on button "Run" at bounding box center [1363, 634] width 370 height 38
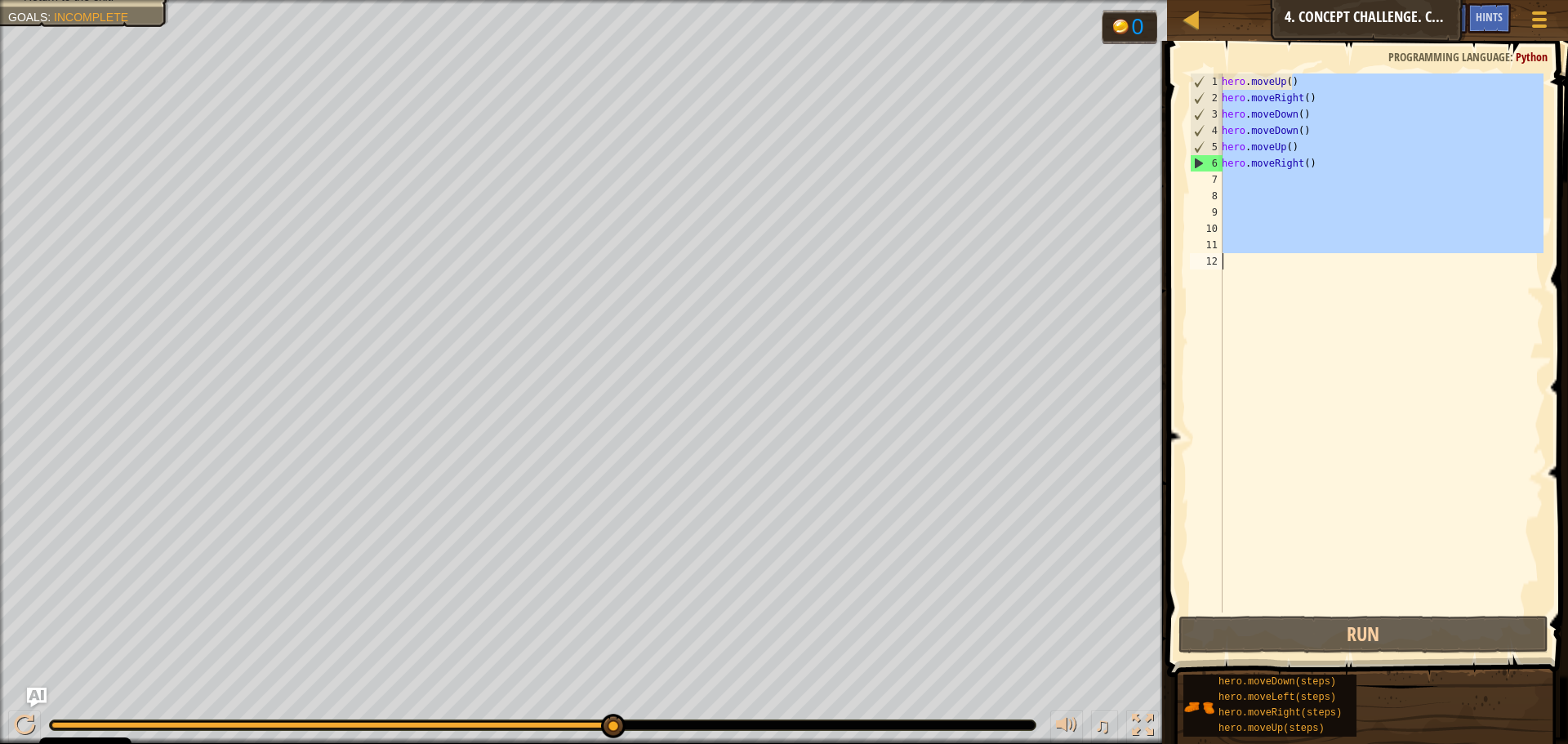
click at [1059, 281] on div "Map Introduction to Computer Science 4. Concept Challenge. Careful Steps Game M…" at bounding box center [784, 372] width 1568 height 744
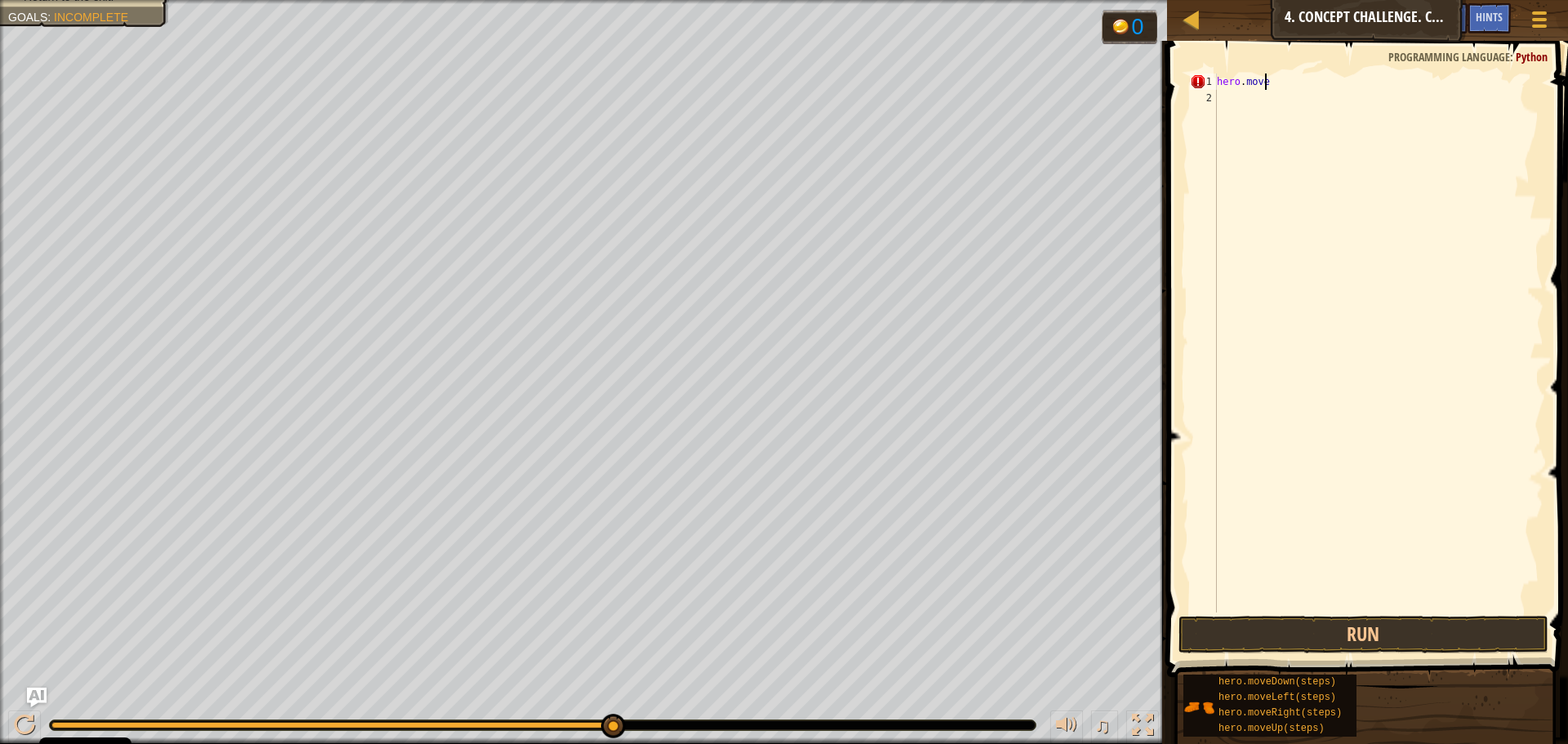
type textarea "h"
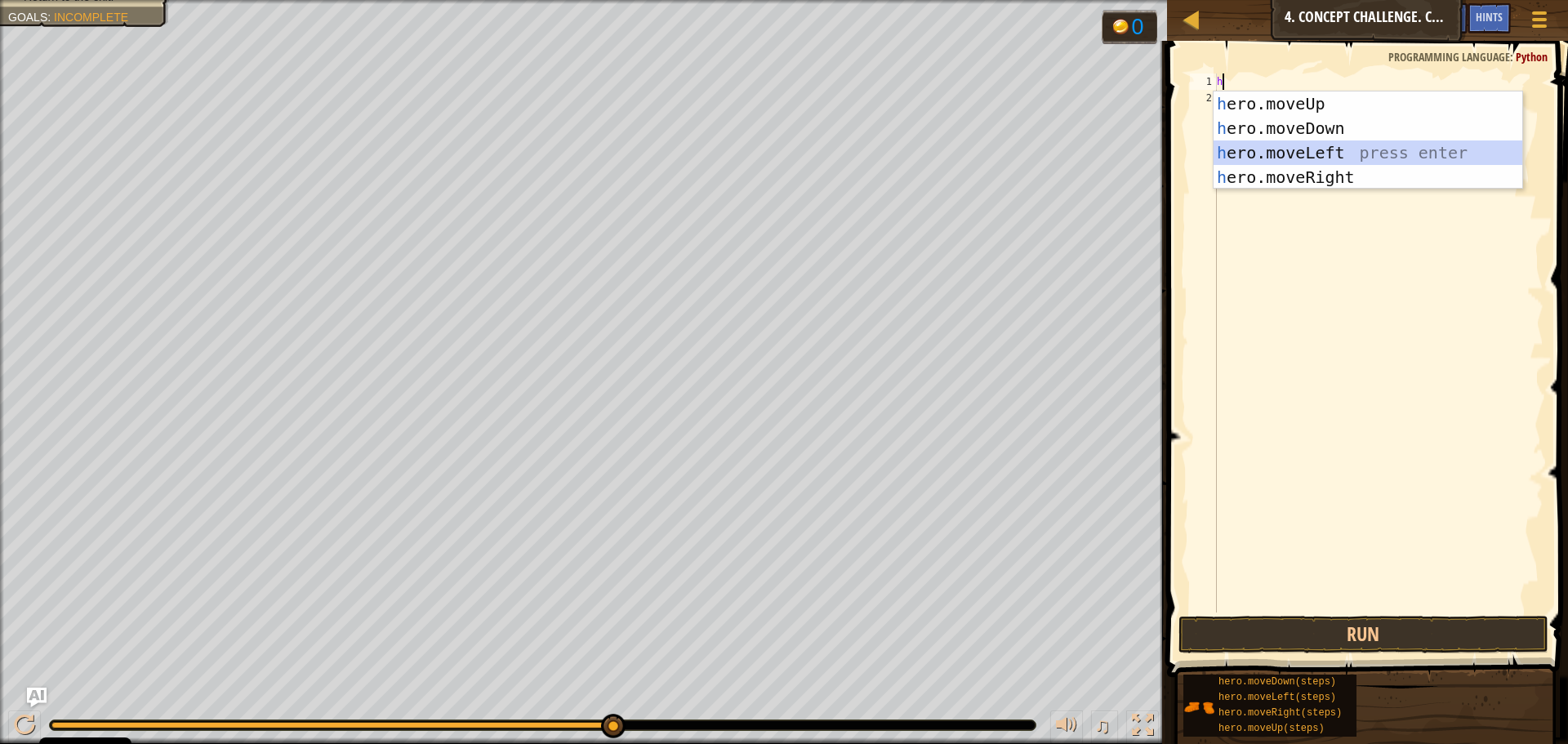
click at [1335, 157] on div "h ero.moveUp press enter h ero.moveDown press enter h ero.moveLeft press enter …" at bounding box center [1368, 164] width 308 height 147
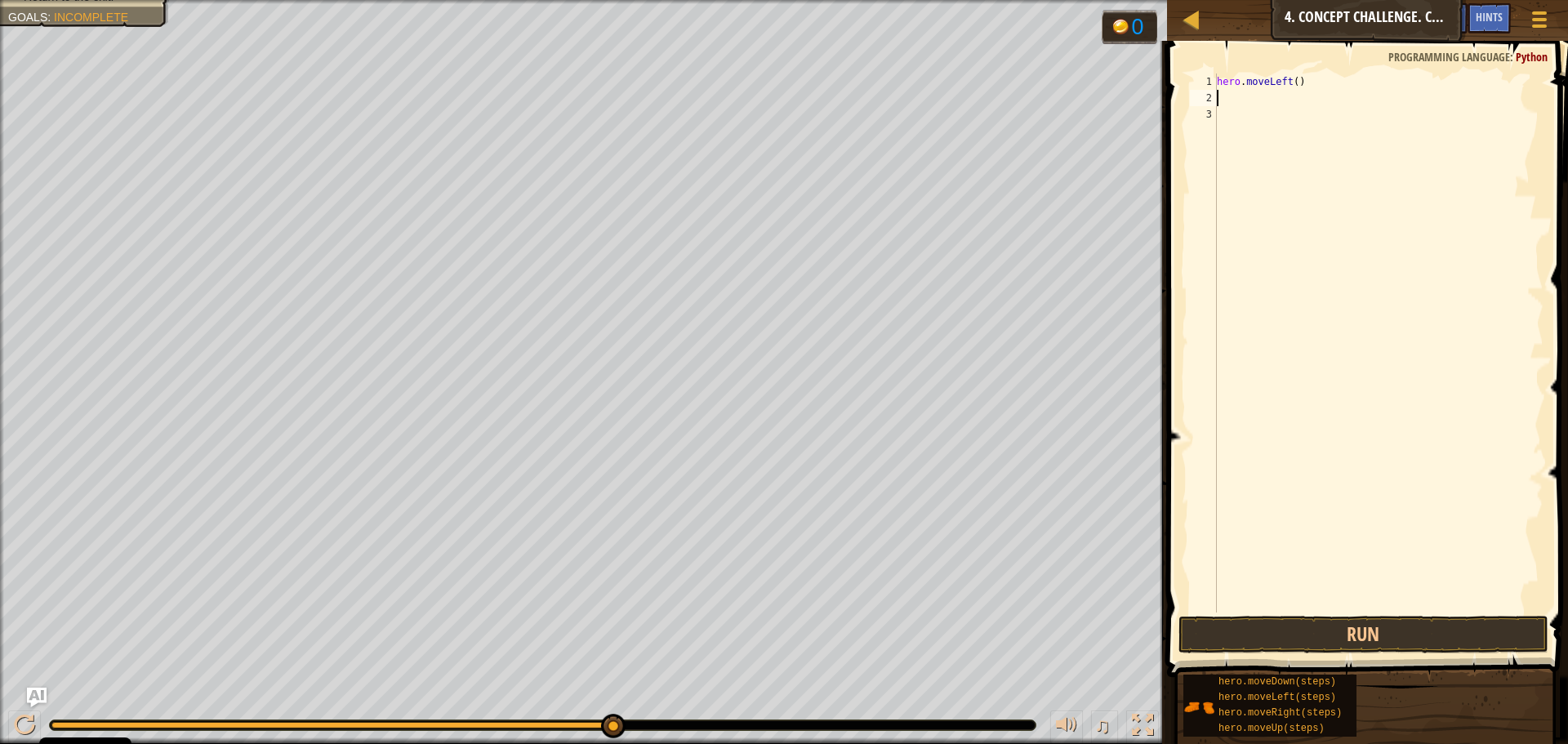
type textarea "h"
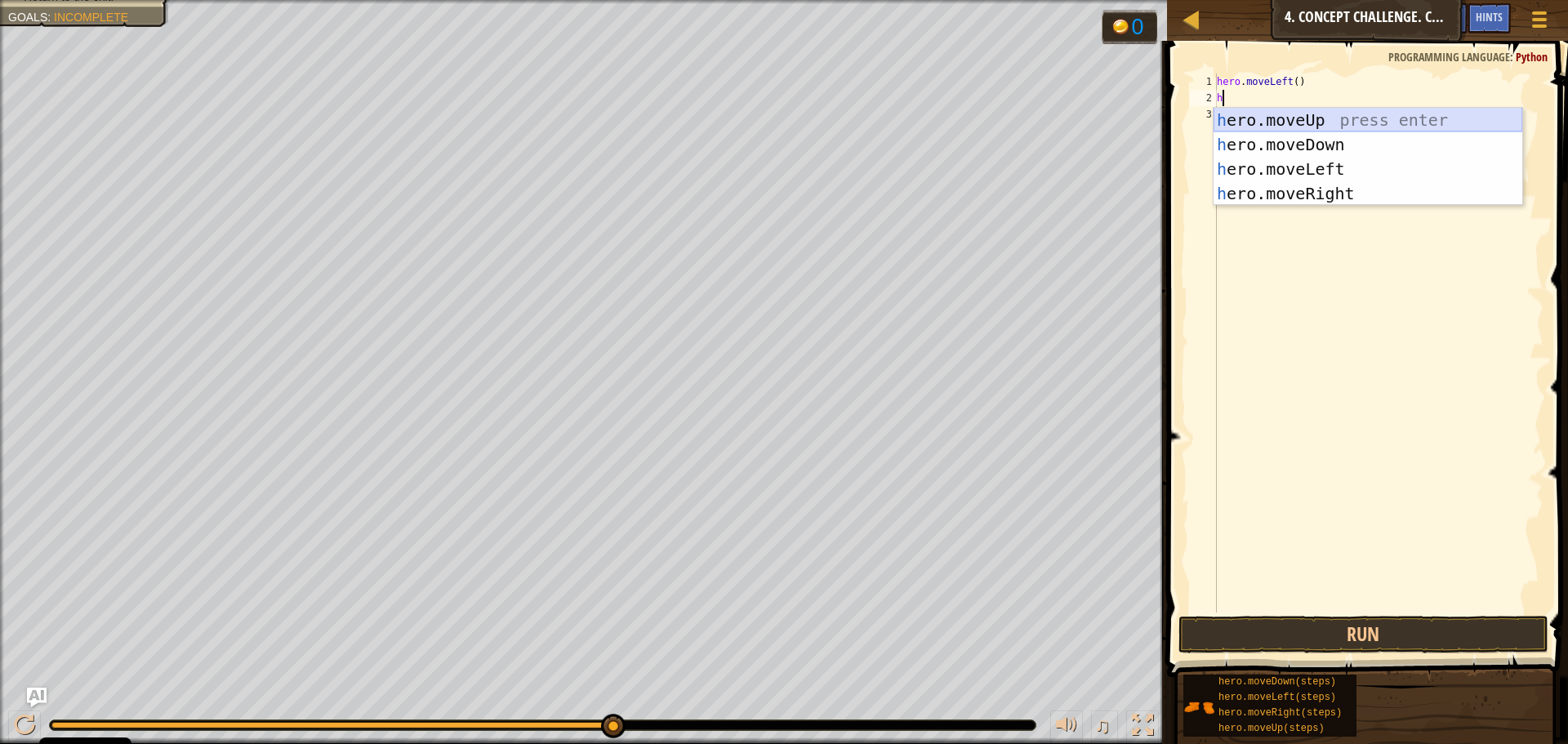
click at [1292, 115] on div "h ero.moveUp press enter h ero.moveDown press enter h ero.moveLeft press enter …" at bounding box center [1368, 181] width 308 height 147
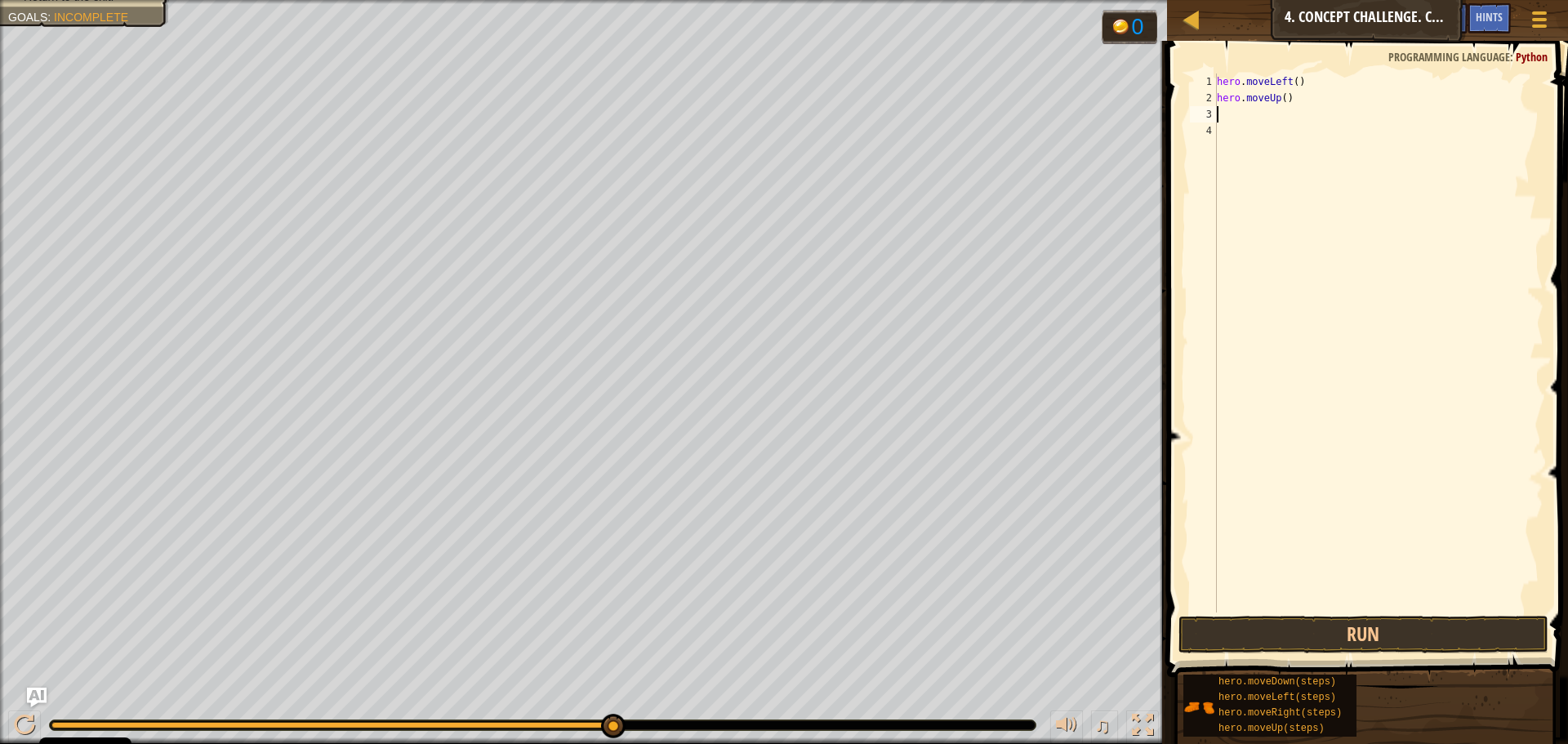
type textarea "h"
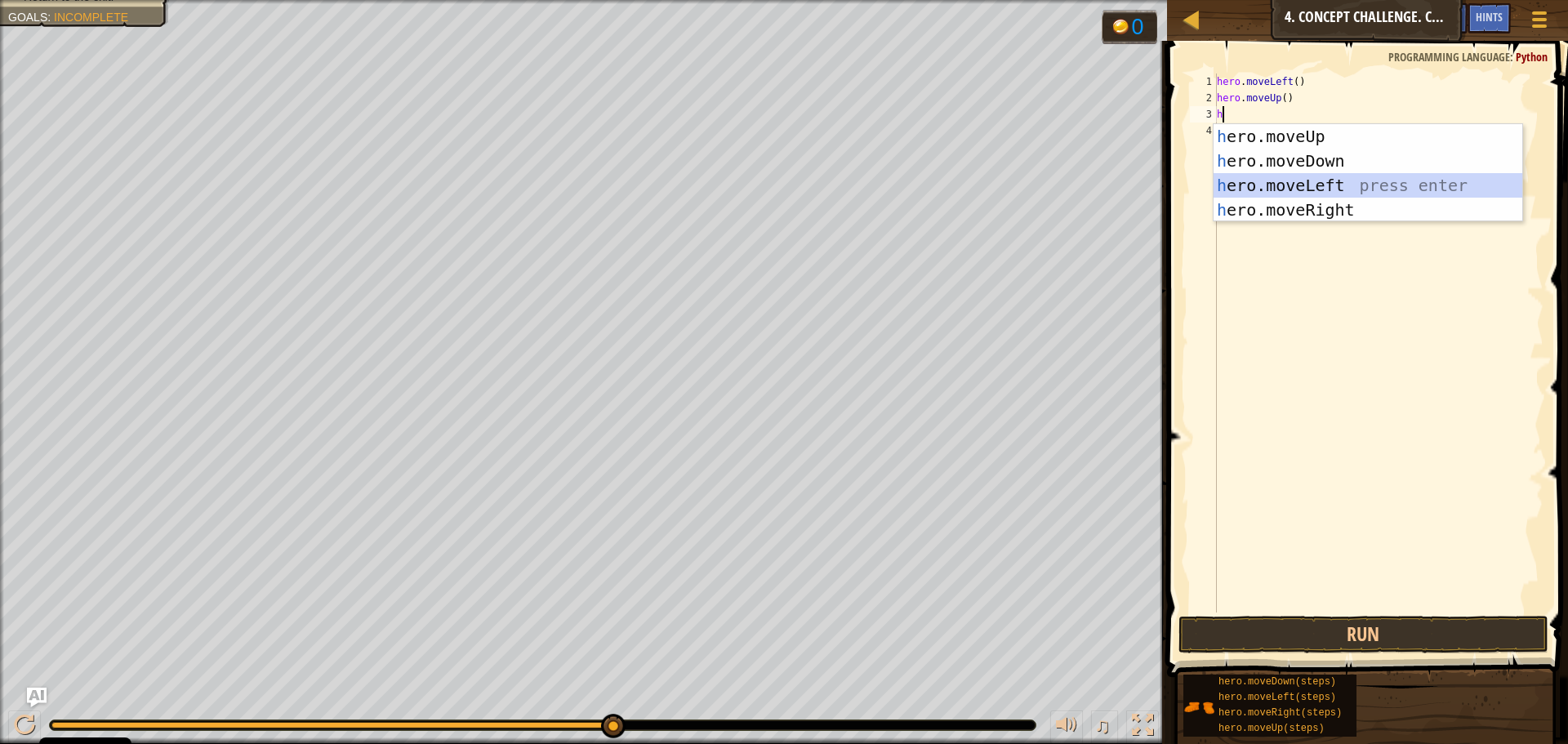
click at [1296, 185] on div "h ero.moveUp press enter h ero.moveDown press enter h ero.moveLeft press enter …" at bounding box center [1368, 197] width 308 height 147
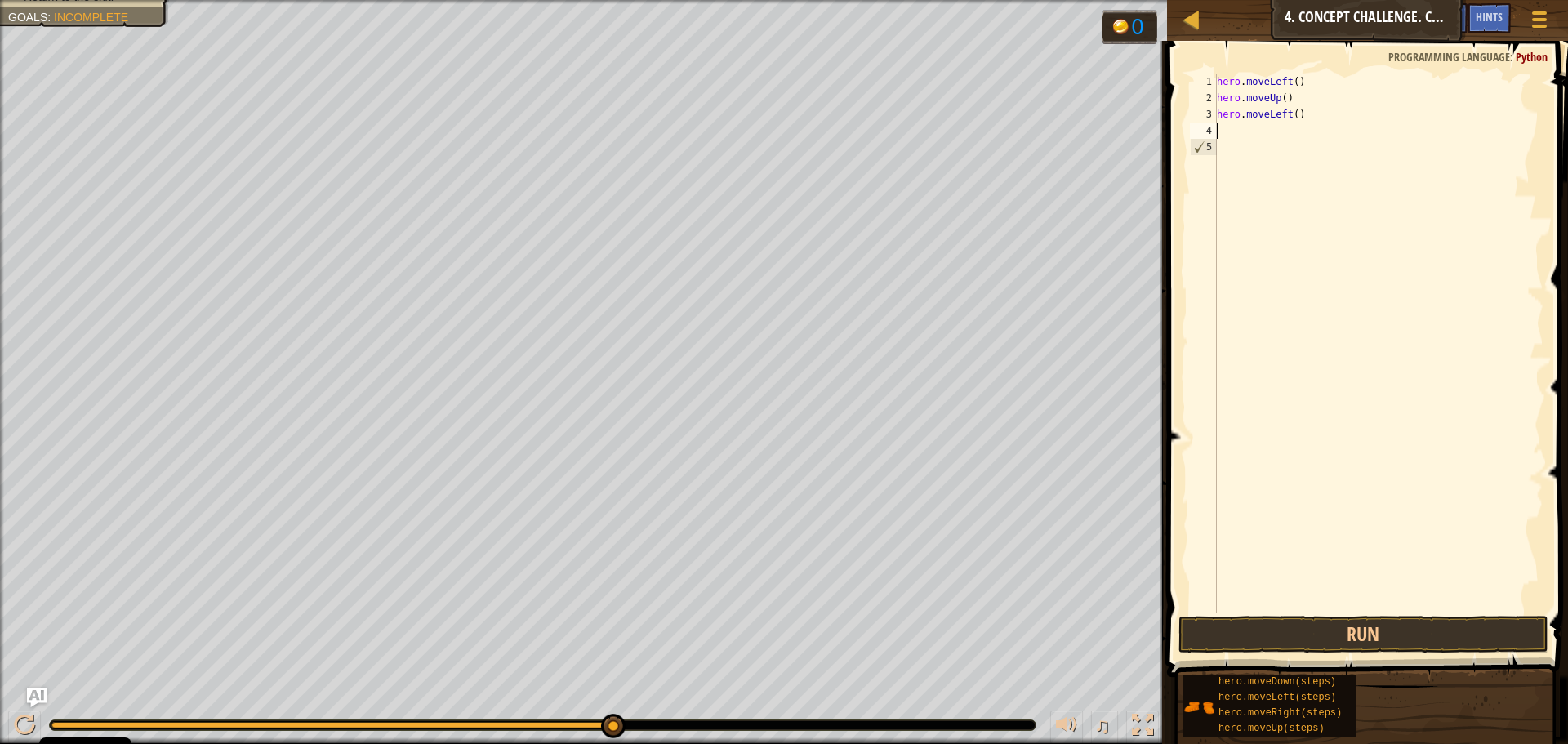
type textarea "h"
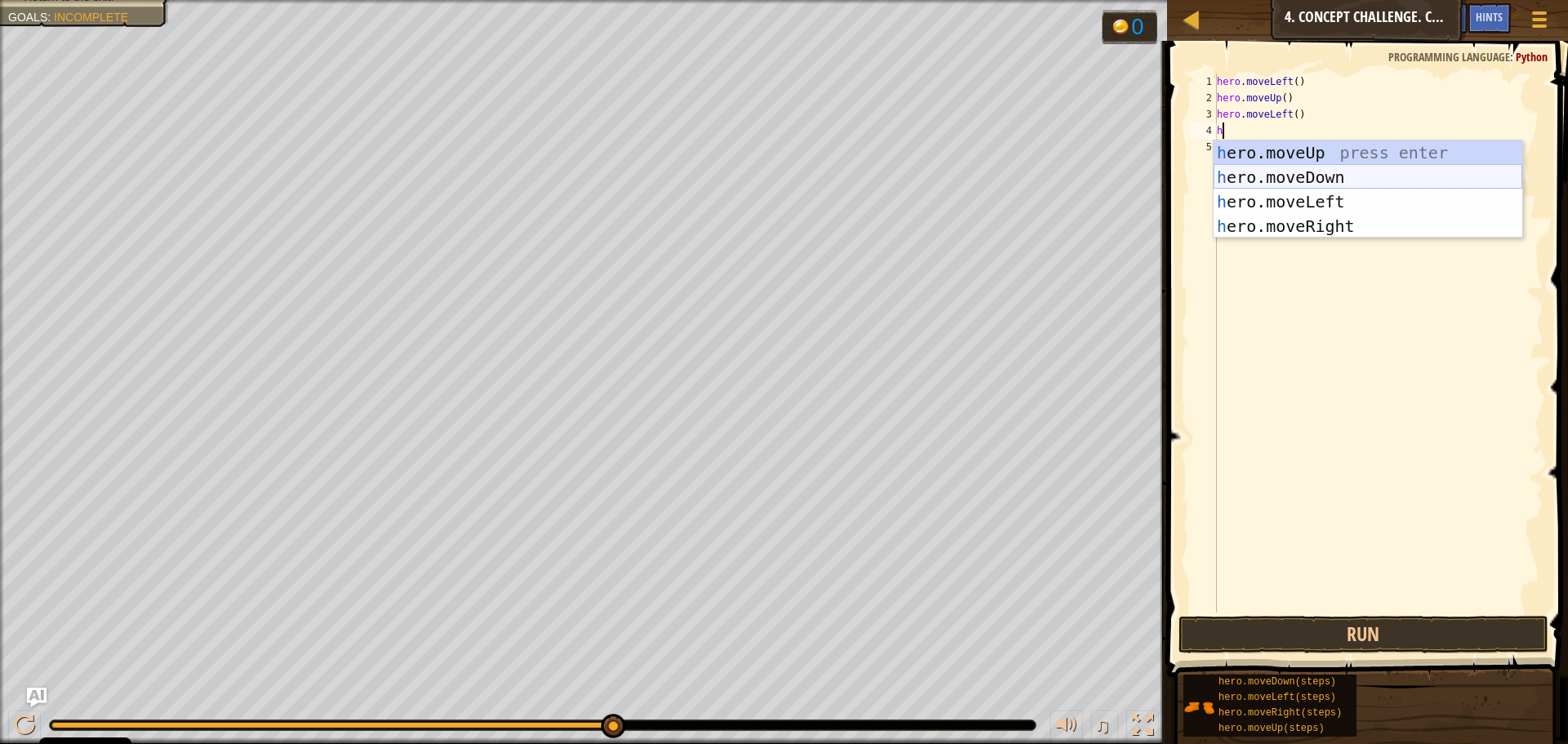
click at [1281, 185] on div "h ero.moveUp press enter h ero.moveDown press enter h ero.moveLeft press enter …" at bounding box center [1368, 213] width 308 height 147
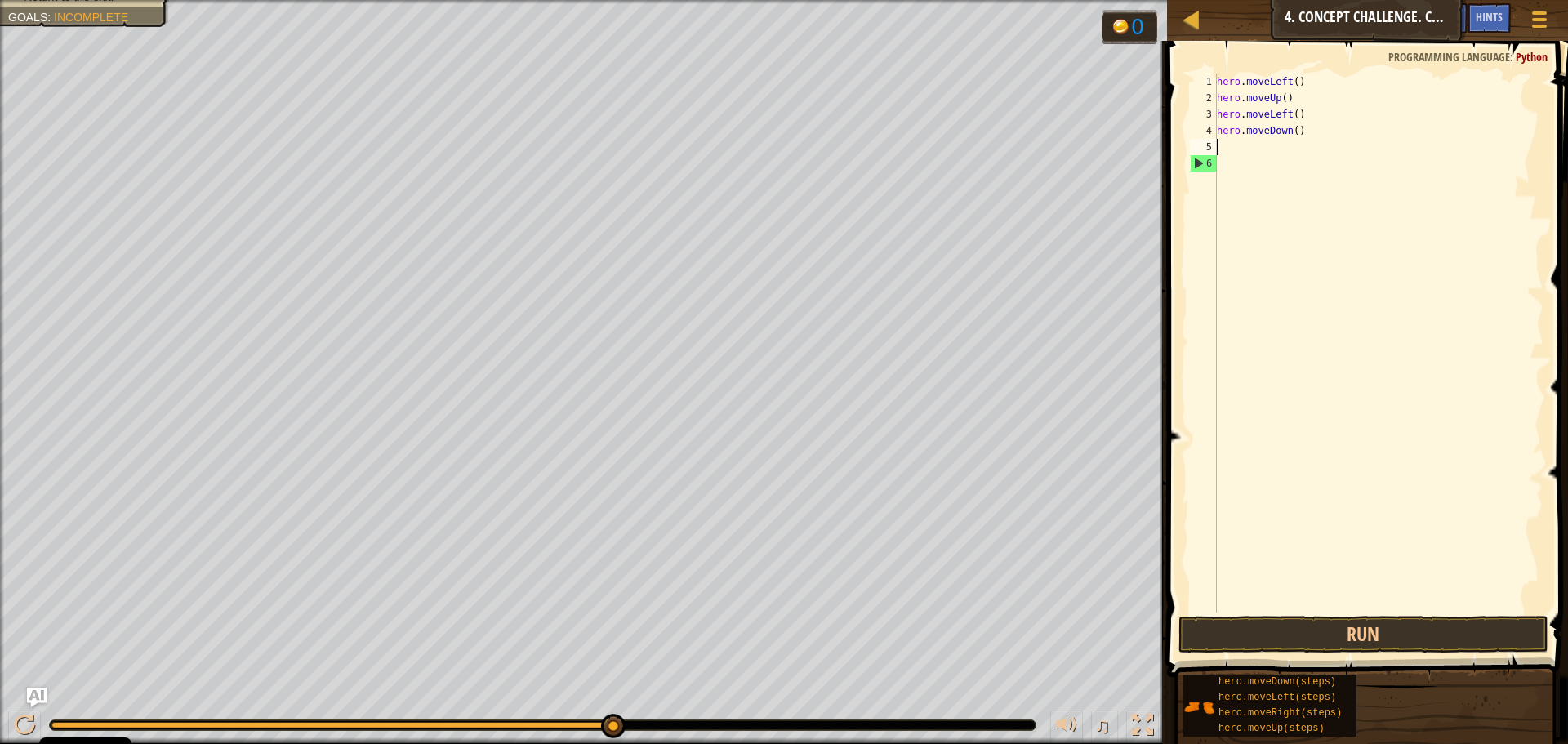
type textarea "h"
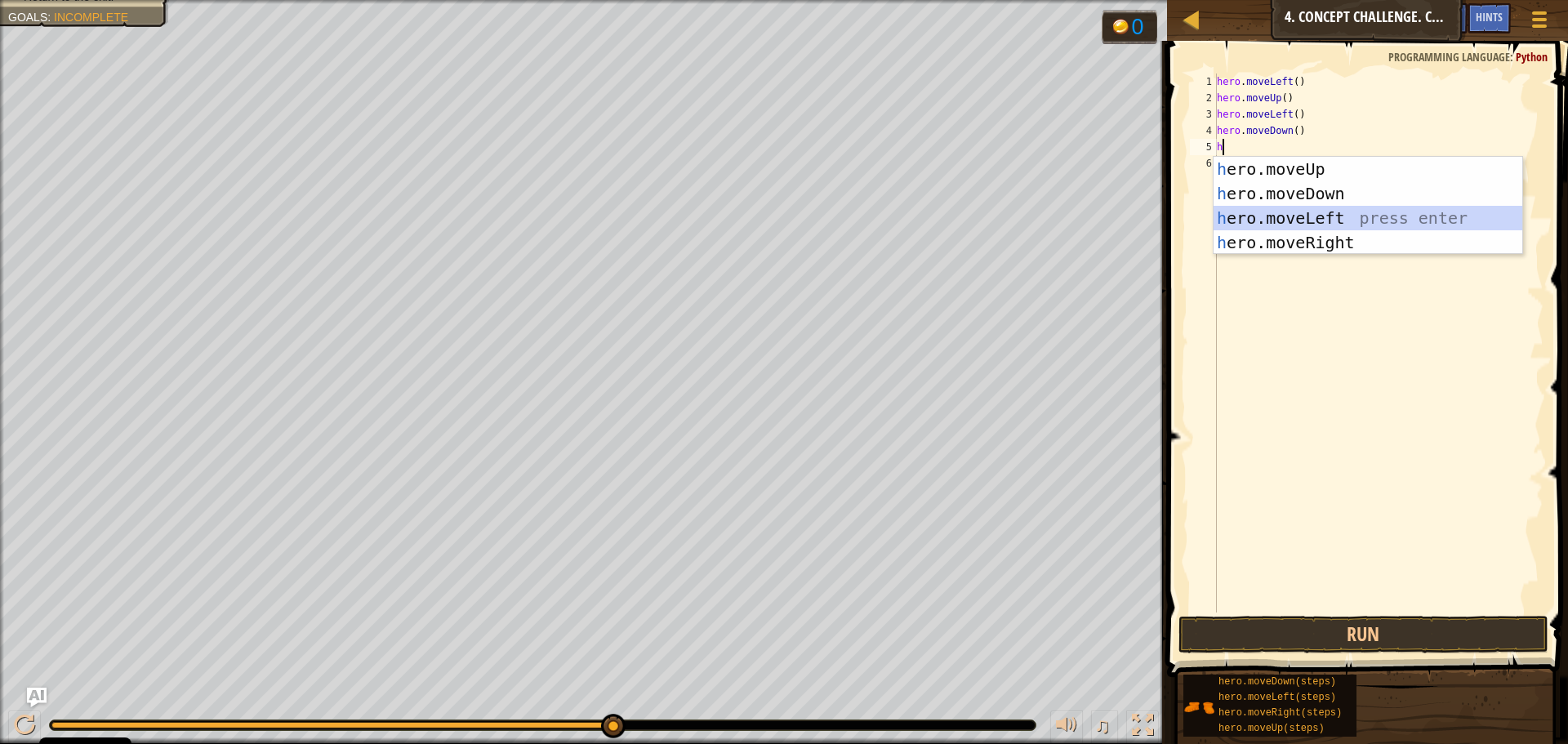
click at [1310, 222] on div "h ero.moveUp press enter h ero.moveDown press enter h ero.moveLeft press enter …" at bounding box center [1368, 230] width 308 height 147
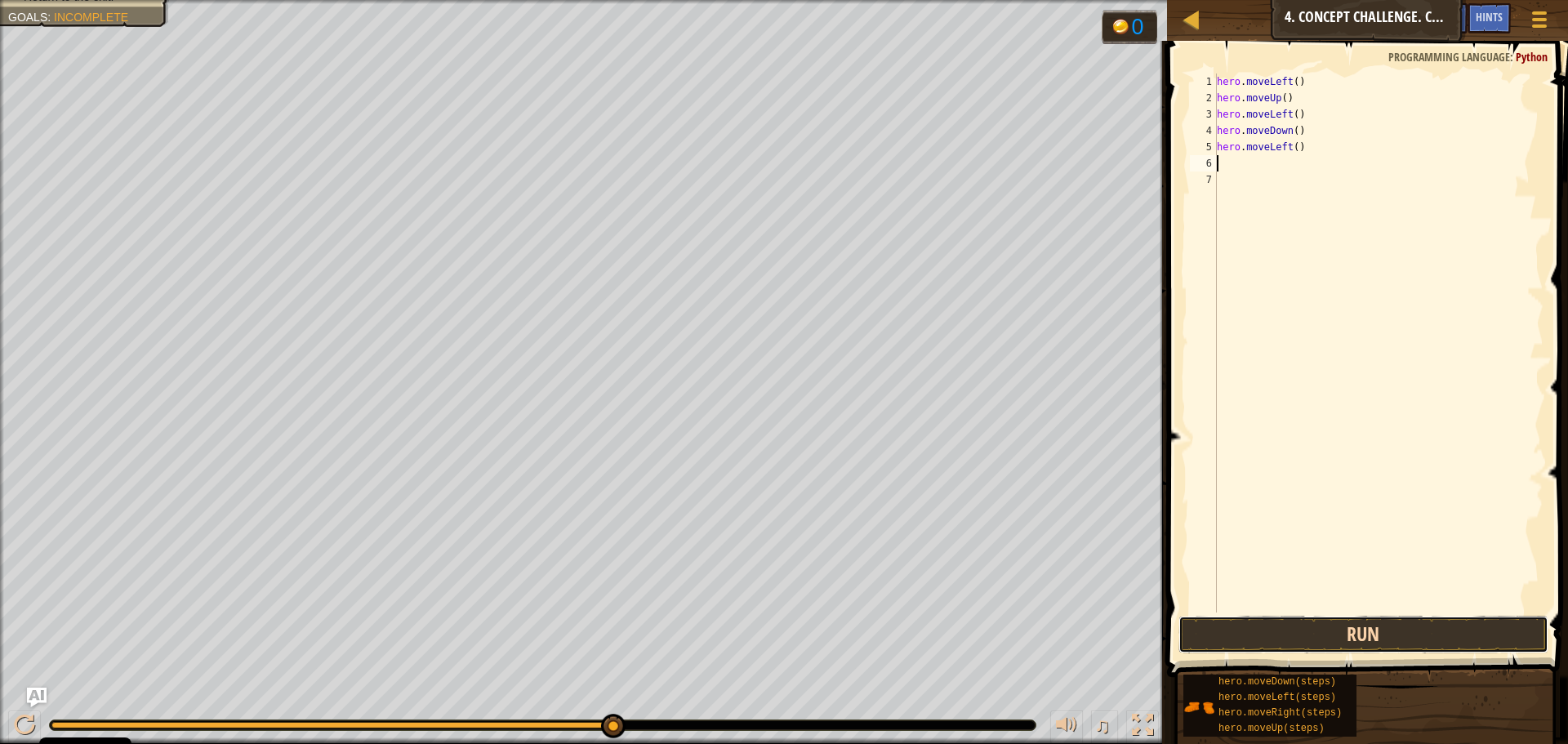
click at [1390, 641] on button "Run" at bounding box center [1363, 634] width 370 height 38
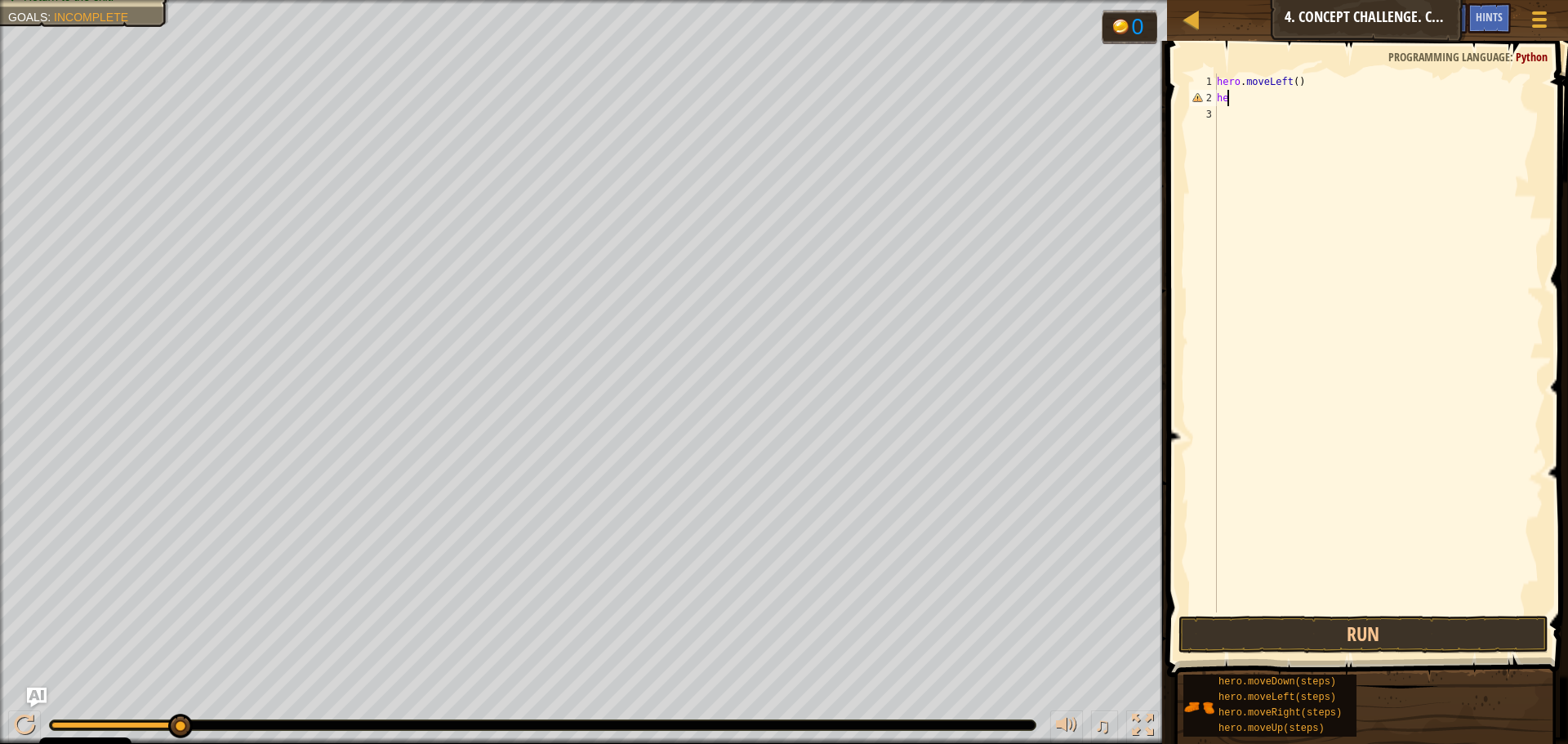
type textarea "h"
drag, startPoint x: 1392, startPoint y: 632, endPoint x: 1398, endPoint y: 626, distance: 8.5
click at [1394, 630] on button "Run" at bounding box center [1363, 634] width 370 height 38
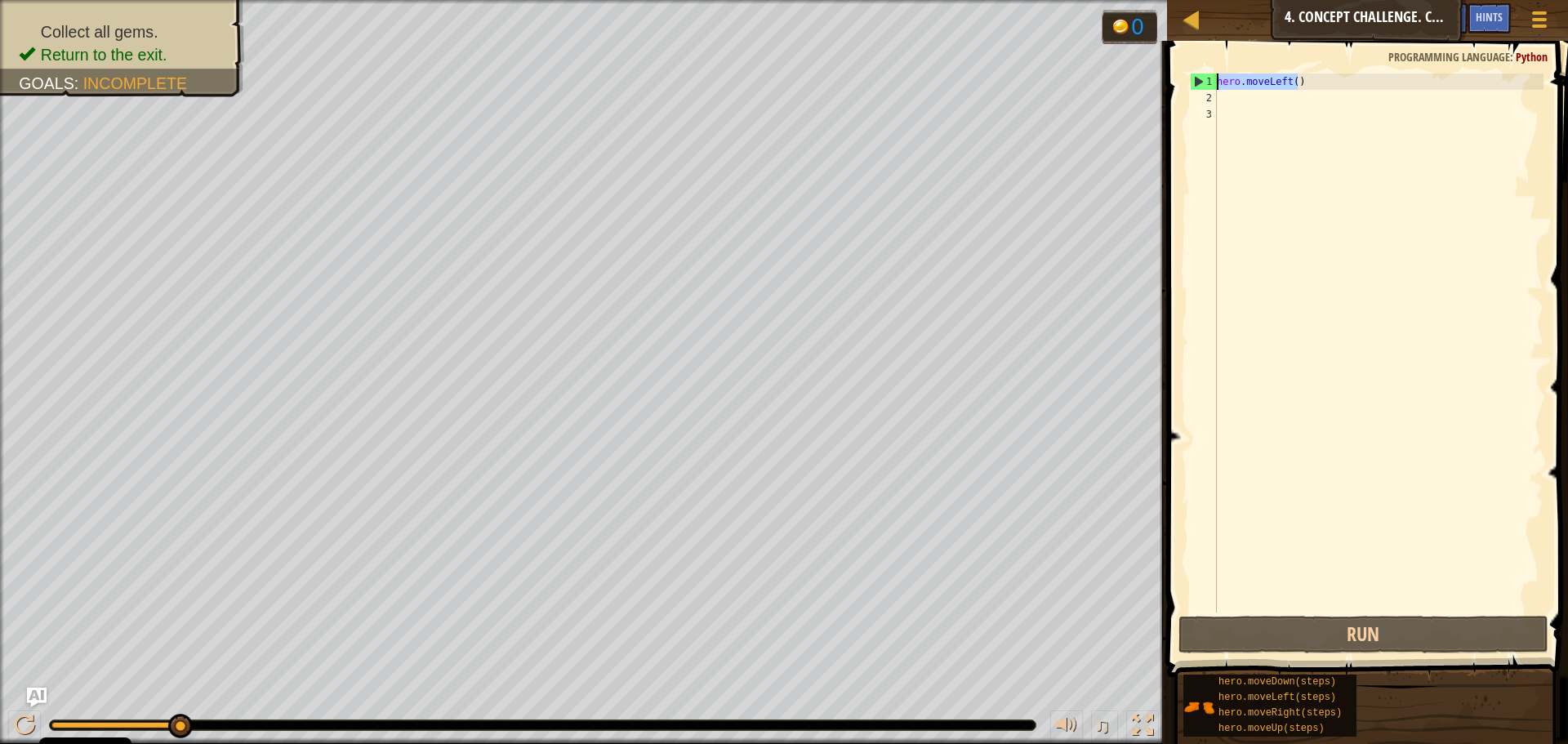
drag, startPoint x: 1344, startPoint y: 87, endPoint x: 1181, endPoint y: 67, distance: 164.2
click at [1181, 67] on div "1 2 3 hero . moveLeft ( ) ההההההההההההההההההההההההההההההההההההההההההההההההההההה…" at bounding box center [1365, 390] width 406 height 684
type textarea "hero.moveLeft()"
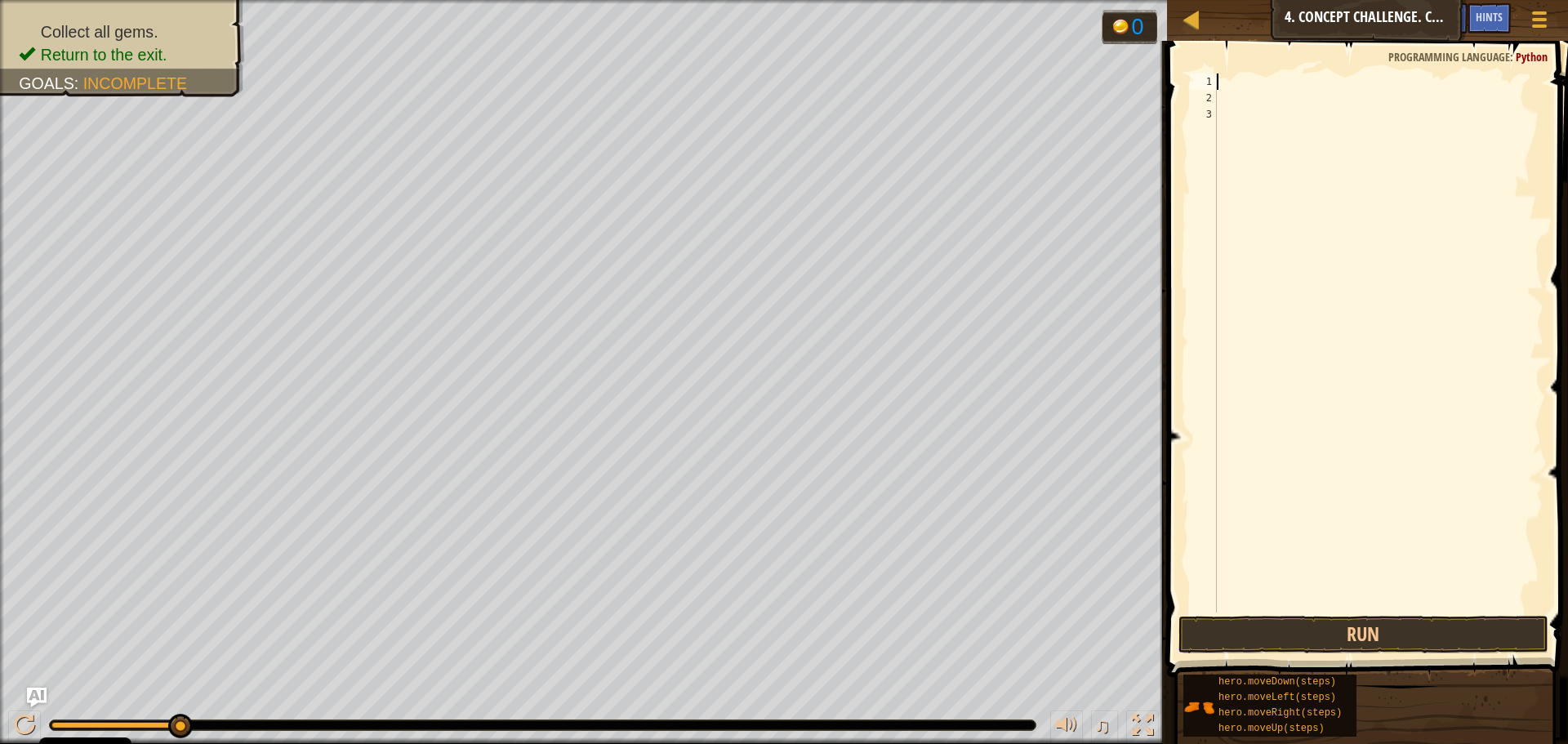
type textarea "h"
drag, startPoint x: 1321, startPoint y: 611, endPoint x: 1326, endPoint y: 622, distance: 12.1
click at [1323, 615] on div "h 1 2 3 h ההההההההההההההההההההההההההההההההההההההההההההההההההההההההההההההההההההה…" at bounding box center [1365, 390] width 406 height 684
click at [1328, 632] on button "Run" at bounding box center [1363, 634] width 370 height 38
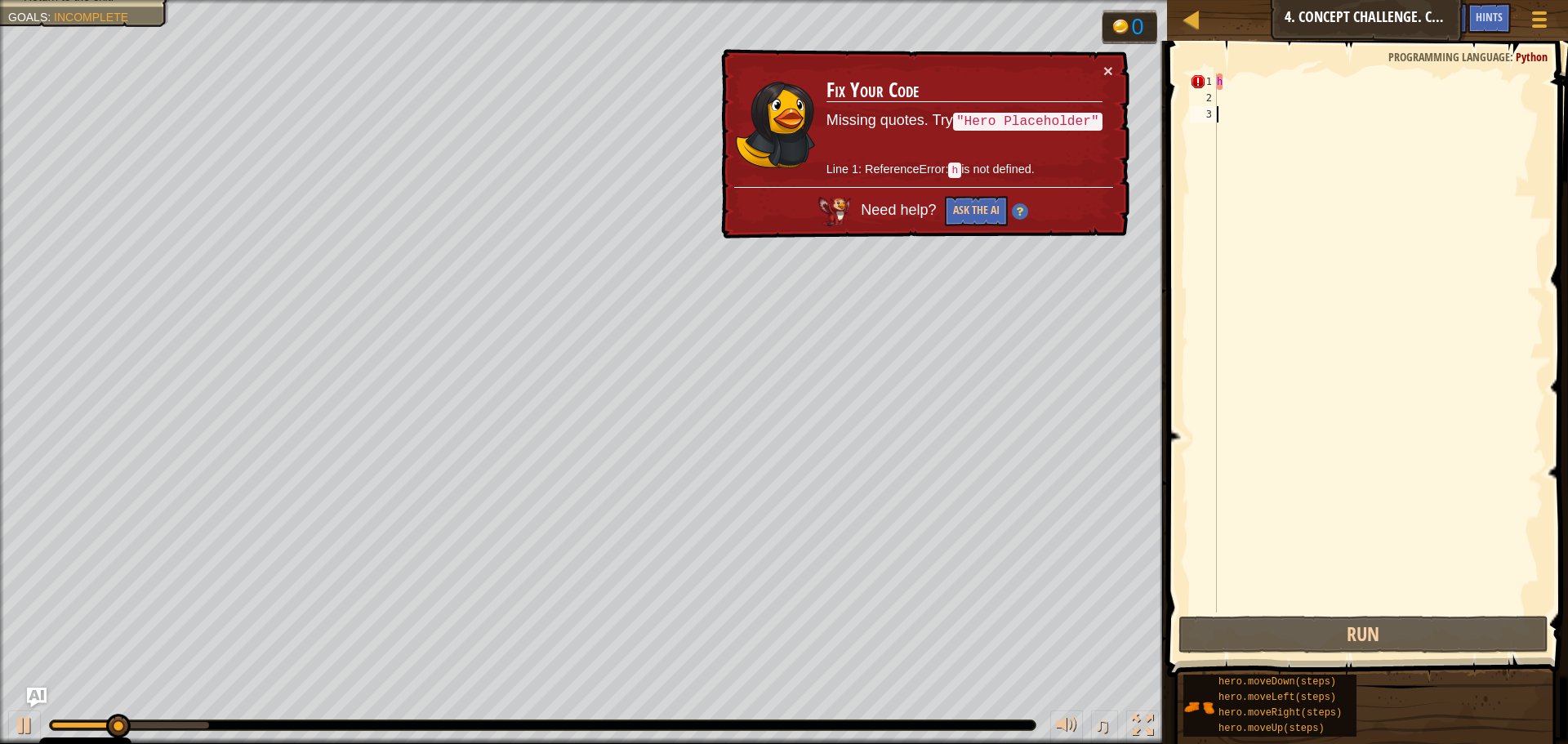
click at [1281, 83] on div "h" at bounding box center [1378, 359] width 329 height 571
type textarea "h"
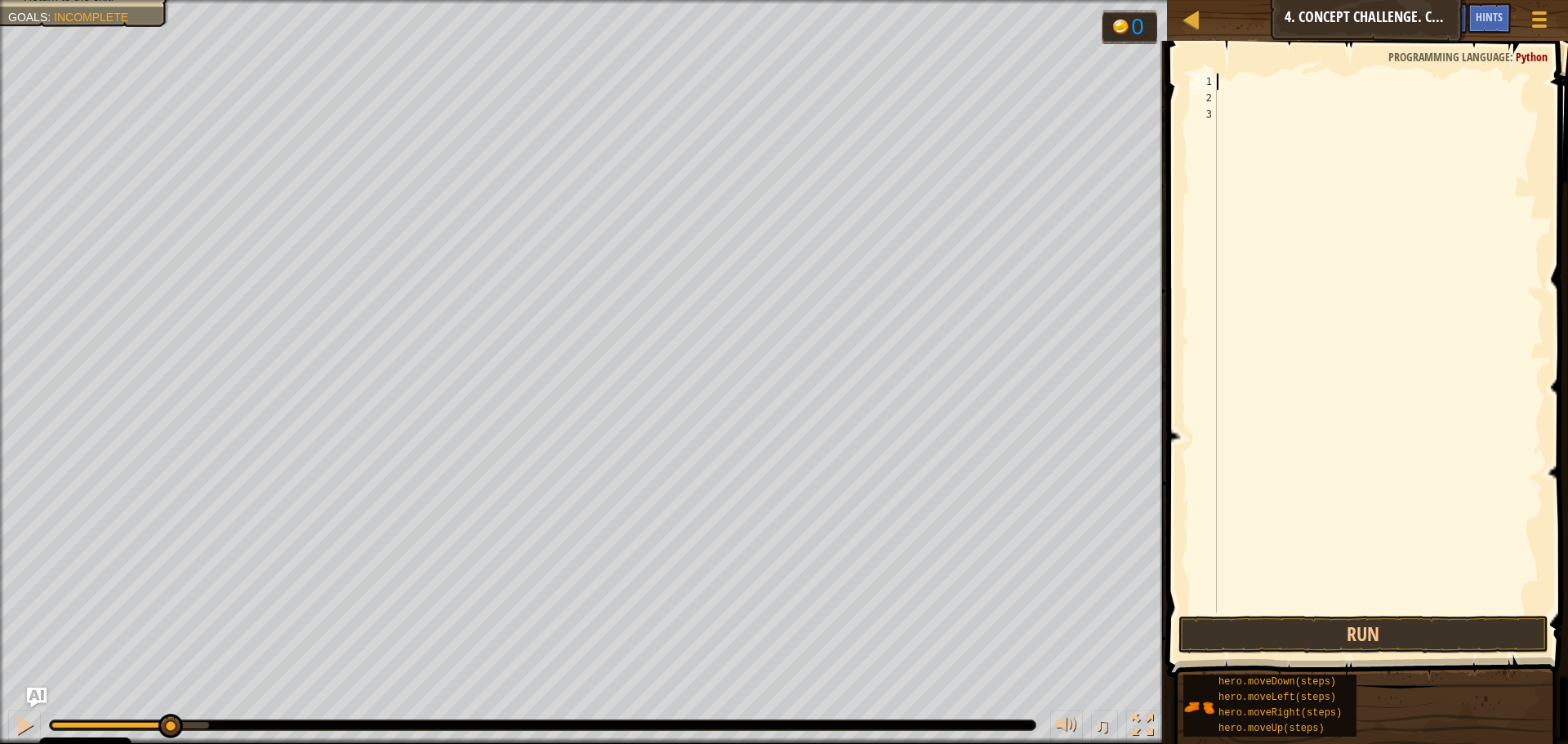
type textarea "h"
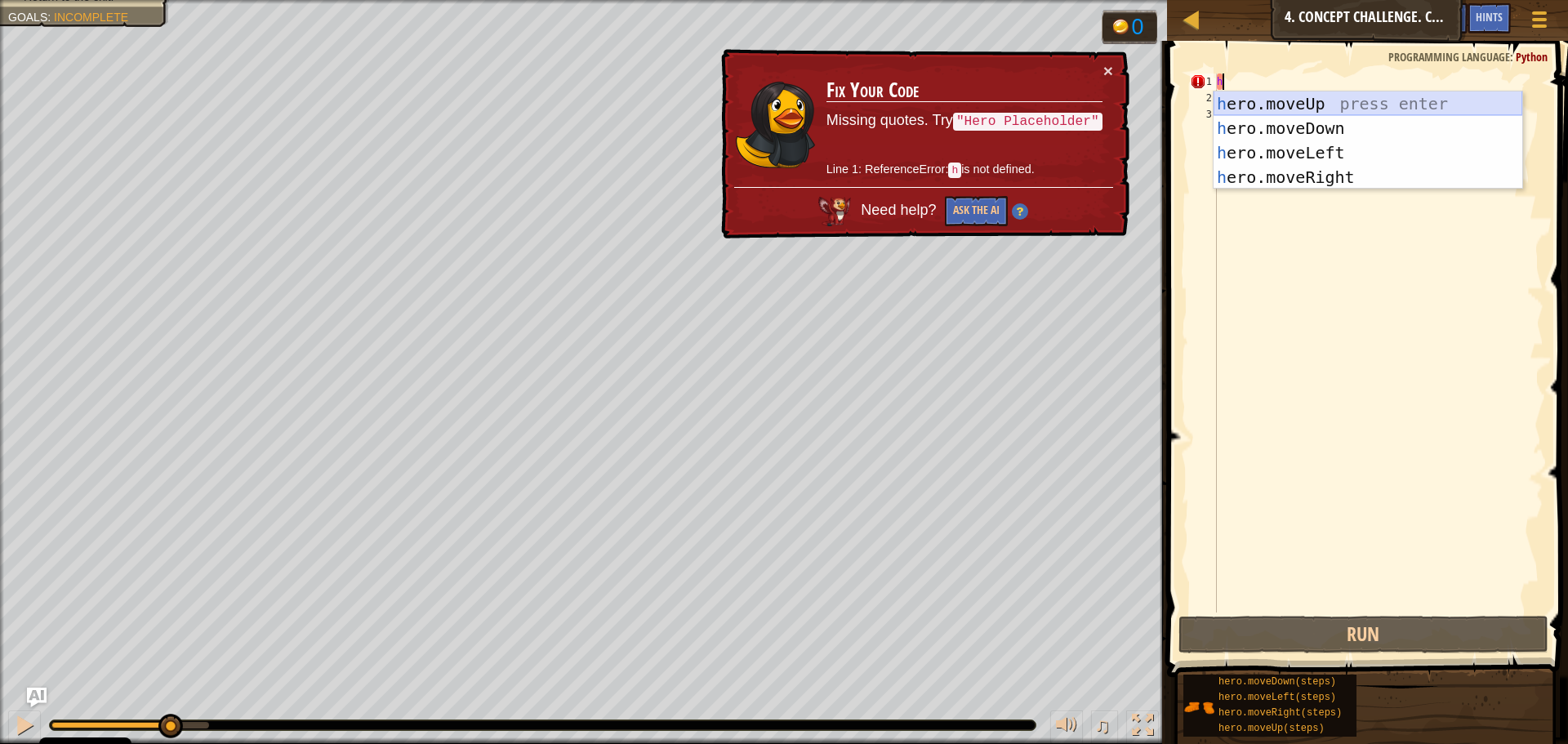
click at [1279, 108] on div "h ero.moveUp press enter h ero.moveDown press enter h ero.moveLeft press enter …" at bounding box center [1368, 164] width 308 height 147
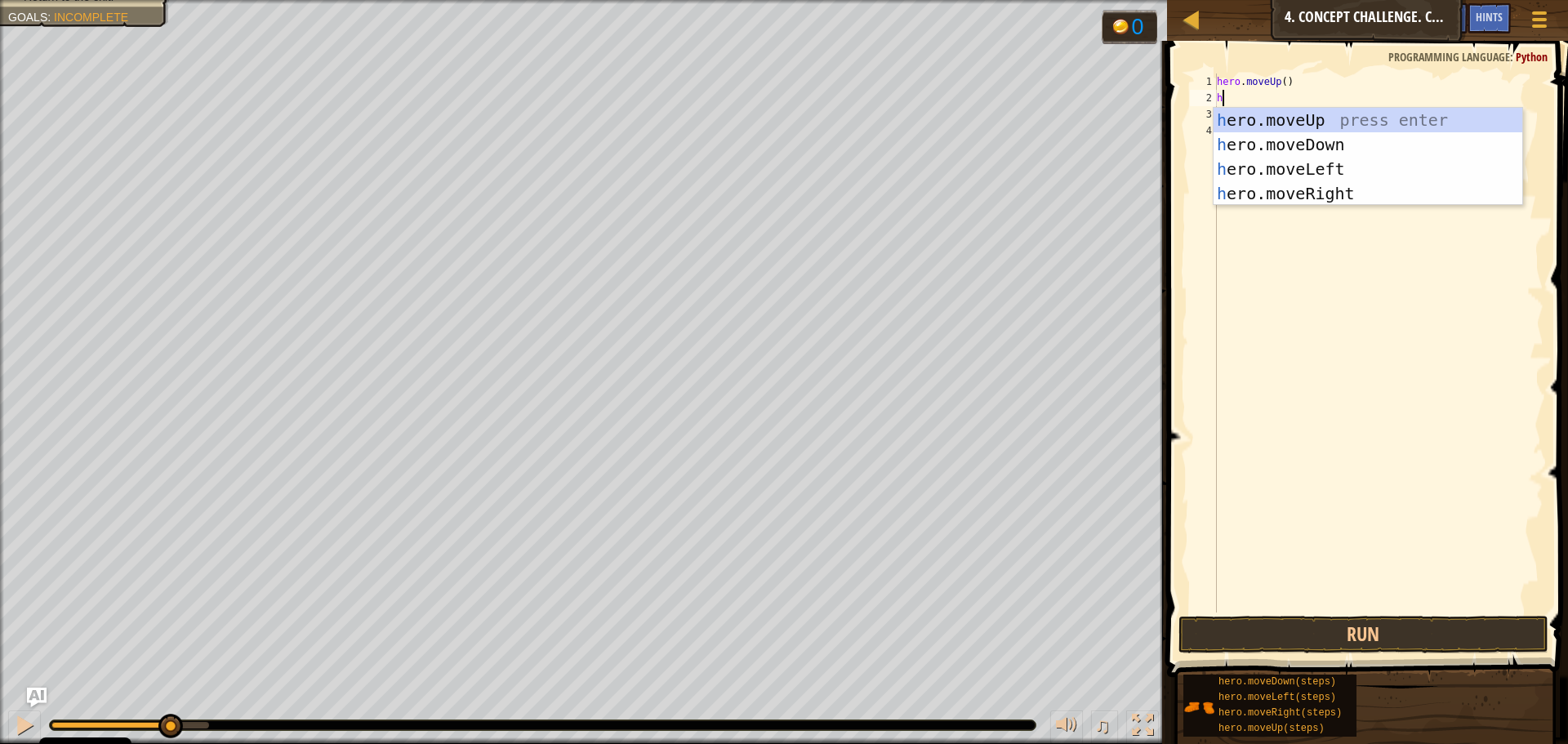
type textarea "h"
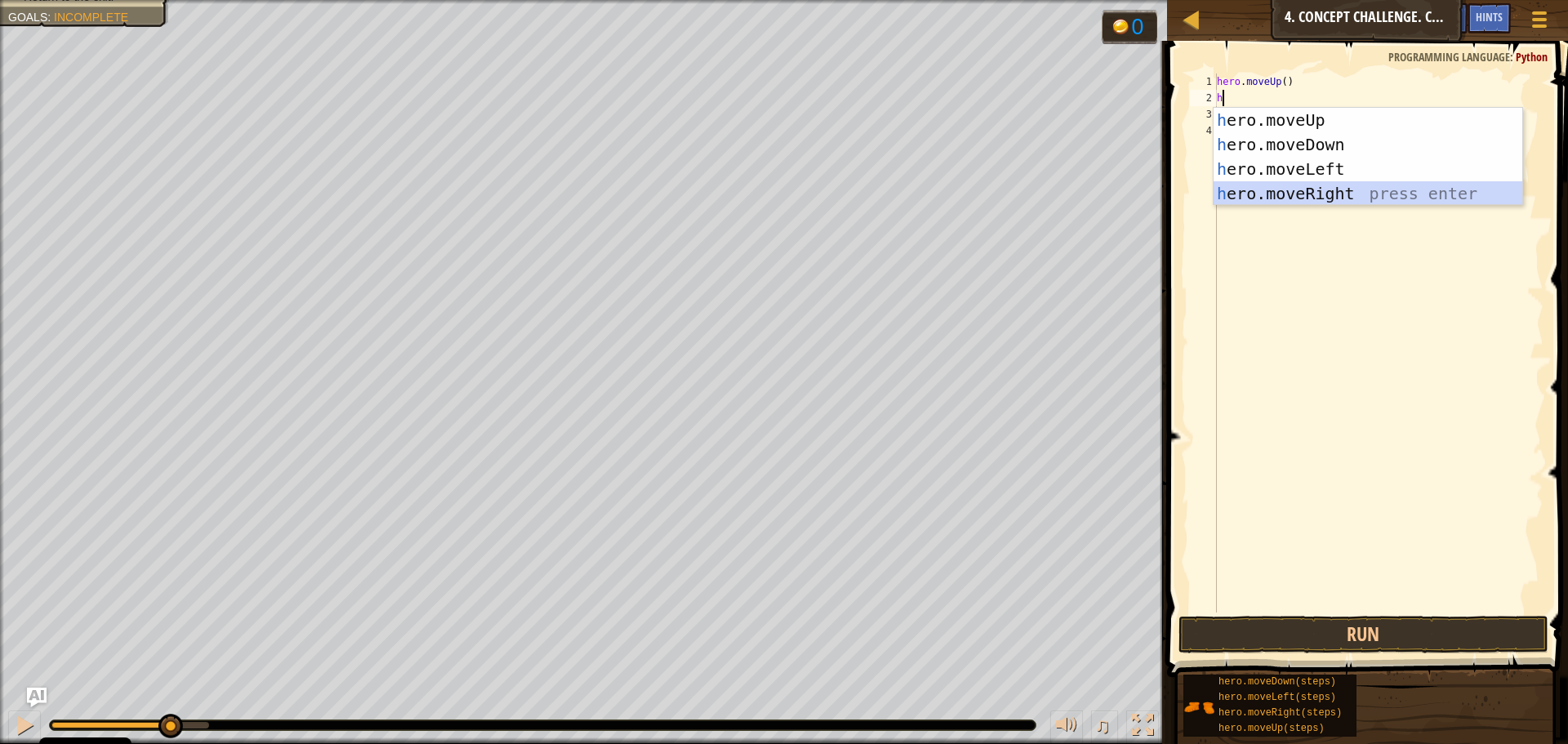
click at [1303, 195] on div "h ero.moveUp press enter h ero.moveDown press enter h ero.moveLeft press enter …" at bounding box center [1368, 181] width 308 height 147
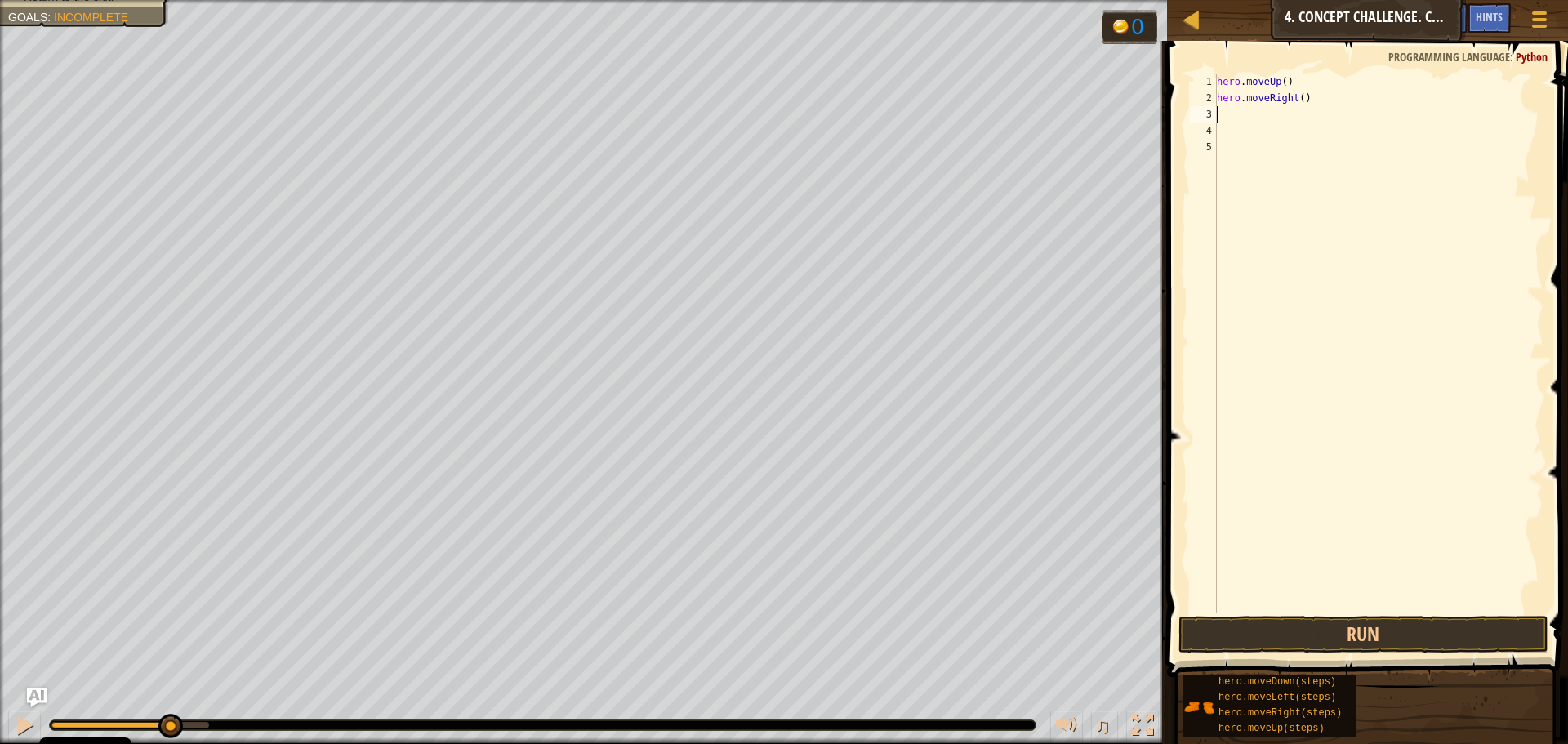
type textarea "h"
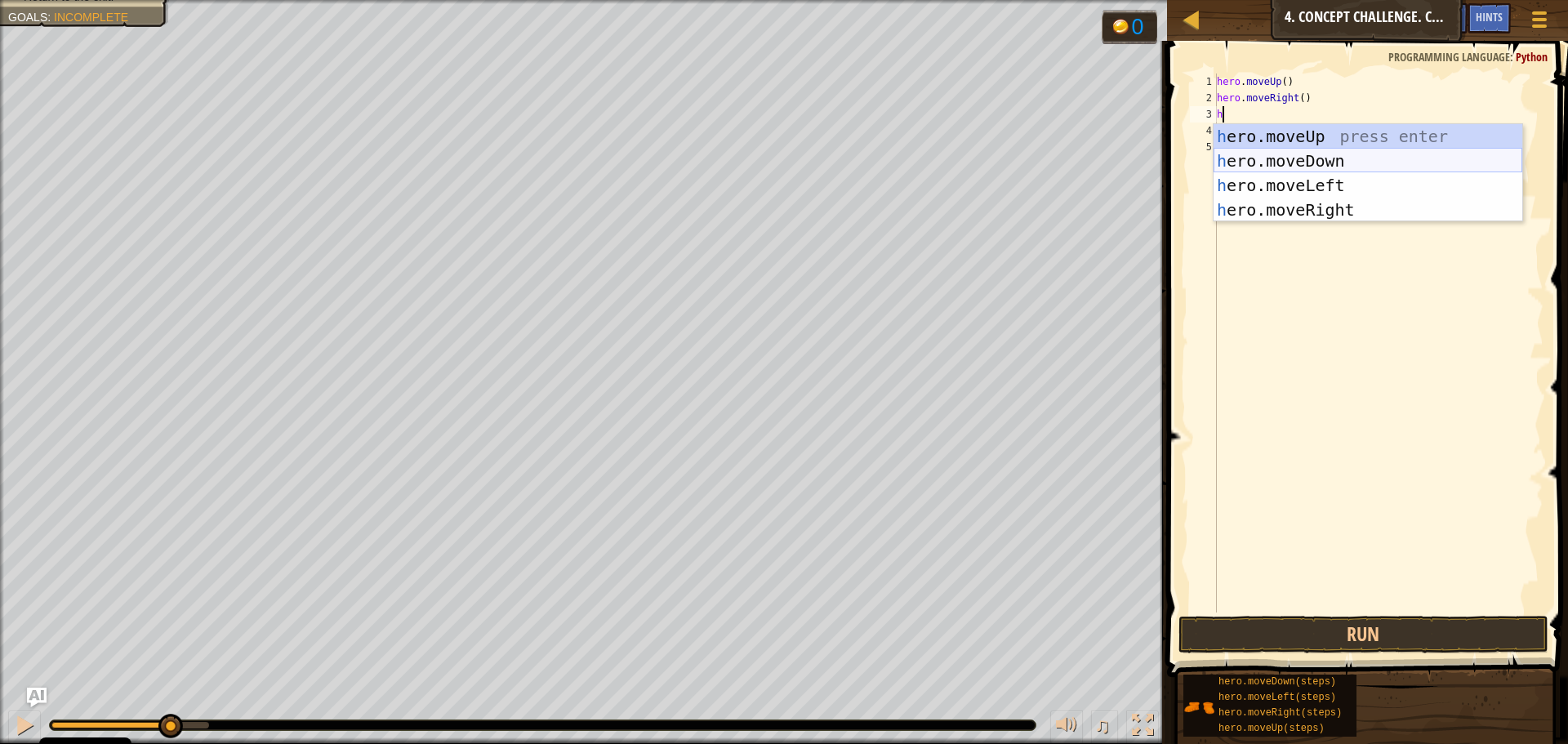
click at [1287, 159] on div "h ero.moveUp press enter h ero.moveDown press enter h ero.moveLeft press enter …" at bounding box center [1368, 197] width 308 height 147
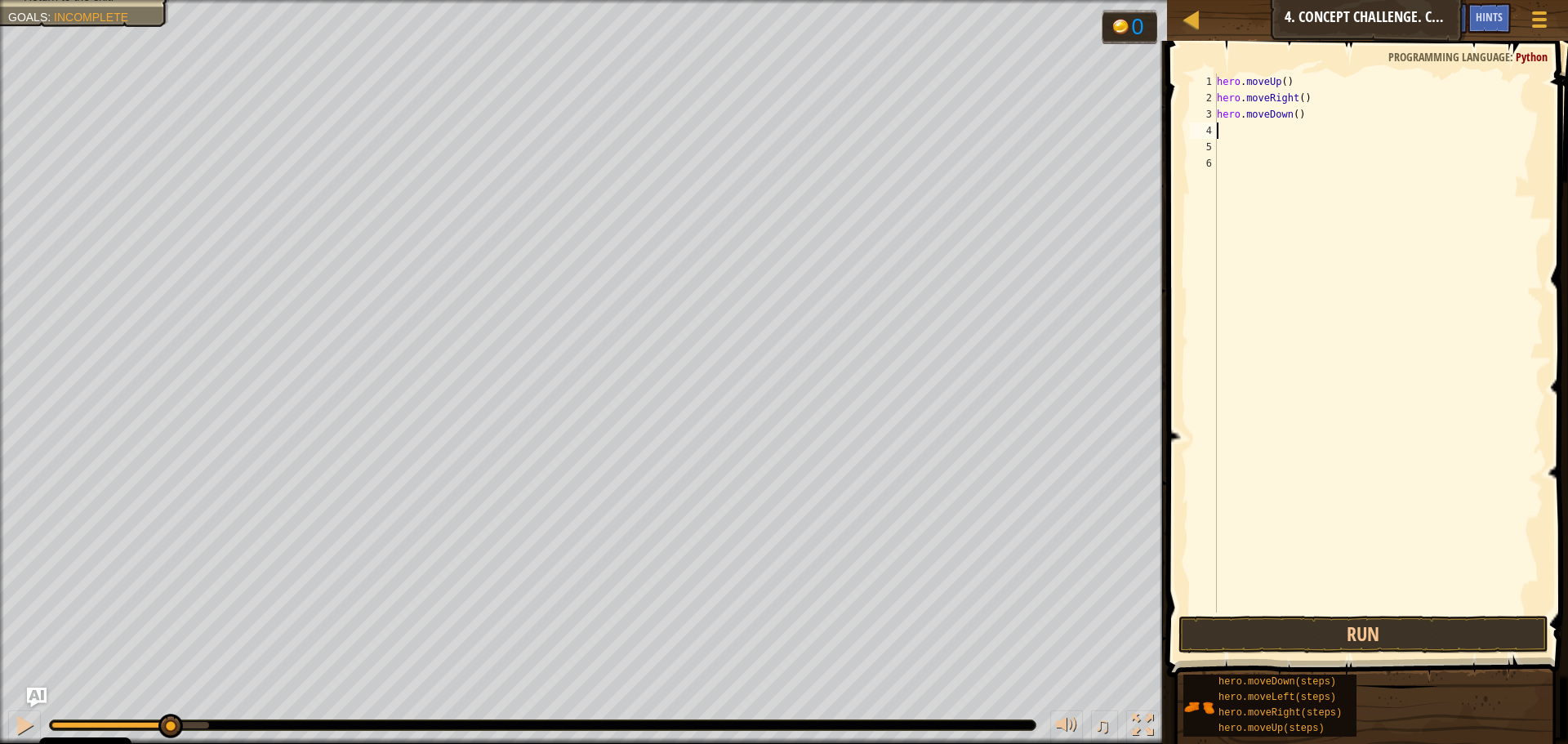
type textarea "h"
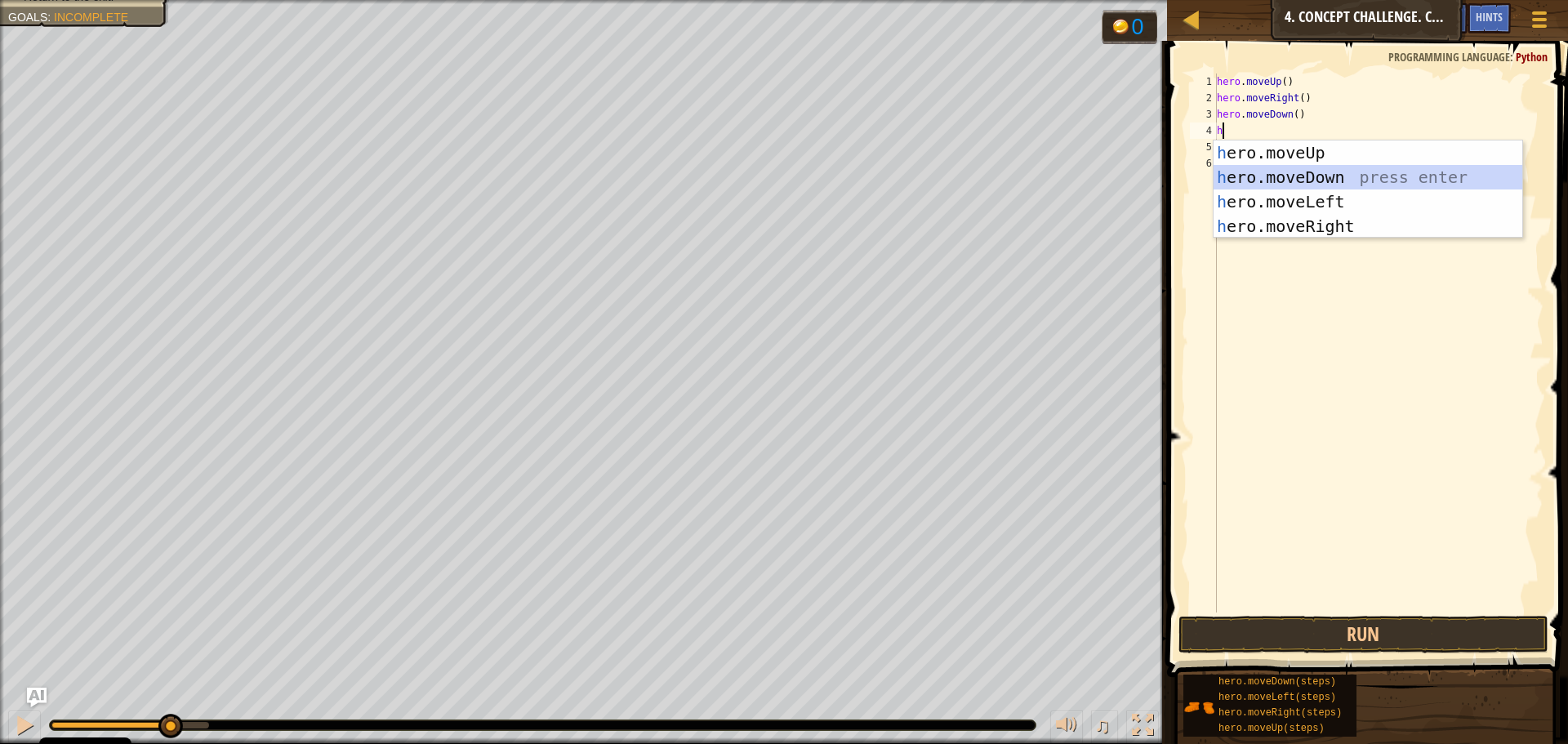
click at [1286, 183] on div "h ero.moveUp press enter h ero.moveDown press enter h ero.moveLeft press enter …" at bounding box center [1368, 213] width 308 height 147
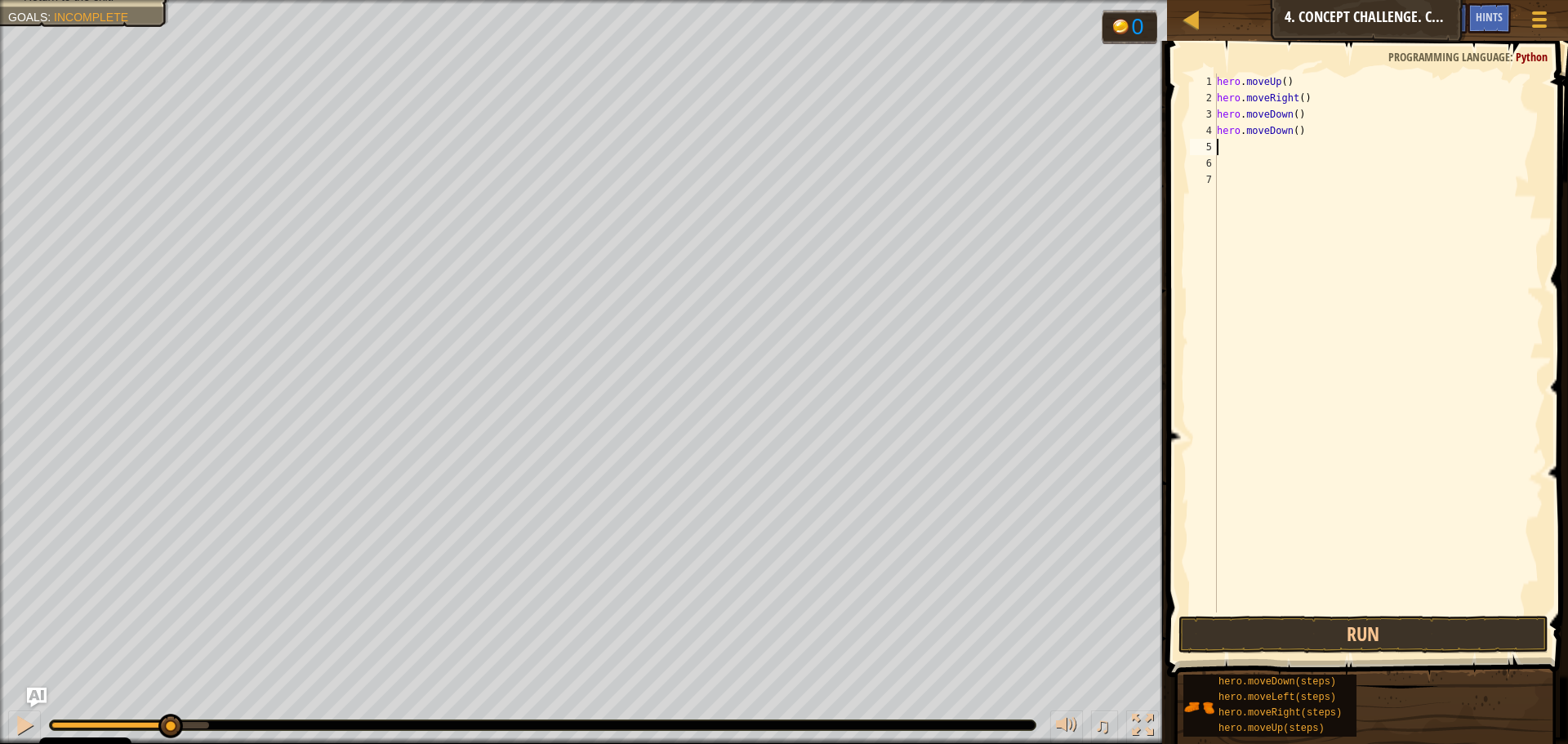
type textarea "h"
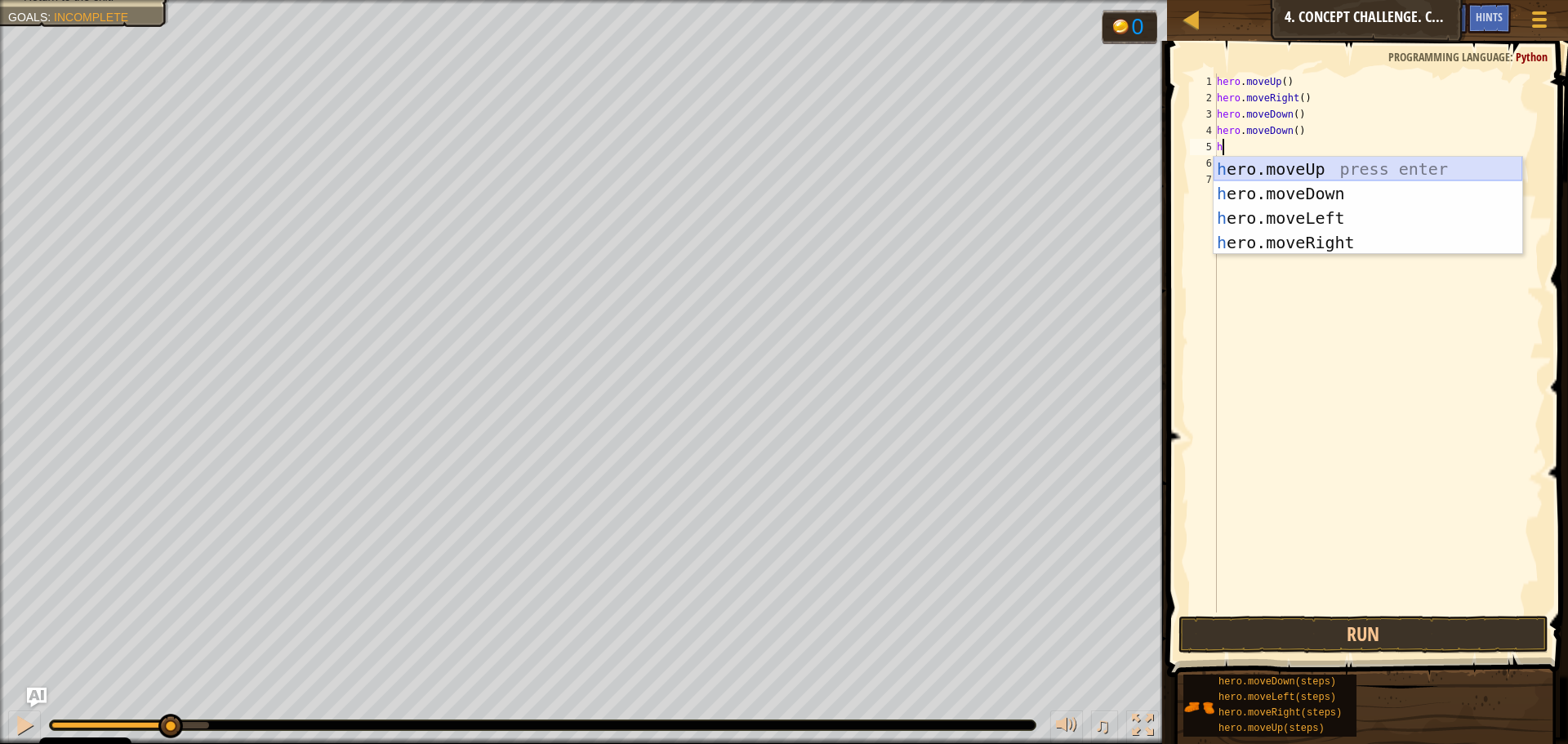
click at [1285, 176] on div "h ero.moveUp press enter h ero.moveDown press enter h ero.moveLeft press enter …" at bounding box center [1368, 230] width 308 height 147
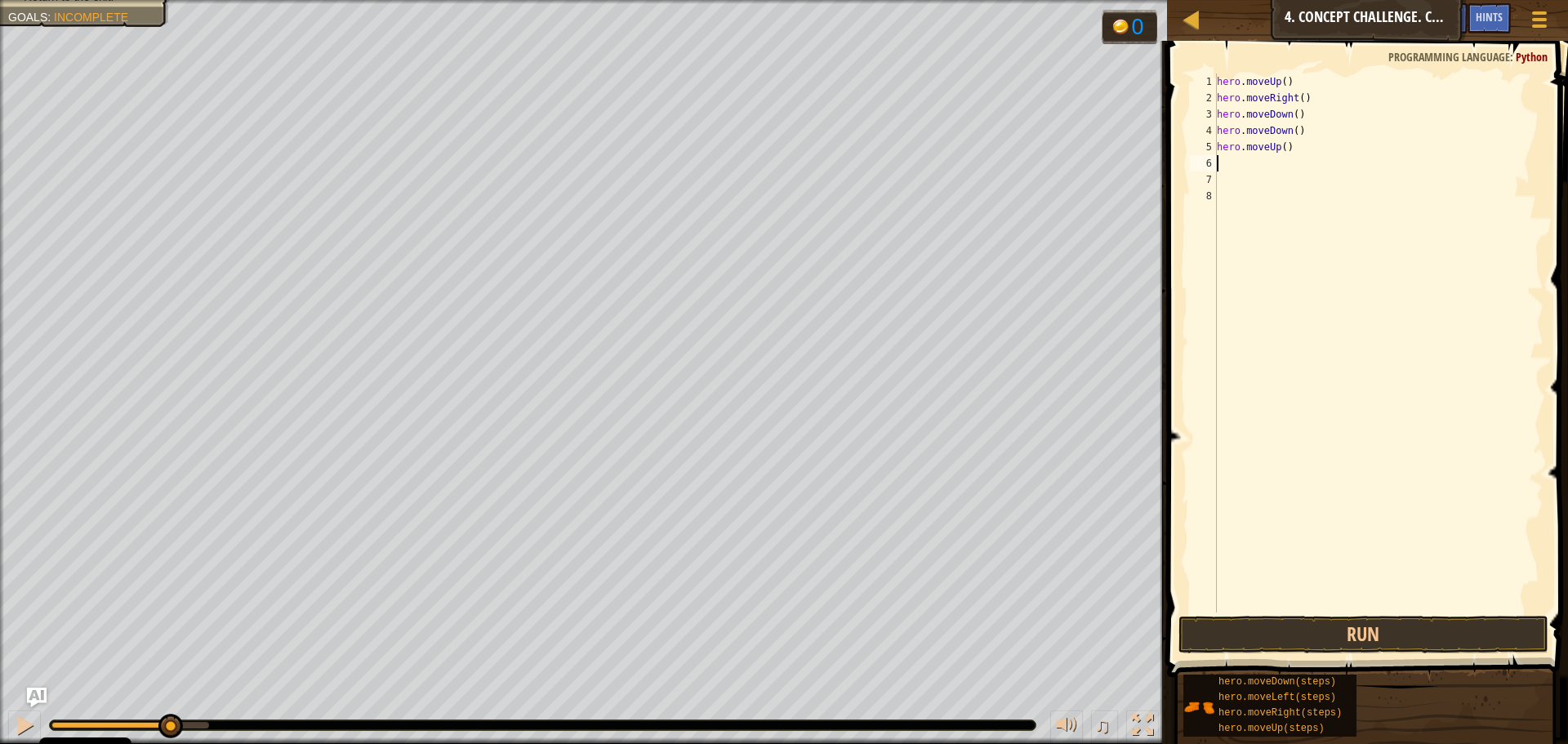
type textarea "h"
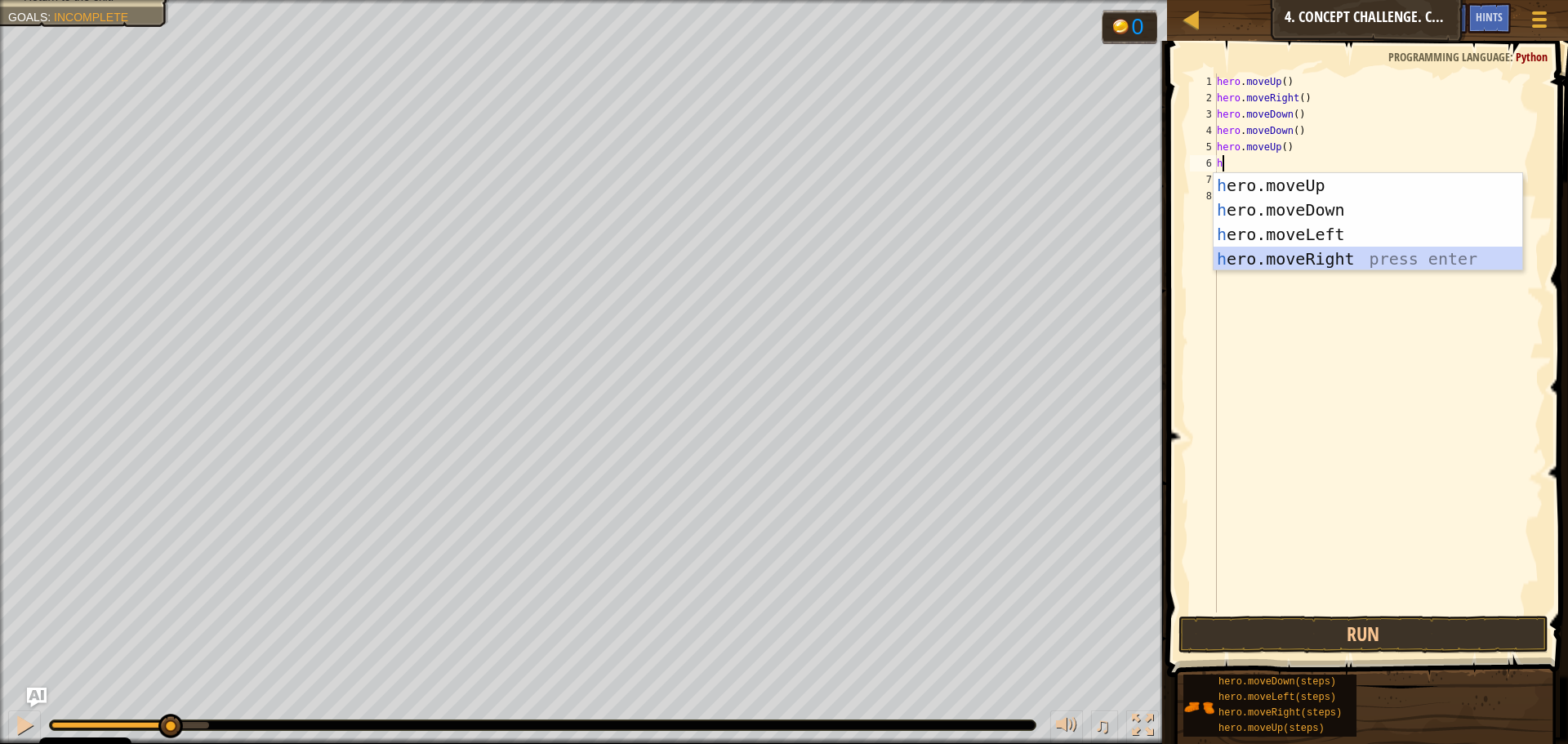
click at [1307, 259] on div "h ero.moveUp press enter h ero.moveDown press enter h ero.moveLeft press enter …" at bounding box center [1368, 246] width 308 height 147
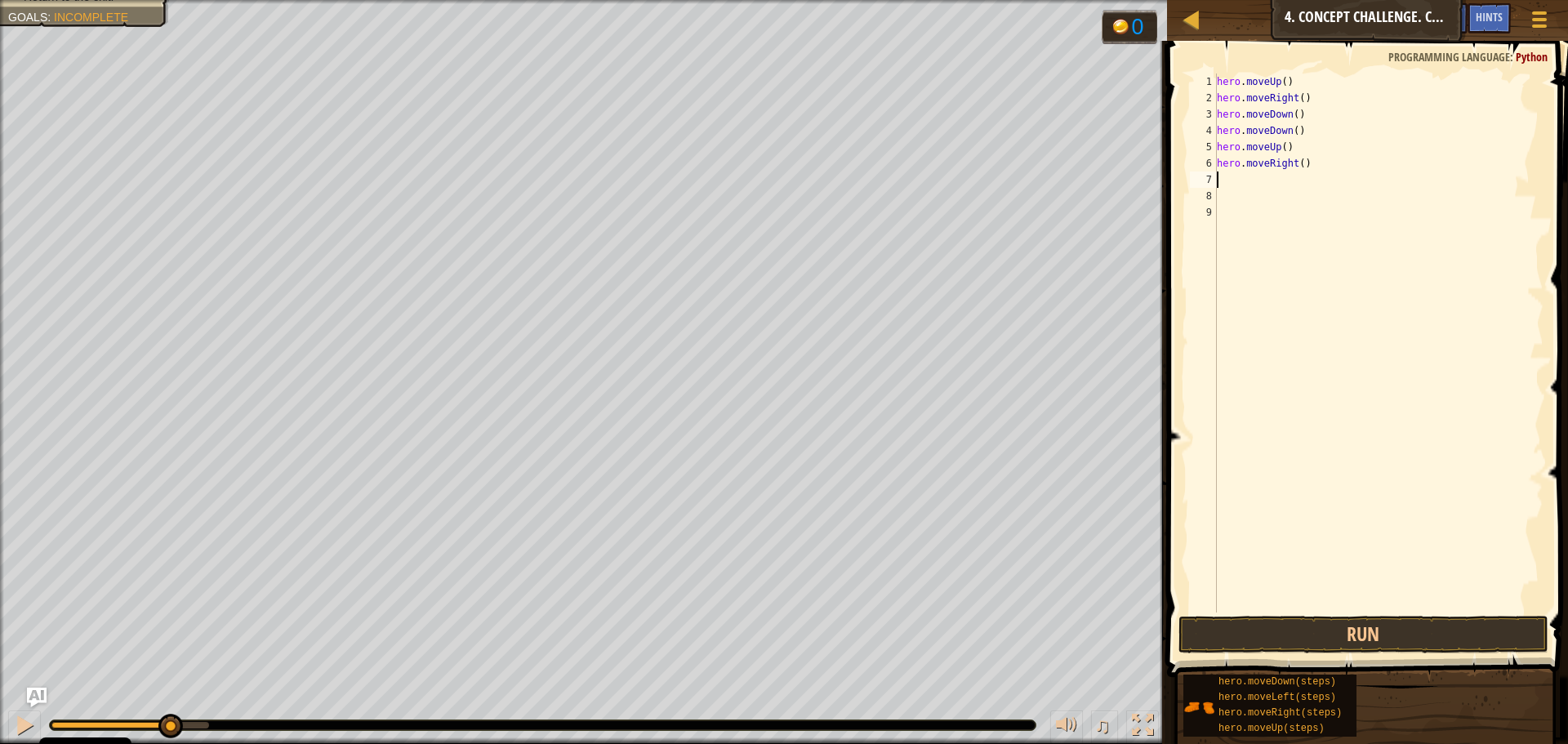
type textarea "h"
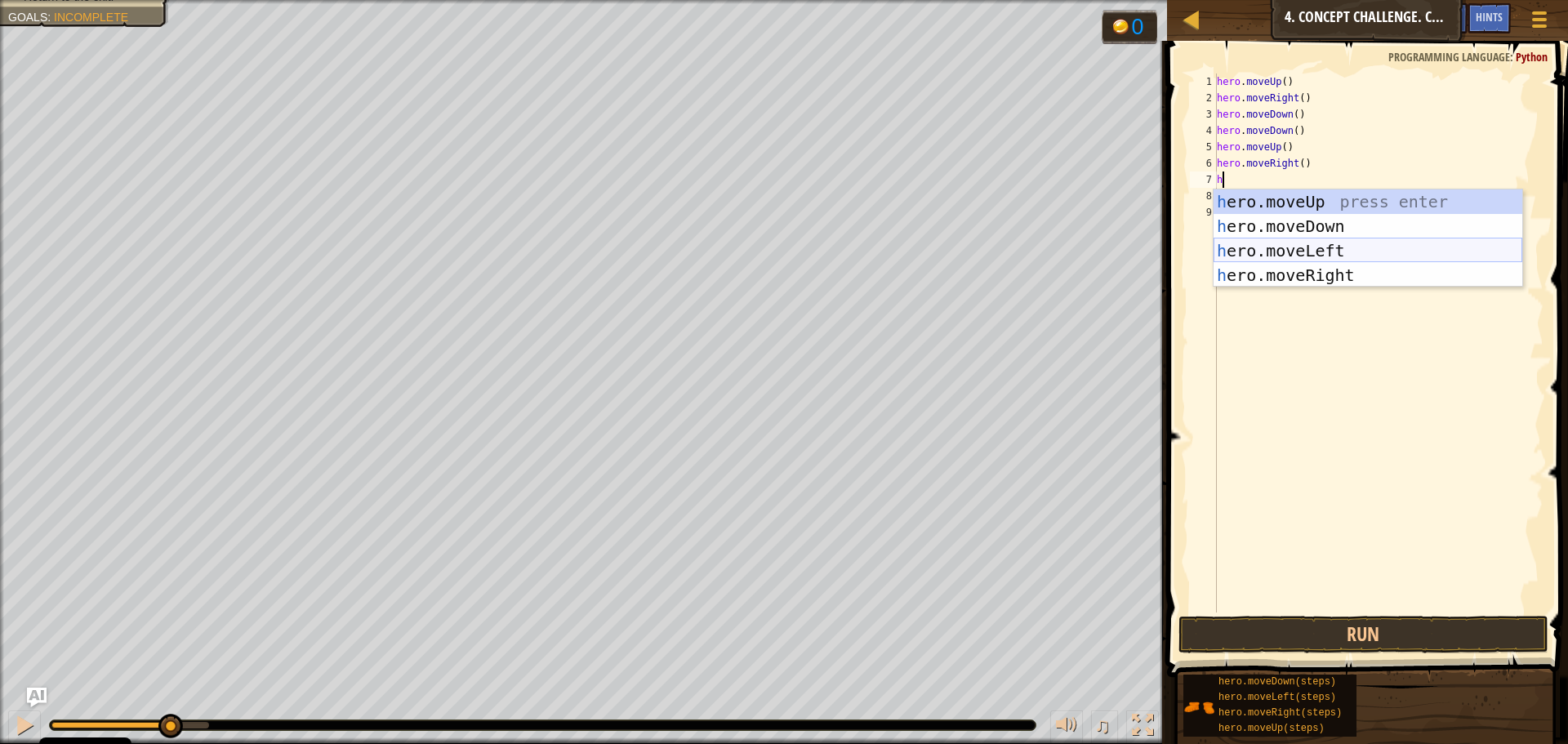
click at [1268, 246] on div "h ero.moveUp press enter h ero.moveDown press enter h ero.moveLeft press enter …" at bounding box center [1368, 262] width 308 height 147
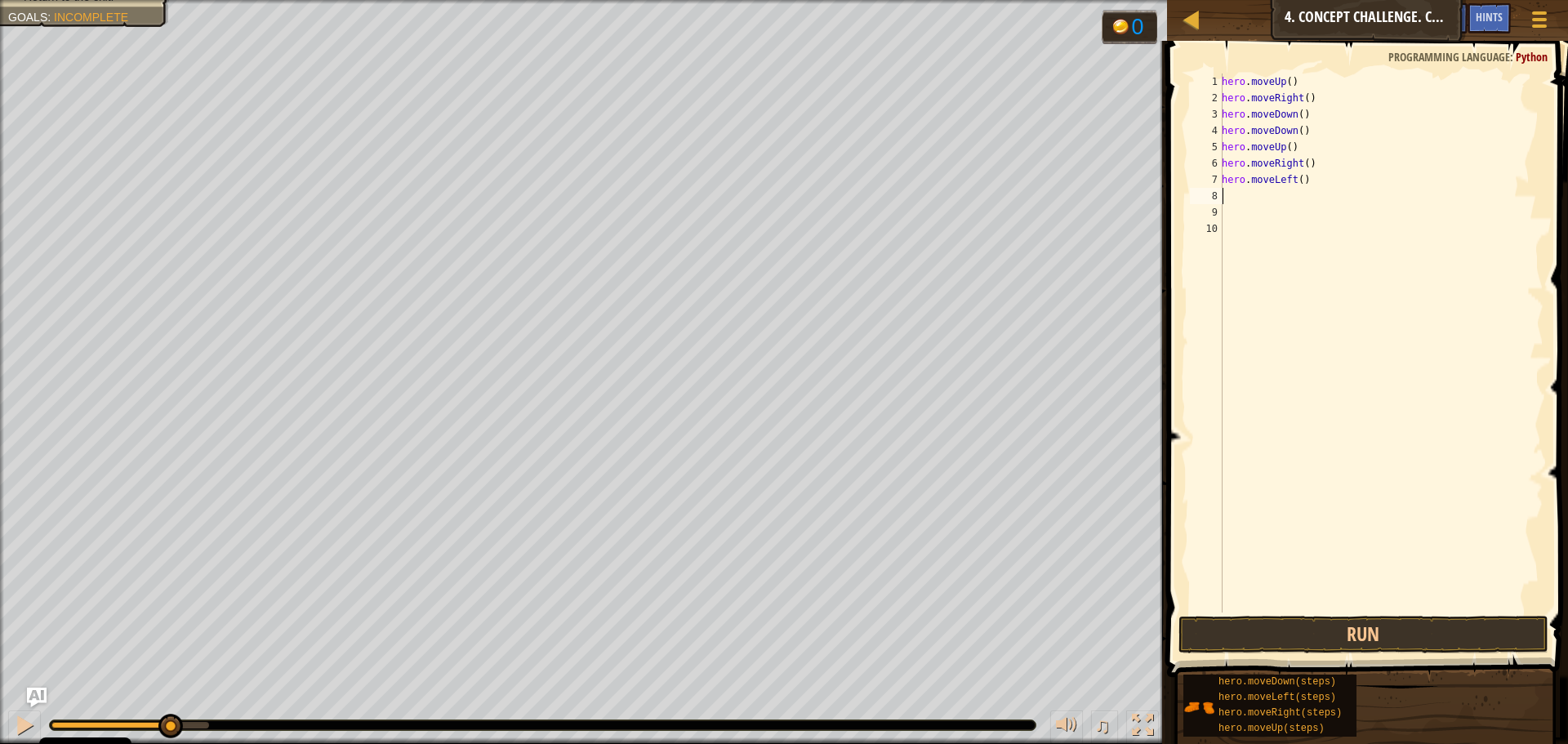
type textarea "h"
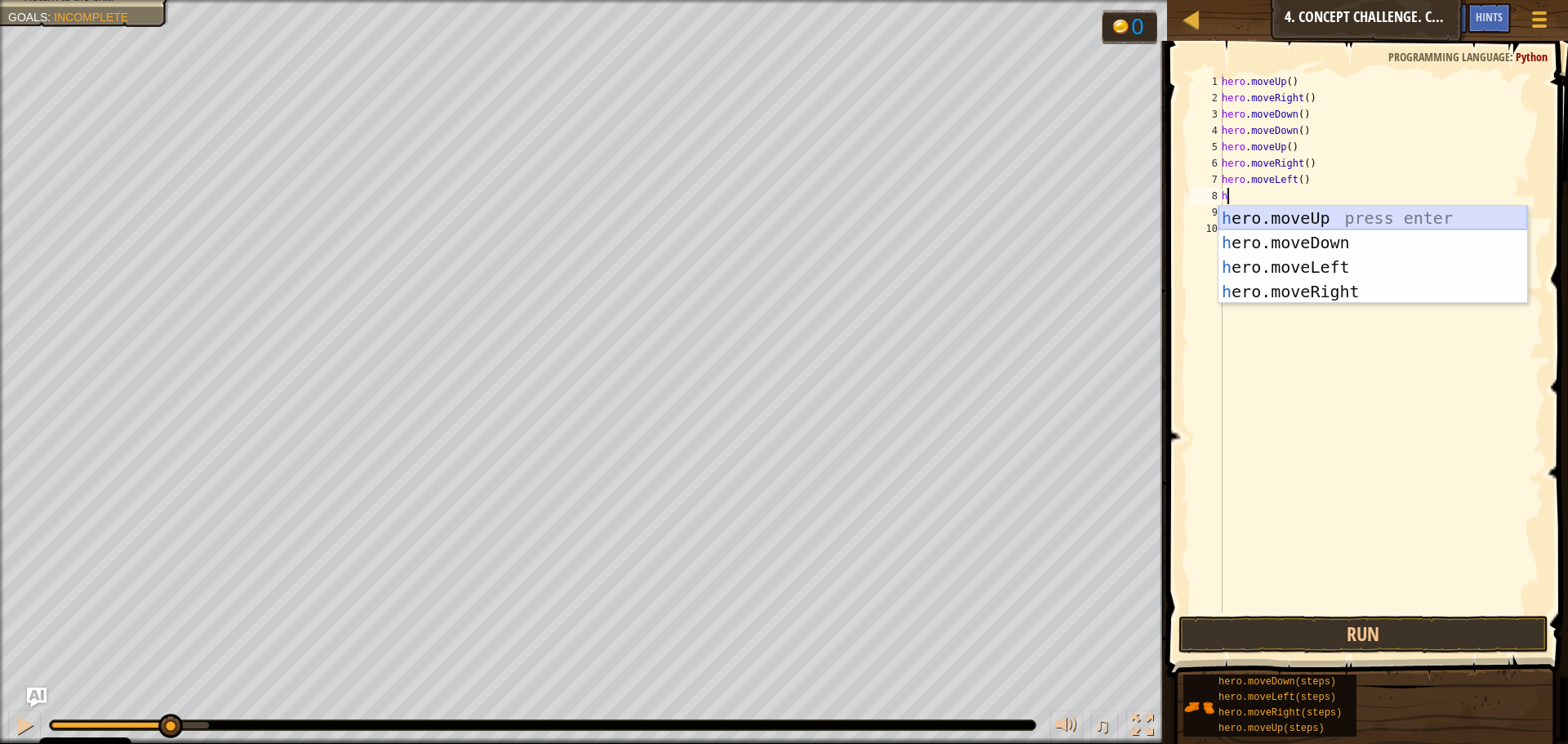
click at [1327, 213] on div "h ero.moveUp press enter h ero.moveDown press enter h ero.moveLeft press enter …" at bounding box center [1372, 279] width 308 height 147
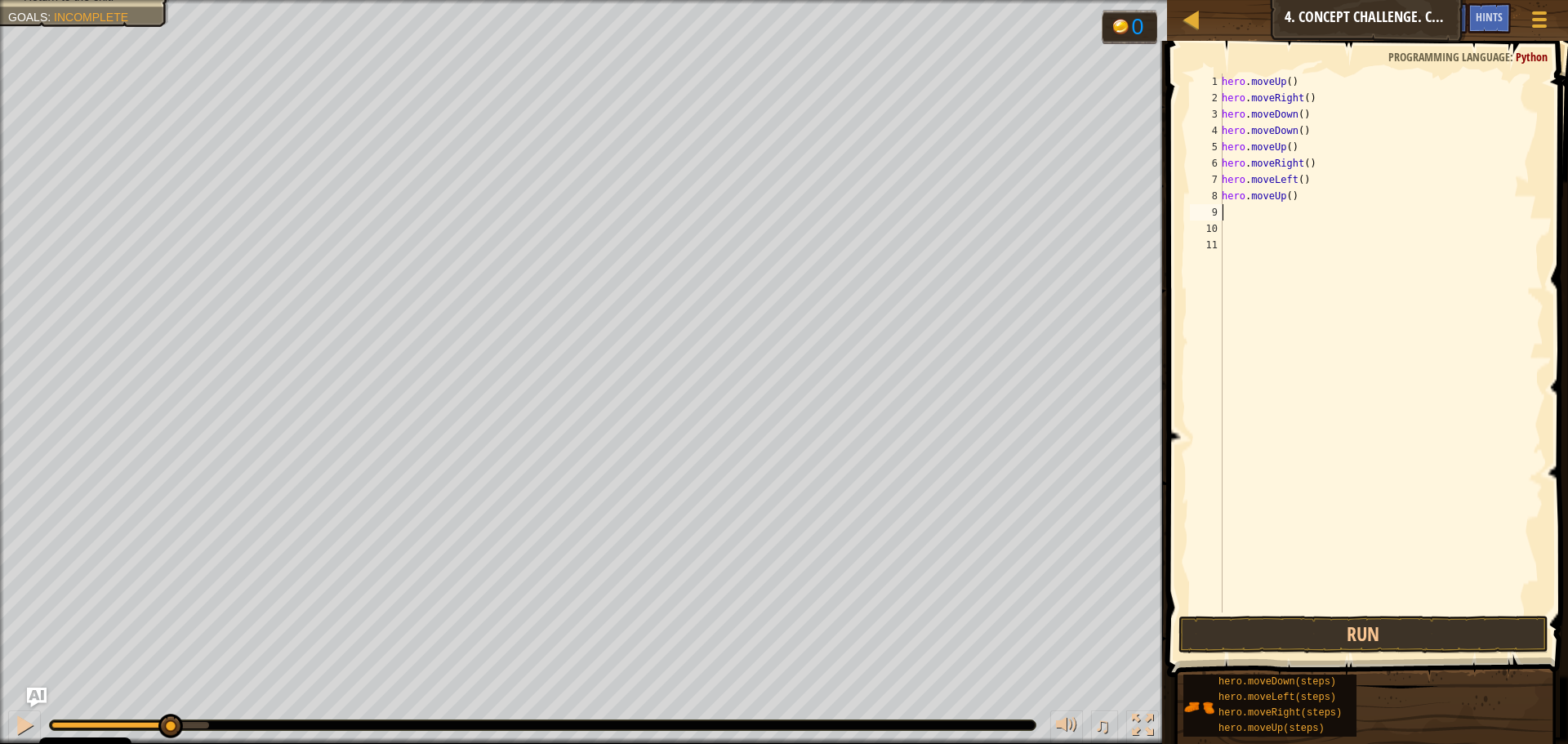
type textarea "h"
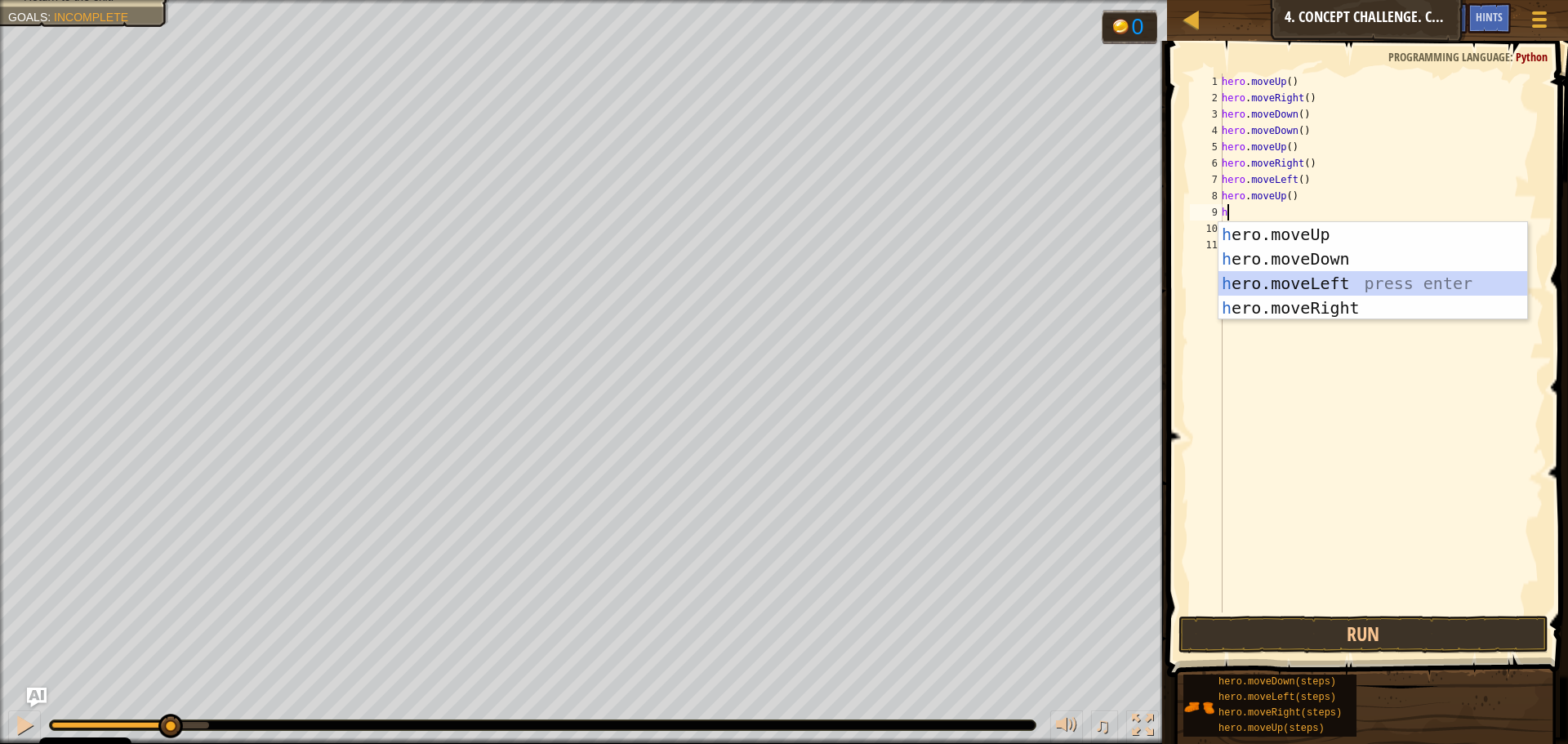
click at [1287, 281] on div "h ero.moveUp press enter h ero.moveDown press enter h ero.moveLeft press enter …" at bounding box center [1372, 295] width 308 height 147
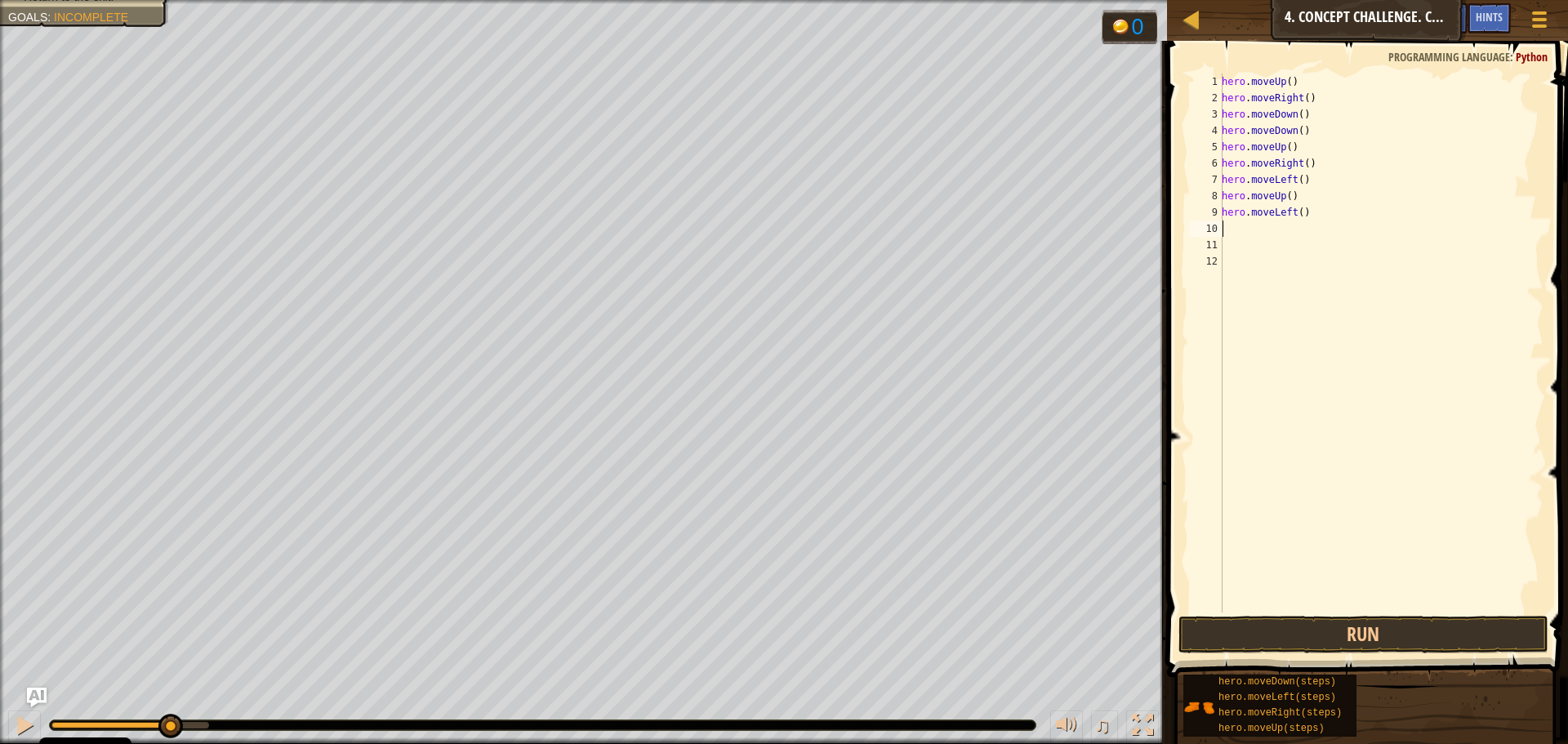
type textarea "h"
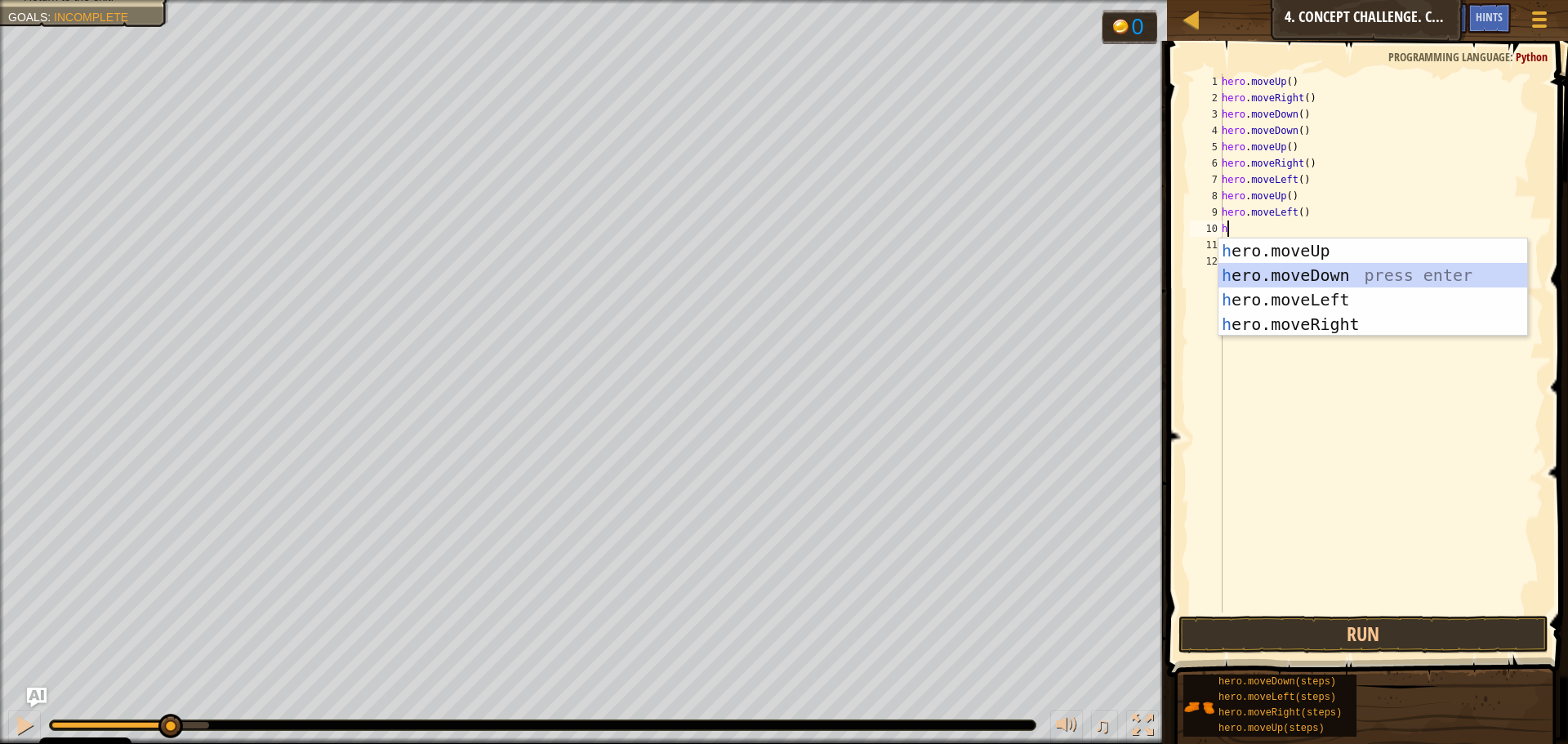
click at [1288, 277] on div "h ero.moveUp press enter h ero.moveDown press enter h ero.moveLeft press enter …" at bounding box center [1372, 311] width 308 height 147
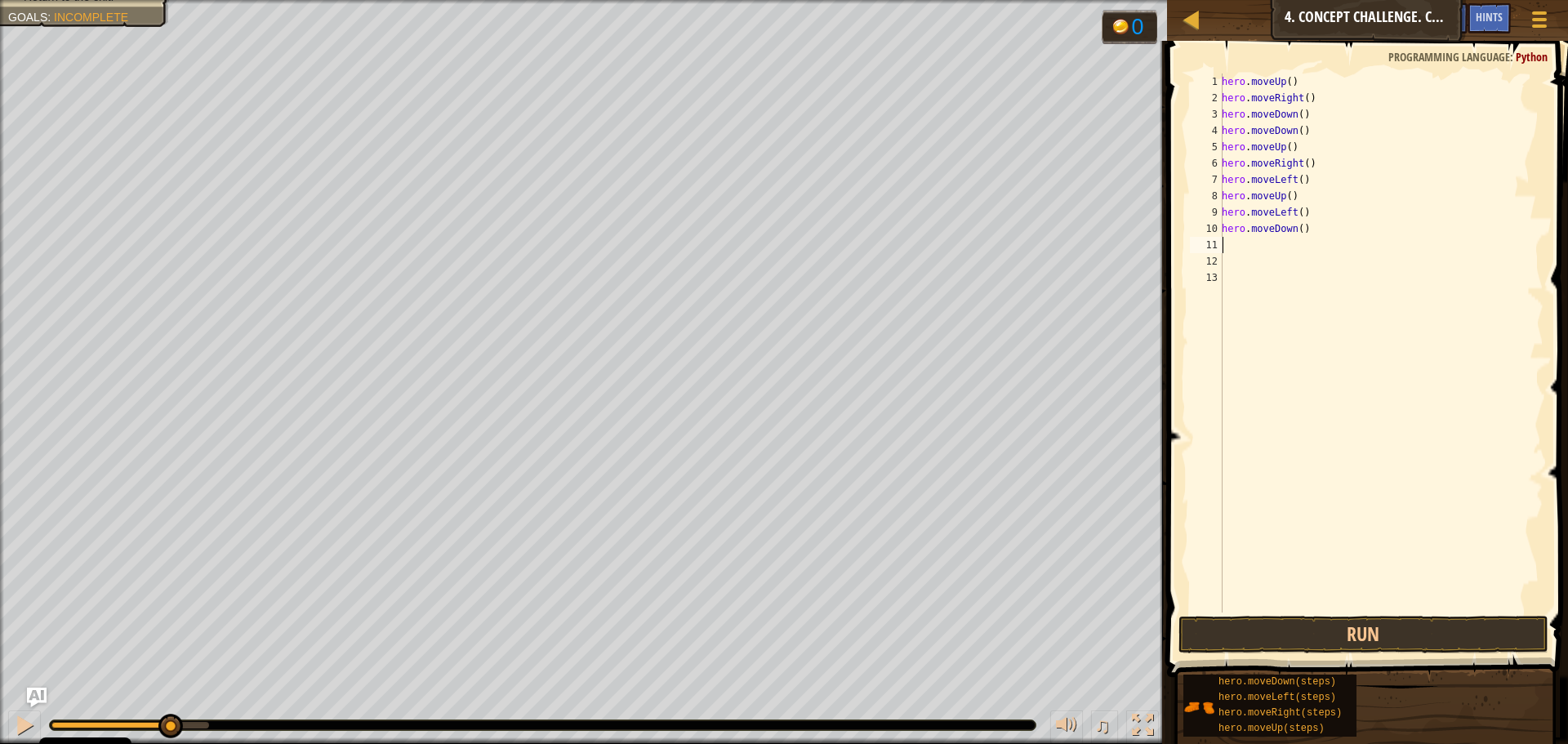
type textarea "h"
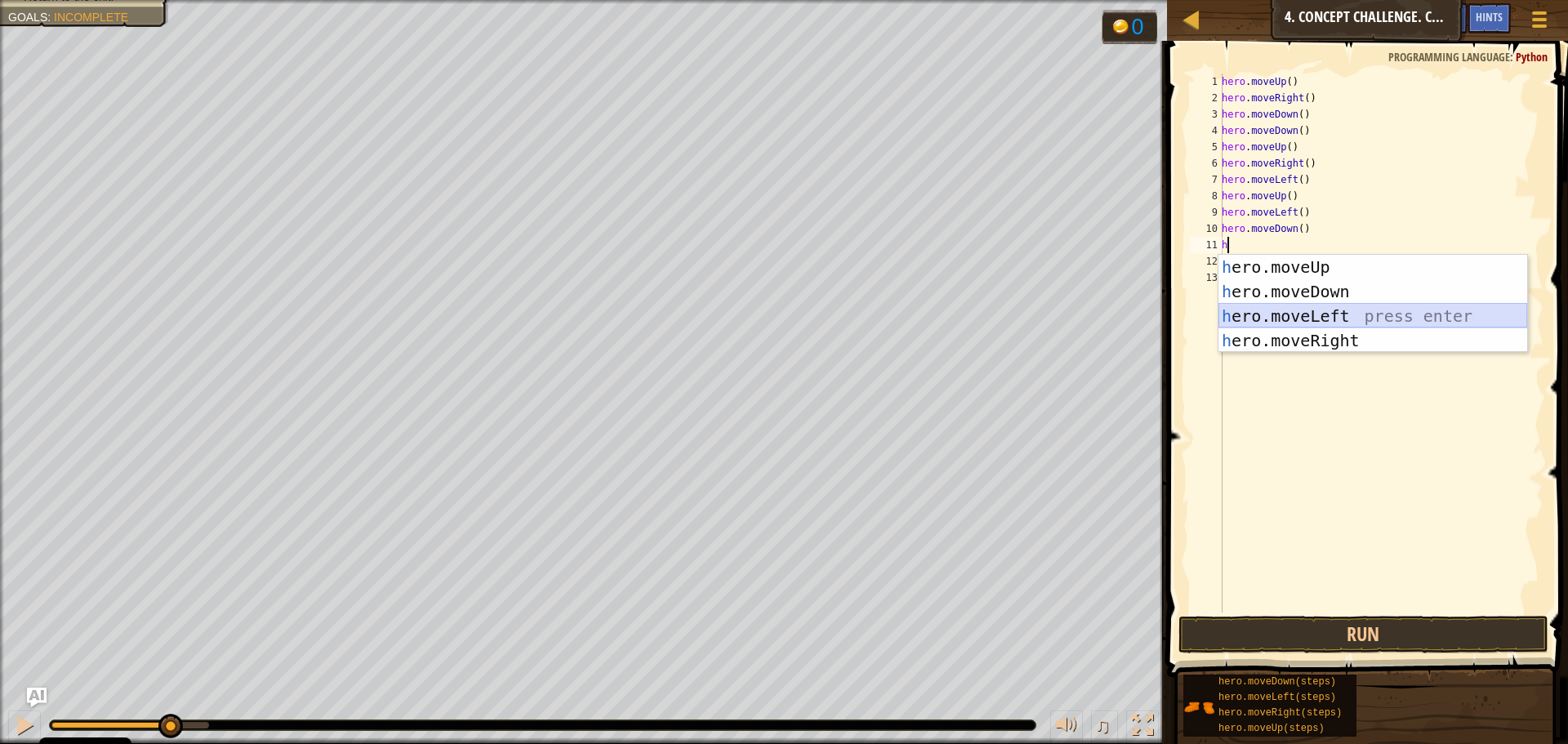
click at [1301, 312] on div "h ero.moveUp press enter h ero.moveDown press enter h ero.moveLeft press enter …" at bounding box center [1372, 328] width 308 height 147
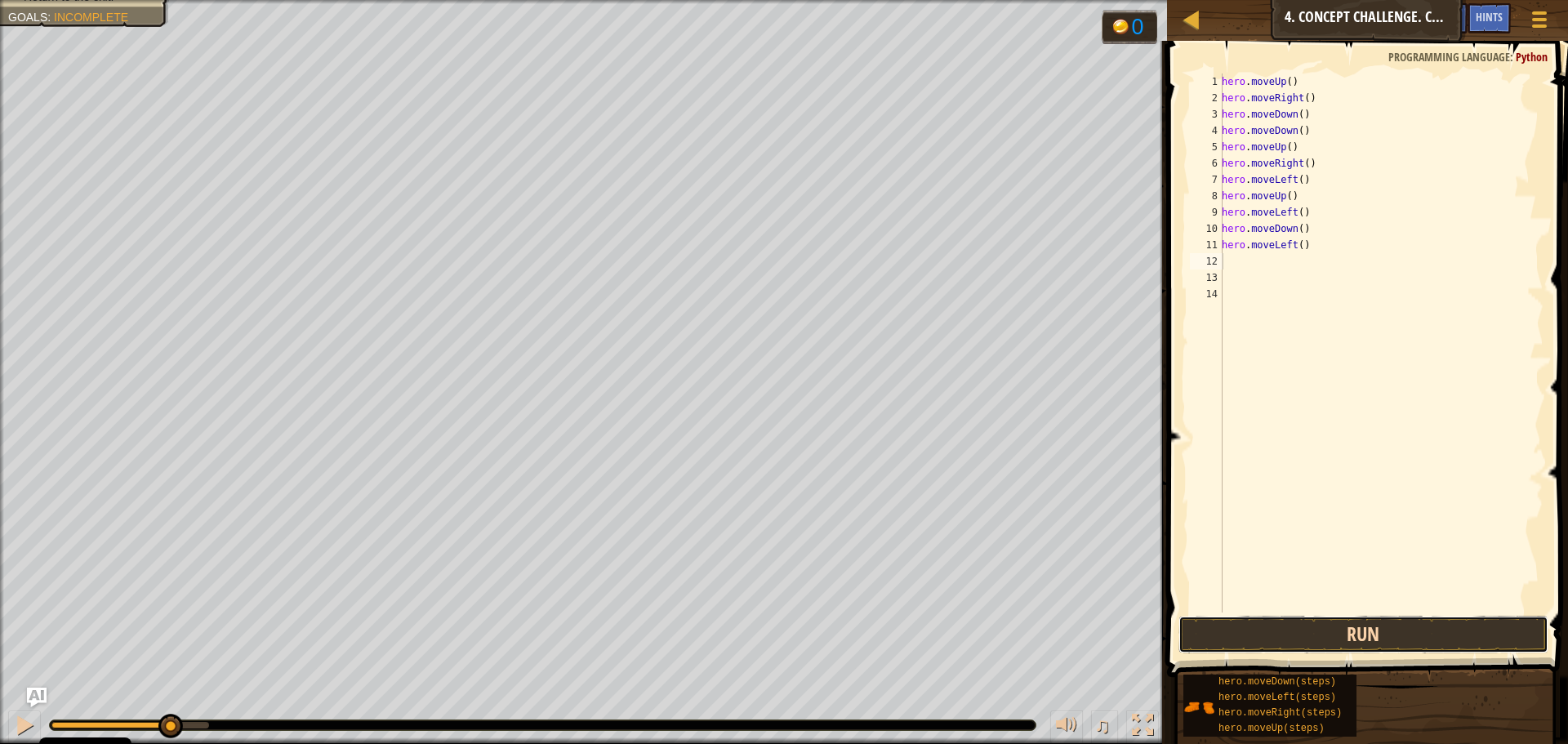
click at [1359, 625] on button "Run" at bounding box center [1363, 634] width 370 height 38
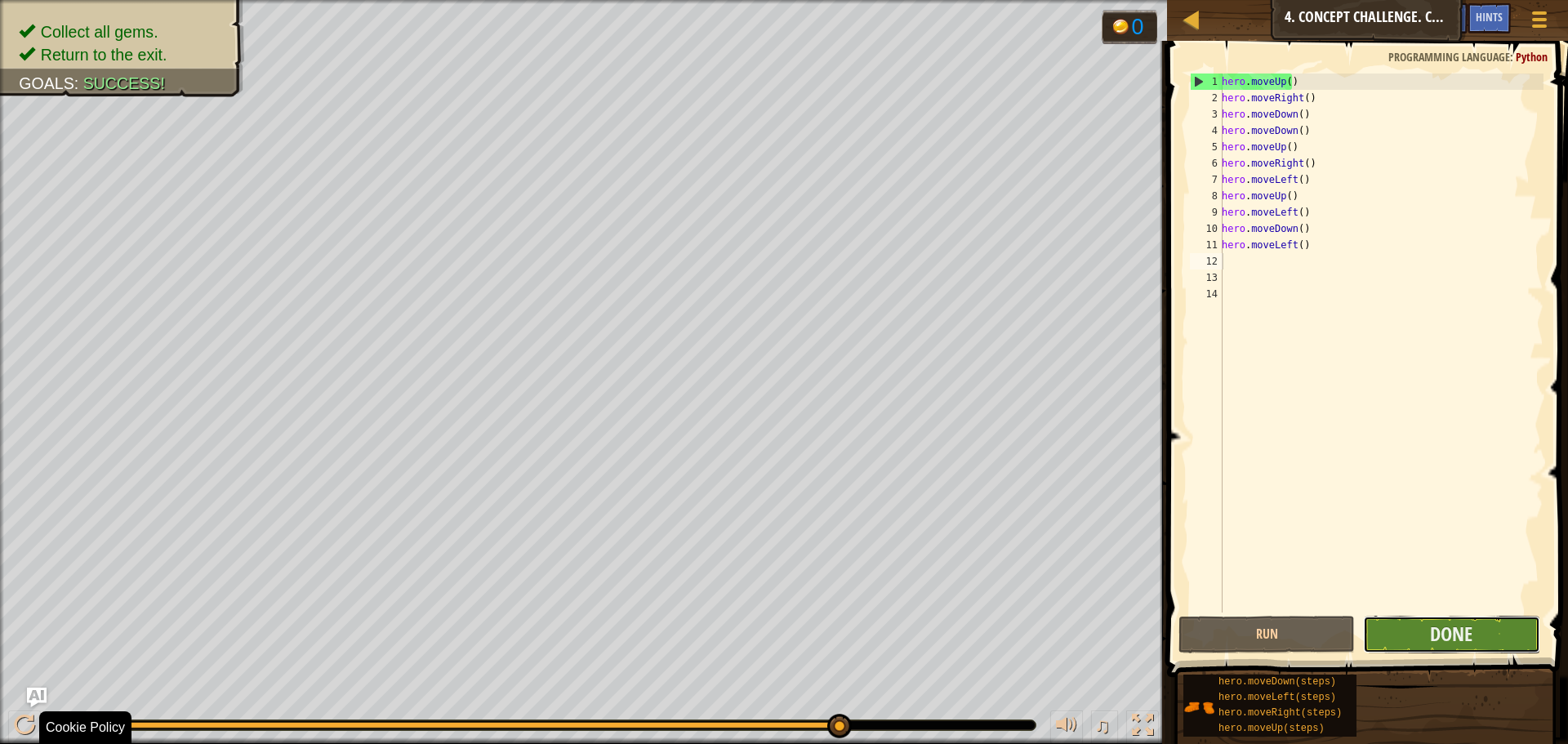
click at [1424, 627] on button "Done" at bounding box center [1451, 634] width 176 height 38
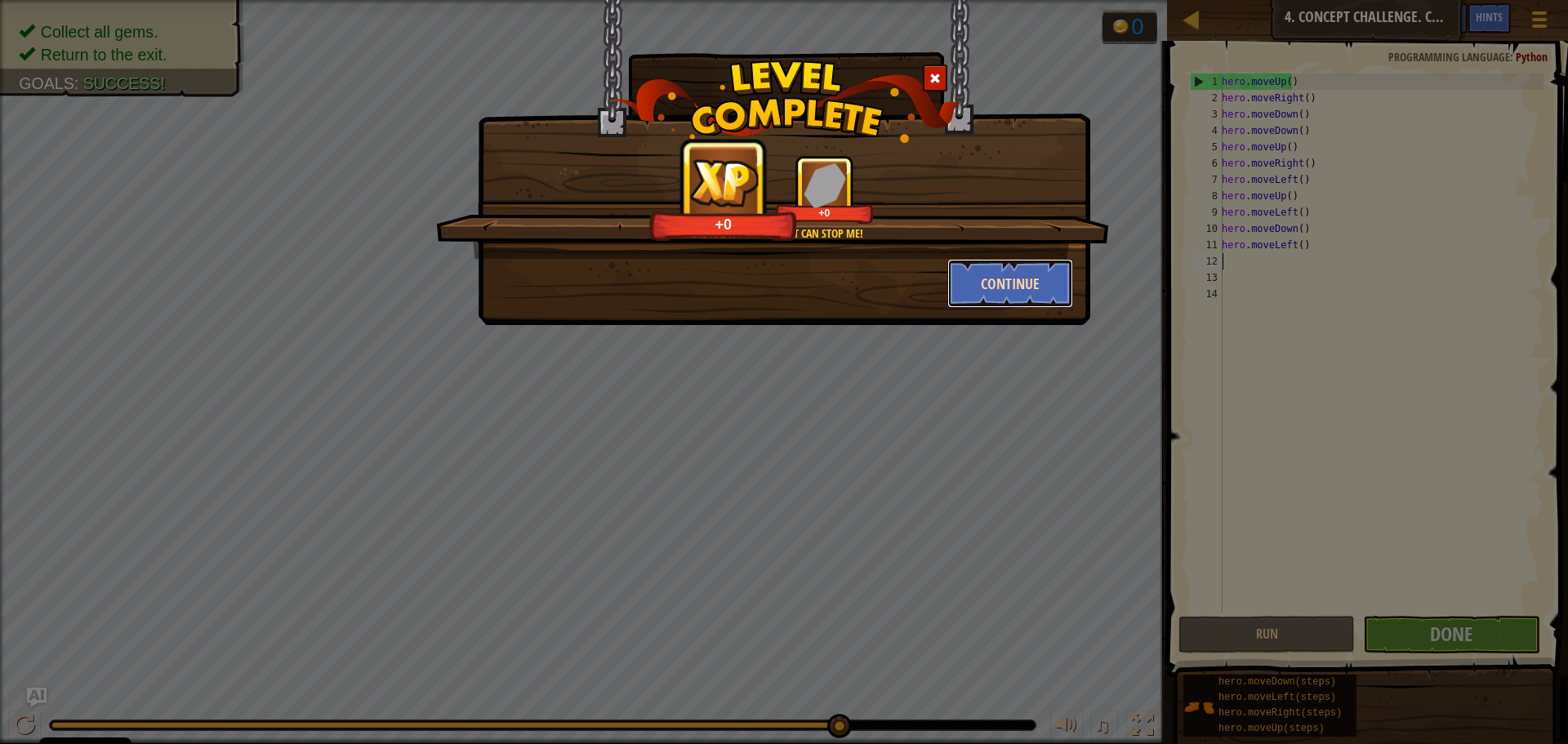
drag, startPoint x: 785, startPoint y: 84, endPoint x: 993, endPoint y: 301, distance: 300.6
click at [993, 301] on button "Continue" at bounding box center [1010, 282] width 126 height 49
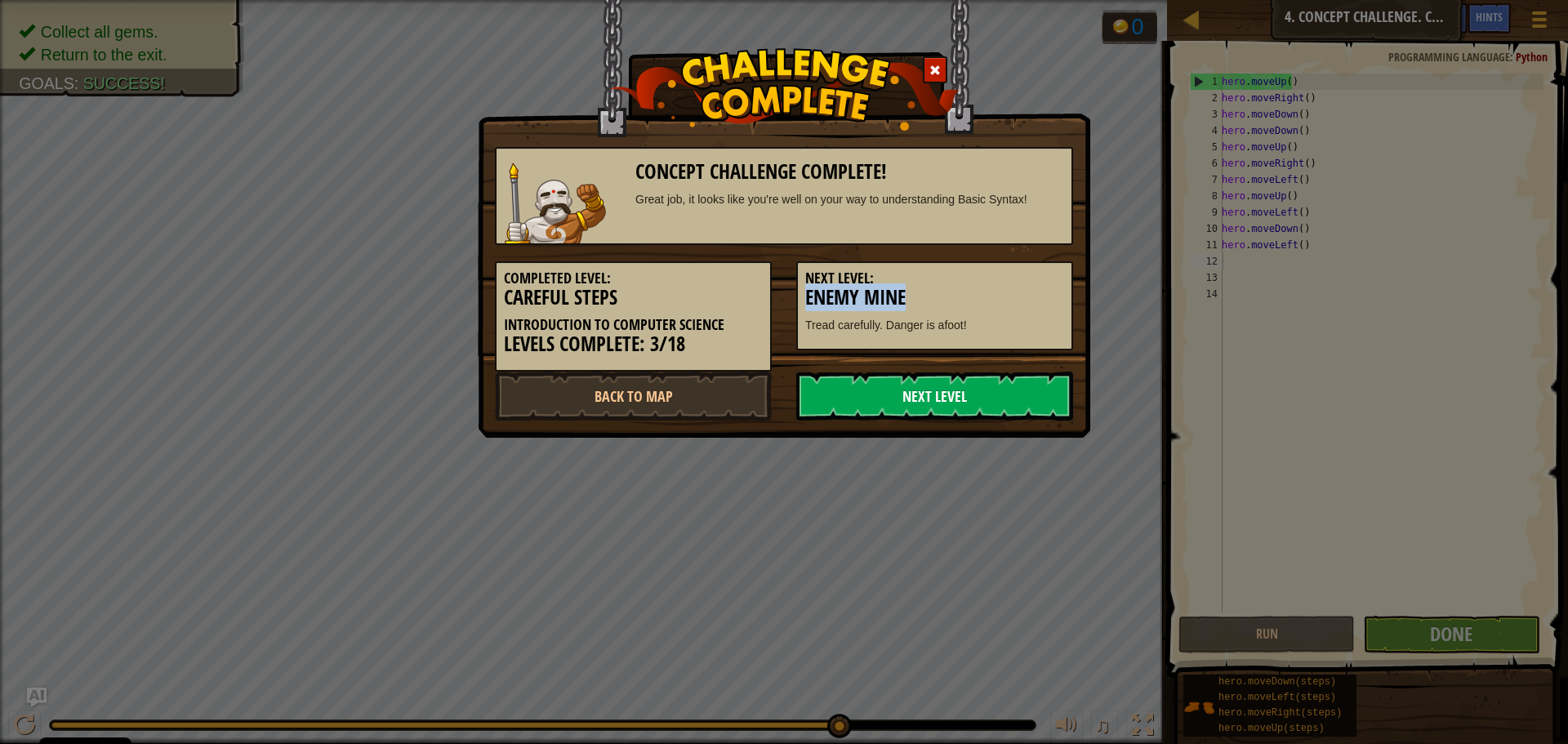
click at [951, 392] on link "Next Level" at bounding box center [935, 396] width 277 height 49
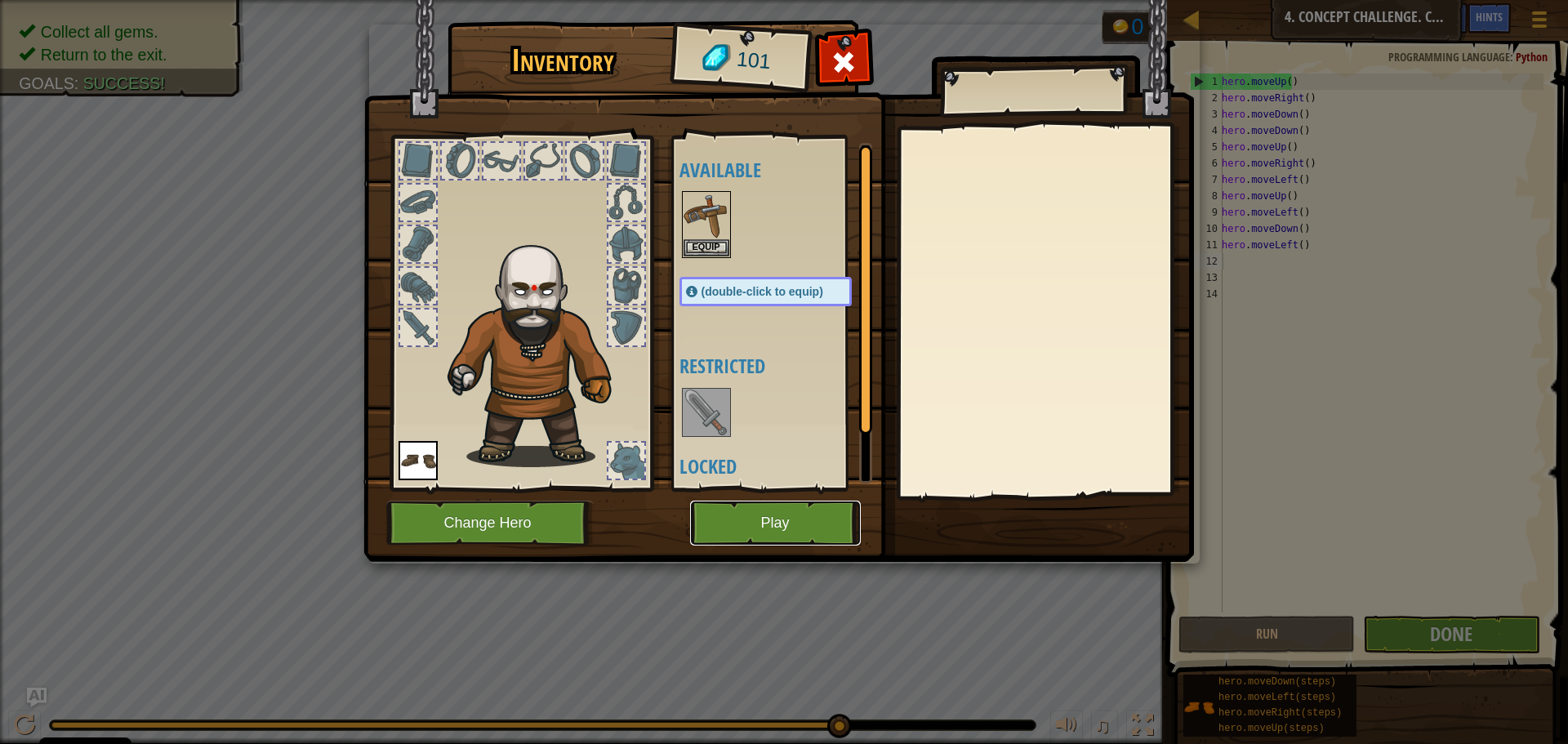
click at [765, 522] on button "Play" at bounding box center [775, 522] width 171 height 45
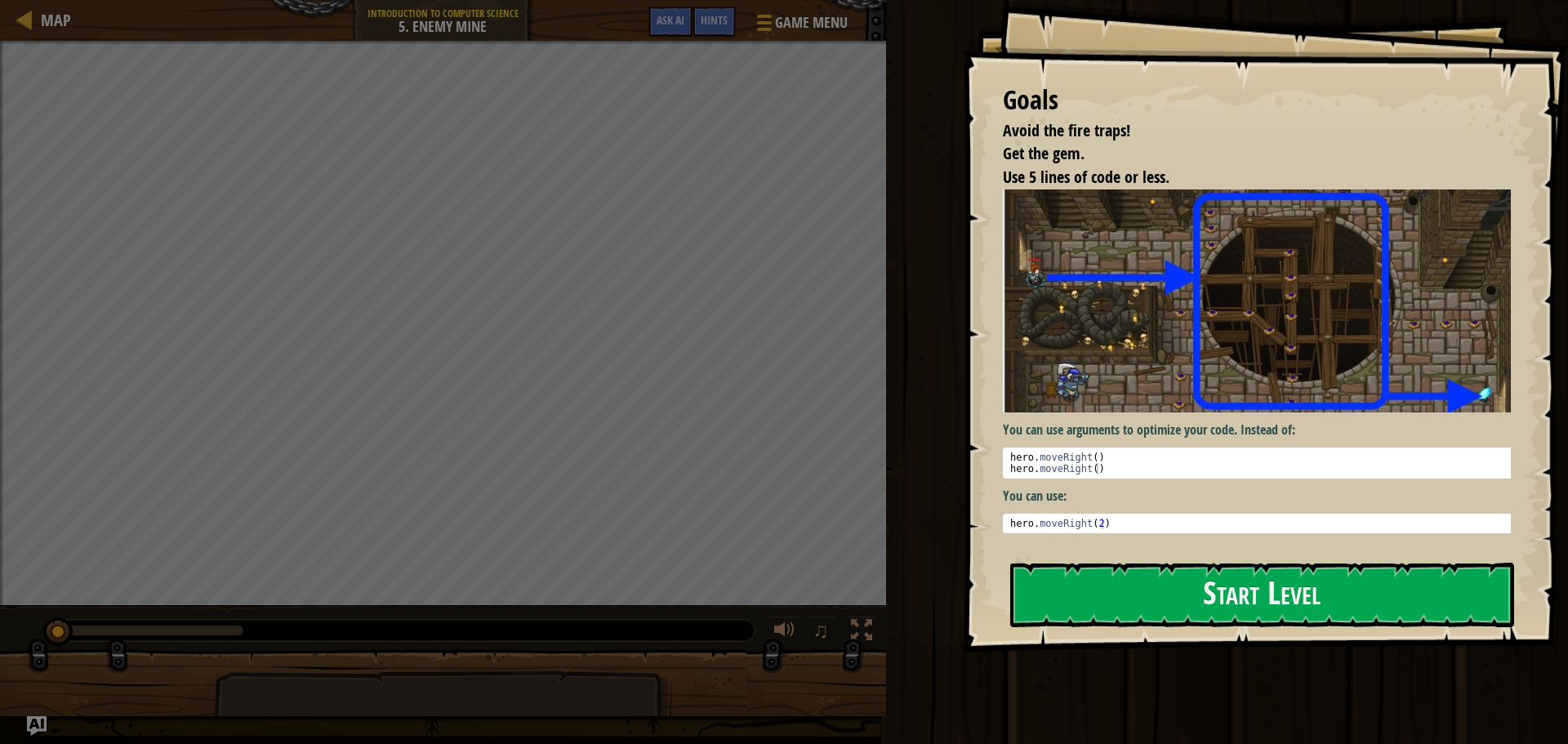
drag, startPoint x: 1359, startPoint y: 513, endPoint x: 1350, endPoint y: 576, distance: 63.6
click at [1353, 554] on div "Goals Avoid the fire traps! Get the gem. Use 5 lines of code or less. You can u…" at bounding box center [1264, 326] width 605 height 653
click at [1349, 599] on button "Start Level" at bounding box center [1262, 595] width 504 height 65
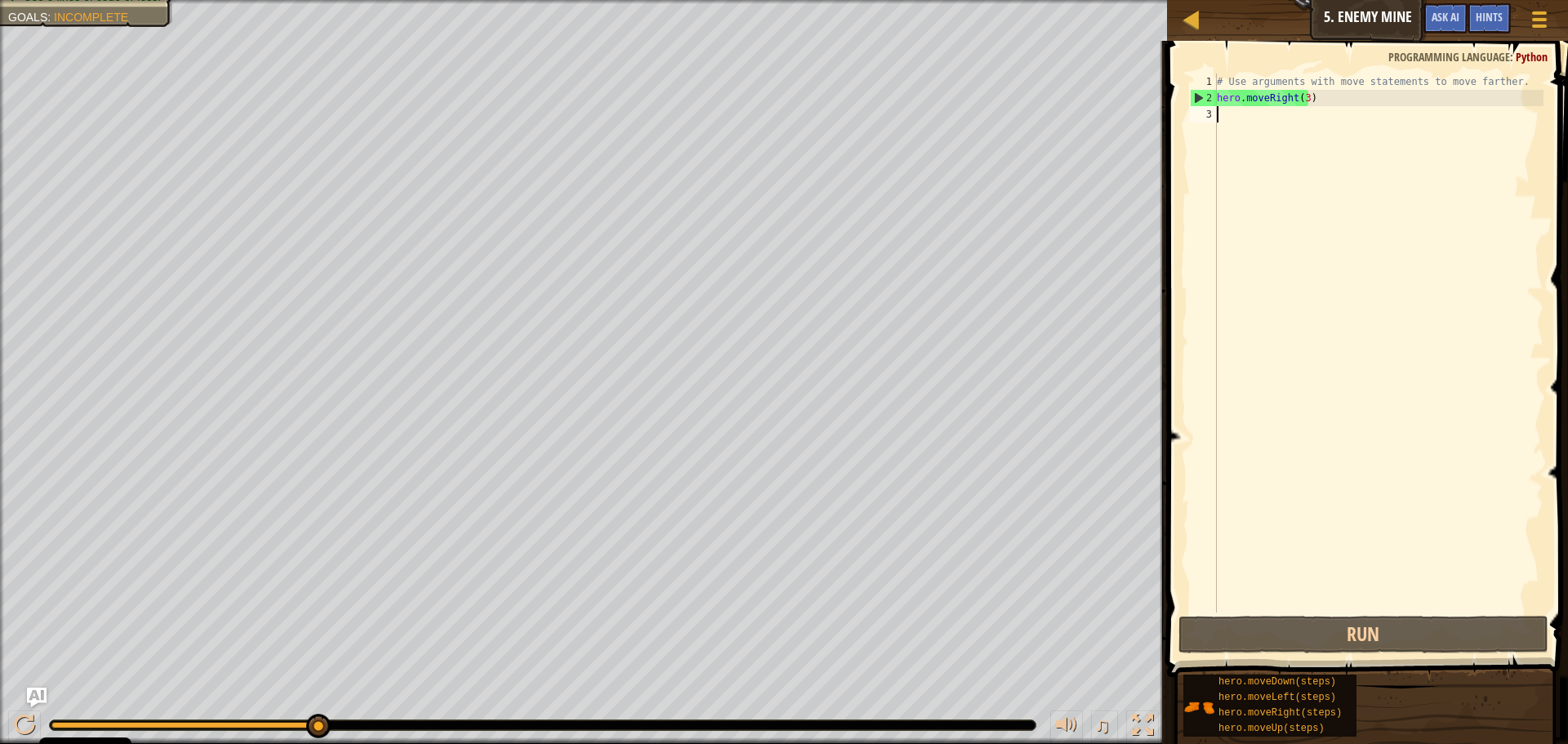
type textarea "h"
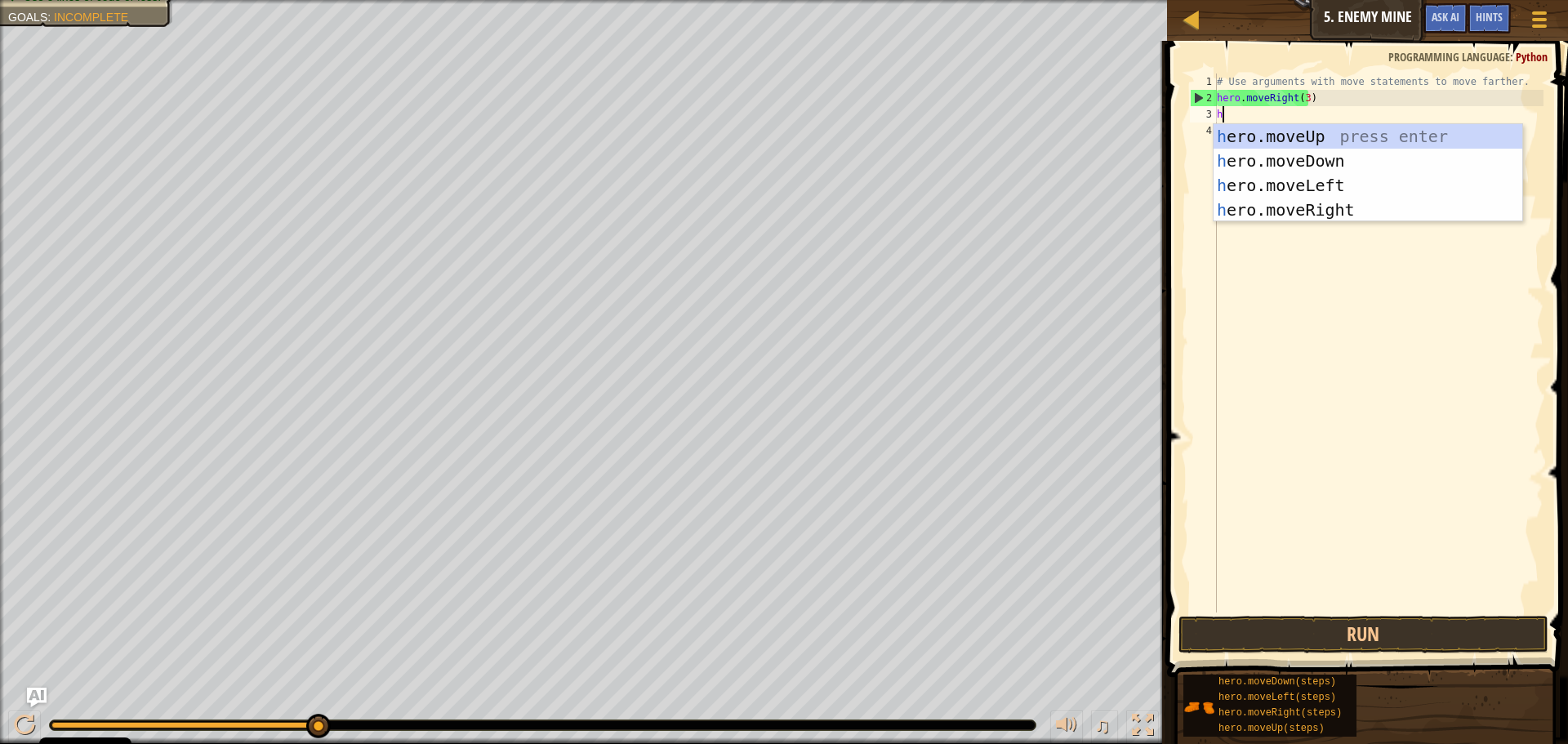
scroll to position [7, 0]
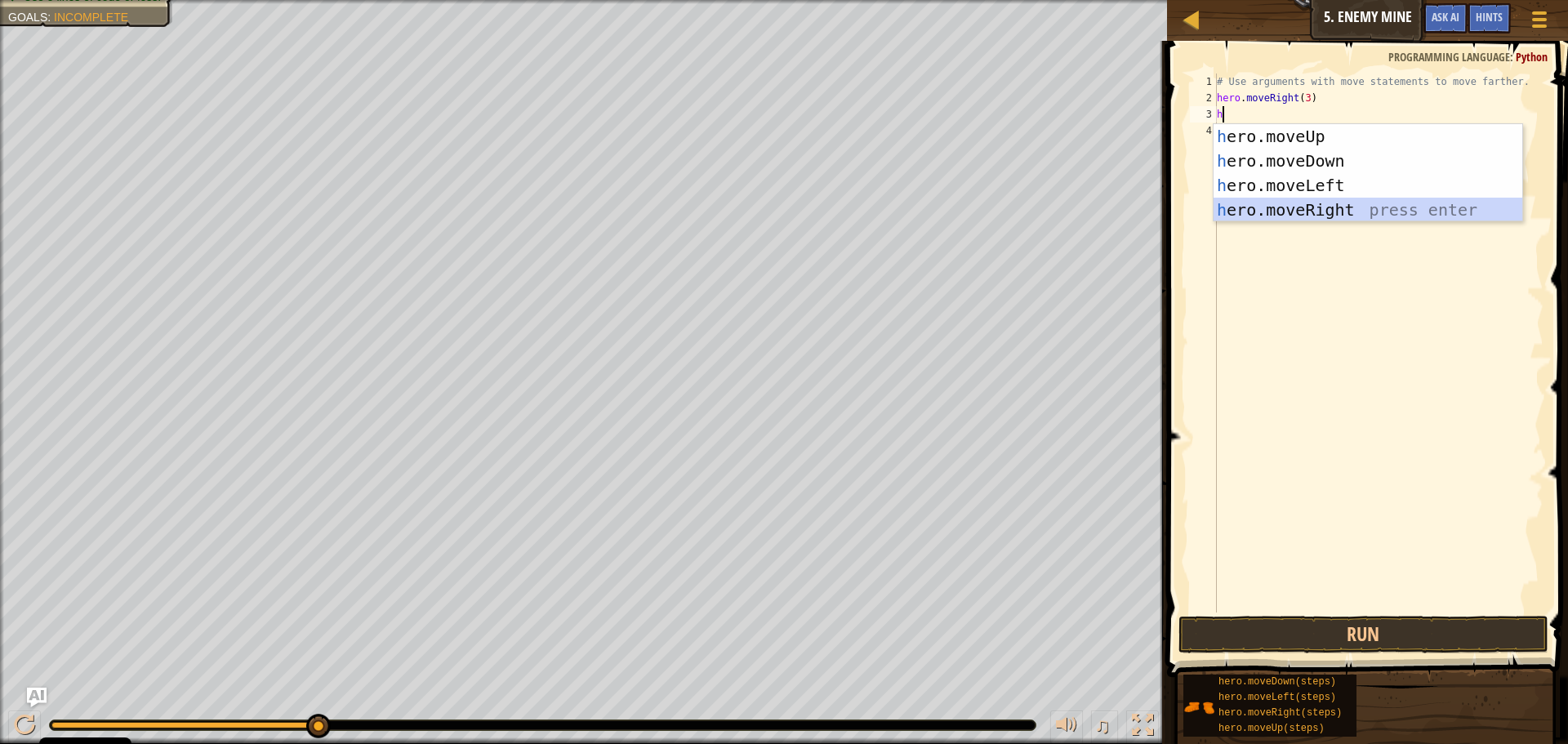
click at [1332, 210] on div "h ero.moveUp press enter h ero.moveDown press enter h ero.moveLeft press enter …" at bounding box center [1368, 197] width 308 height 147
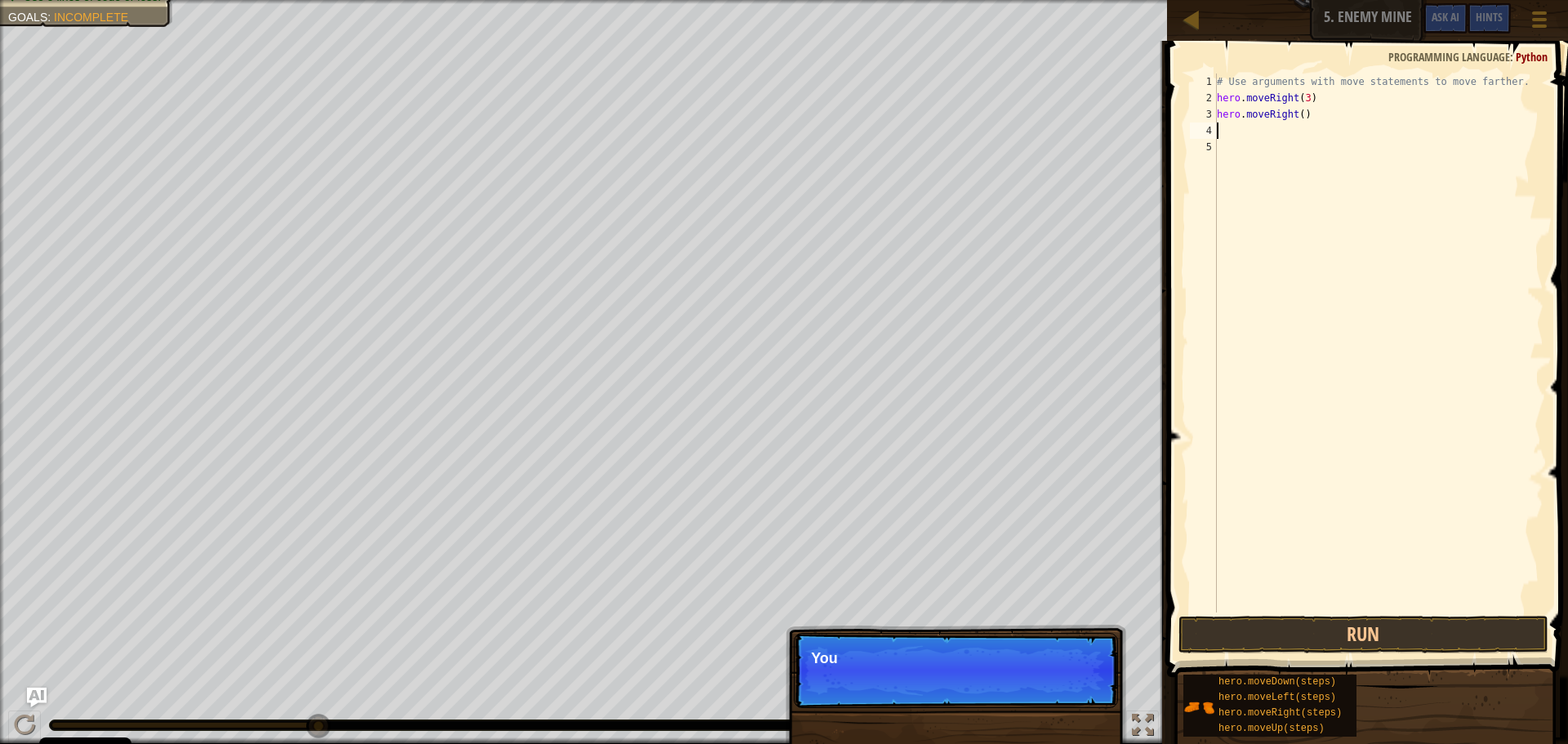
type textarea "h"
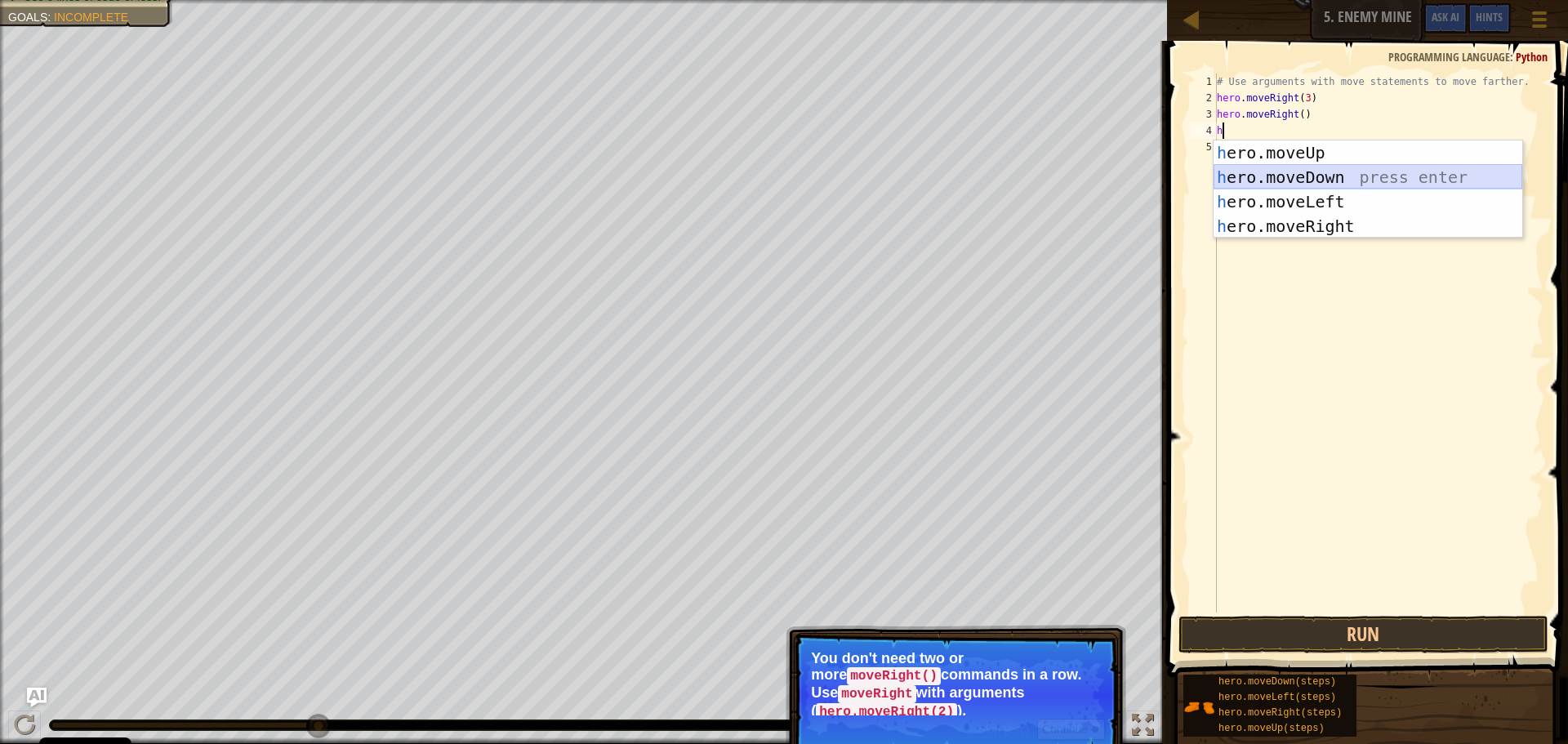
click at [1290, 176] on div "h ero.moveUp press enter h ero.moveDown press enter h ero.moveLeft press enter …" at bounding box center [1368, 213] width 308 height 147
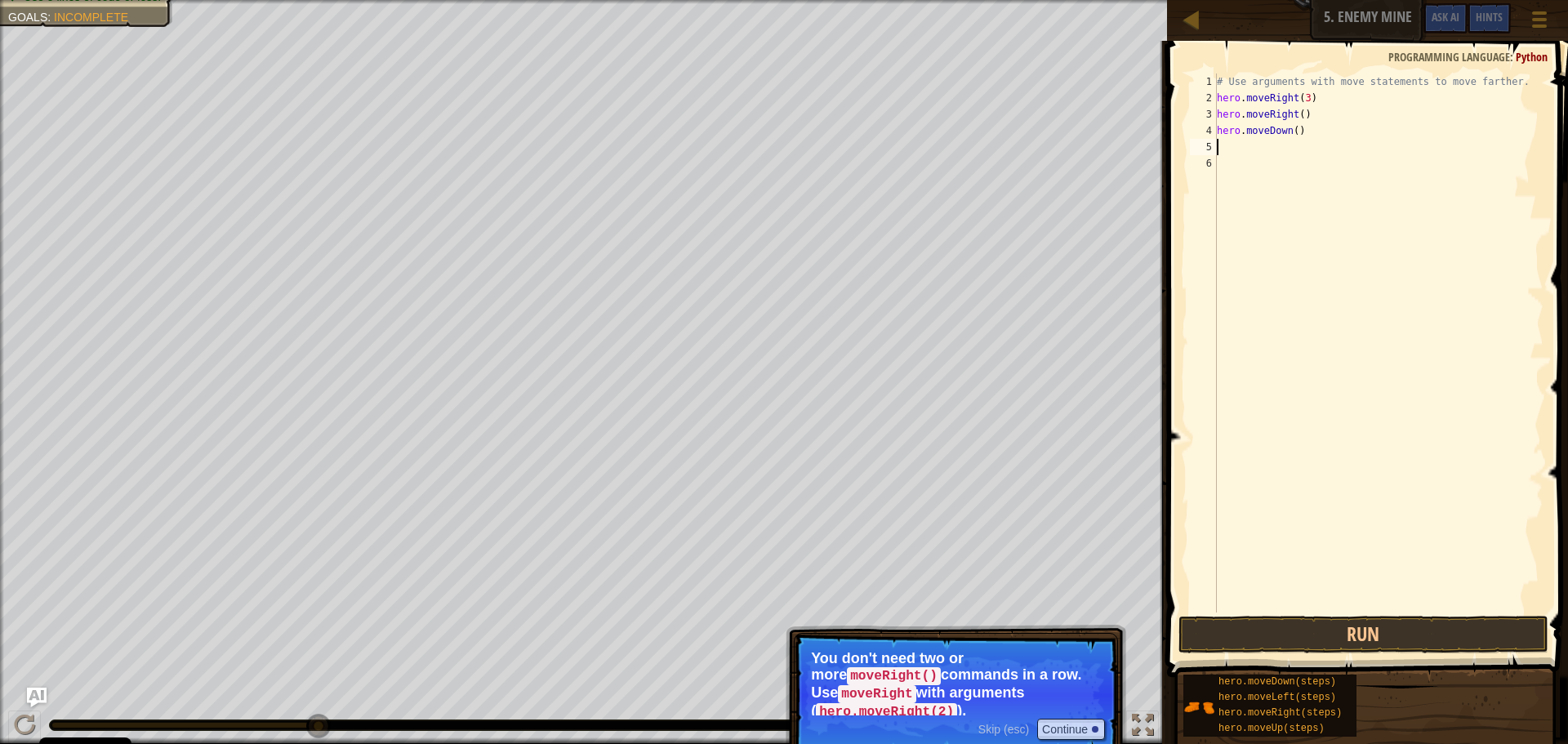
type textarea "h"
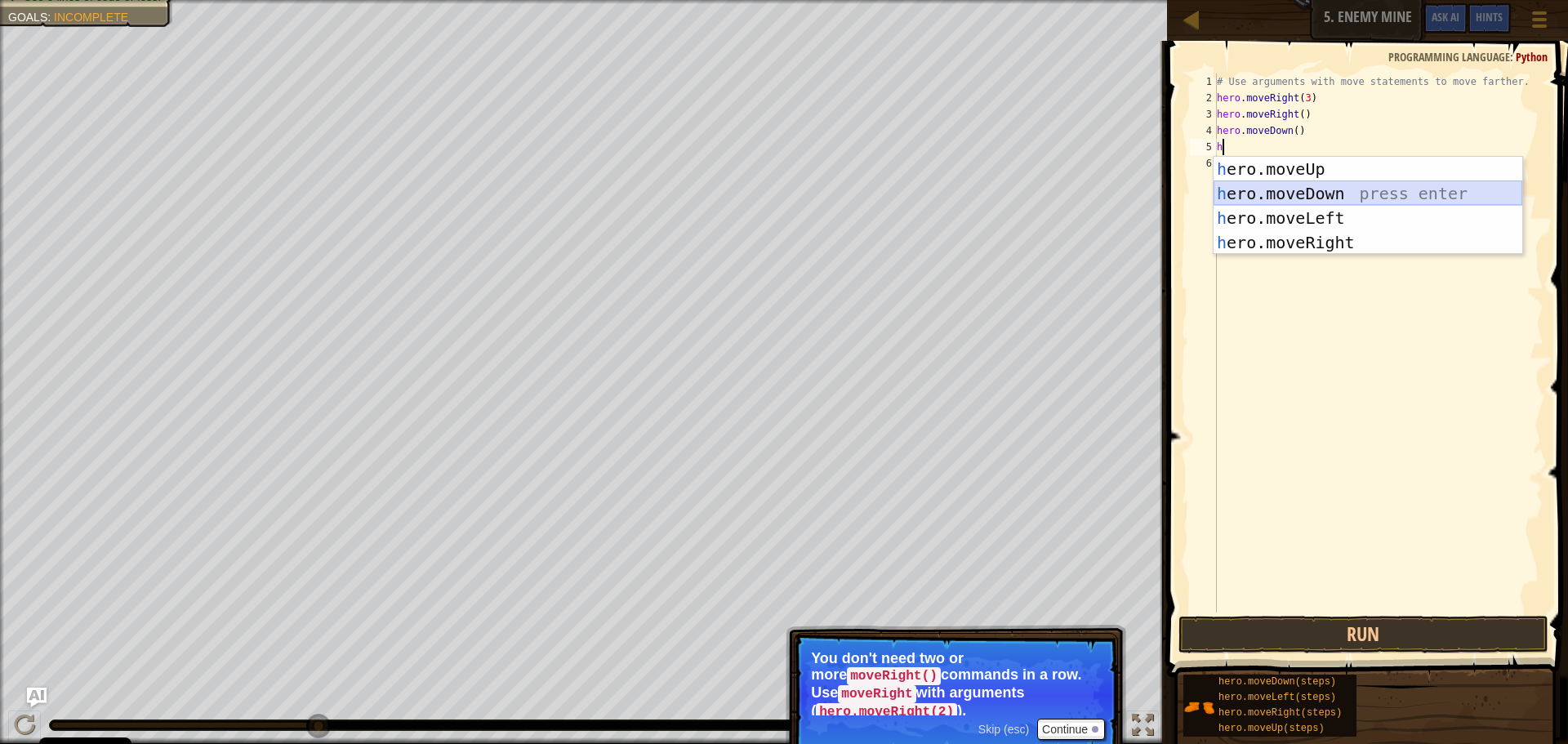
click at [1289, 192] on div "h ero.moveUp press enter h ero.moveDown press enter h ero.moveLeft press enter …" at bounding box center [1368, 230] width 308 height 147
type textarea "h"
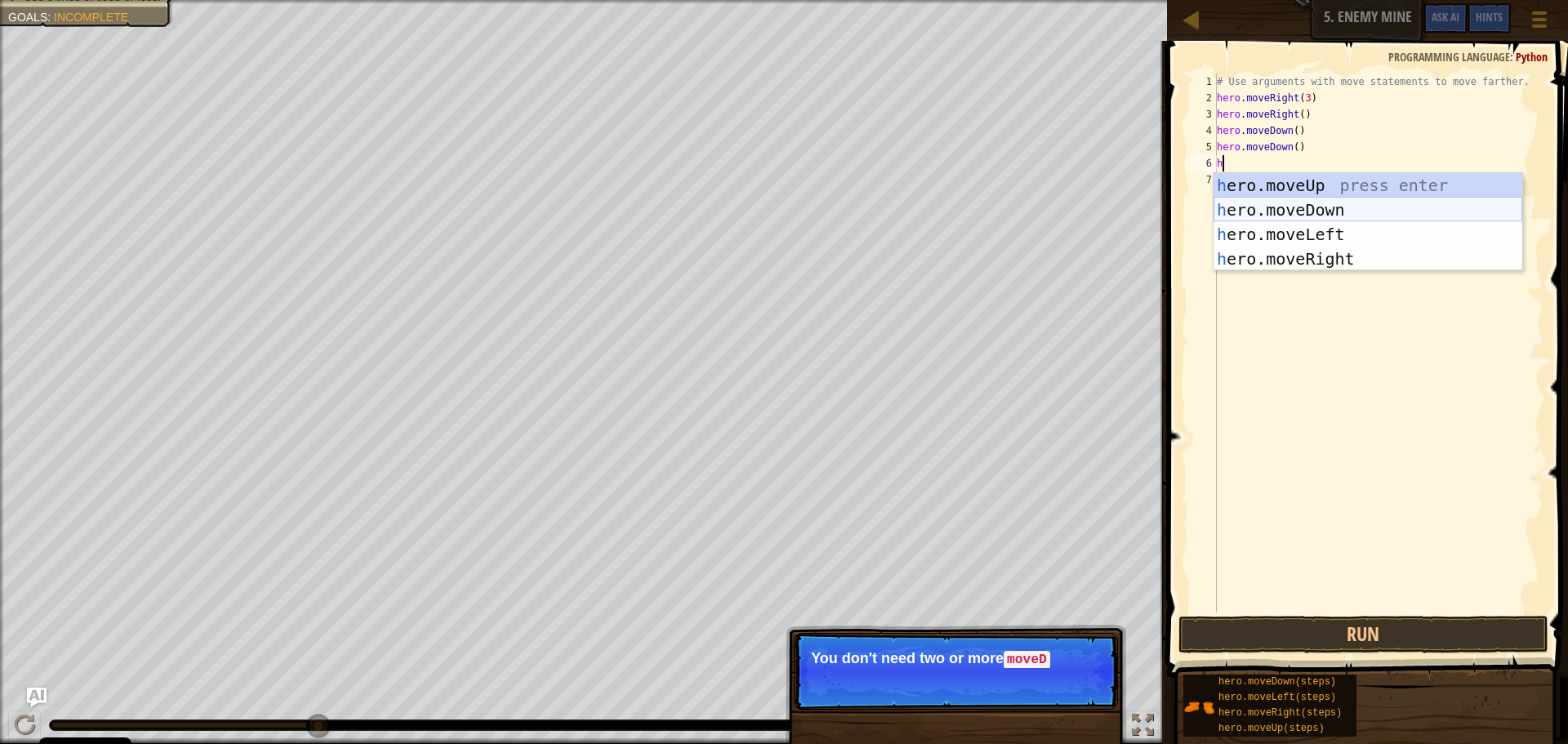
click at [1302, 213] on div "h ero.moveUp press enter h ero.moveDown press enter h ero.moveLeft press enter …" at bounding box center [1368, 246] width 308 height 147
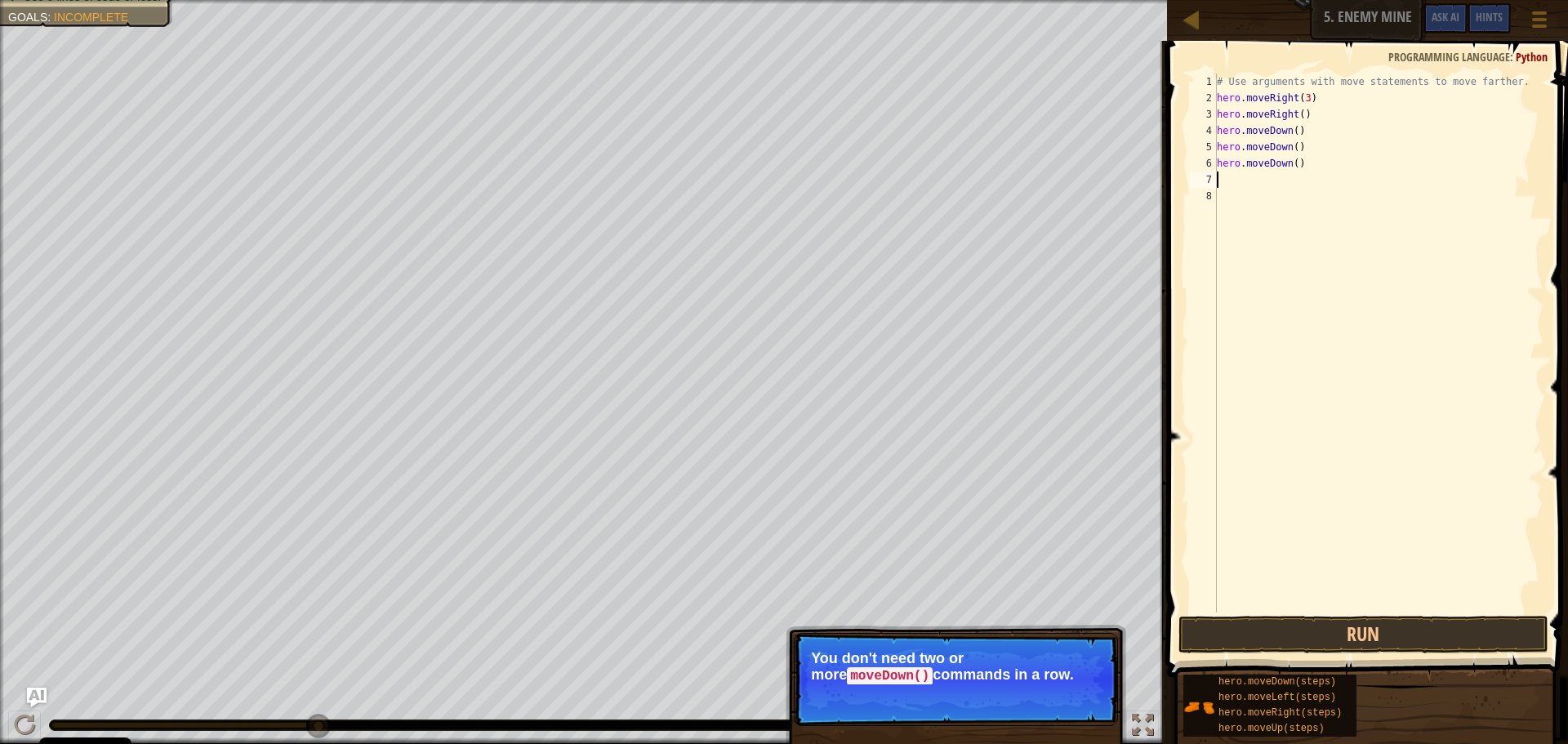
type textarea "h"
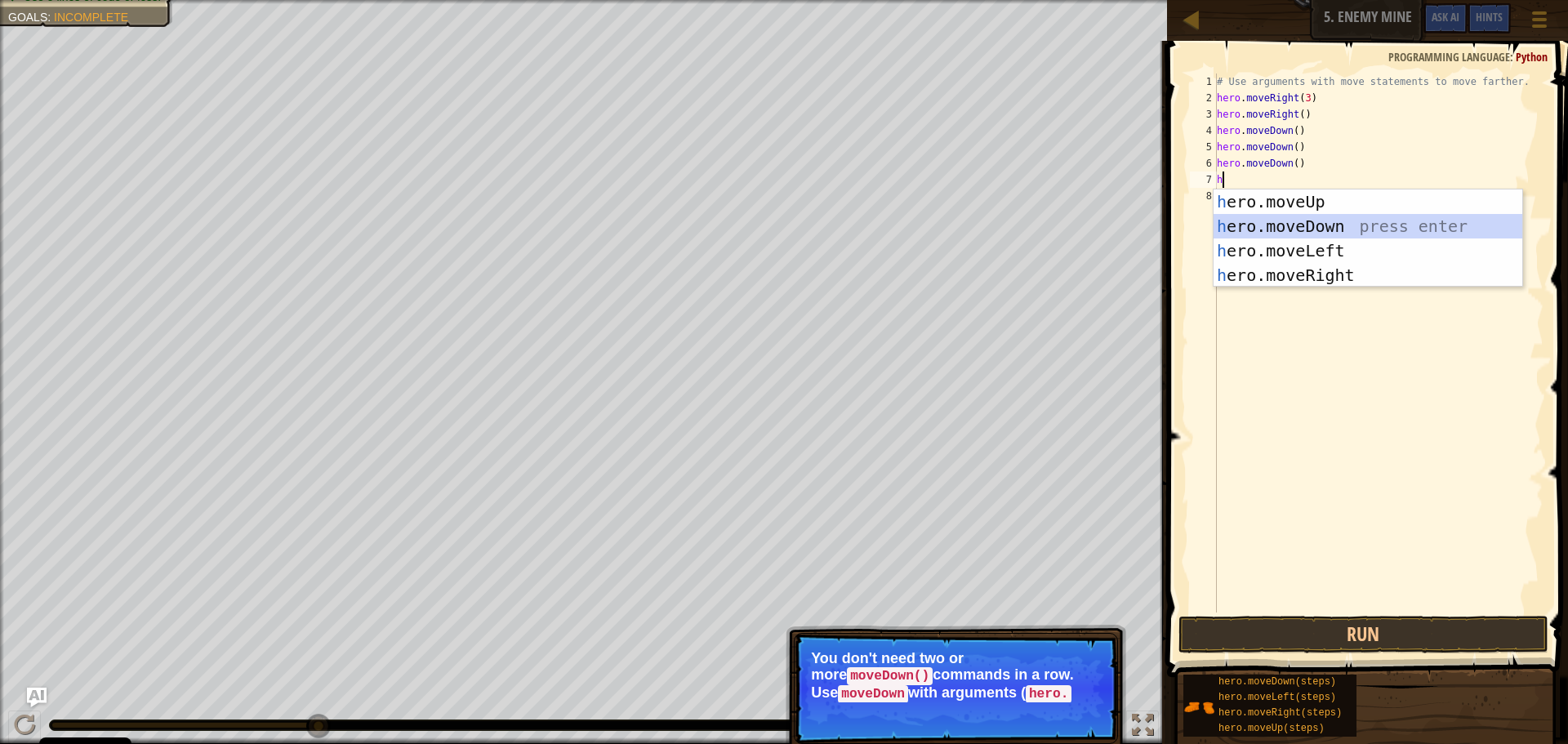
click at [1299, 230] on div "h ero.moveUp press enter h ero.moveDown press enter h ero.moveLeft press enter …" at bounding box center [1368, 262] width 308 height 147
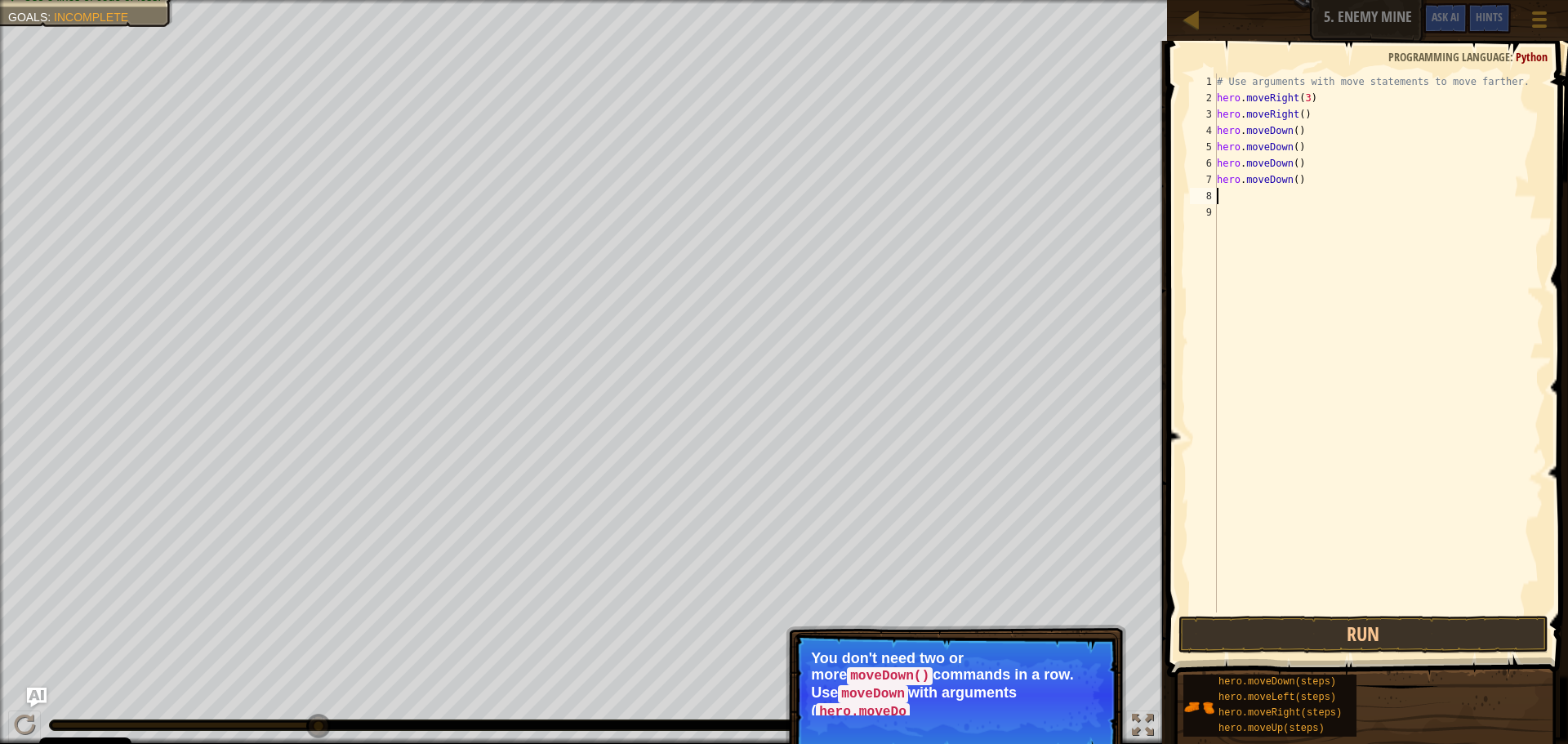
type textarea "h"
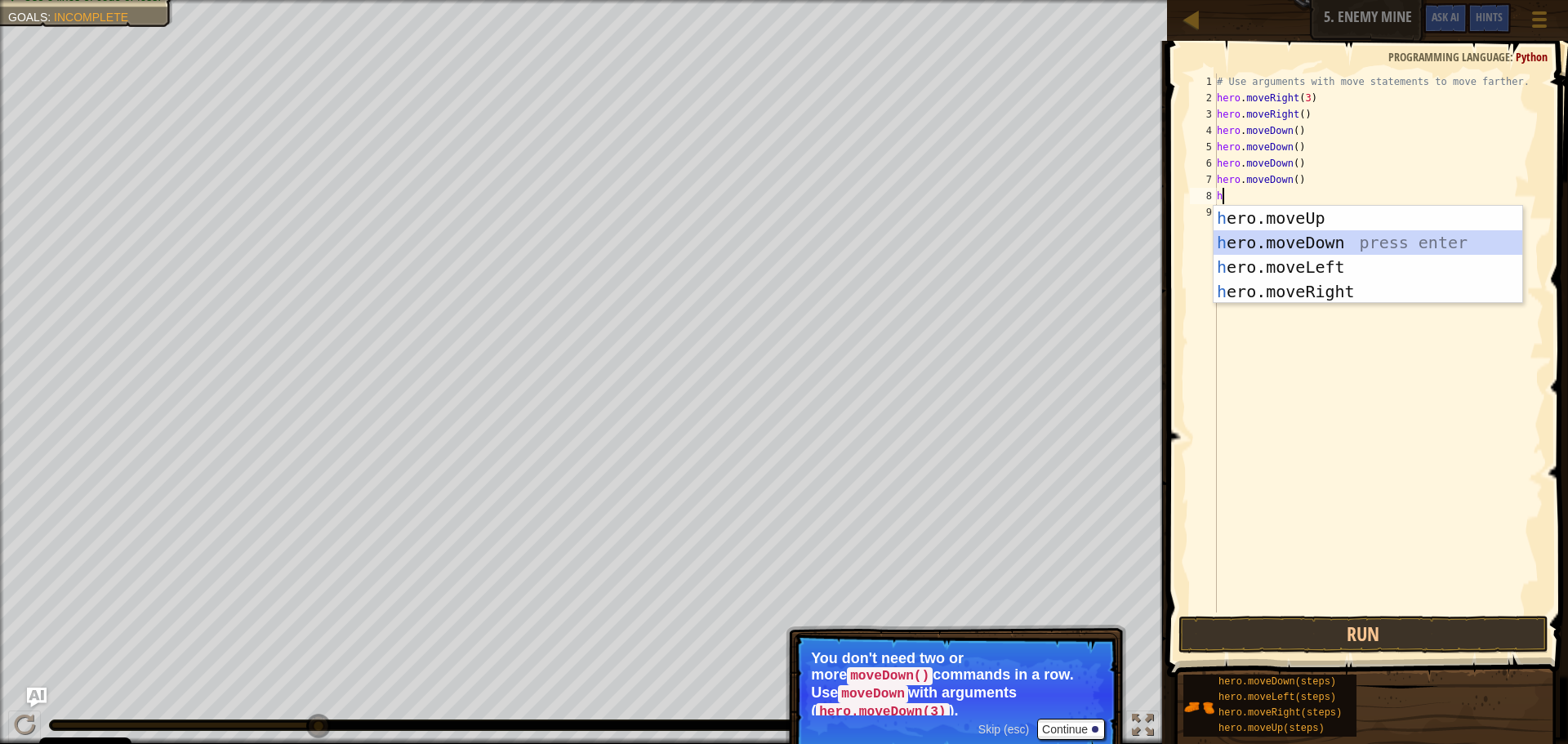
click at [1295, 245] on div "h ero.moveUp press enter h ero.moveDown press enter h ero.moveLeft press enter …" at bounding box center [1368, 279] width 308 height 147
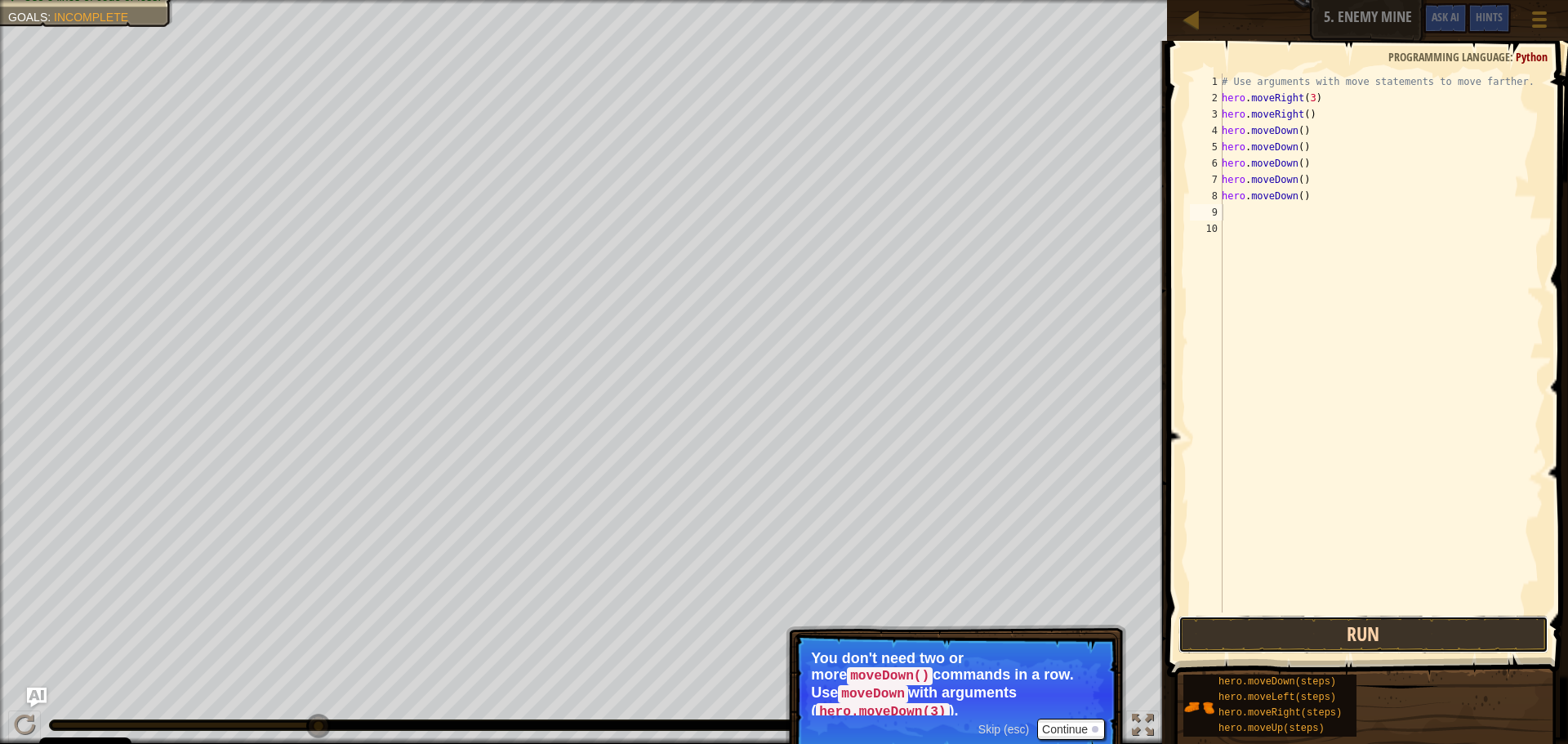
click at [1300, 635] on button "Run" at bounding box center [1363, 634] width 370 height 38
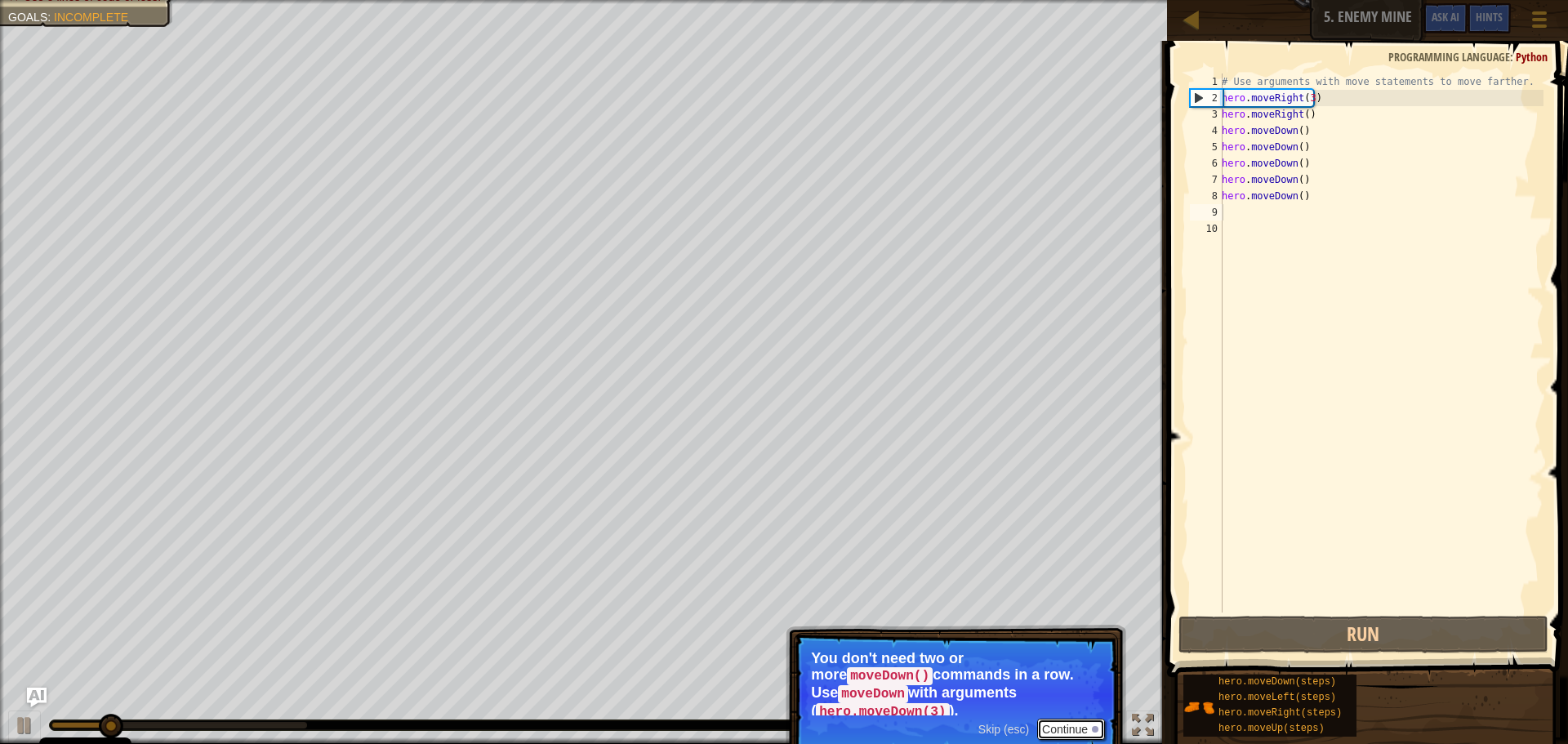
click at [1073, 719] on button "Continue" at bounding box center [1071, 729] width 67 height 21
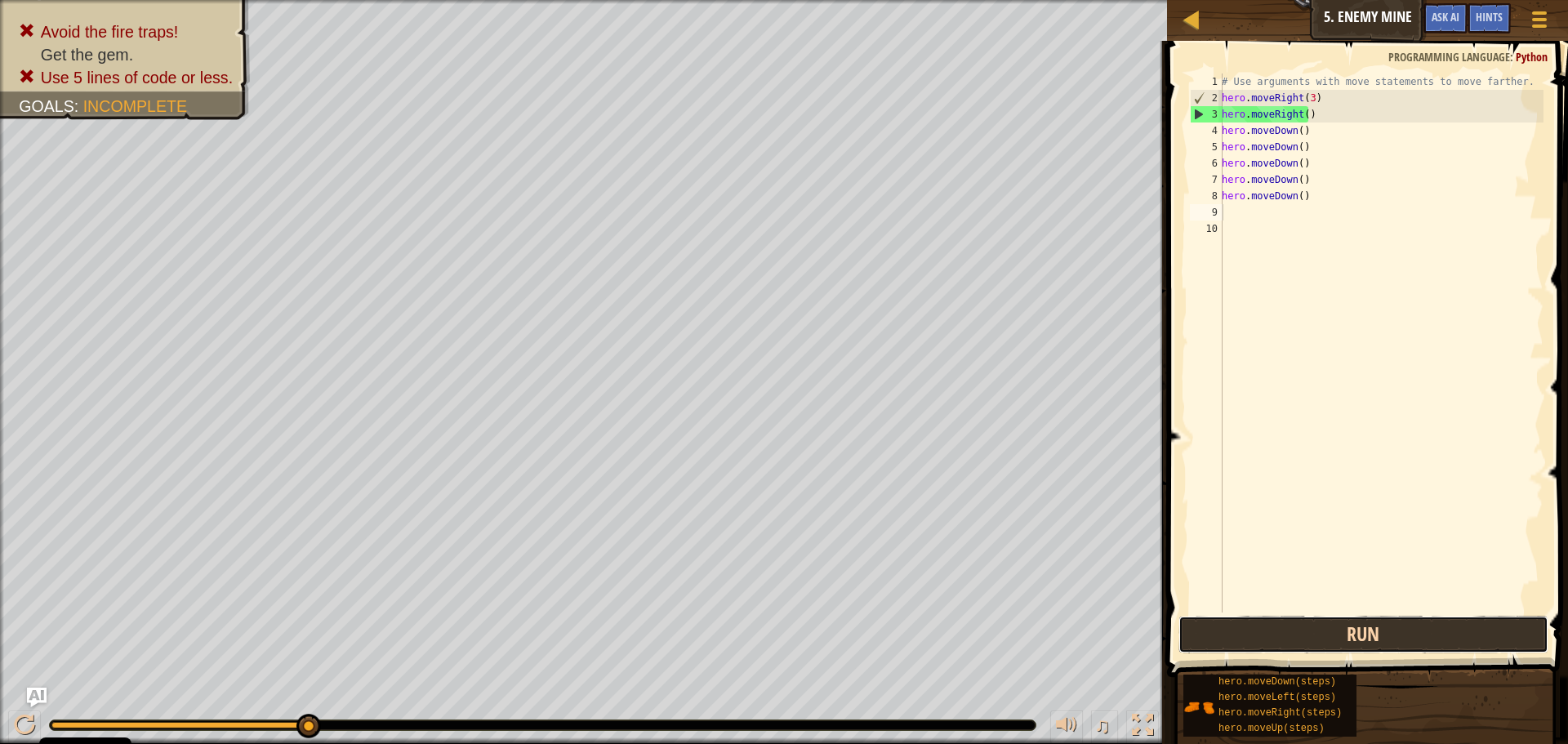
click at [1257, 641] on button "Run" at bounding box center [1363, 634] width 370 height 38
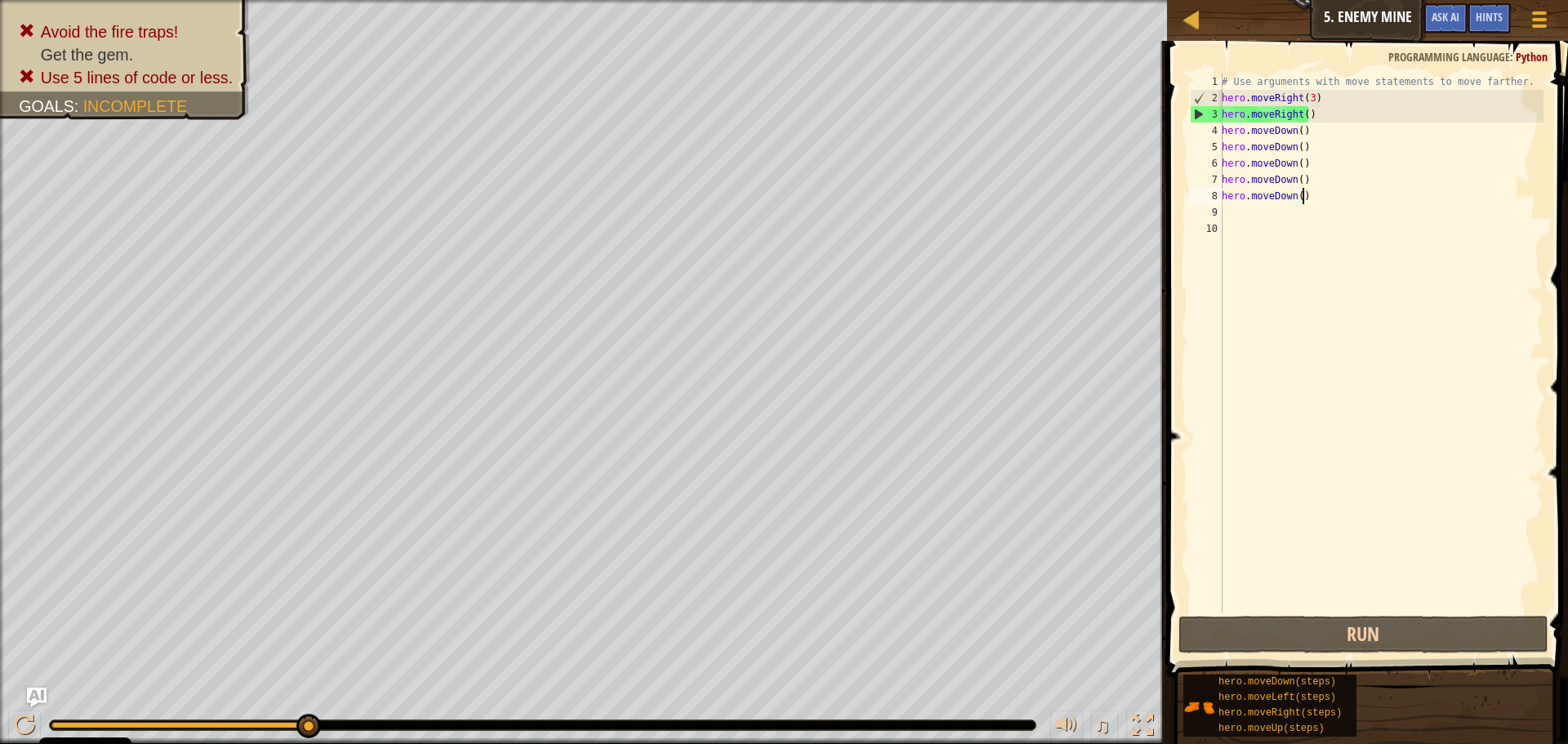
drag, startPoint x: 1342, startPoint y: 194, endPoint x: 1352, endPoint y: 175, distance: 21.5
click at [1342, 187] on div "# Use arguments with move statements to move farther. hero . moveRight ( 3 ) he…" at bounding box center [1381, 359] width 325 height 571
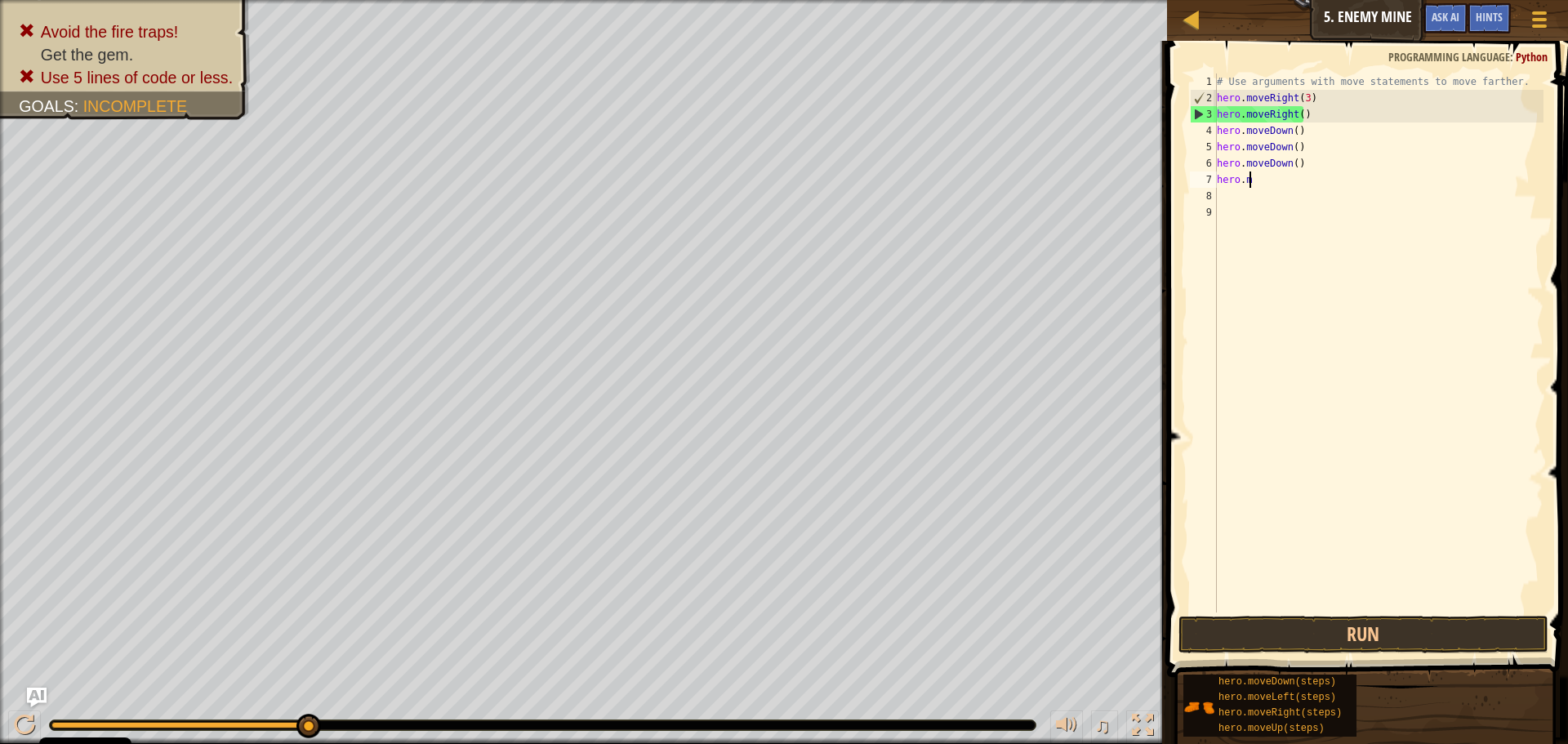
type textarea "h"
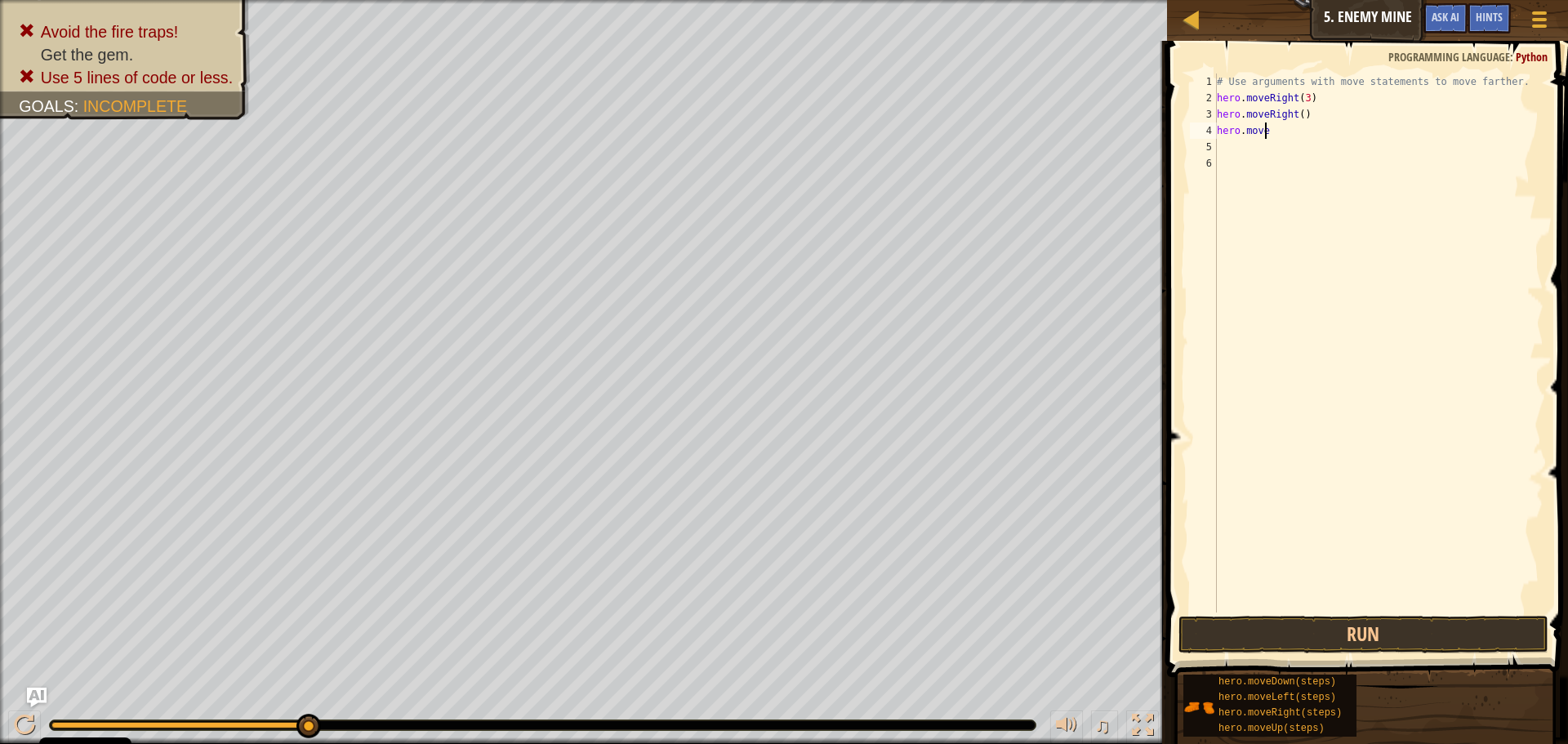
type textarea "h"
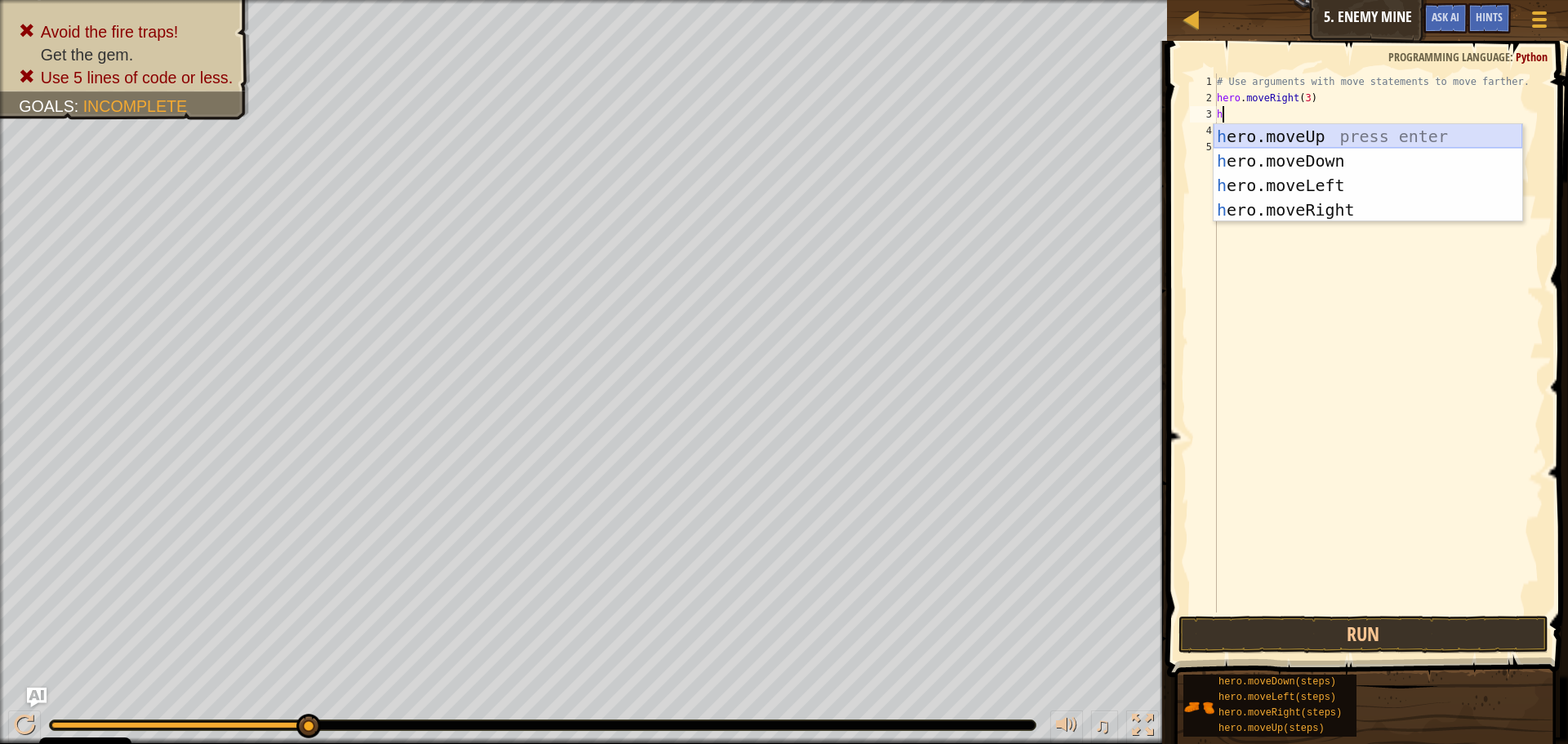
click at [1283, 128] on div "h ero.moveUp press enter h ero.moveDown press enter h ero.moveLeft press enter …" at bounding box center [1368, 197] width 308 height 147
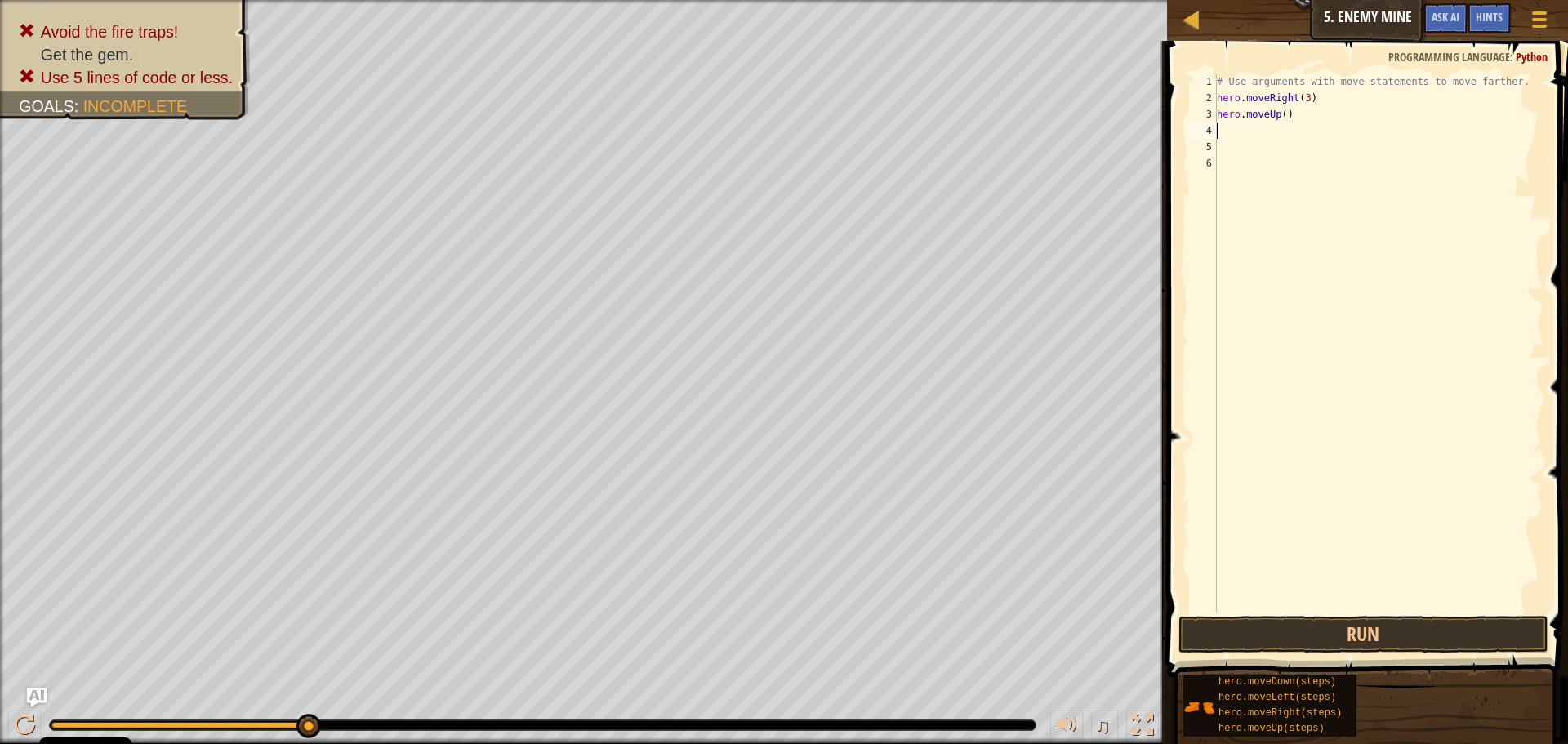
type textarea "h"
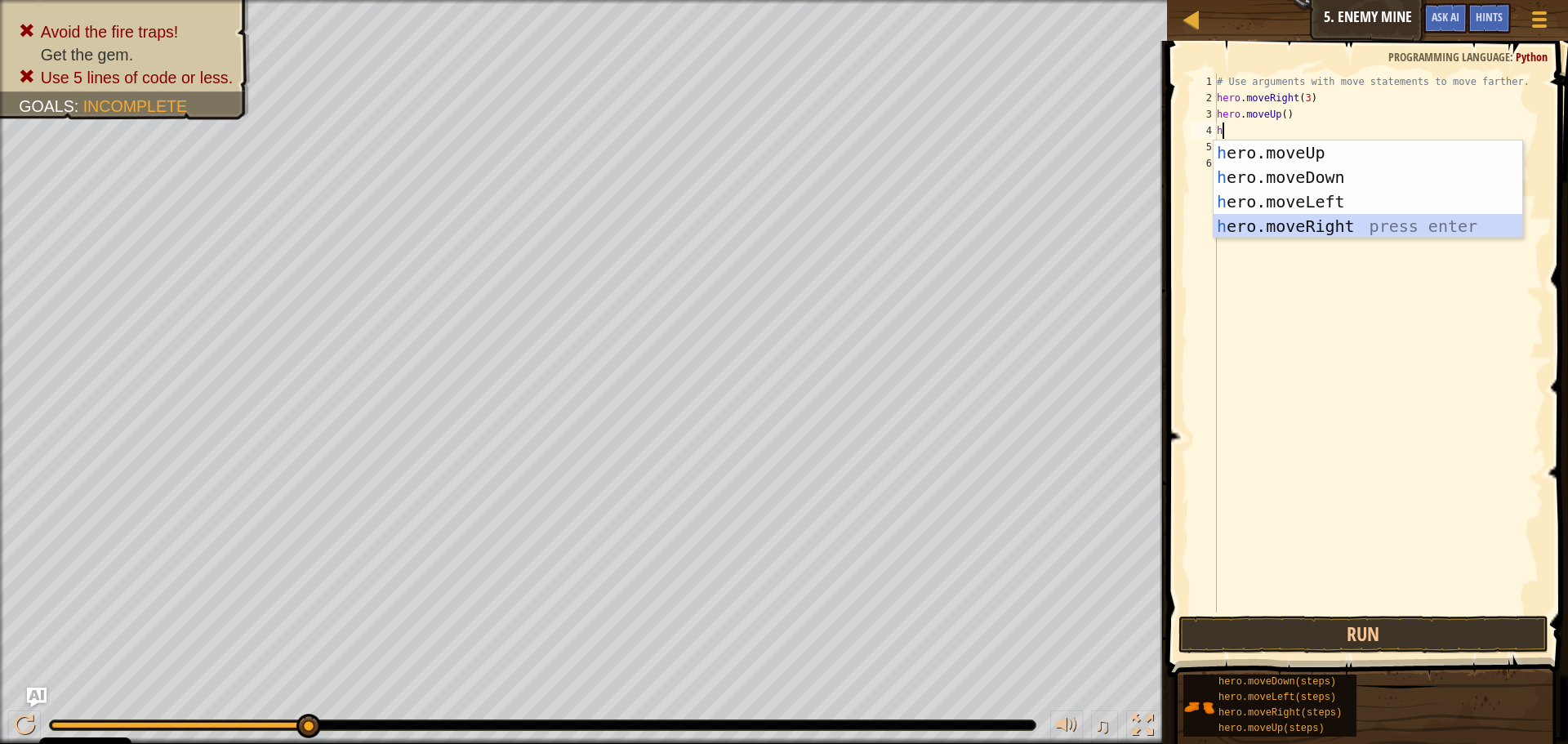
click at [1328, 218] on div "h ero.moveUp press enter h ero.moveDown press enter h ero.moveLeft press enter …" at bounding box center [1368, 213] width 308 height 147
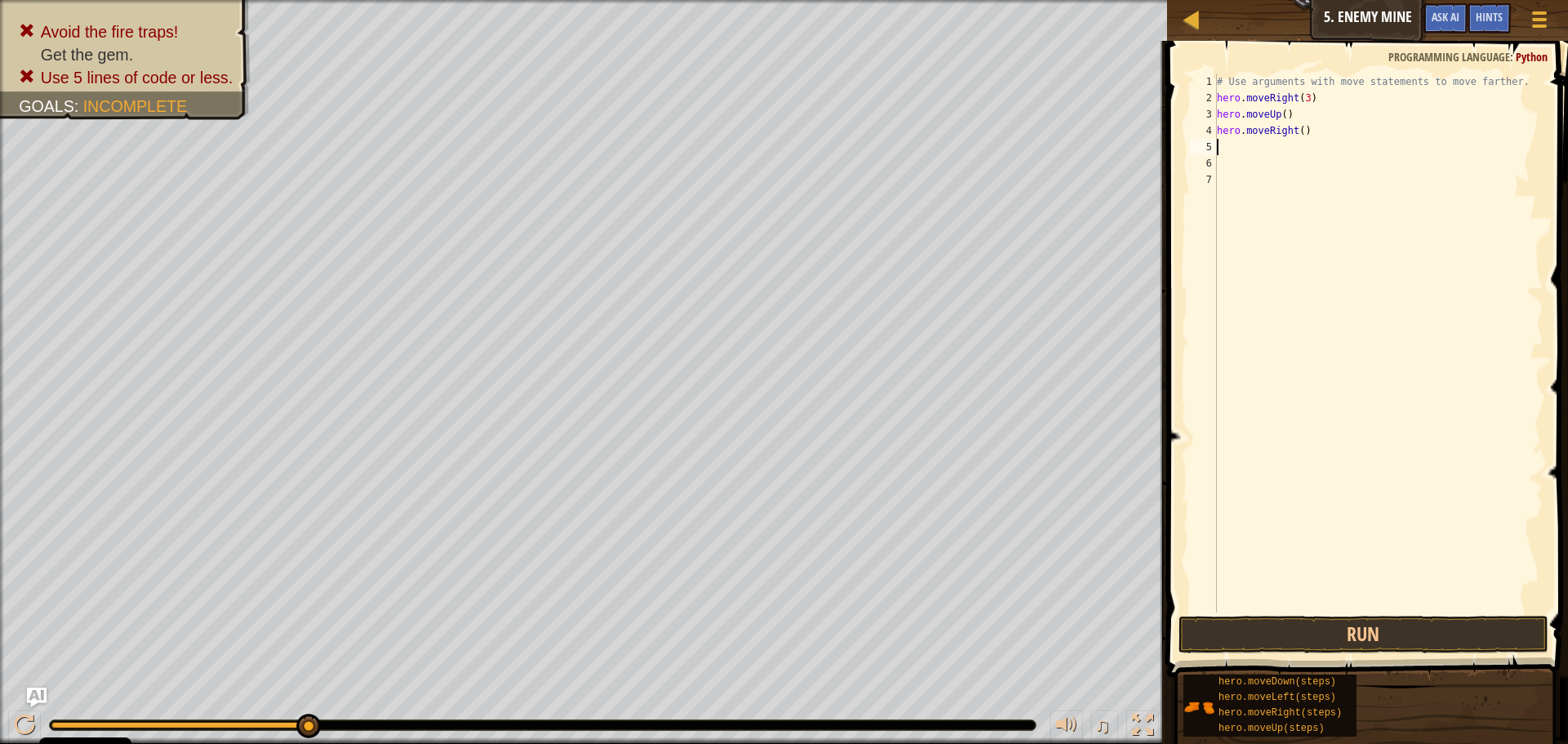
type textarea "h"
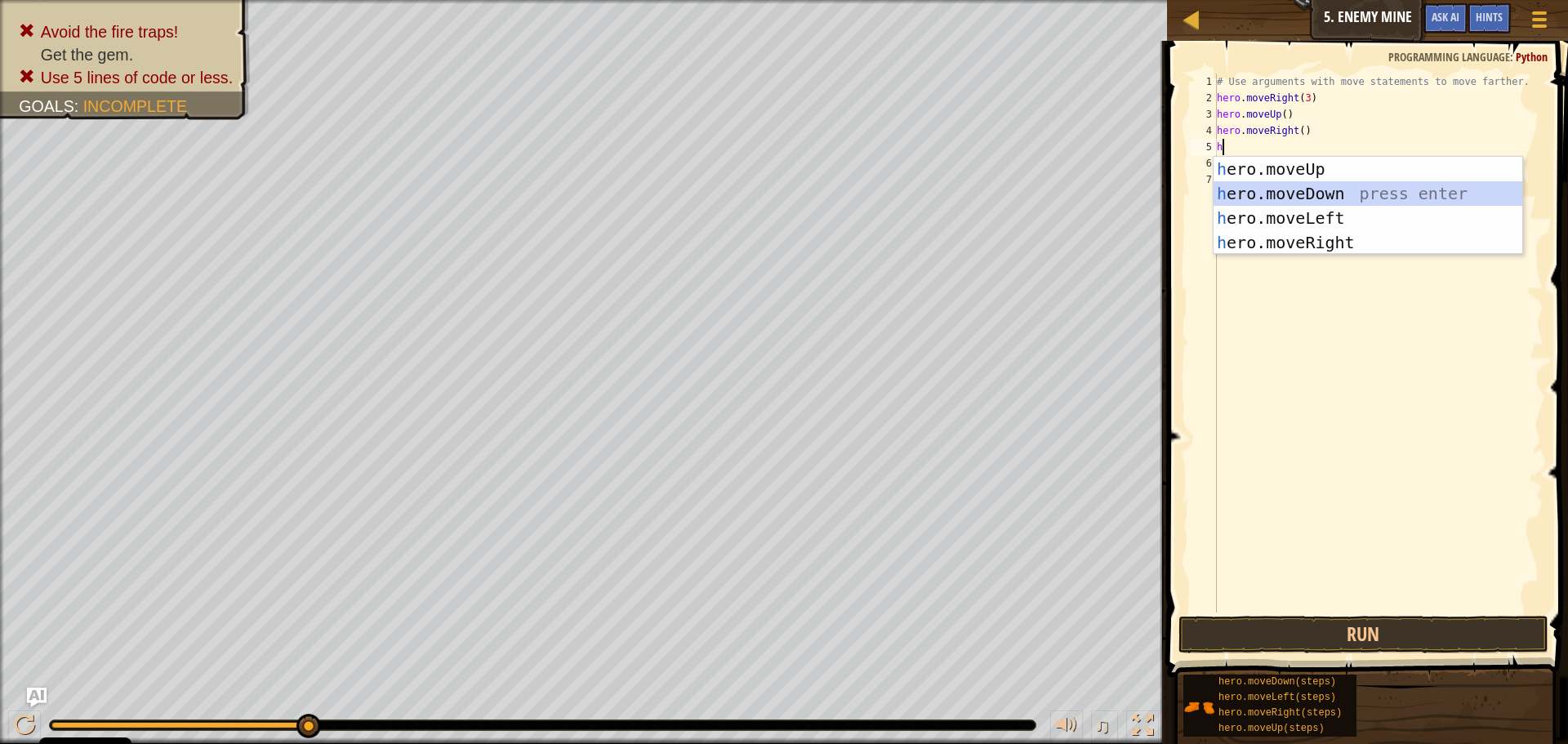
click at [1299, 196] on div "h ero.moveUp press enter h ero.moveDown press enter h ero.moveLeft press enter …" at bounding box center [1368, 230] width 308 height 147
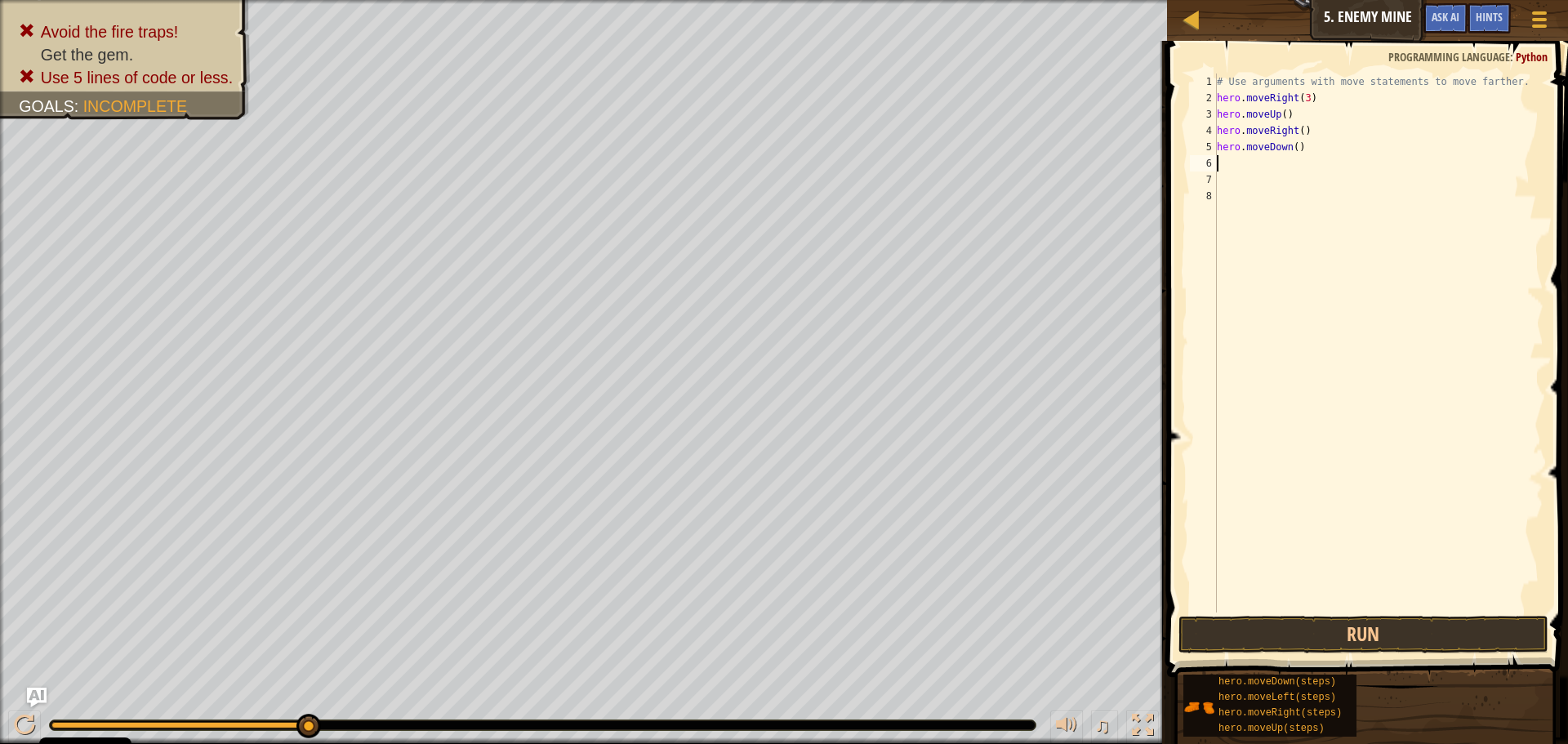
type textarea "h"
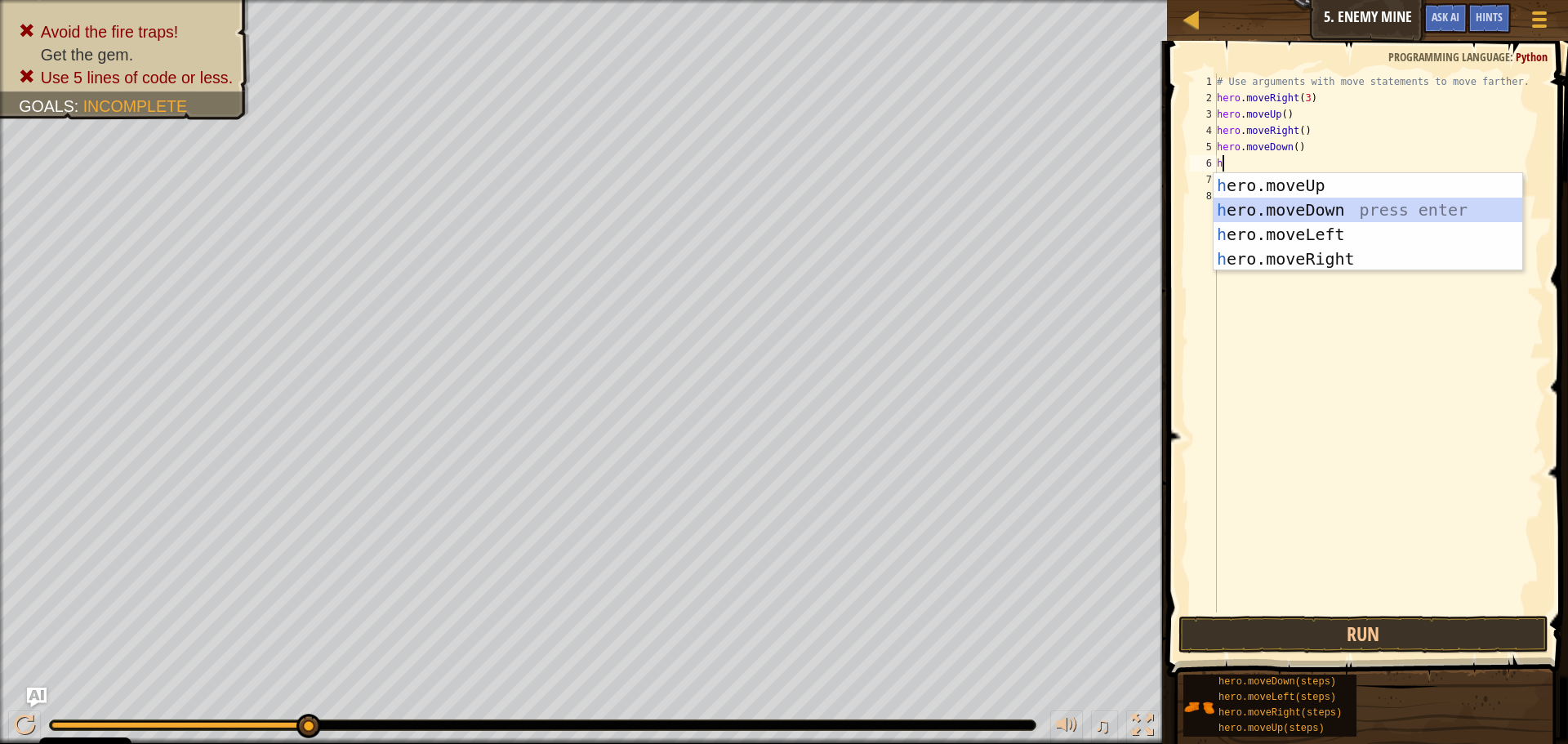
click at [1291, 213] on div "h ero.moveUp press enter h ero.moveDown press enter h ero.moveLeft press enter …" at bounding box center [1368, 246] width 308 height 147
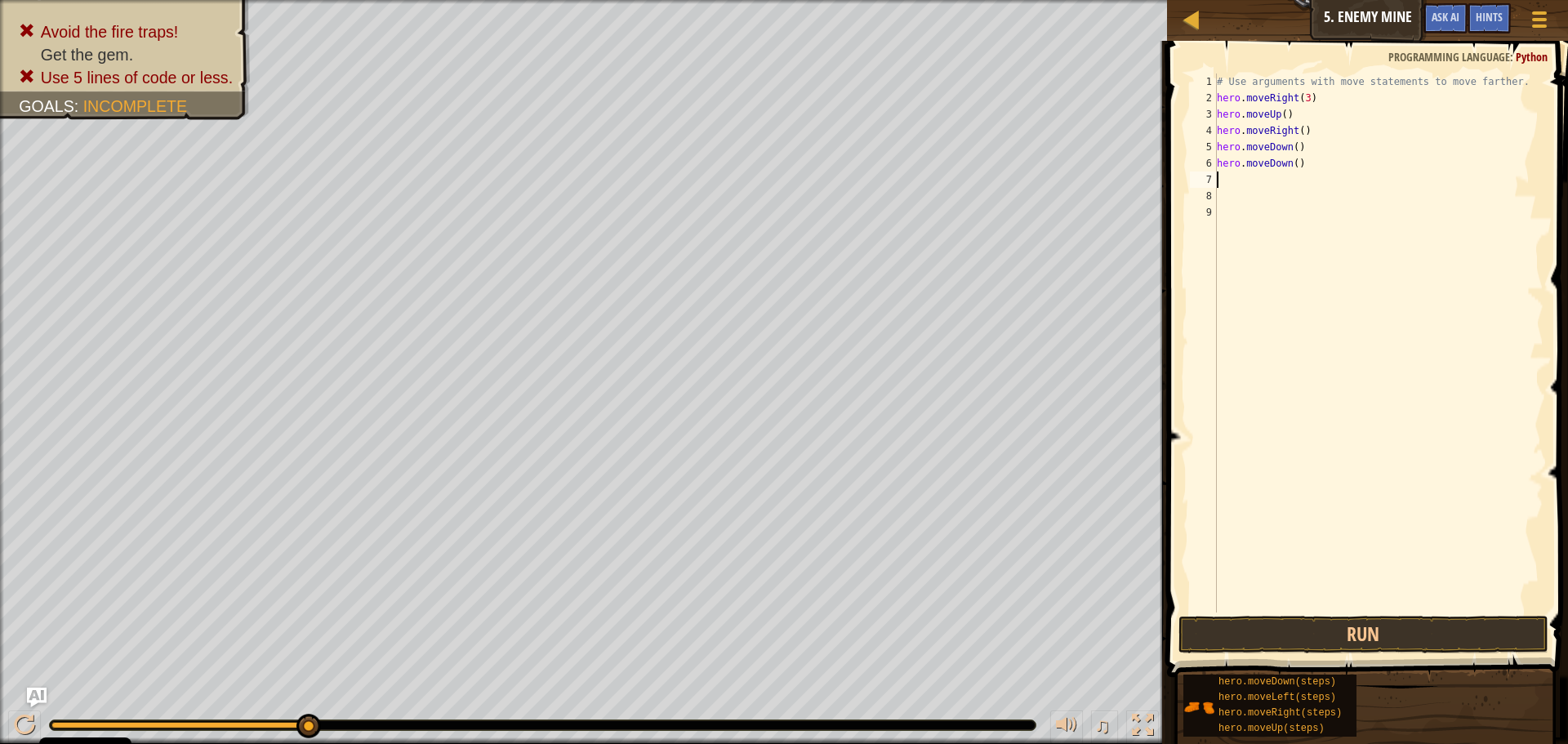
type textarea "h"
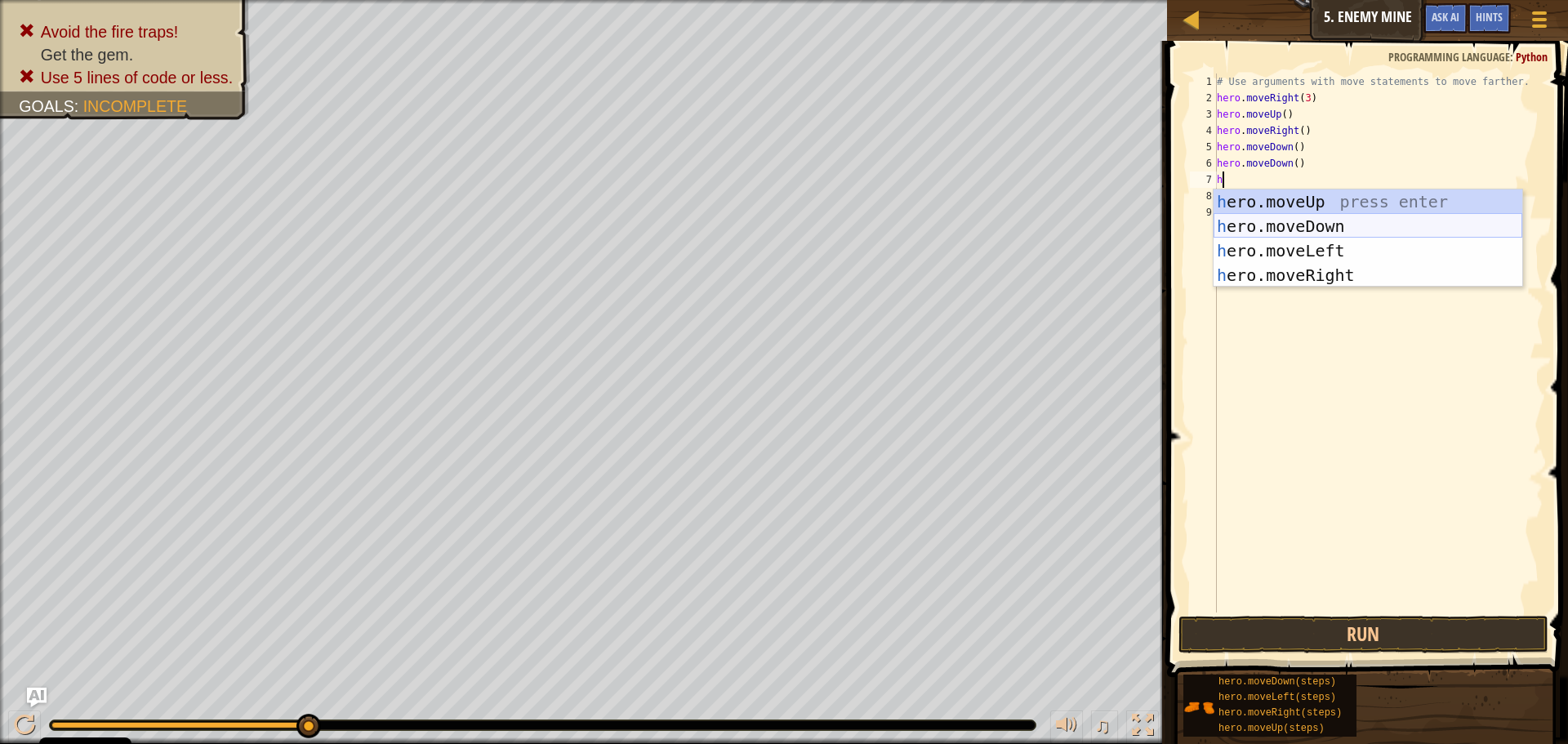
click at [1285, 229] on div "h ero.moveUp press enter h ero.moveDown press enter h ero.moveLeft press enter …" at bounding box center [1368, 262] width 308 height 147
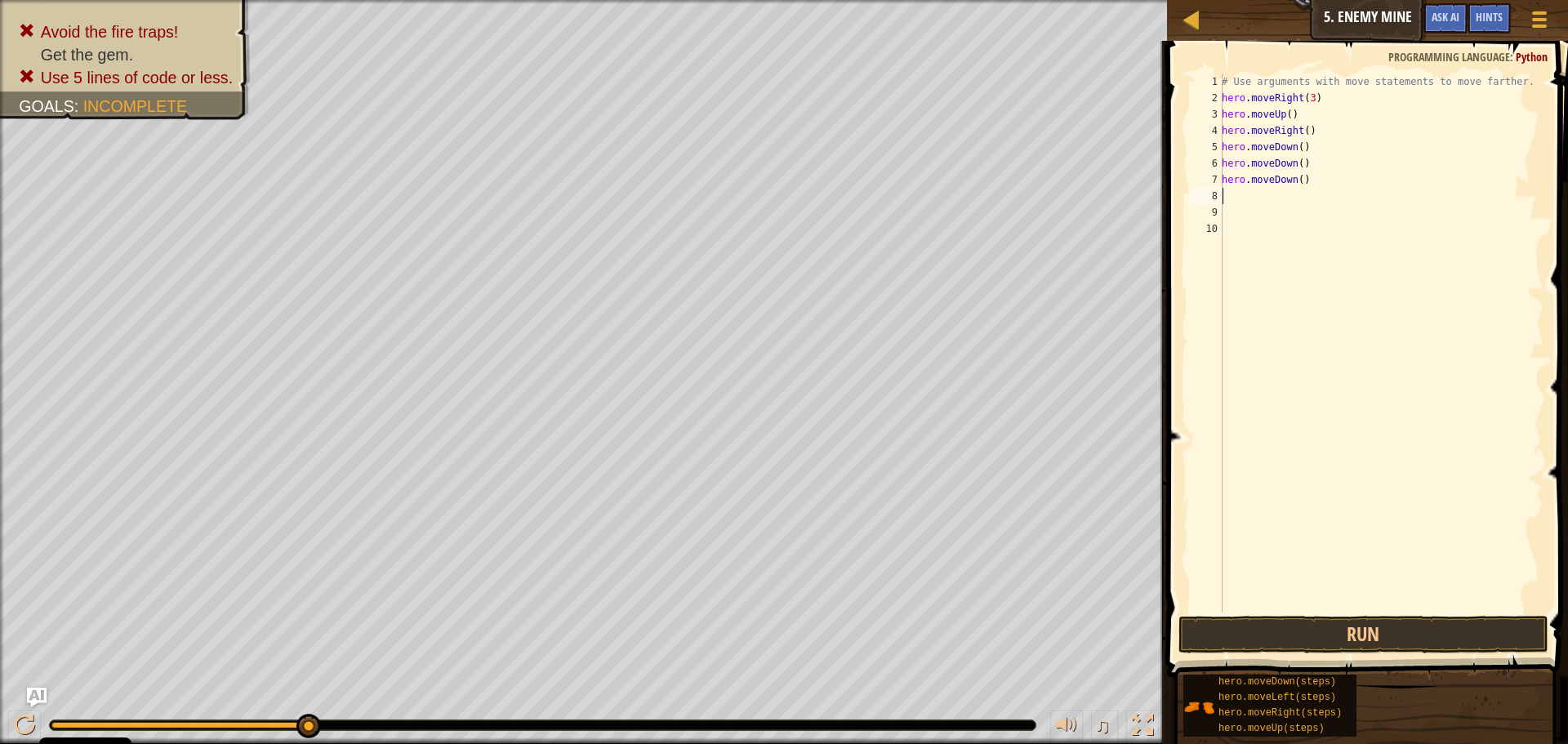
type textarea "h"
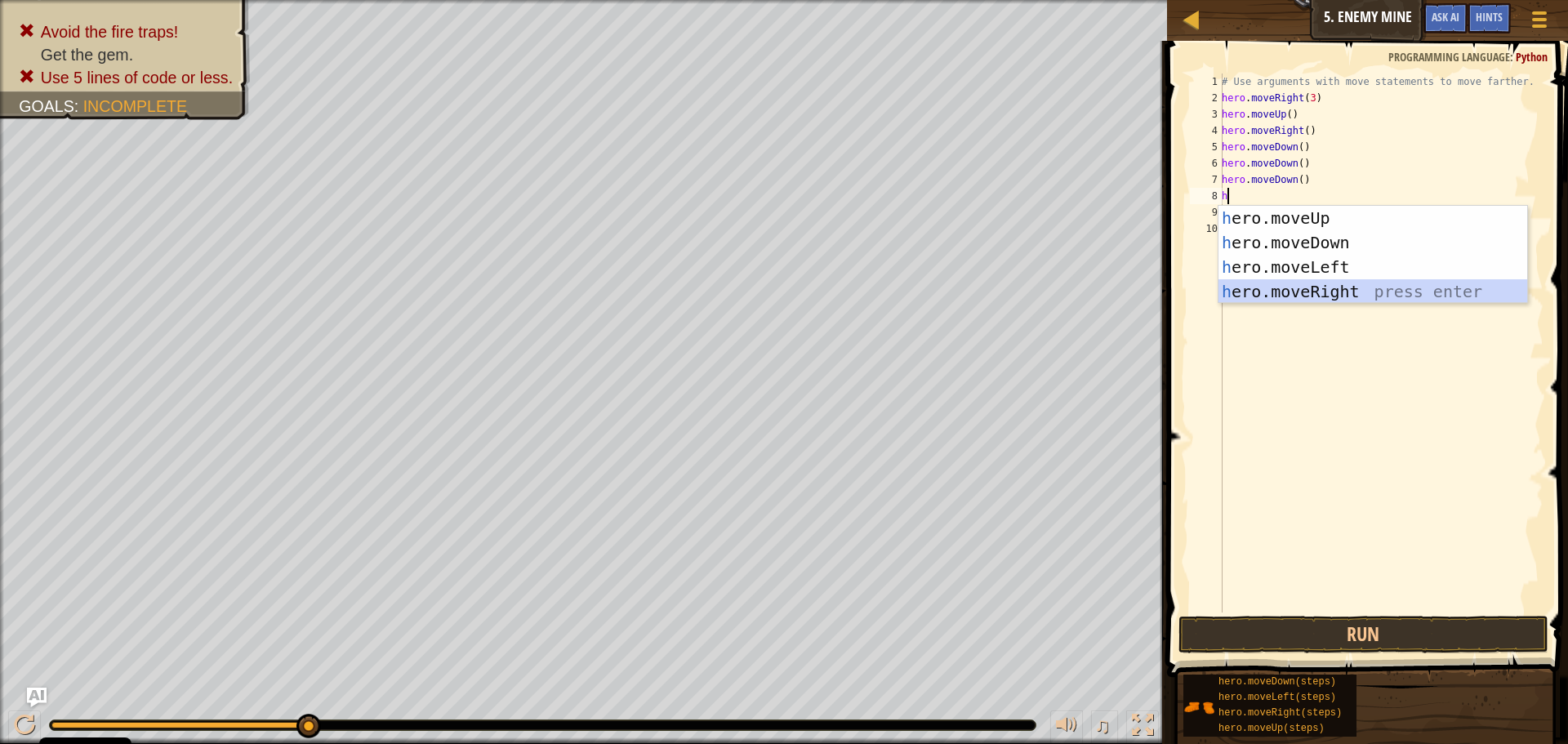
click at [1312, 288] on div "h ero.moveUp press enter h ero.moveDown press enter h ero.moveLeft press enter …" at bounding box center [1372, 279] width 308 height 147
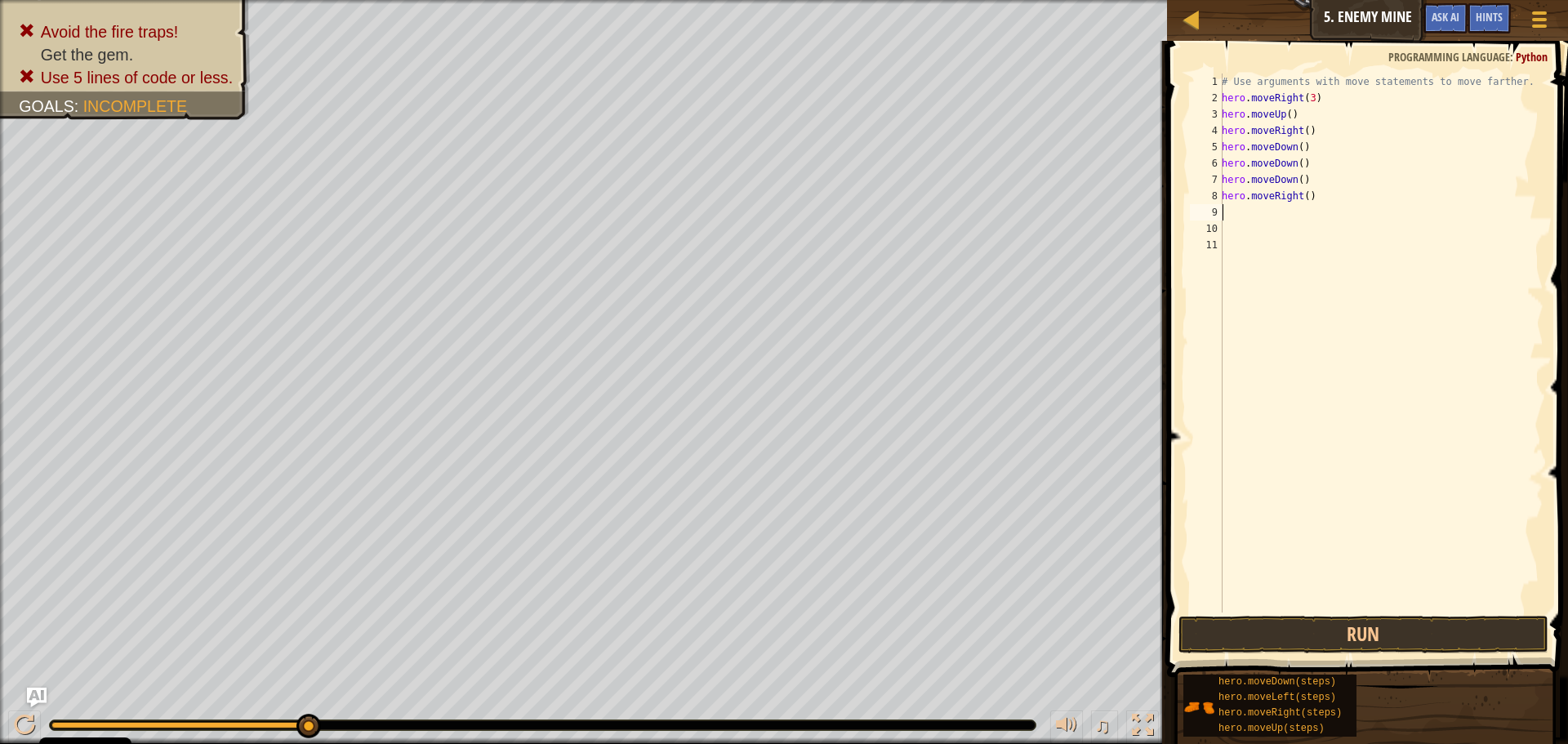
type textarea "h"
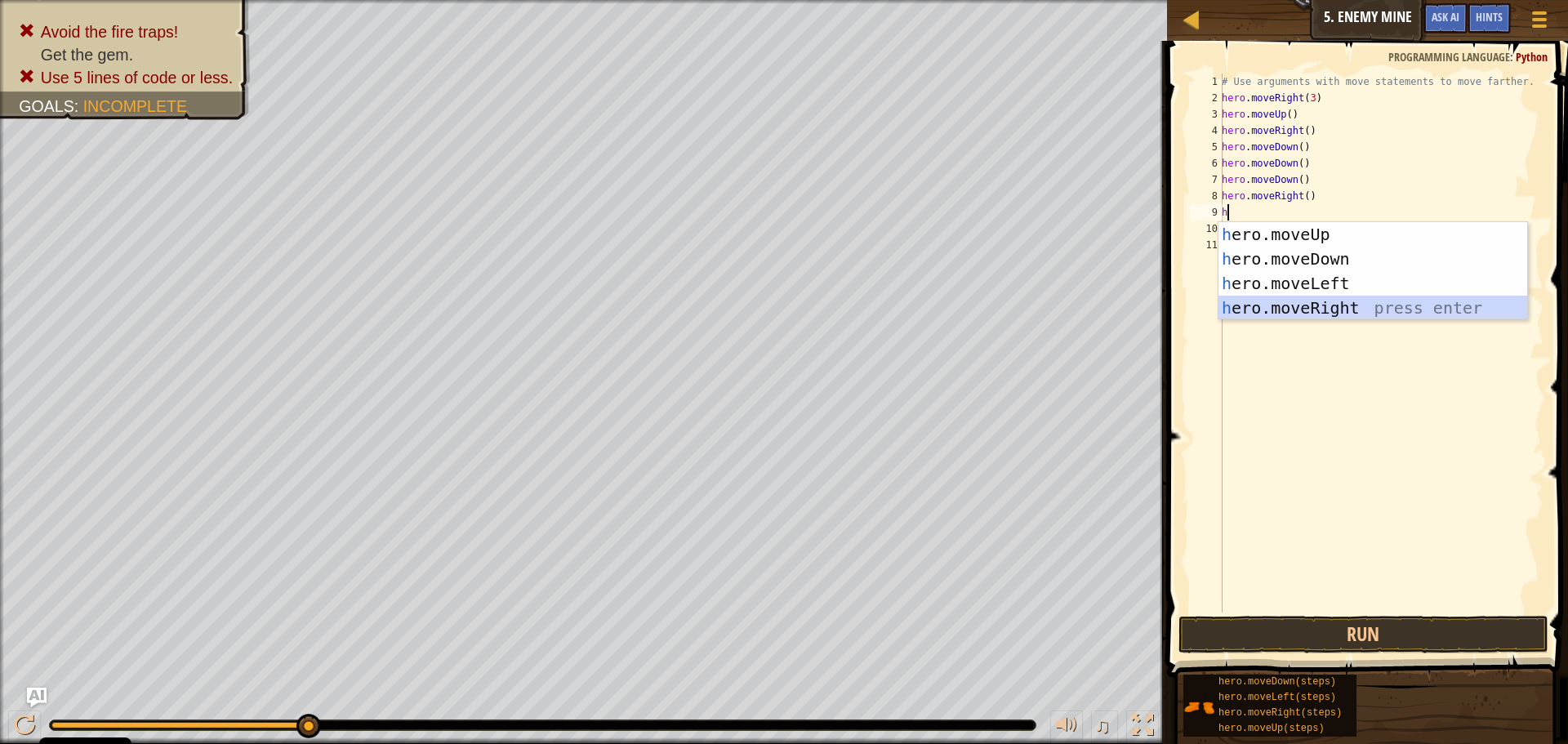
drag, startPoint x: 1304, startPoint y: 314, endPoint x: 1315, endPoint y: 315, distance: 11.0
click at [1315, 315] on div "h ero.moveUp press enter h ero.moveDown press enter h ero.moveLeft press enter …" at bounding box center [1372, 295] width 308 height 147
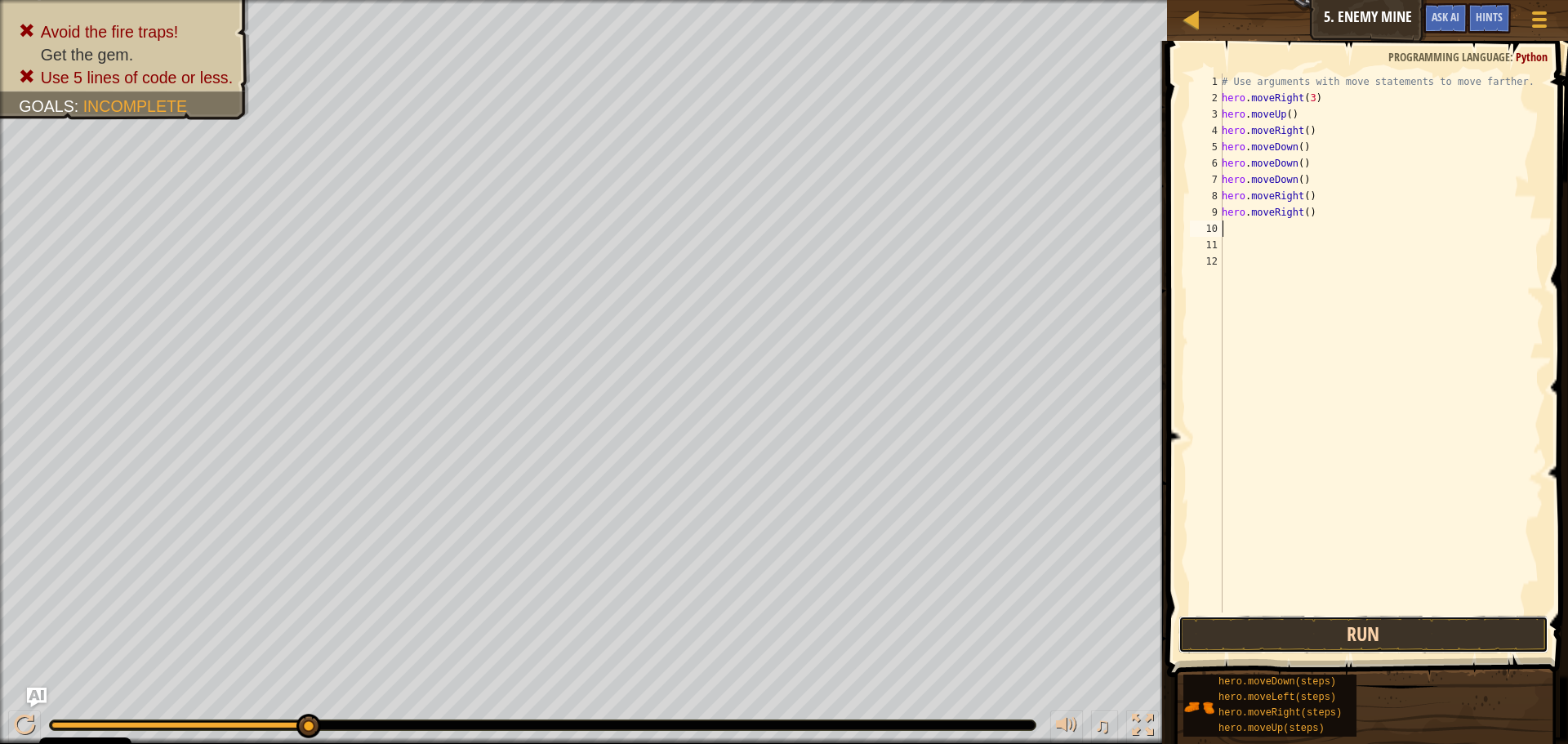
click at [1250, 627] on button "Run" at bounding box center [1363, 634] width 370 height 38
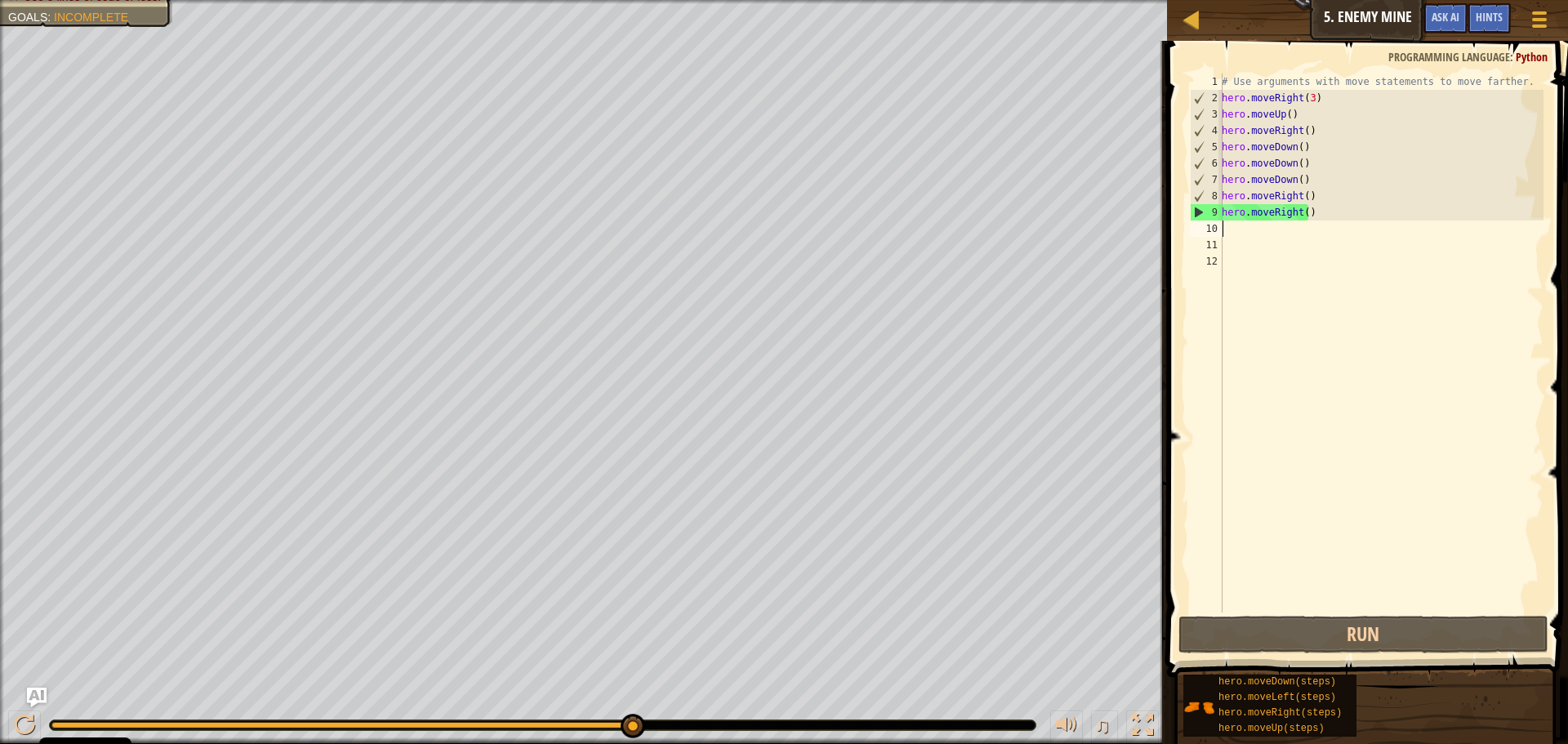
click at [1303, 198] on div "# Use arguments with move statements to move farther. hero . moveRight ( 3 ) he…" at bounding box center [1381, 359] width 325 height 571
click at [1302, 133] on div "# Use arguments with move statements to move farther. hero . moveRight ( 3 ) he…" at bounding box center [1381, 359] width 325 height 571
click at [1298, 150] on div "# Use arguments with move statements to move farther. hero . moveRight ( 3 ) he…" at bounding box center [1381, 359] width 325 height 571
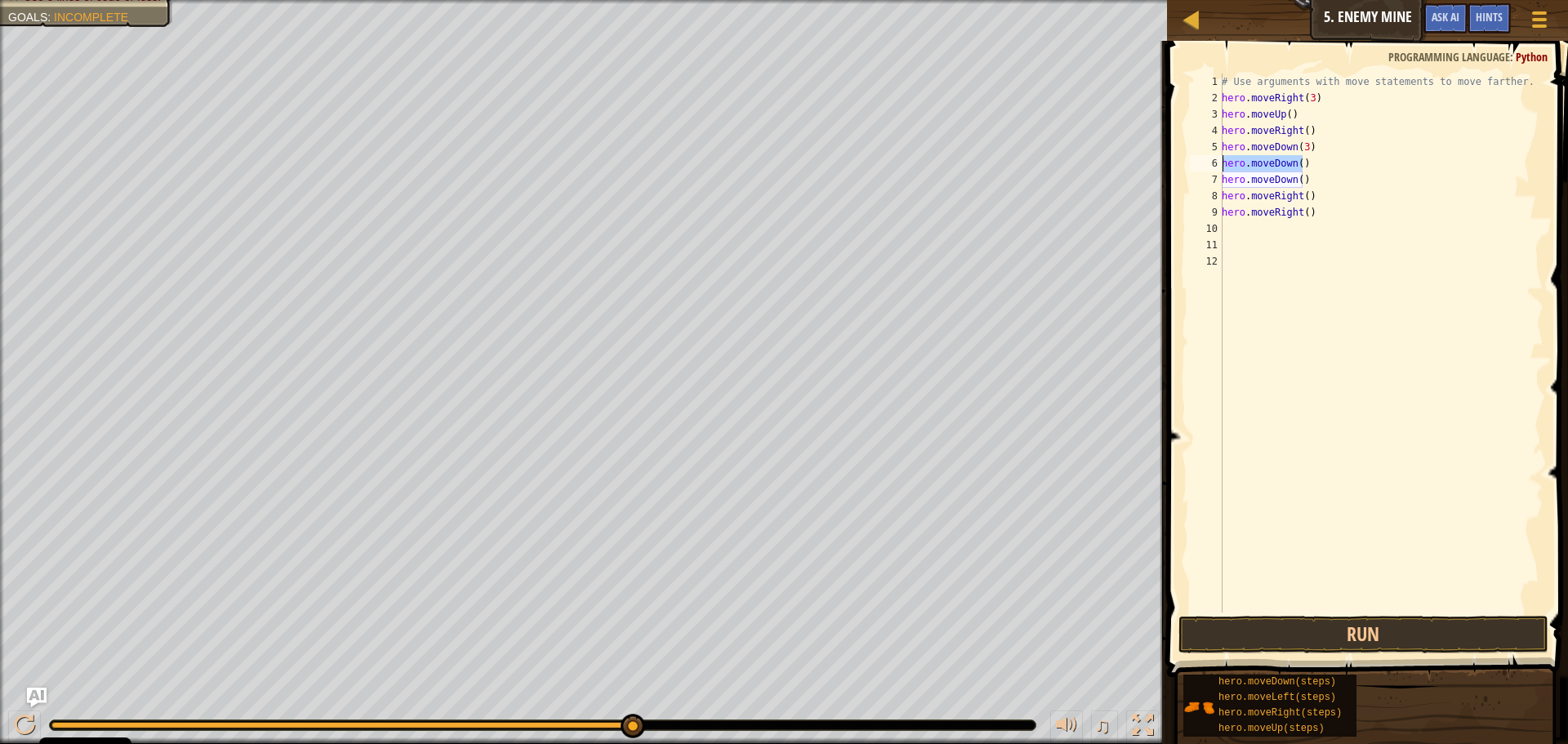
drag, startPoint x: 1301, startPoint y: 167, endPoint x: 1223, endPoint y: 161, distance: 78.2
click at [1223, 161] on div "# Use arguments with move statements to move farther. hero . moveRight ( 3 ) he…" at bounding box center [1381, 359] width 325 height 571
type textarea "hero.moveDown()"
drag, startPoint x: 1292, startPoint y: 180, endPoint x: 1215, endPoint y: 178, distance: 77.0
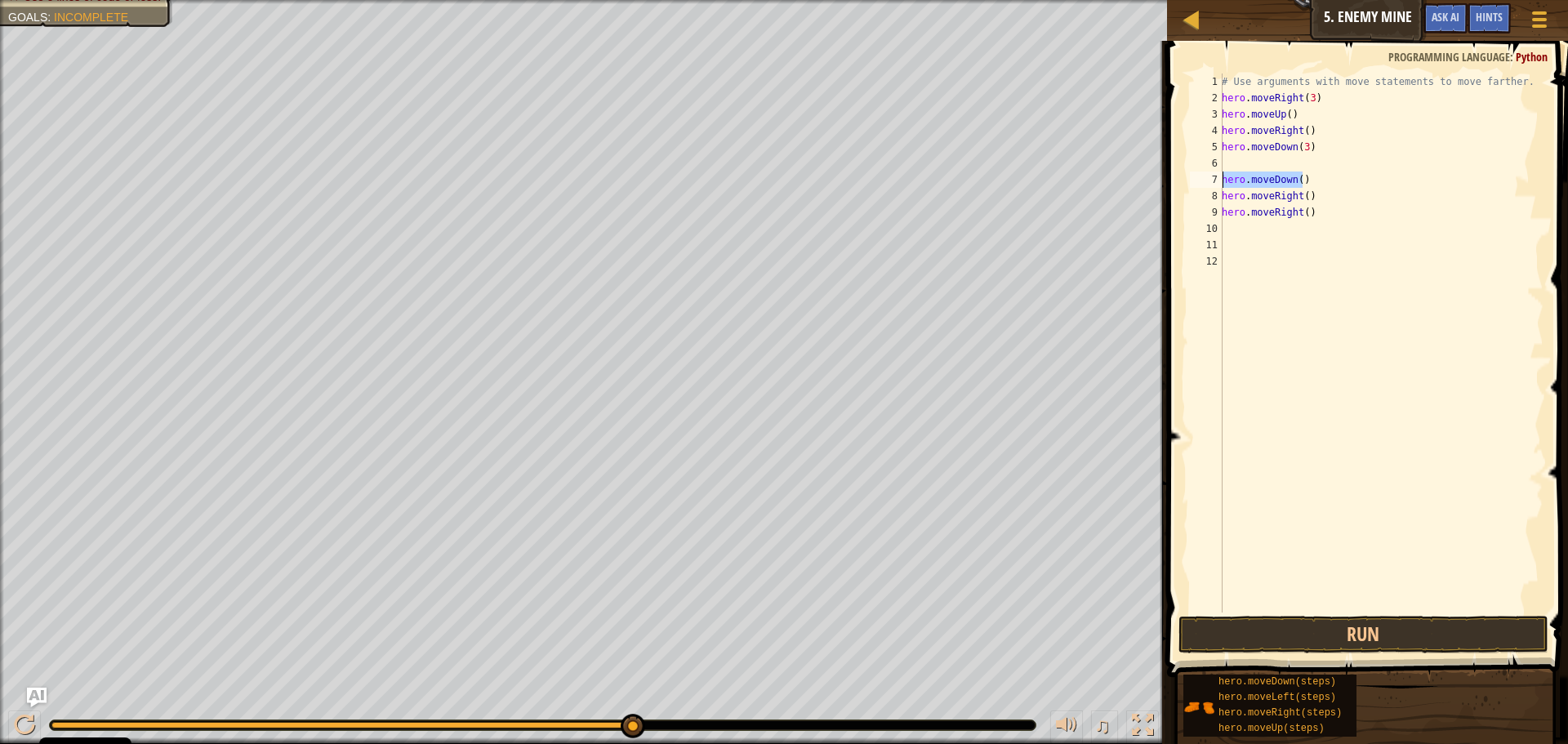
click at [1215, 178] on div "1 2 3 4 5 6 7 8 9 10 11 12 # Use arguments with move statements to move farther…" at bounding box center [1364, 343] width 357 height 539
type textarea "hero.moveDown()"
click at [1302, 162] on div "# Use arguments with move statements to move farther. hero . moveRight ( 3 ) he…" at bounding box center [1381, 359] width 325 height 571
drag, startPoint x: 1318, startPoint y: 182, endPoint x: 1177, endPoint y: 182, distance: 141.0
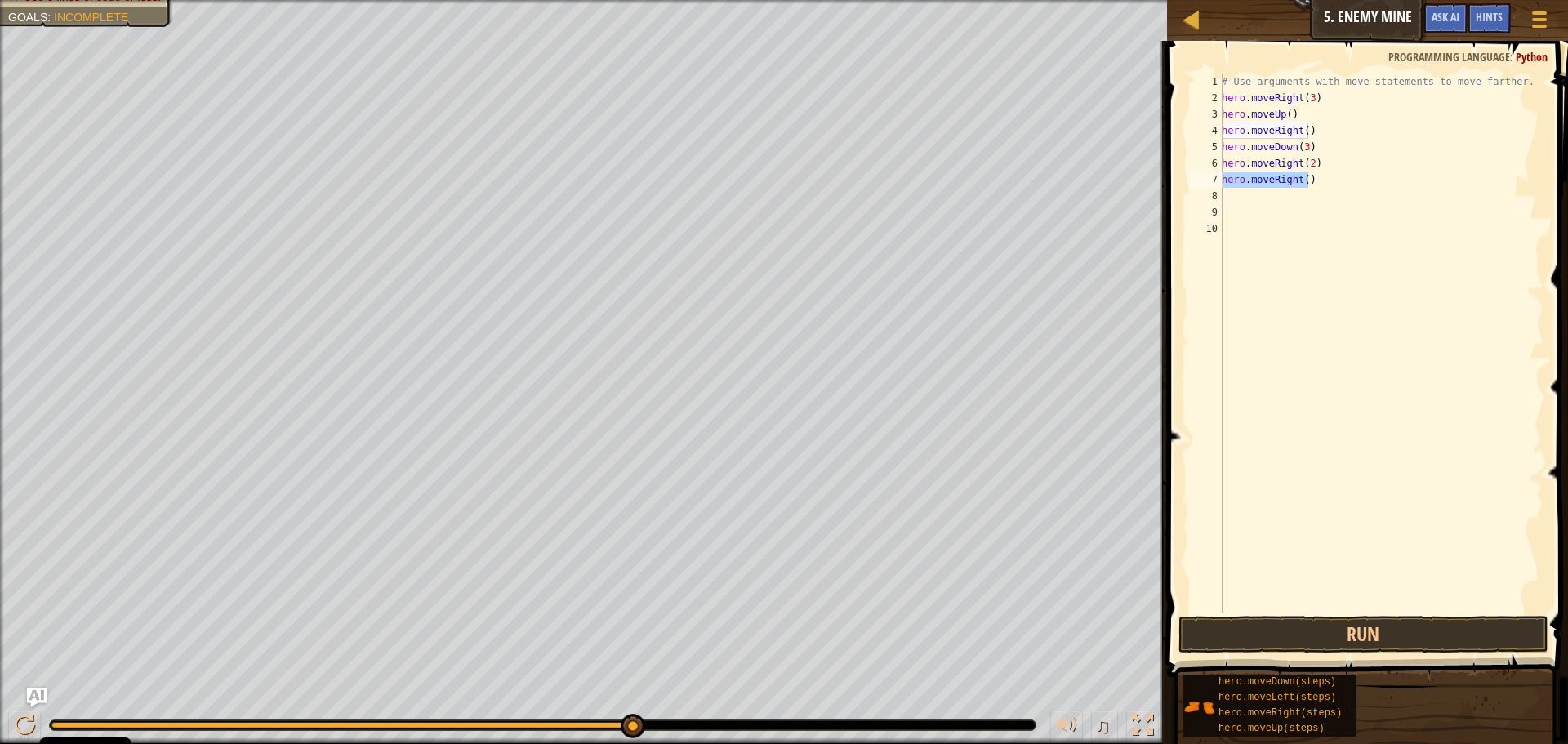
click at [1177, 182] on div "hero.moveRight(2) 1 2 3 4 5 6 7 8 9 10 # Use arguments with move statements to …" at bounding box center [1365, 390] width 406 height 684
type textarea "hero.moveRight()"
click at [1332, 633] on button "Run" at bounding box center [1363, 634] width 370 height 38
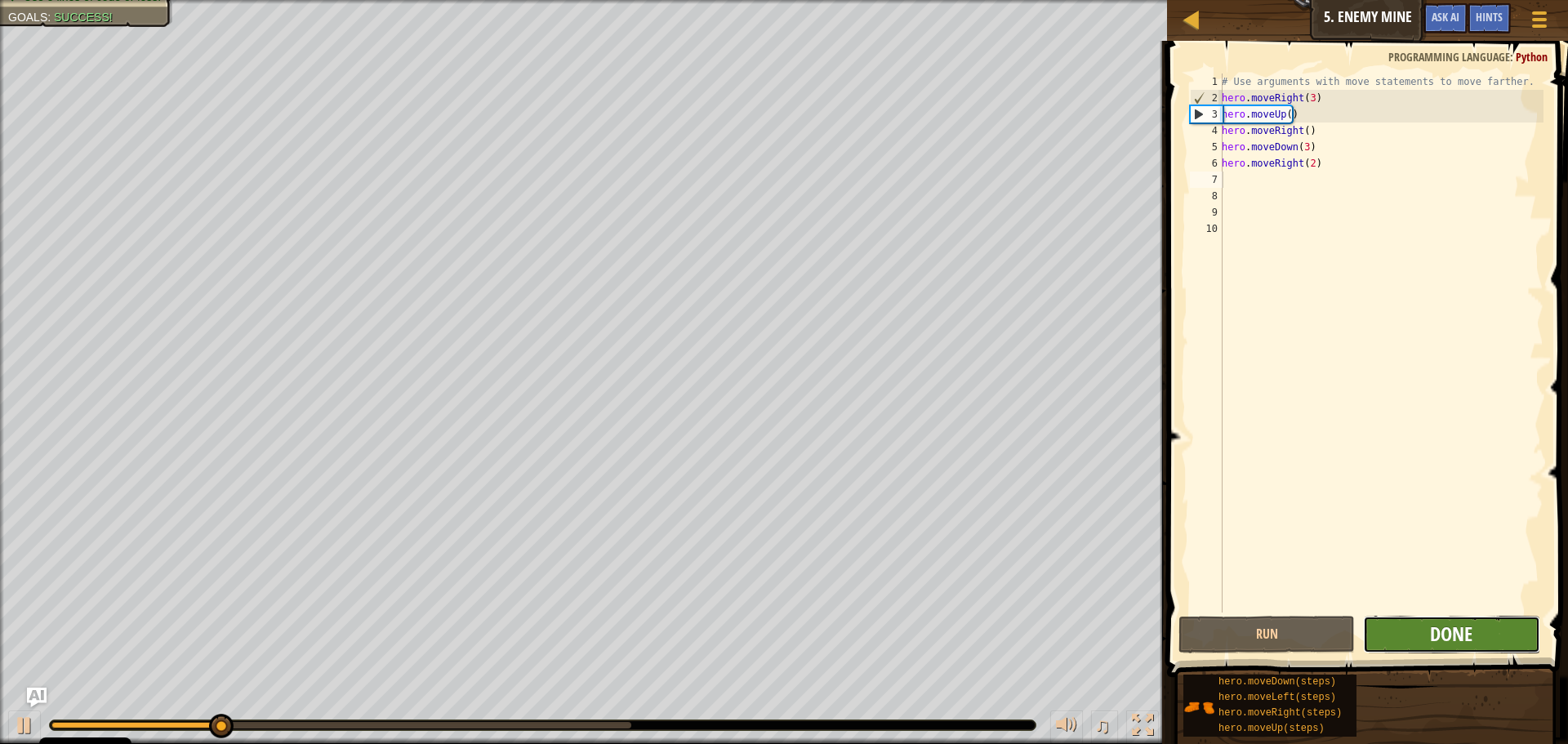
click at [1432, 624] on span "Done" at bounding box center [1451, 633] width 42 height 26
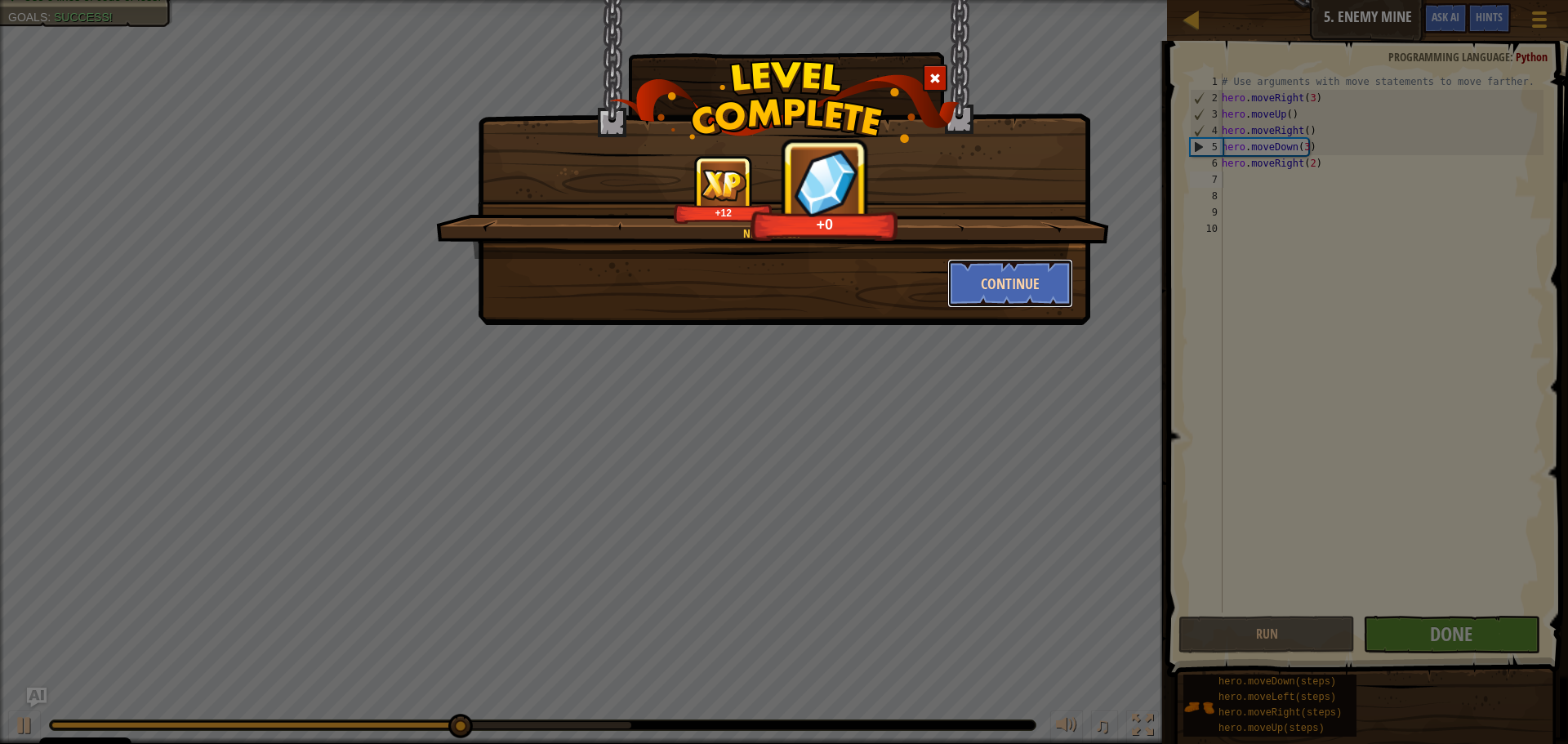
drag, startPoint x: 1000, startPoint y: 287, endPoint x: 998, endPoint y: 263, distance: 24.1
click at [998, 263] on button "Continue" at bounding box center [1010, 282] width 126 height 49
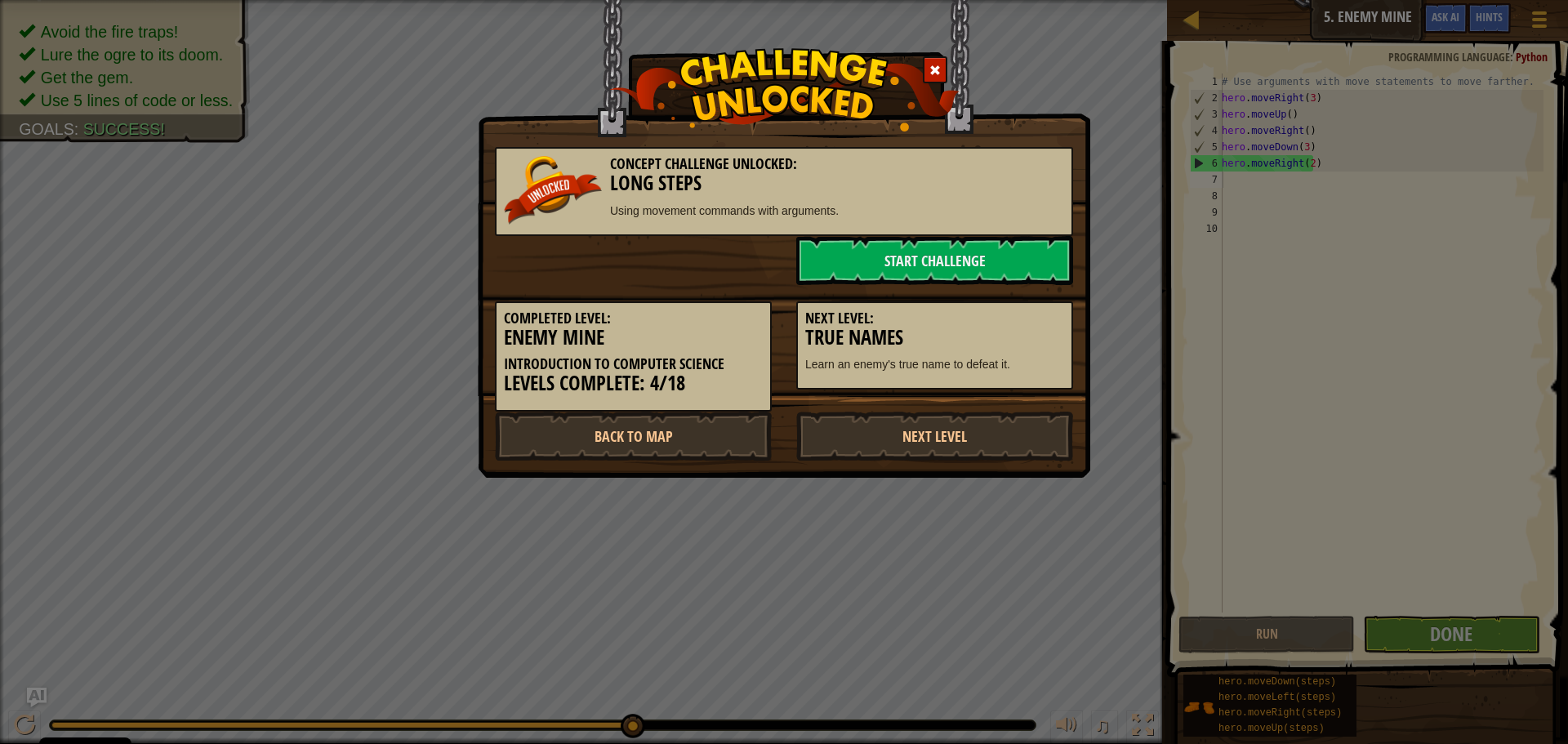
click at [931, 66] on div at bounding box center [935, 69] width 25 height 27
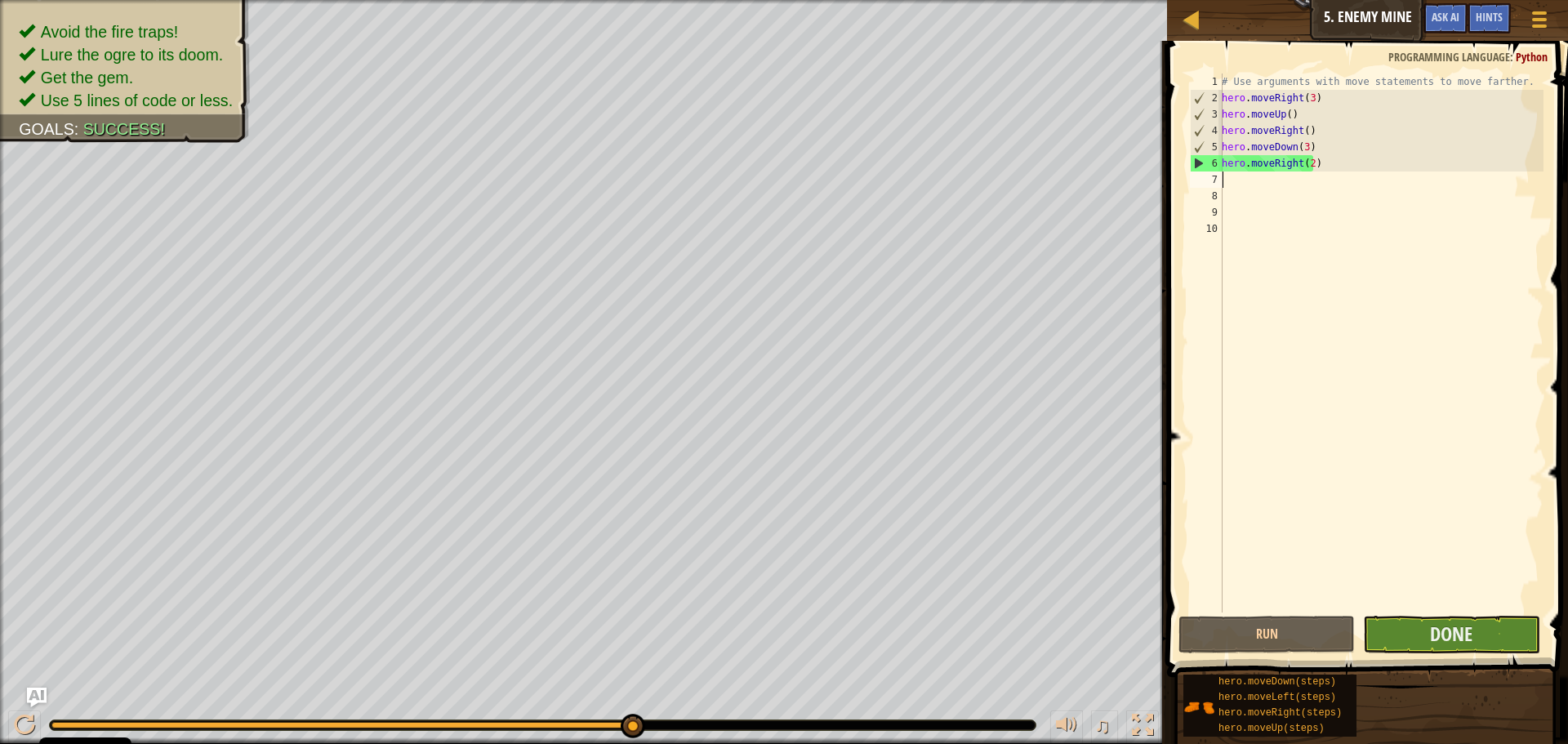
drag, startPoint x: 1475, startPoint y: 712, endPoint x: 1417, endPoint y: 642, distance: 90.9
click at [1418, 645] on div "Hints Videos 1 2 3 4 5 6 7 8 9 10 # Use arguments with move statements to move …" at bounding box center [1365, 388] width 406 height 695
click at [1417, 642] on button "Done" at bounding box center [1451, 634] width 176 height 38
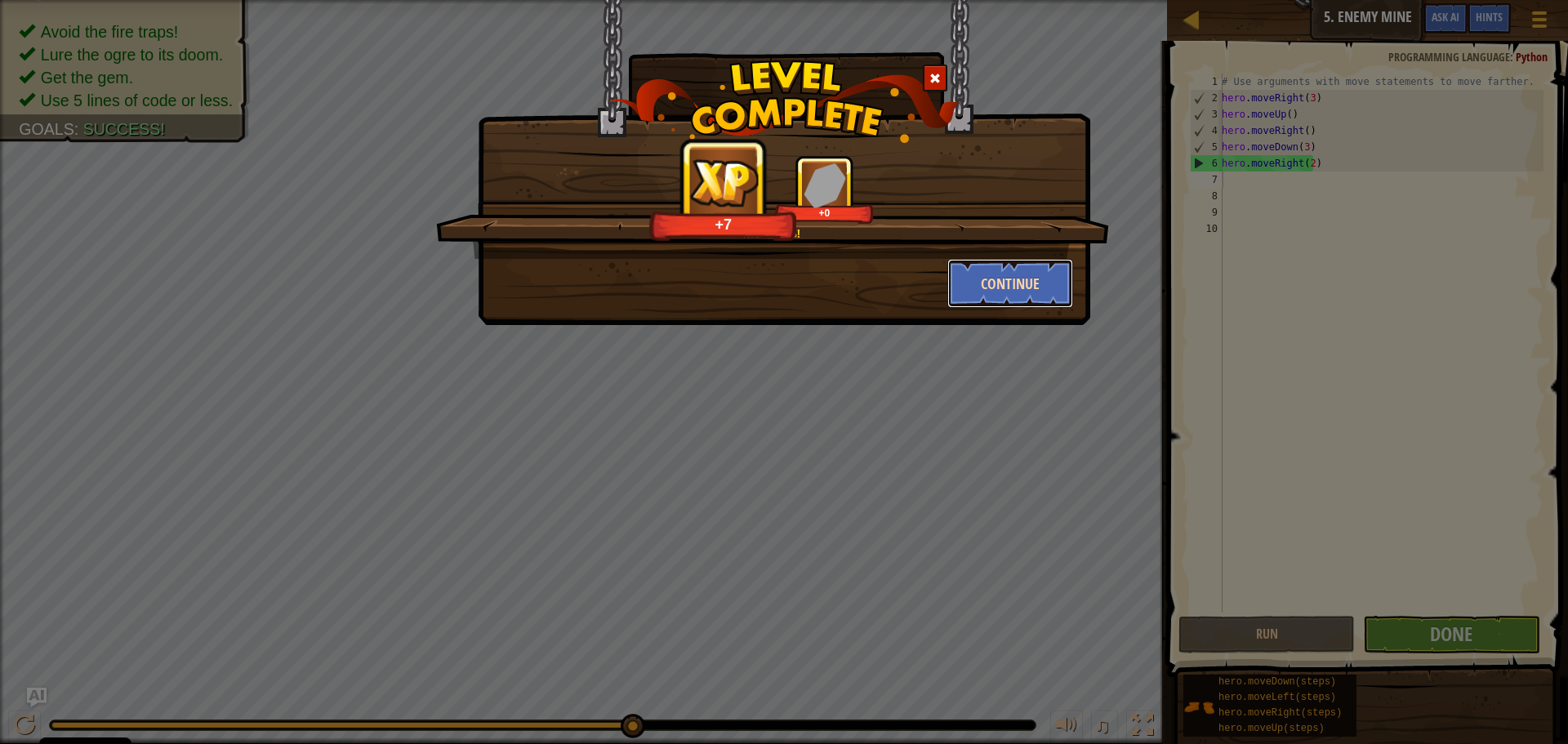
click at [989, 283] on button "Continue" at bounding box center [1010, 282] width 126 height 49
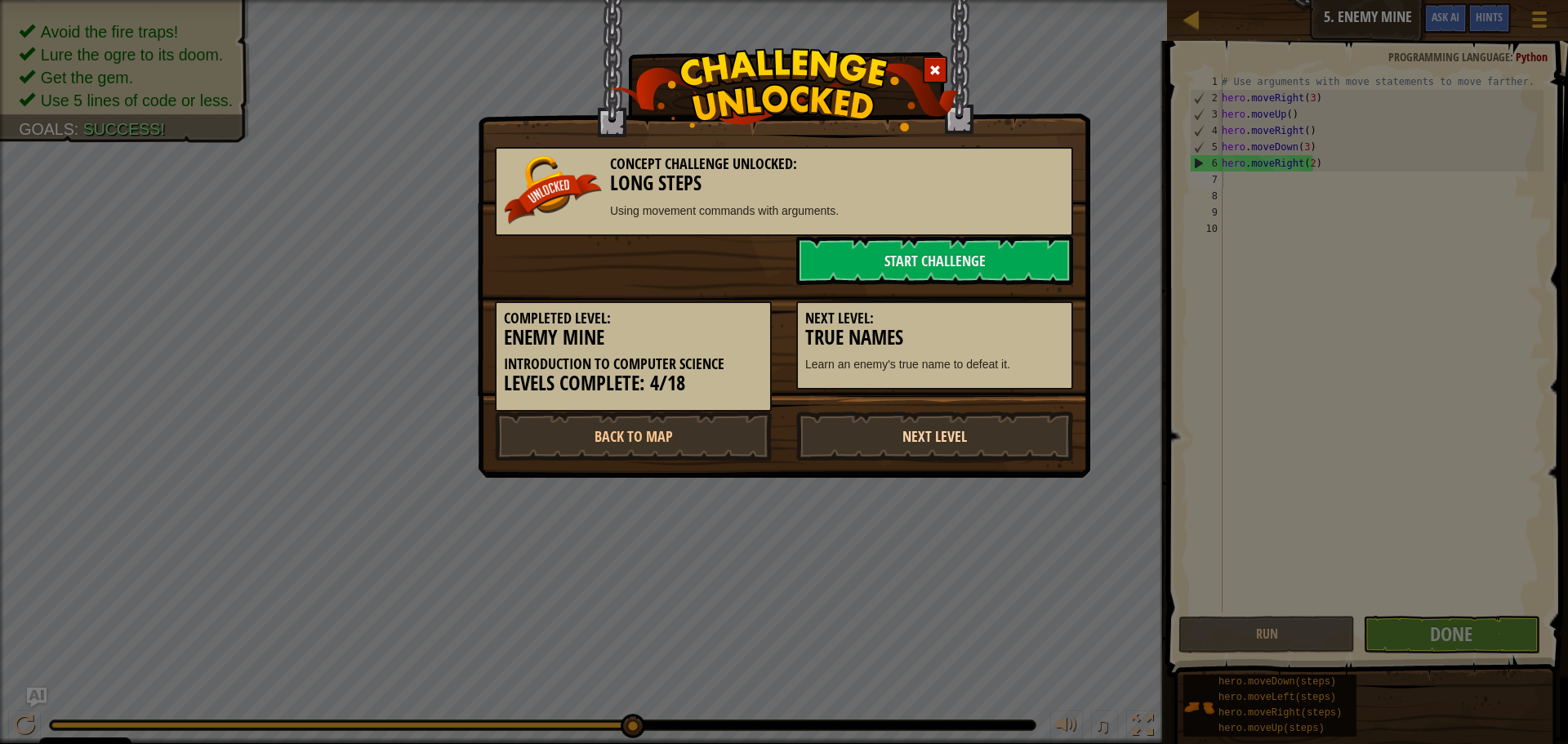
click at [887, 427] on link "Next Level" at bounding box center [935, 436] width 277 height 49
